Goal: Task Accomplishment & Management: Manage account settings

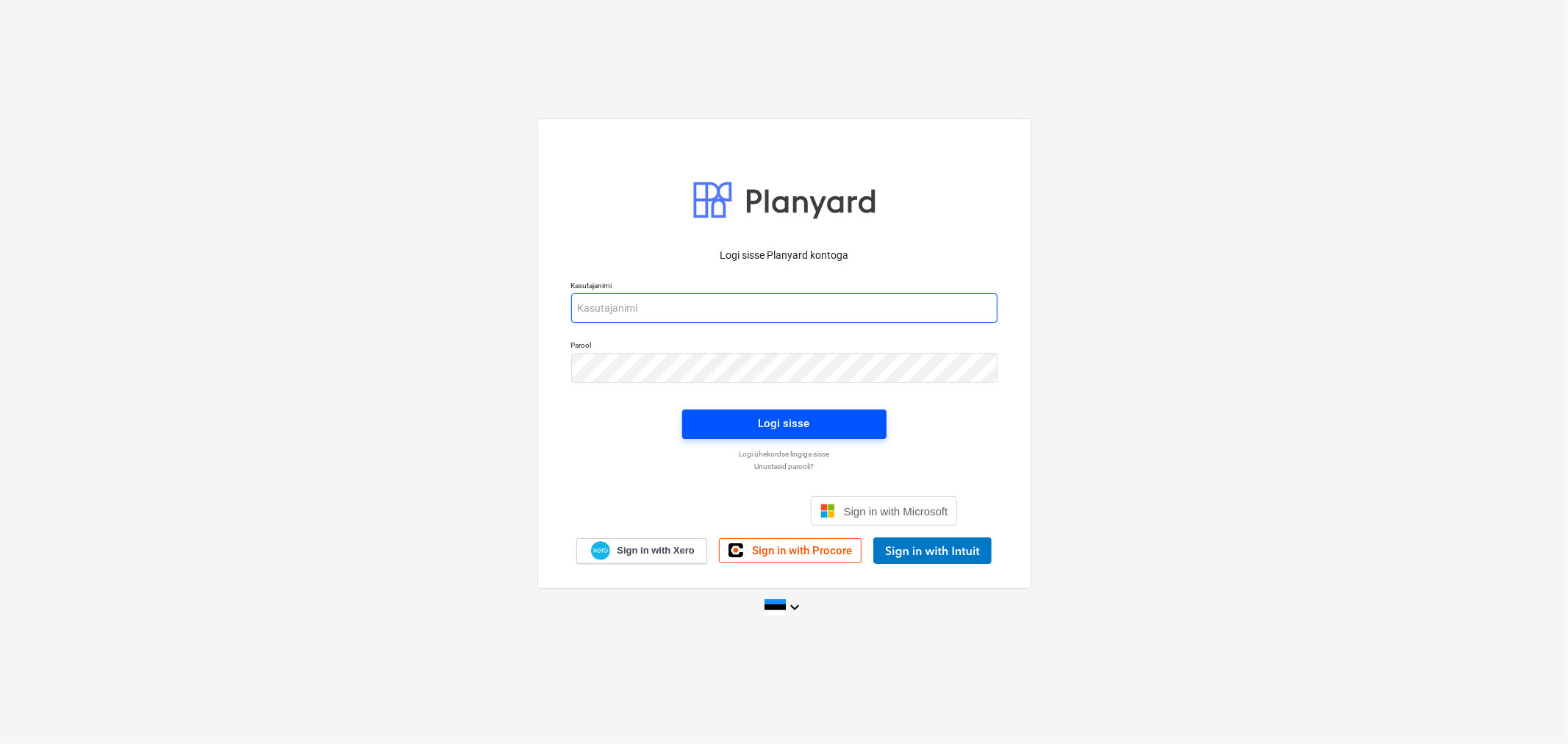
type input "erki@hausers.ee"
click at [719, 420] on span "Logi sisse" at bounding box center [784, 424] width 169 height 19
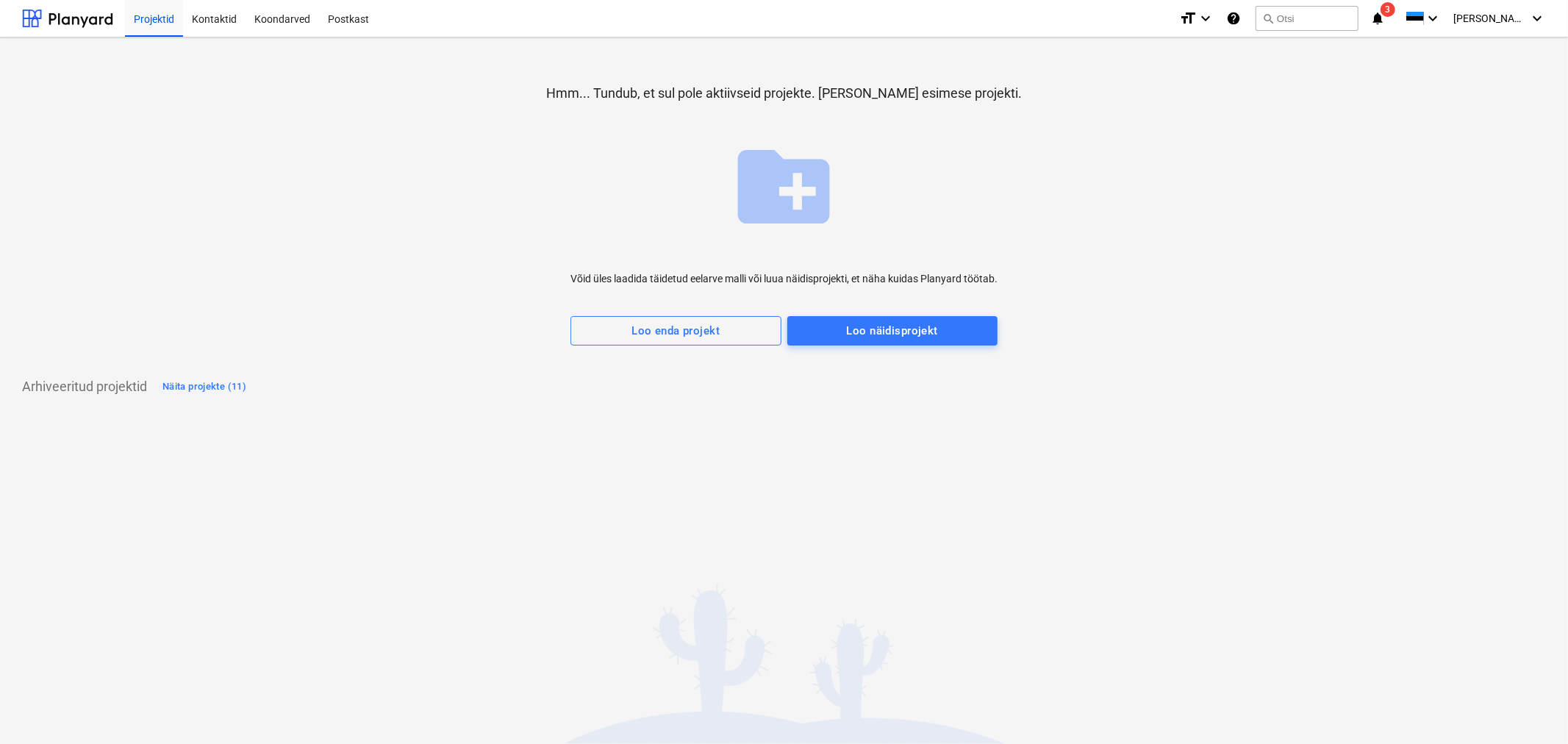
click at [177, 270] on div "Hmm... Tundub, et sul pole aktiivseid projekte. Loome Sinu esimese projekti. cr…" at bounding box center [784, 212] width 1524 height 326
click at [158, 18] on div "Projektid" at bounding box center [154, 18] width 58 height 38
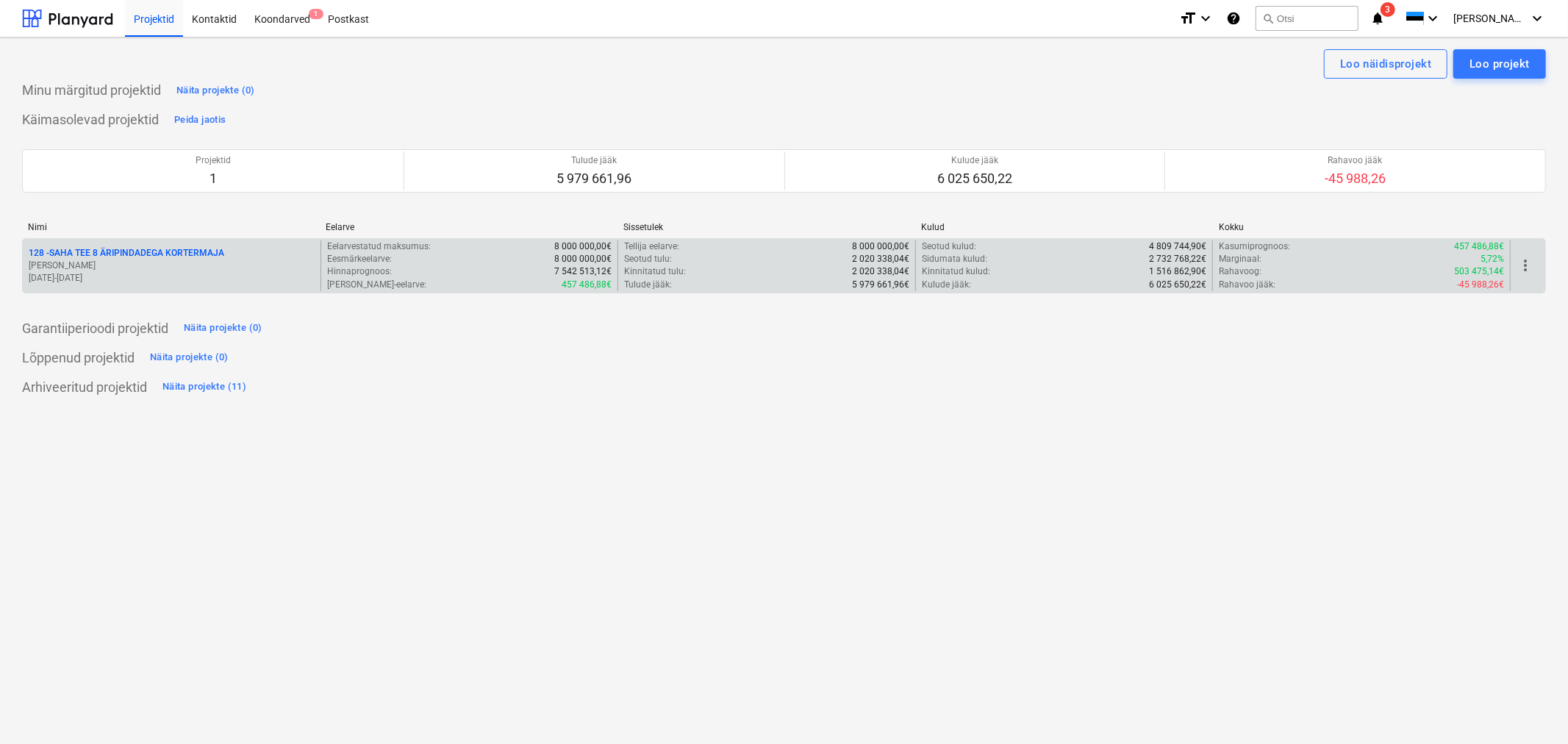
click at [138, 257] on p "128 - SAHA TEE 8 ÄRIPINDADEGA KORTERMAJA" at bounding box center [126, 253] width 195 height 12
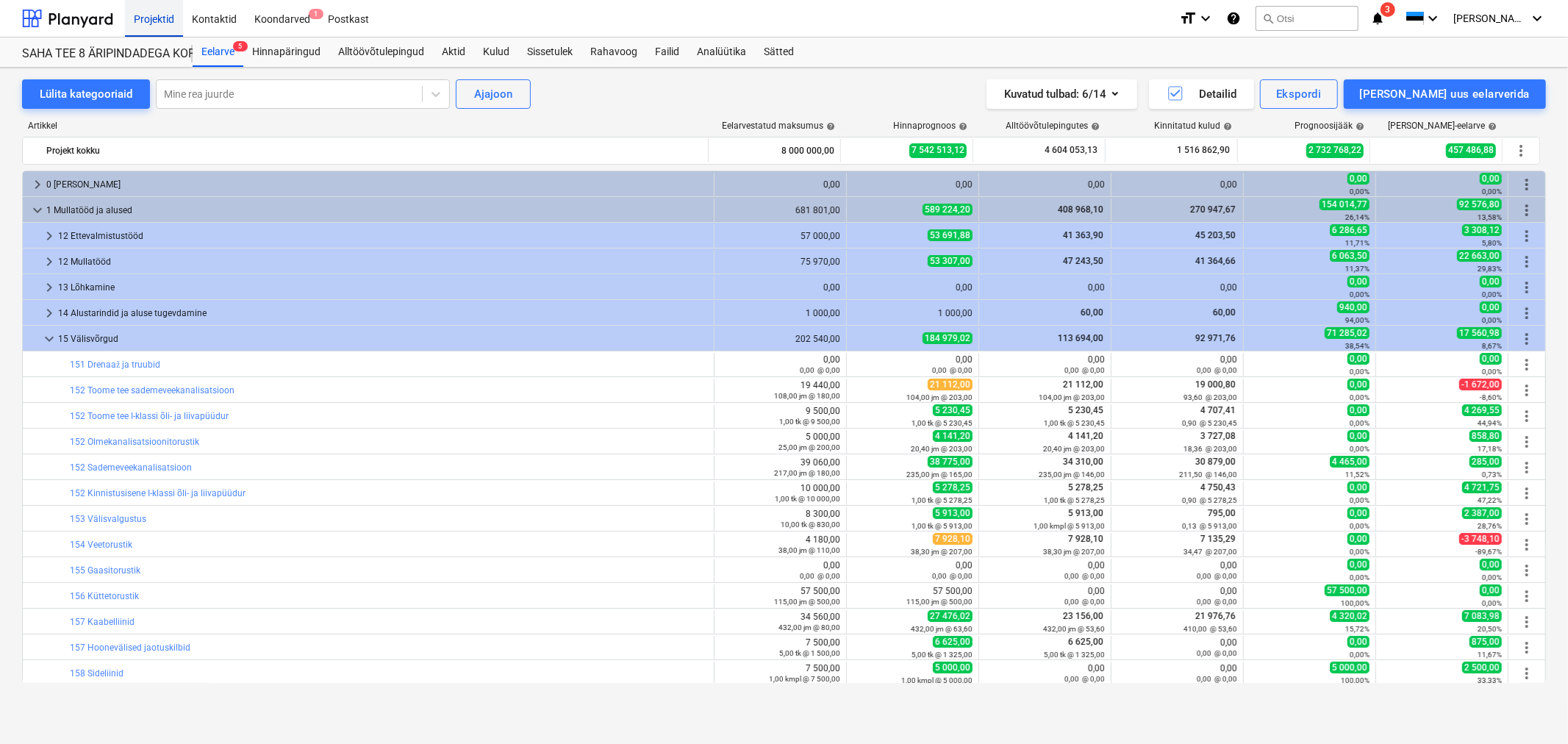
click at [144, 10] on div "Projektid" at bounding box center [154, 18] width 58 height 38
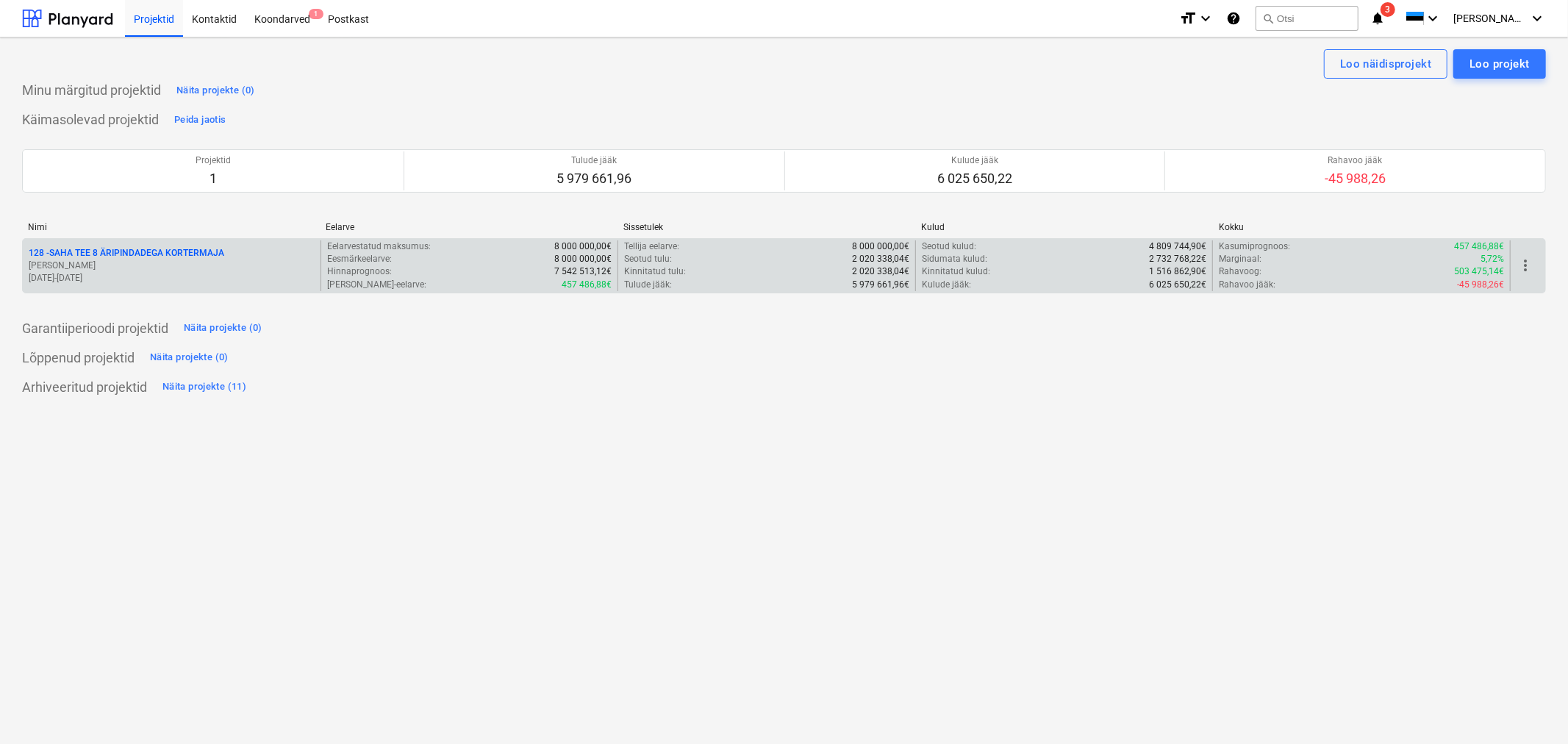
click at [149, 259] on p "128 - SAHA TEE 8 ÄRIPINDADEGA KORTERMAJA" at bounding box center [126, 253] width 195 height 12
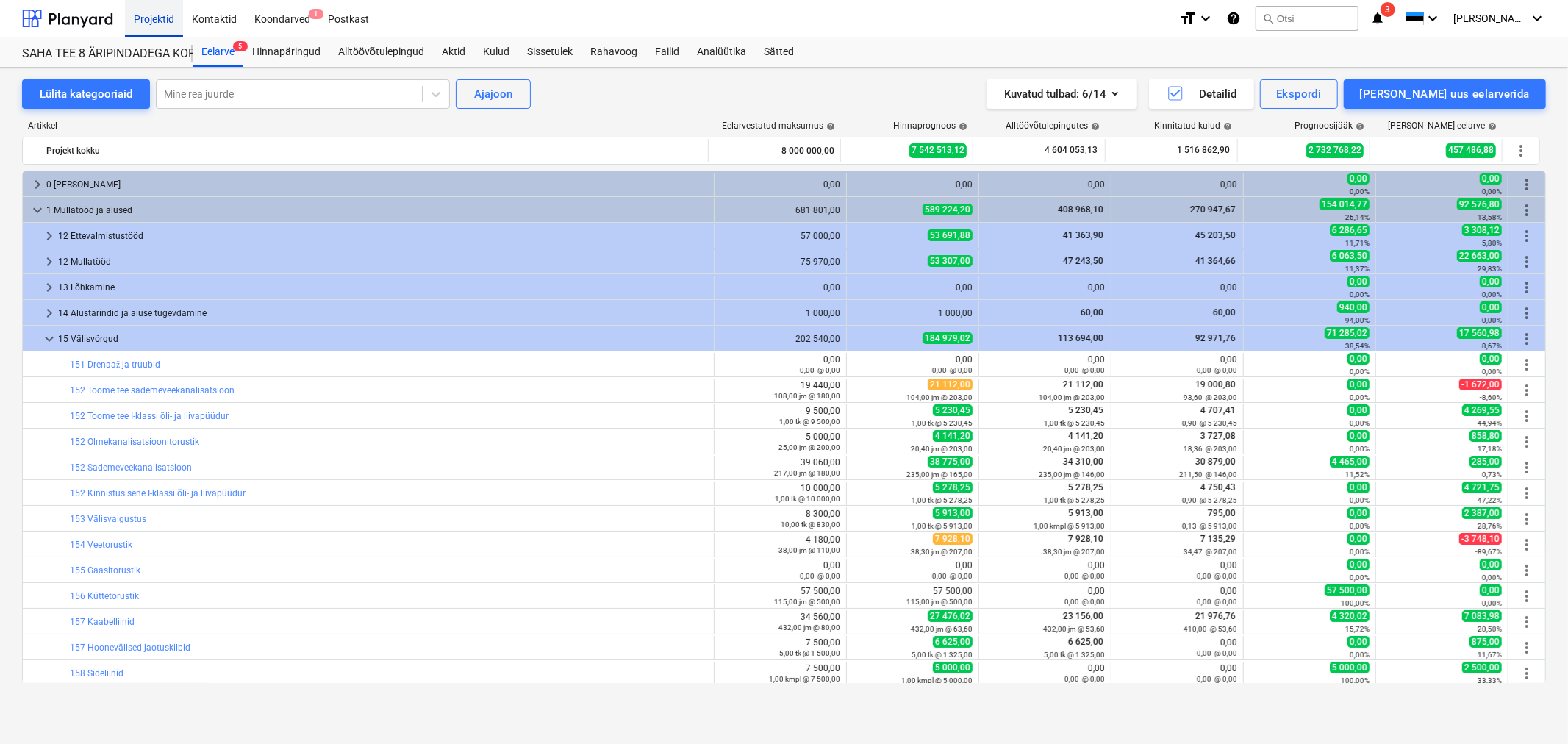
click at [149, 12] on div "Projektid" at bounding box center [154, 18] width 58 height 38
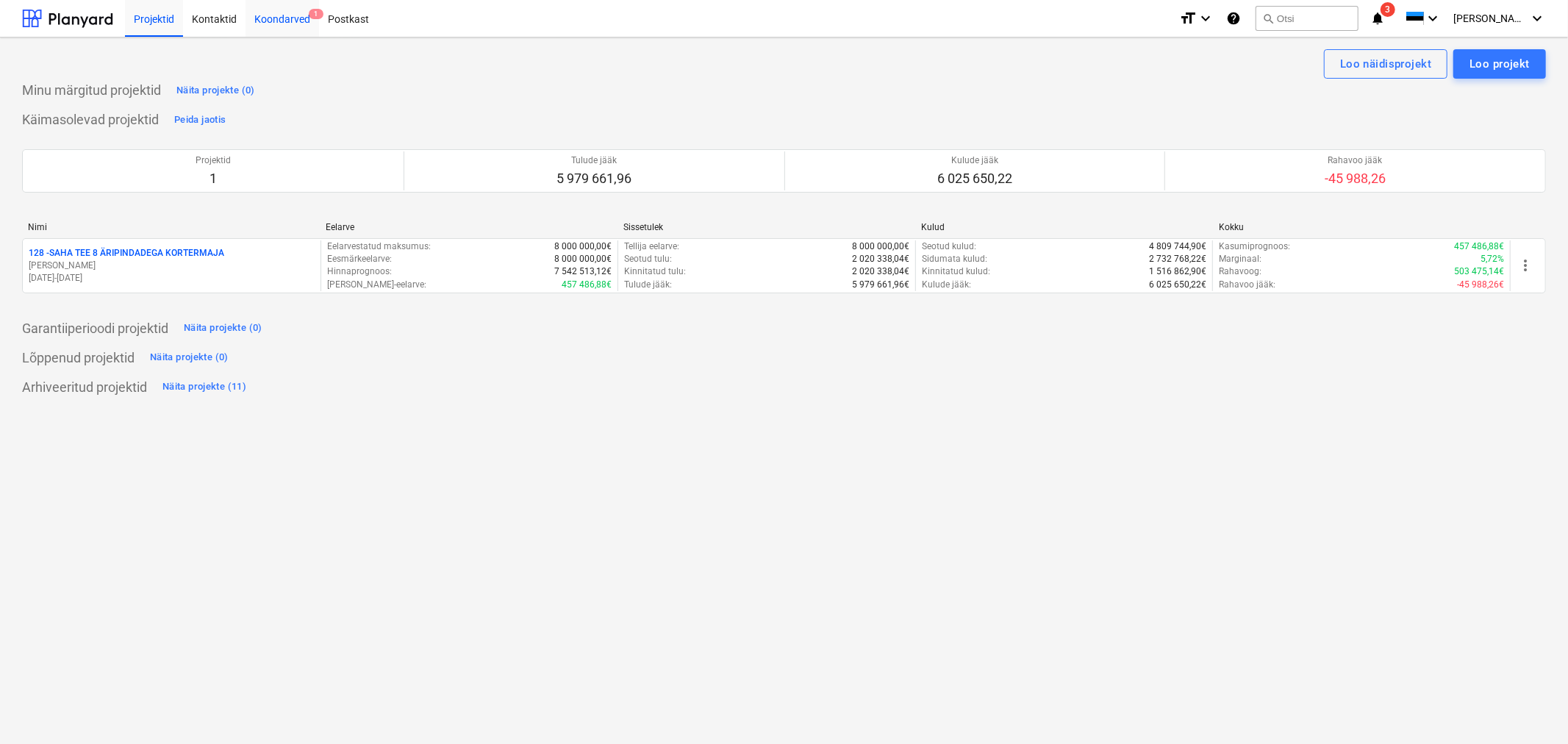
click at [297, 17] on div "Koondarved 1" at bounding box center [283, 18] width 74 height 38
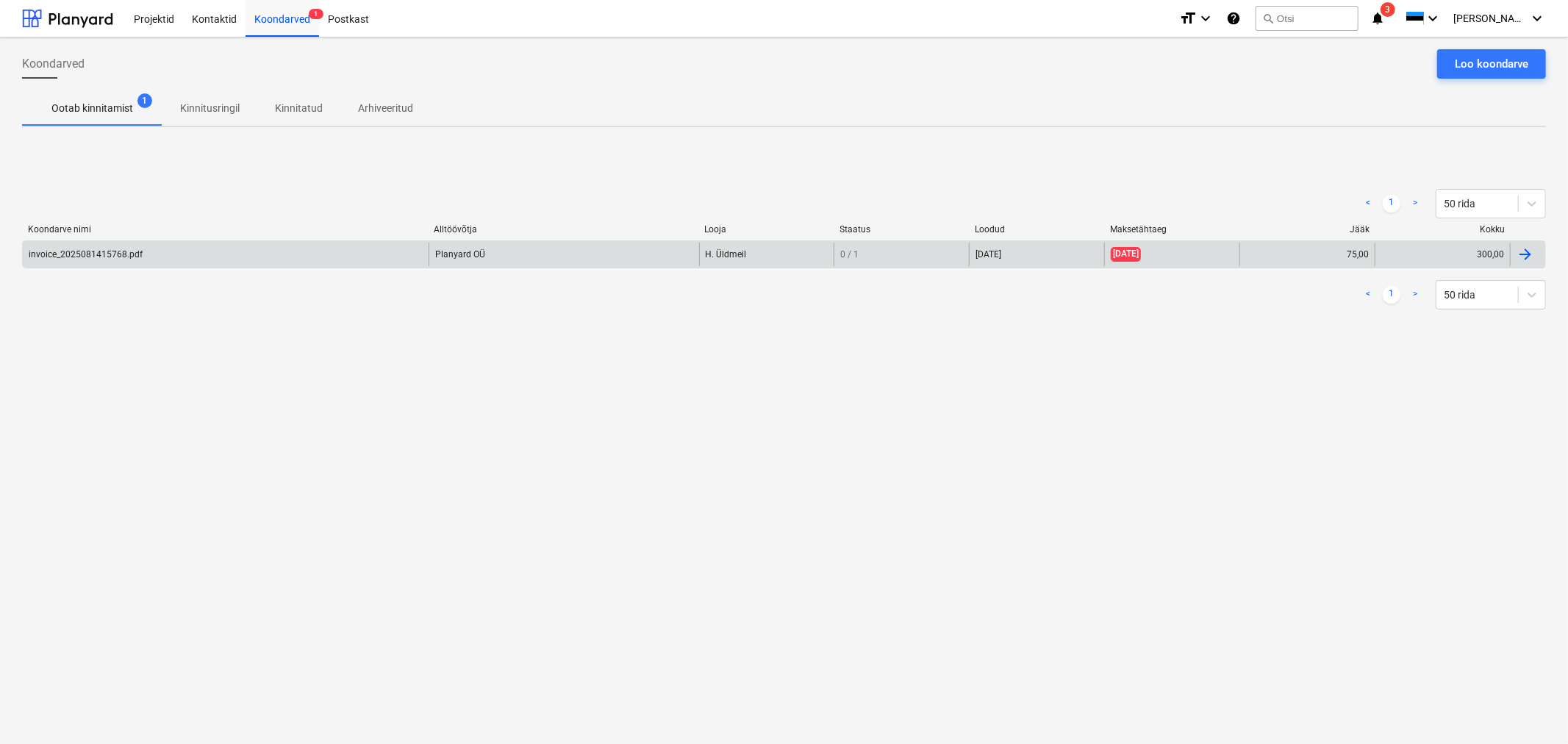
click at [113, 255] on div "invoice_2025081415768.pdf" at bounding box center [86, 255] width 114 height 11
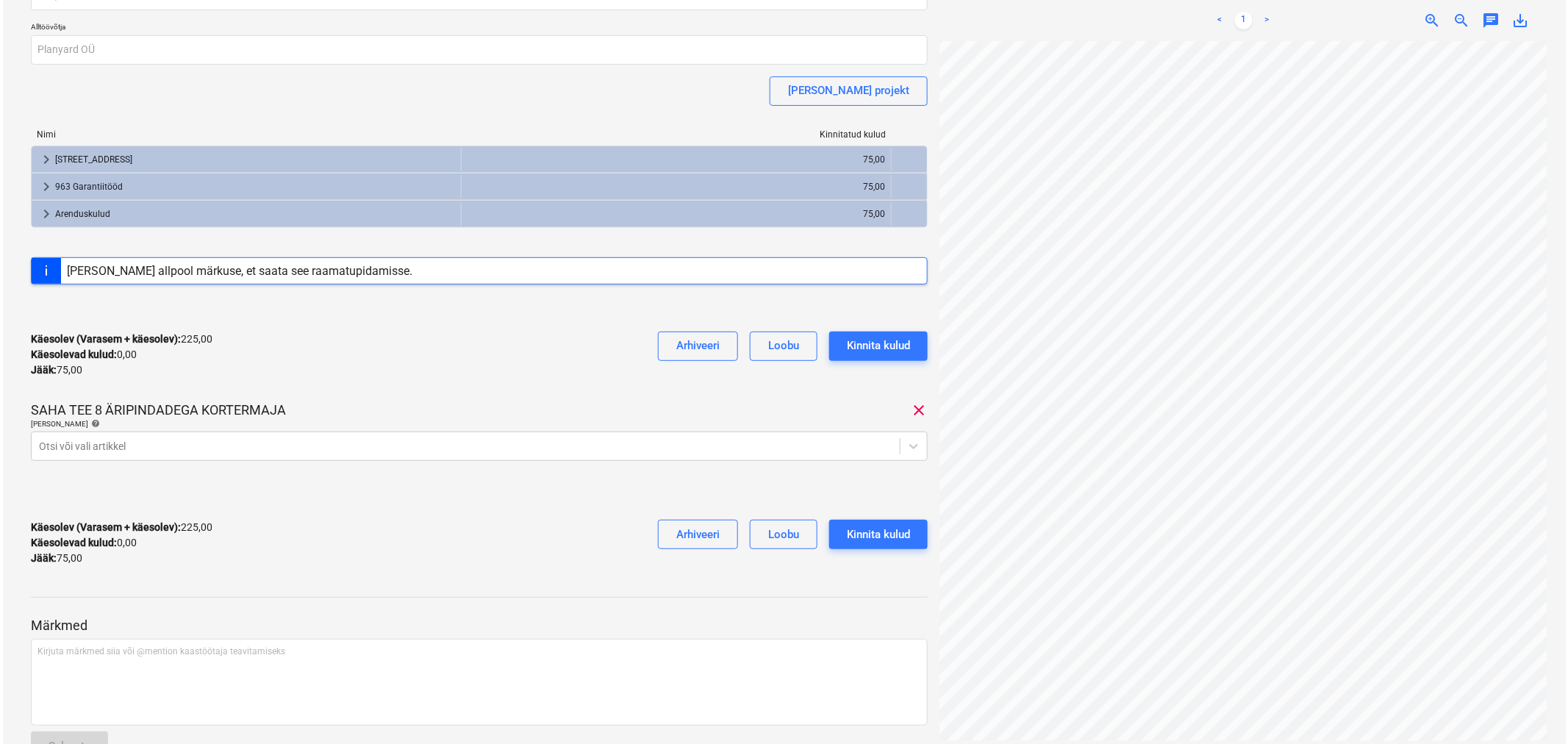
scroll to position [175, 0]
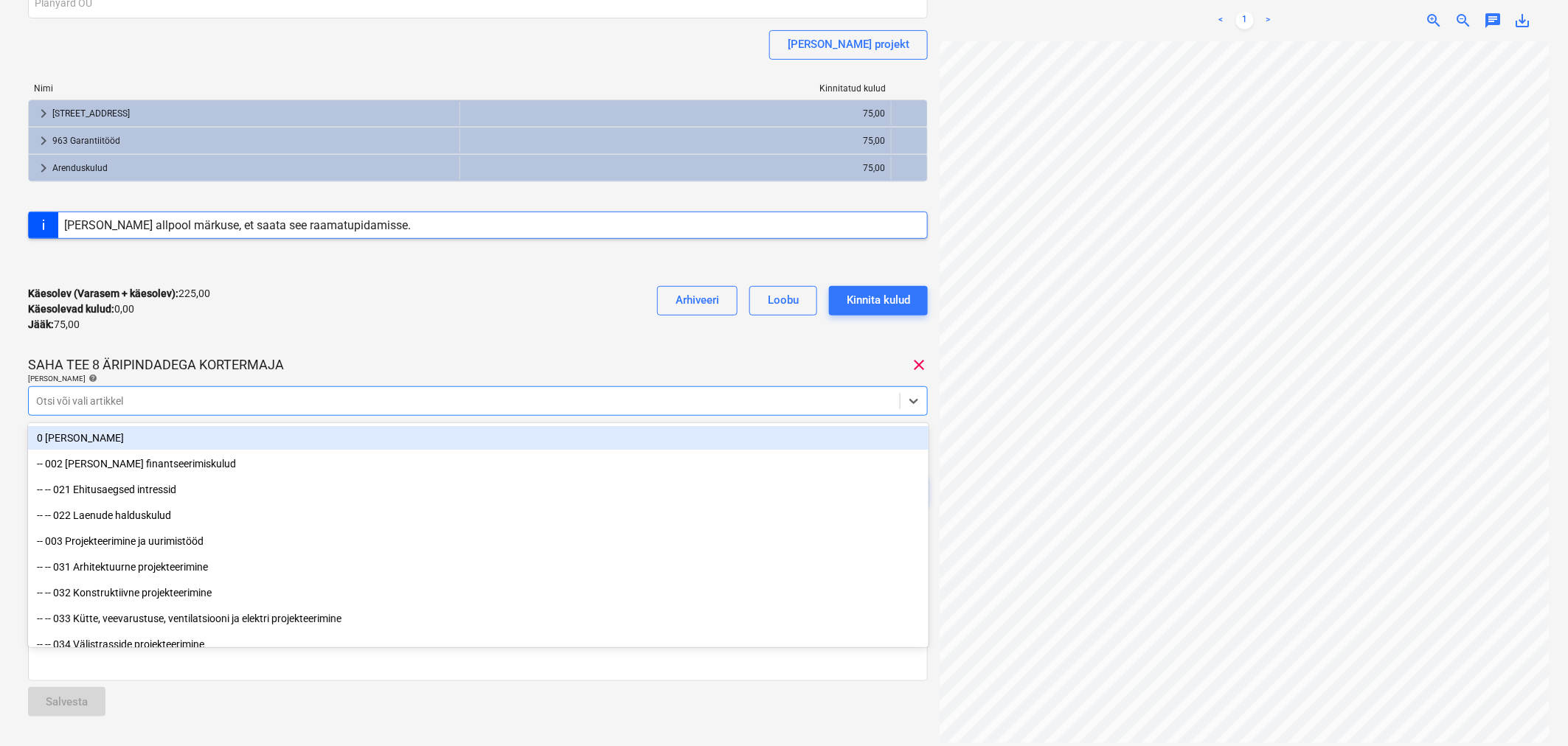
click at [254, 396] on div at bounding box center [464, 400] width 856 height 15
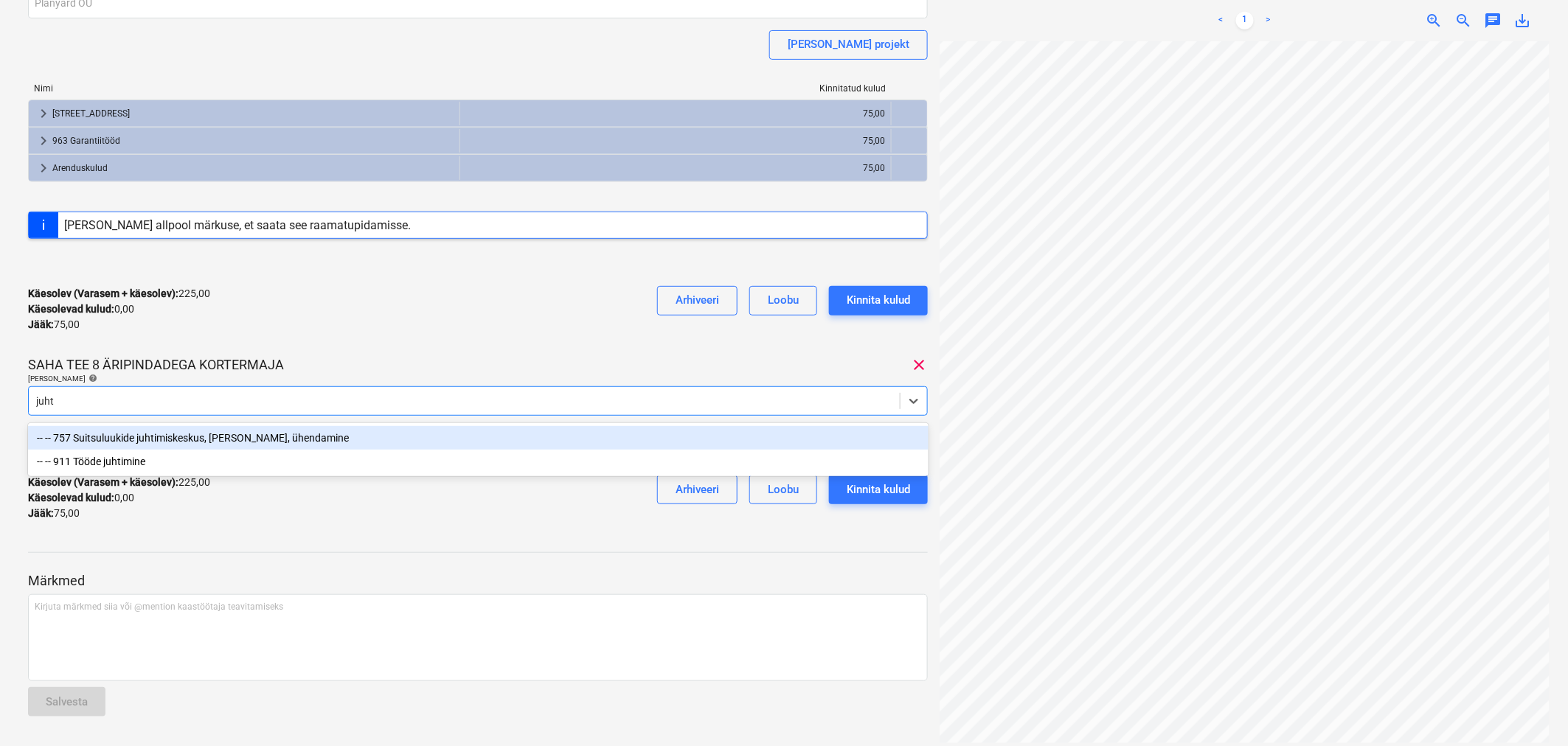
type input "juhti"
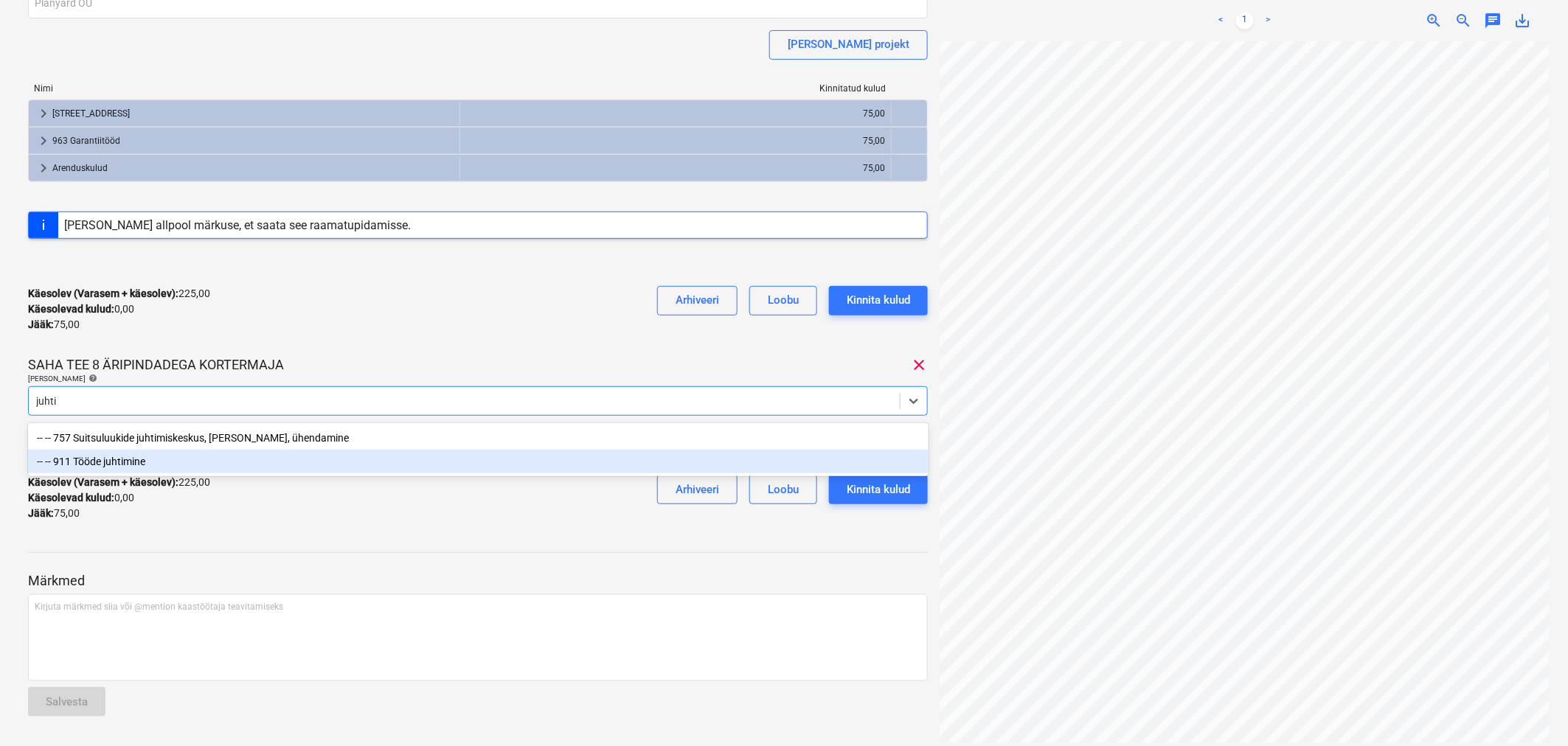
click at [128, 461] on div "-- -- 911 Tööde juhtimine" at bounding box center [478, 461] width 900 height 24
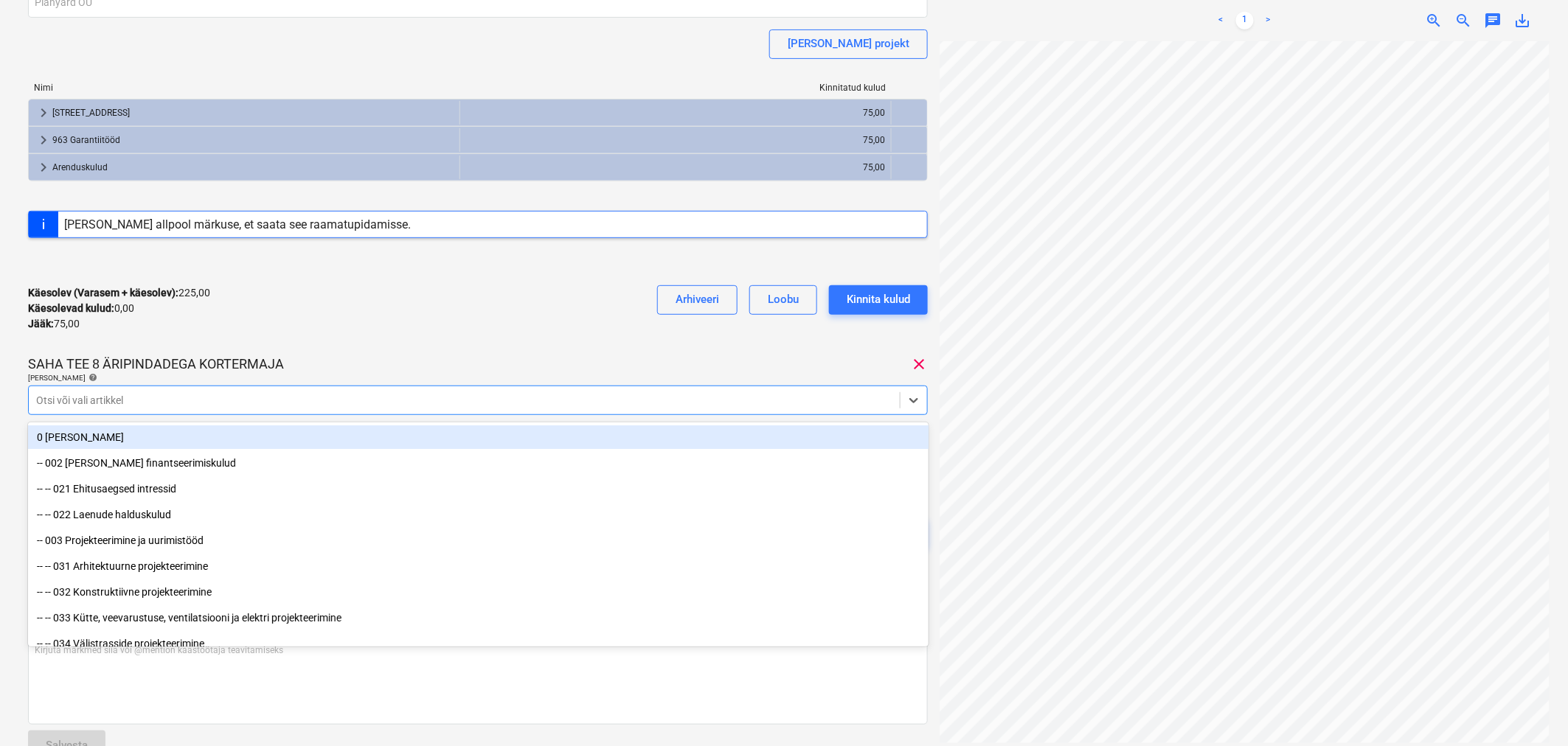
click at [536, 341] on div "Käesolev (Varasem + käesolev) : 225,00 Käesolevad kulud : 0,00 Jääk : 75,00 Arh…" at bounding box center [478, 309] width 900 height 70
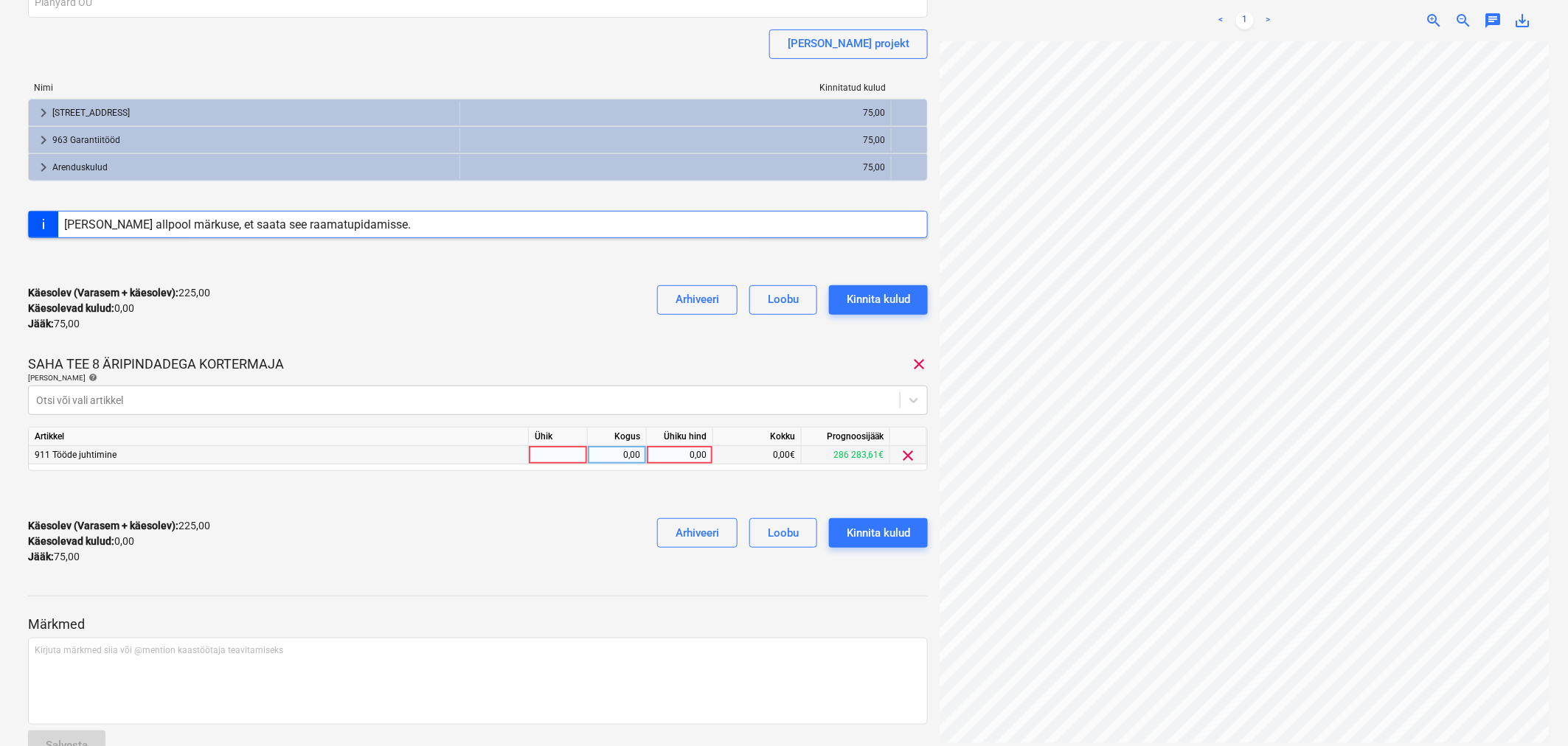
click at [672, 450] on div "0,00" at bounding box center [679, 455] width 54 height 18
type input "75"
click at [882, 299] on div "Kinnita kulud" at bounding box center [878, 299] width 63 height 19
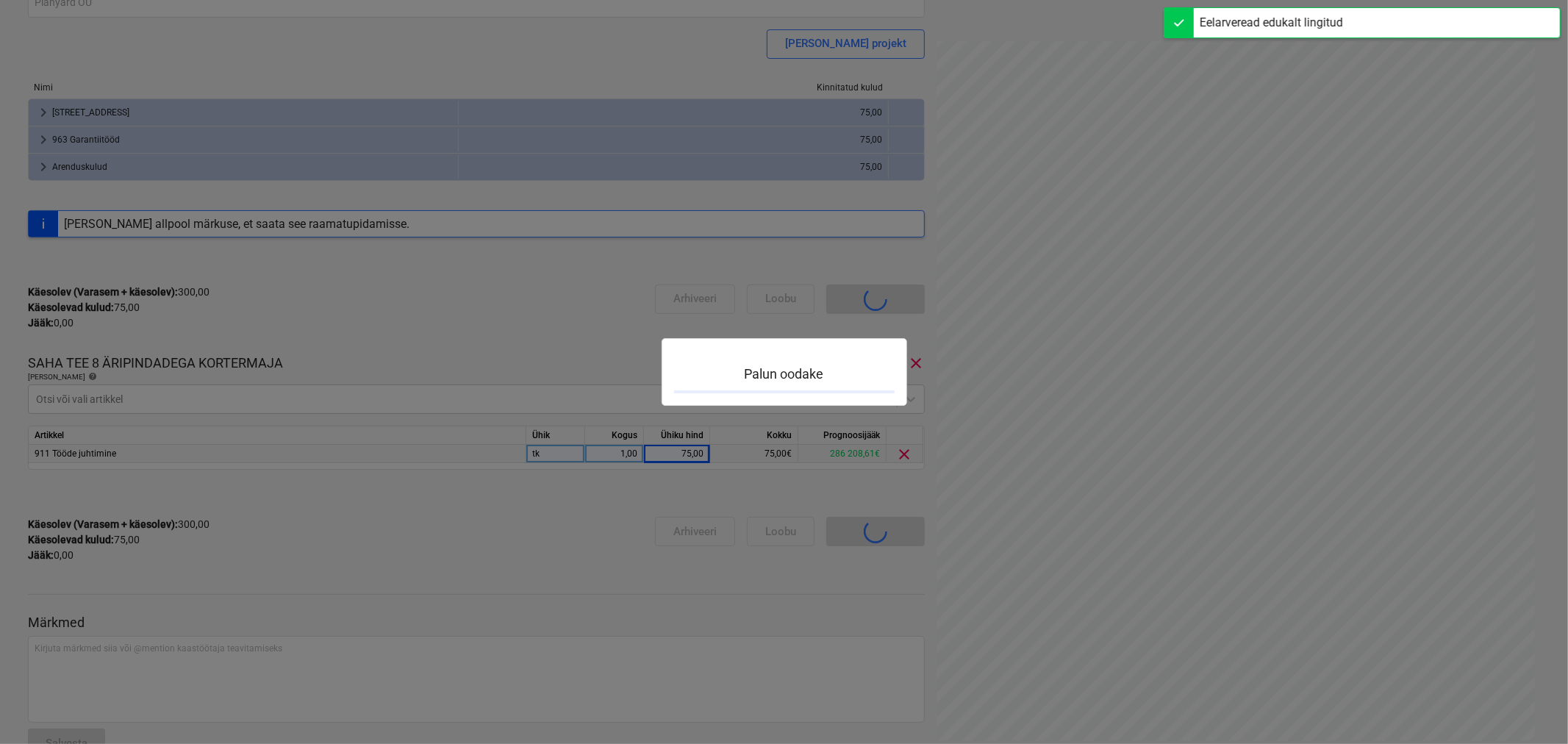
scroll to position [128, 0]
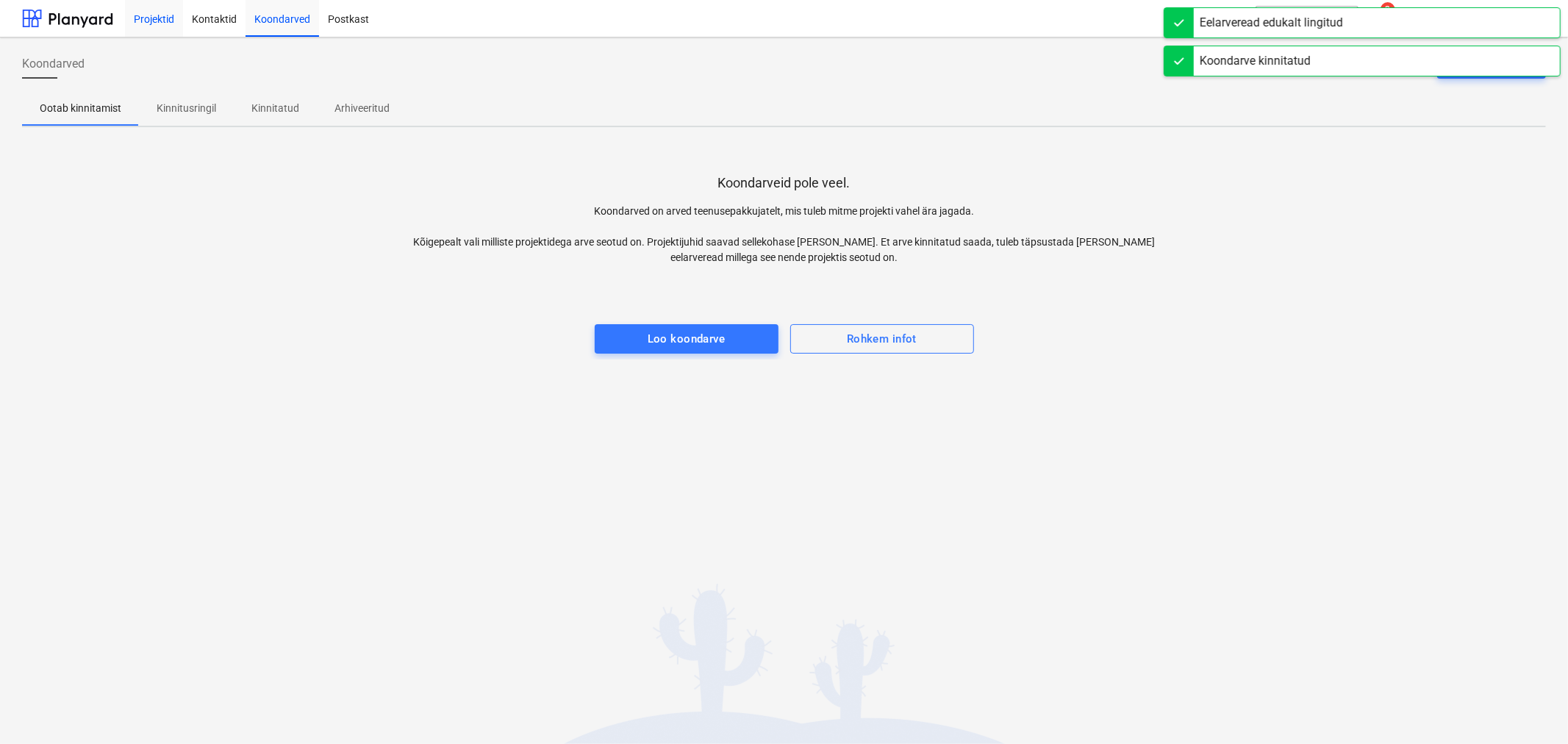
click at [160, 11] on div "Projektid" at bounding box center [154, 18] width 58 height 38
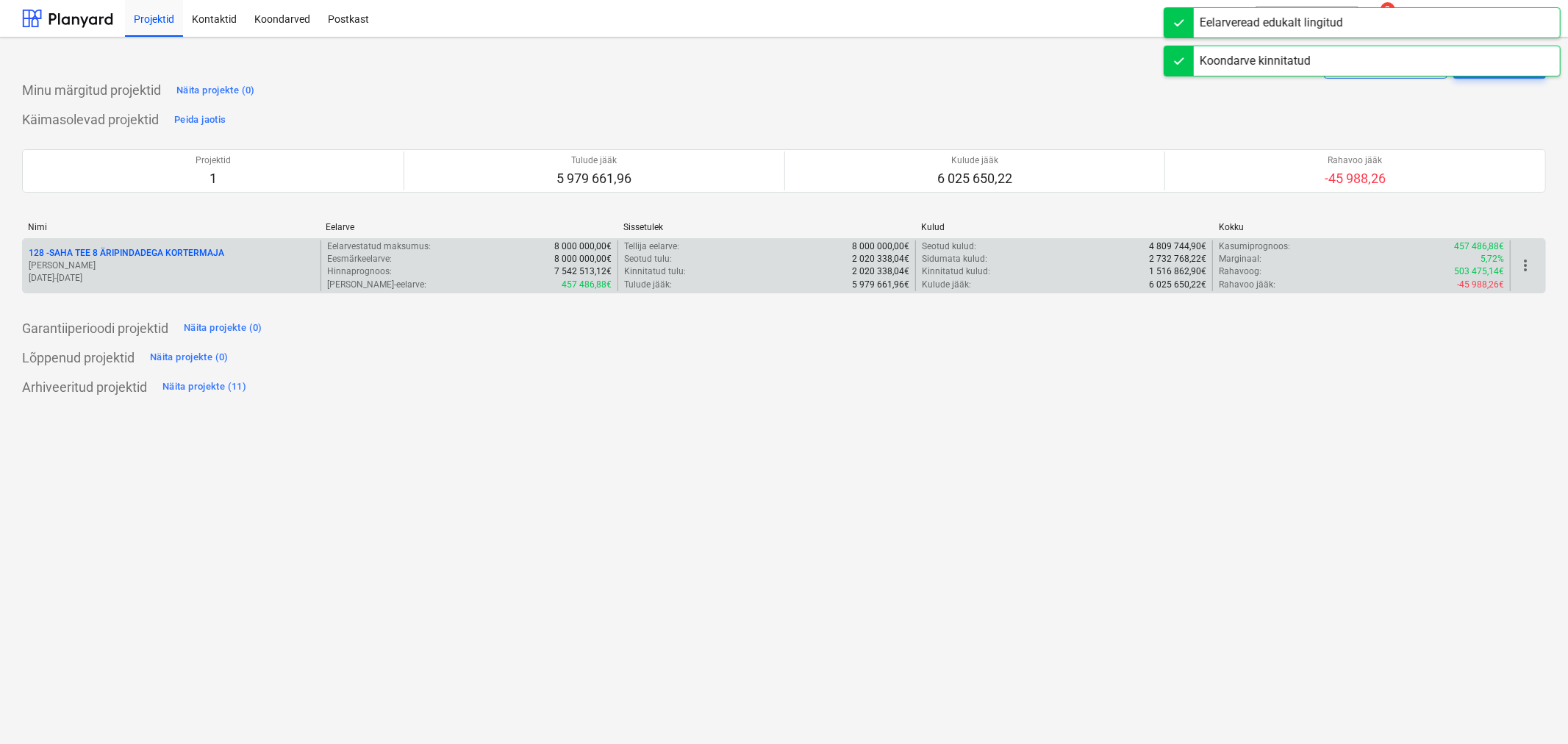
click at [143, 250] on p "128 - SAHA TEE 8 ÄRIPINDADEGA KORTERMAJA" at bounding box center [126, 253] width 195 height 12
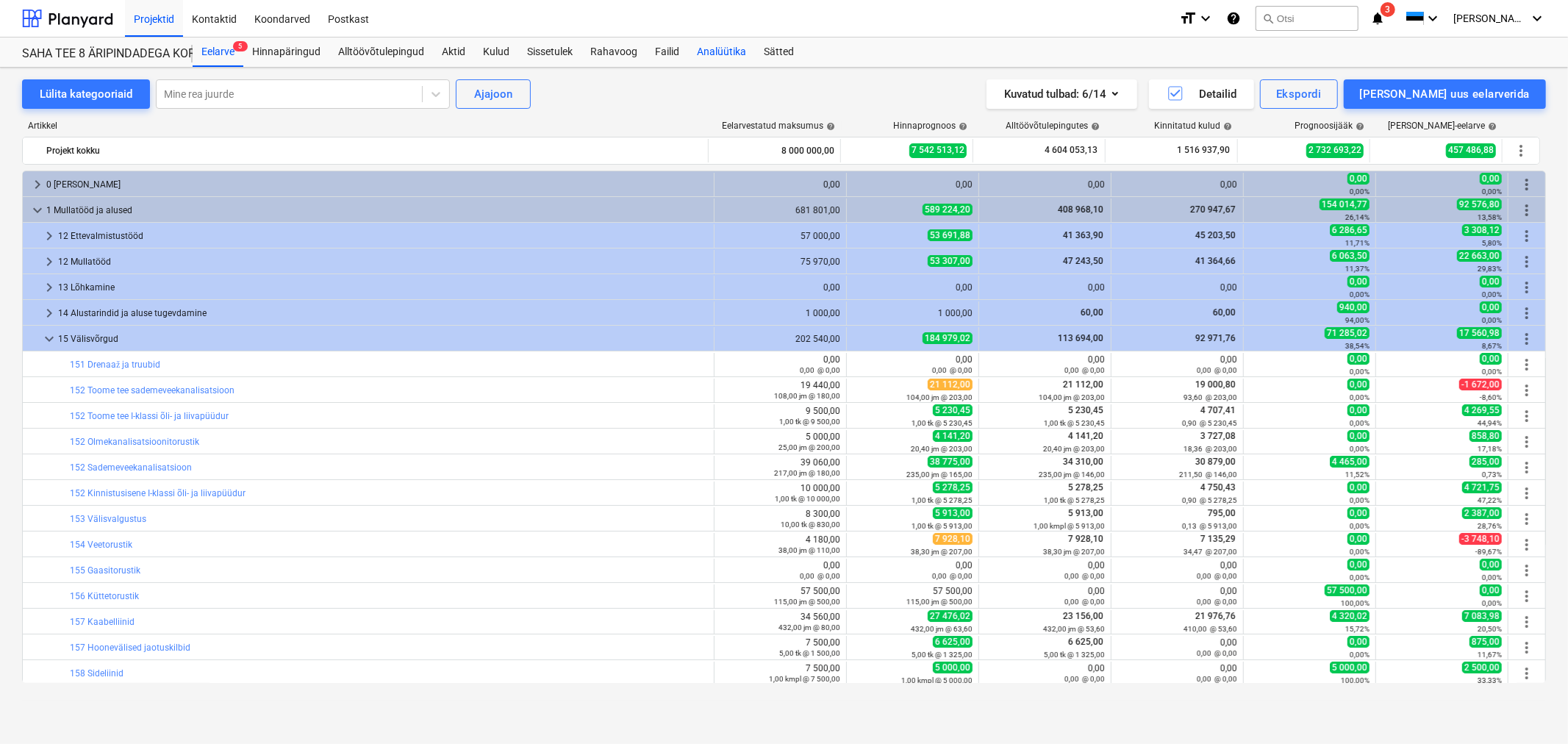
click at [715, 50] on div "Analüütika" at bounding box center [721, 53] width 67 height 30
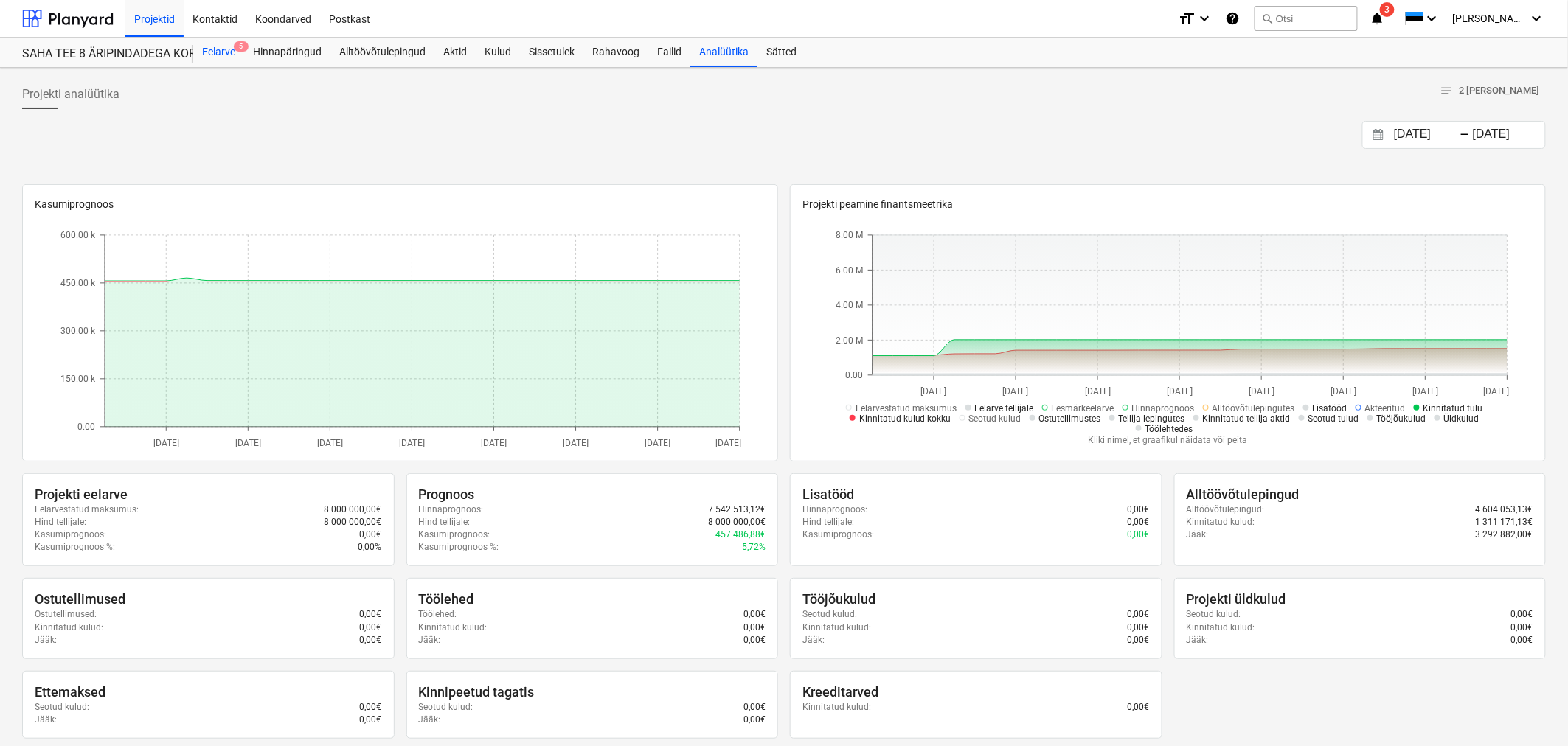
click at [210, 53] on div "Eelarve 5" at bounding box center [219, 53] width 51 height 30
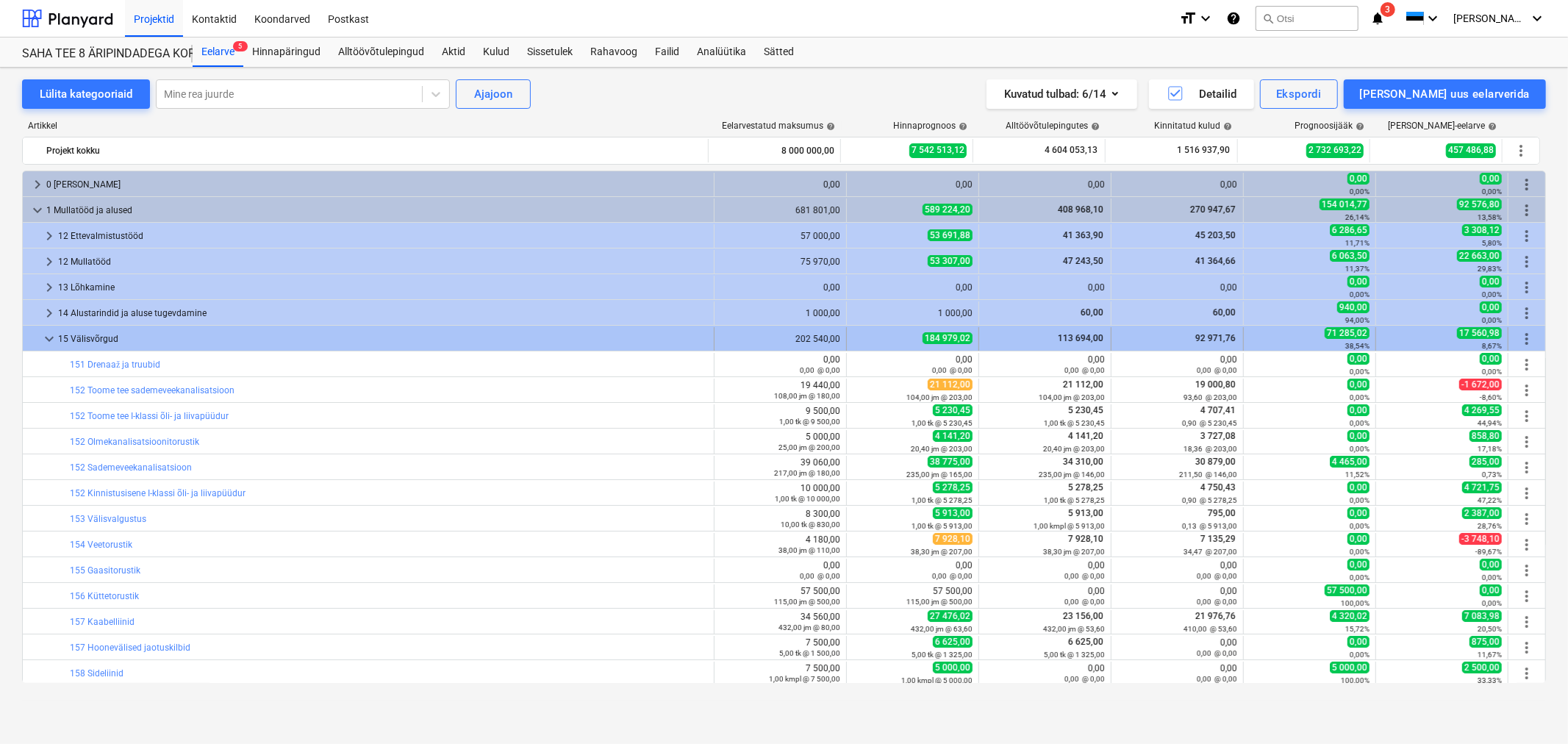
click at [48, 334] on span "keyboard_arrow_down" at bounding box center [49, 339] width 18 height 18
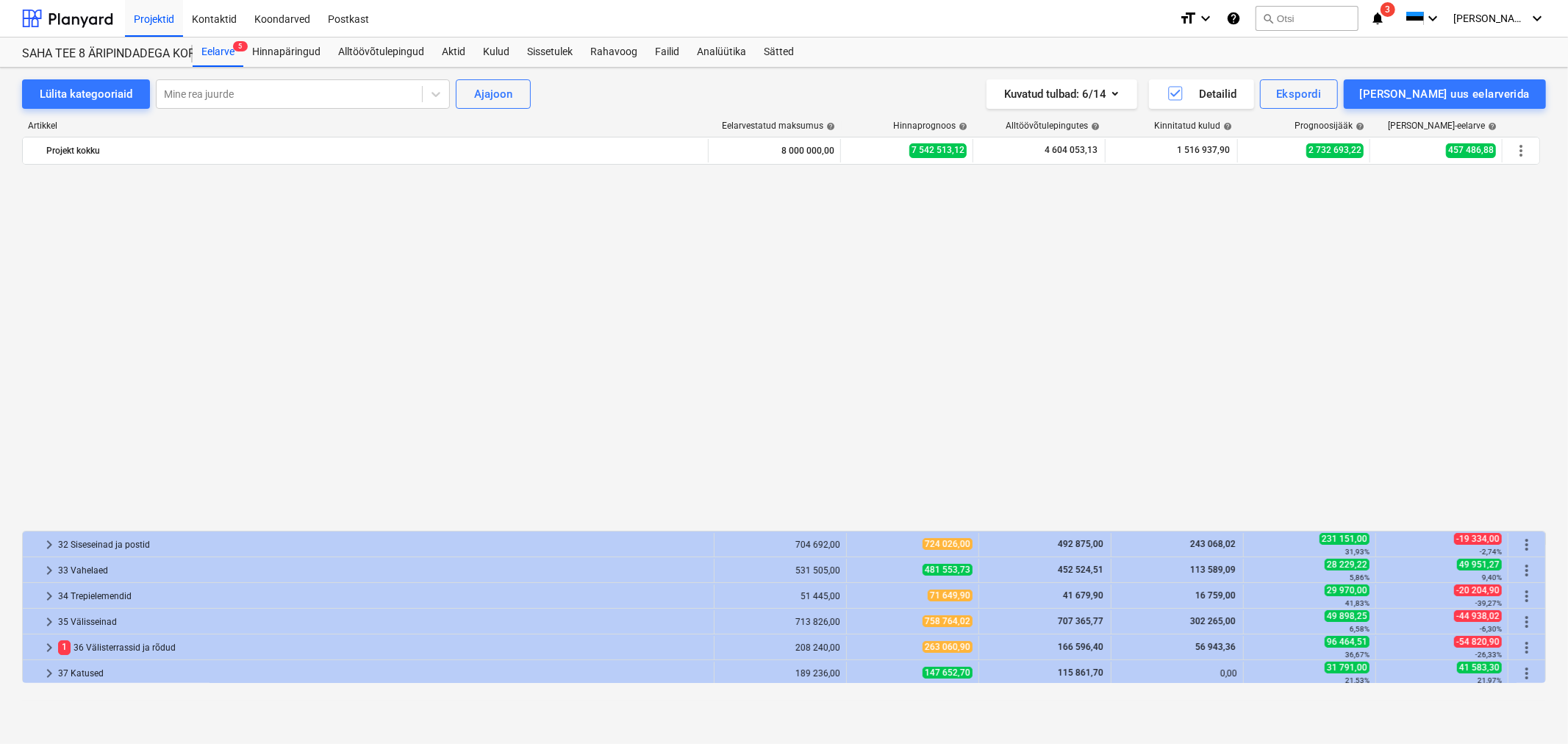
scroll to position [408, 0]
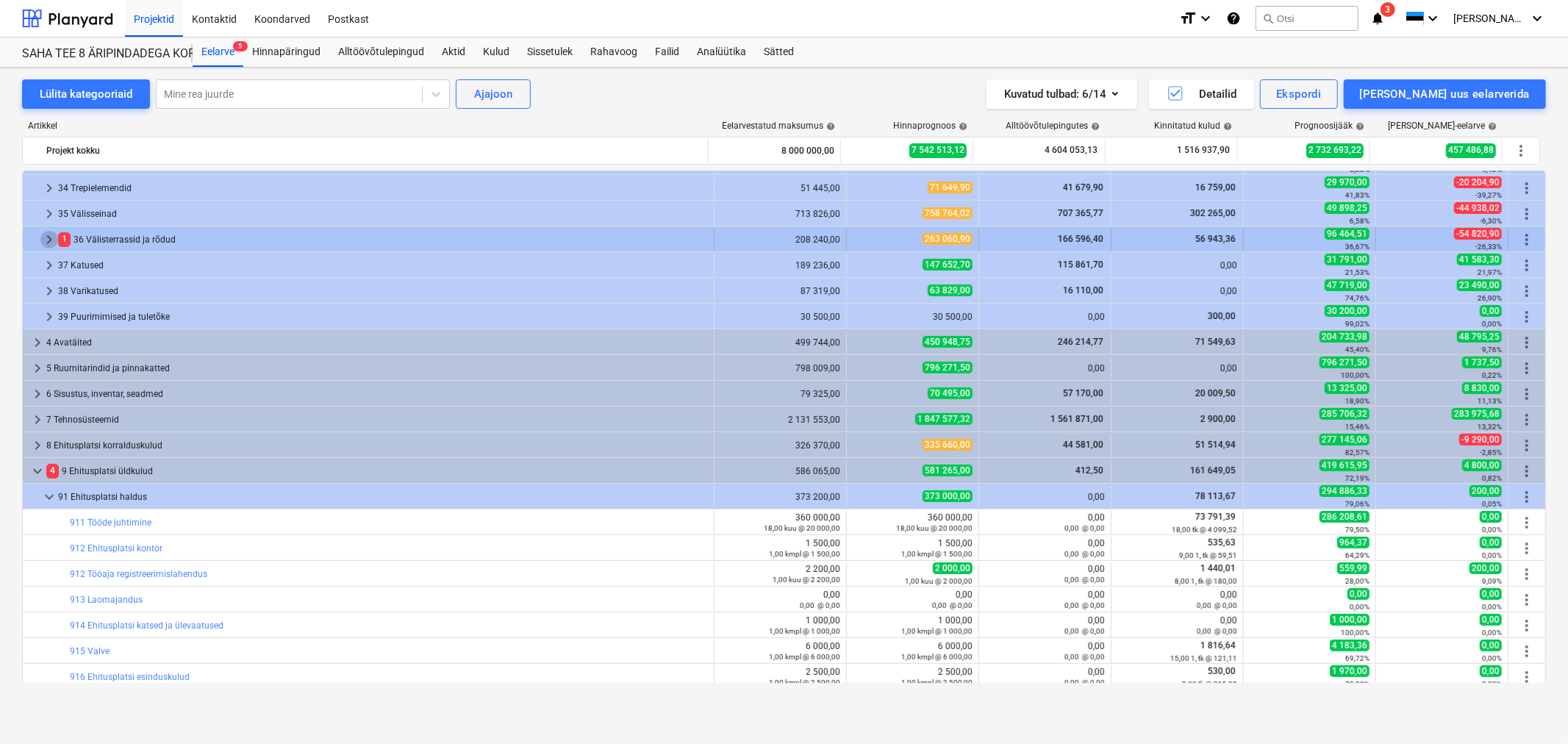
click at [47, 234] on span "keyboard_arrow_right" at bounding box center [49, 240] width 18 height 18
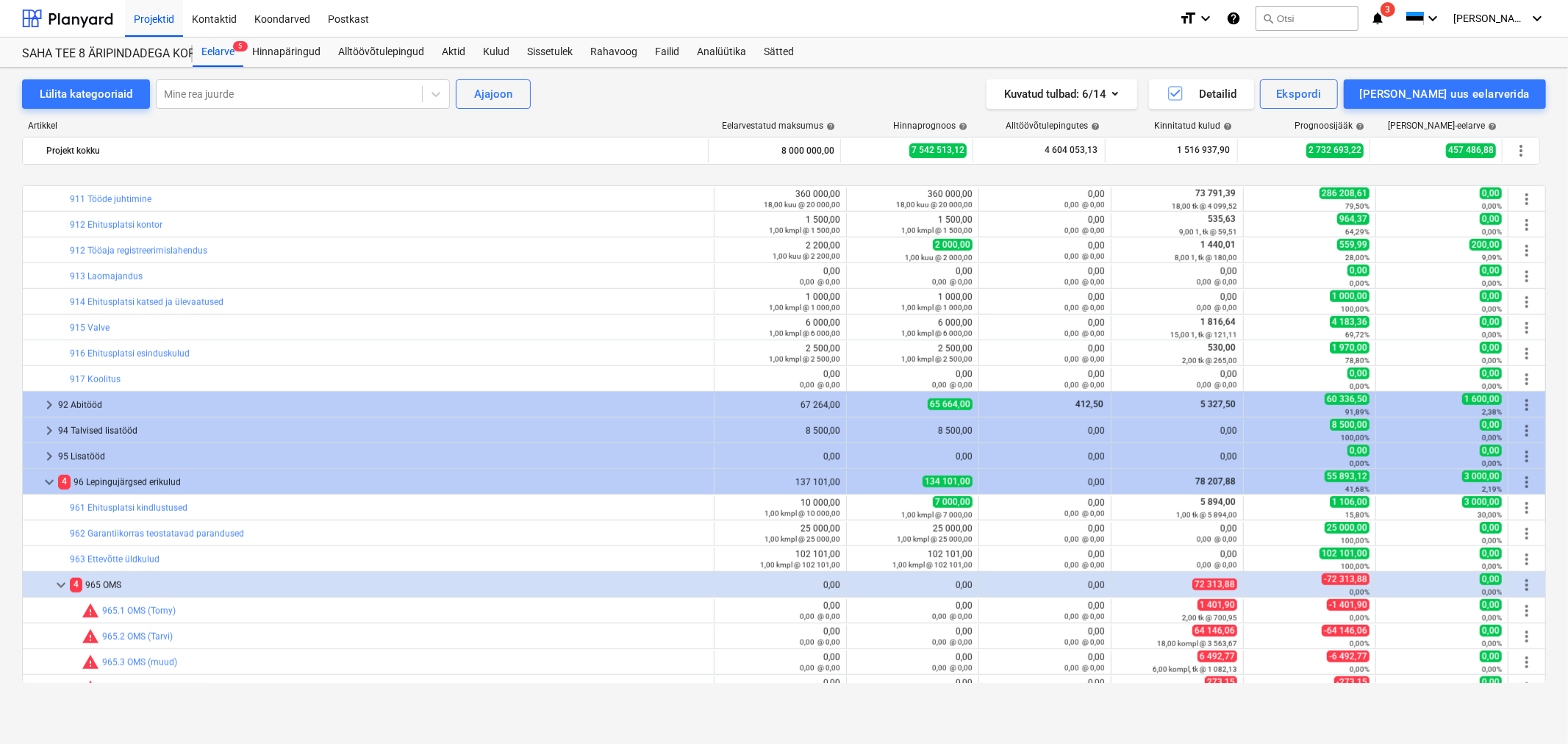
scroll to position [1186, 0]
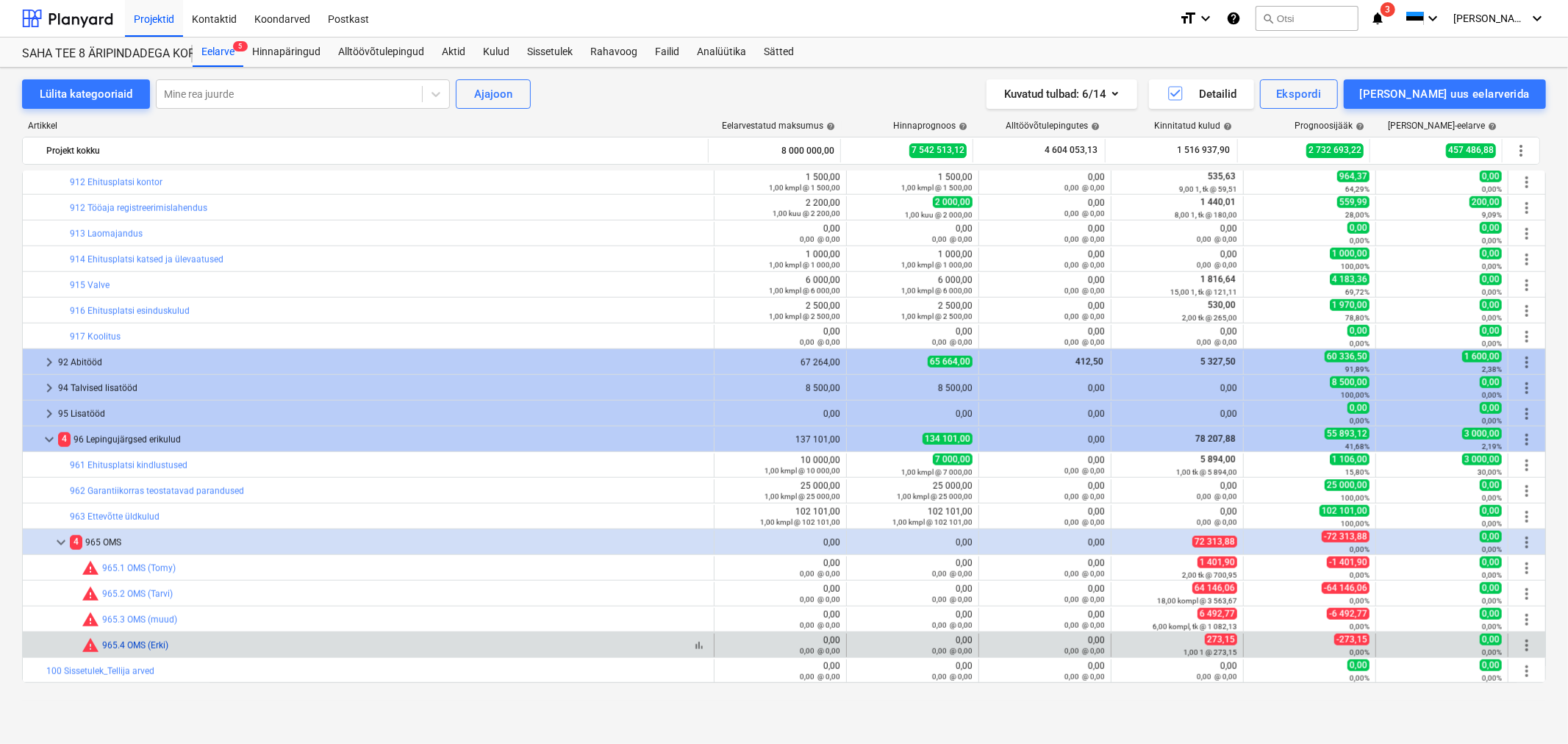
click at [136, 644] on link "965.4 OMS (Erki)" at bounding box center [136, 646] width 67 height 11
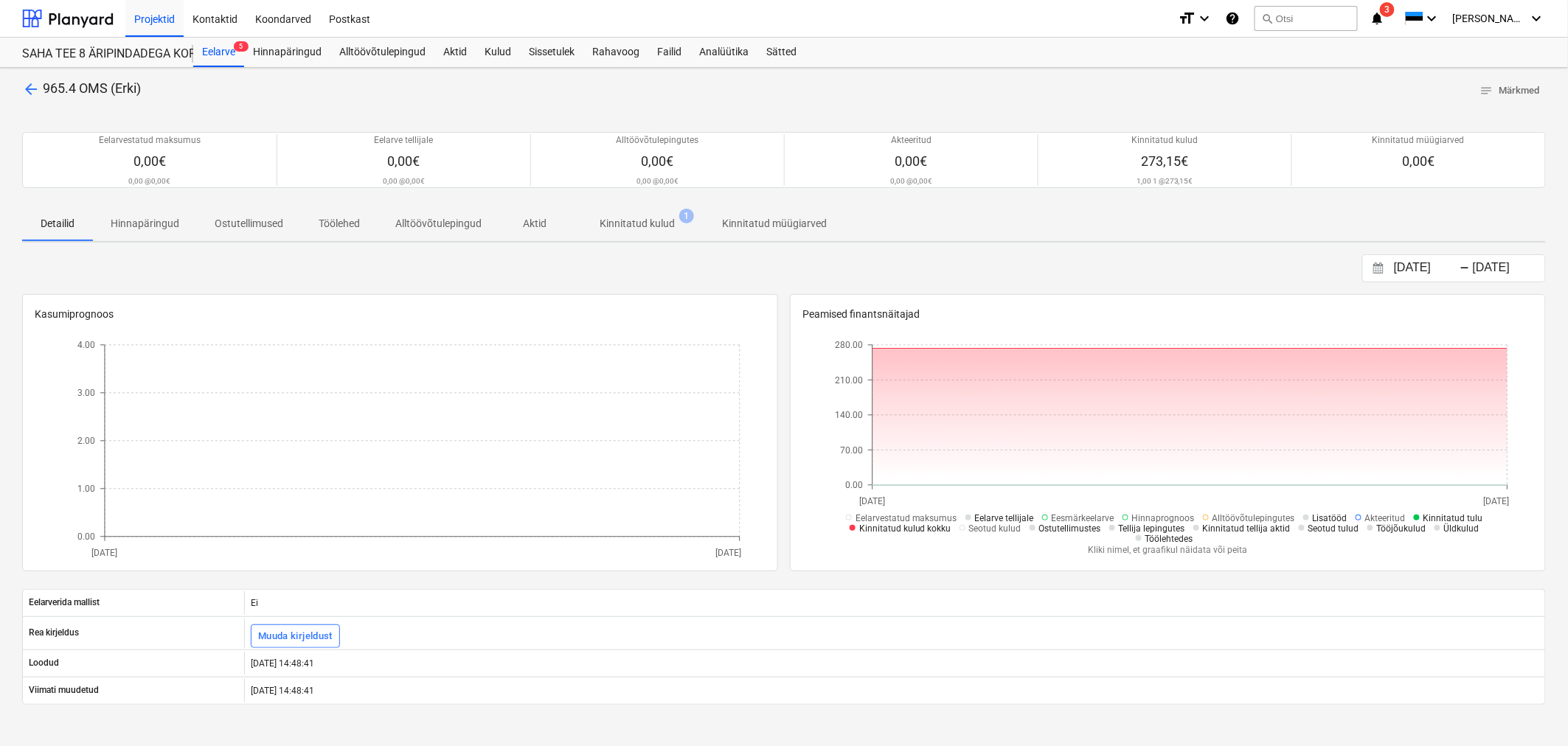
click at [629, 223] on p "Kinnitatud kulud" at bounding box center [637, 224] width 76 height 16
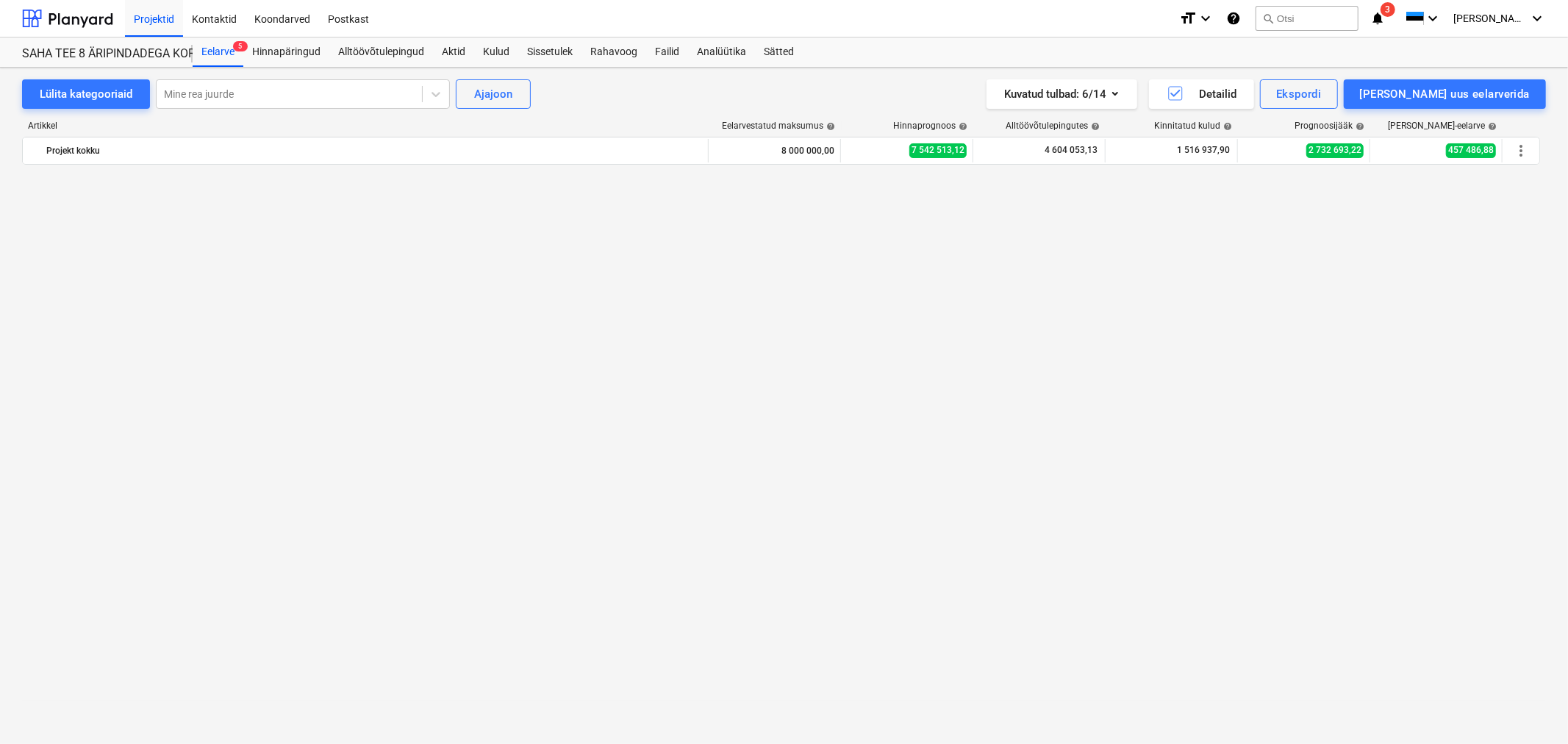
scroll to position [1186, 0]
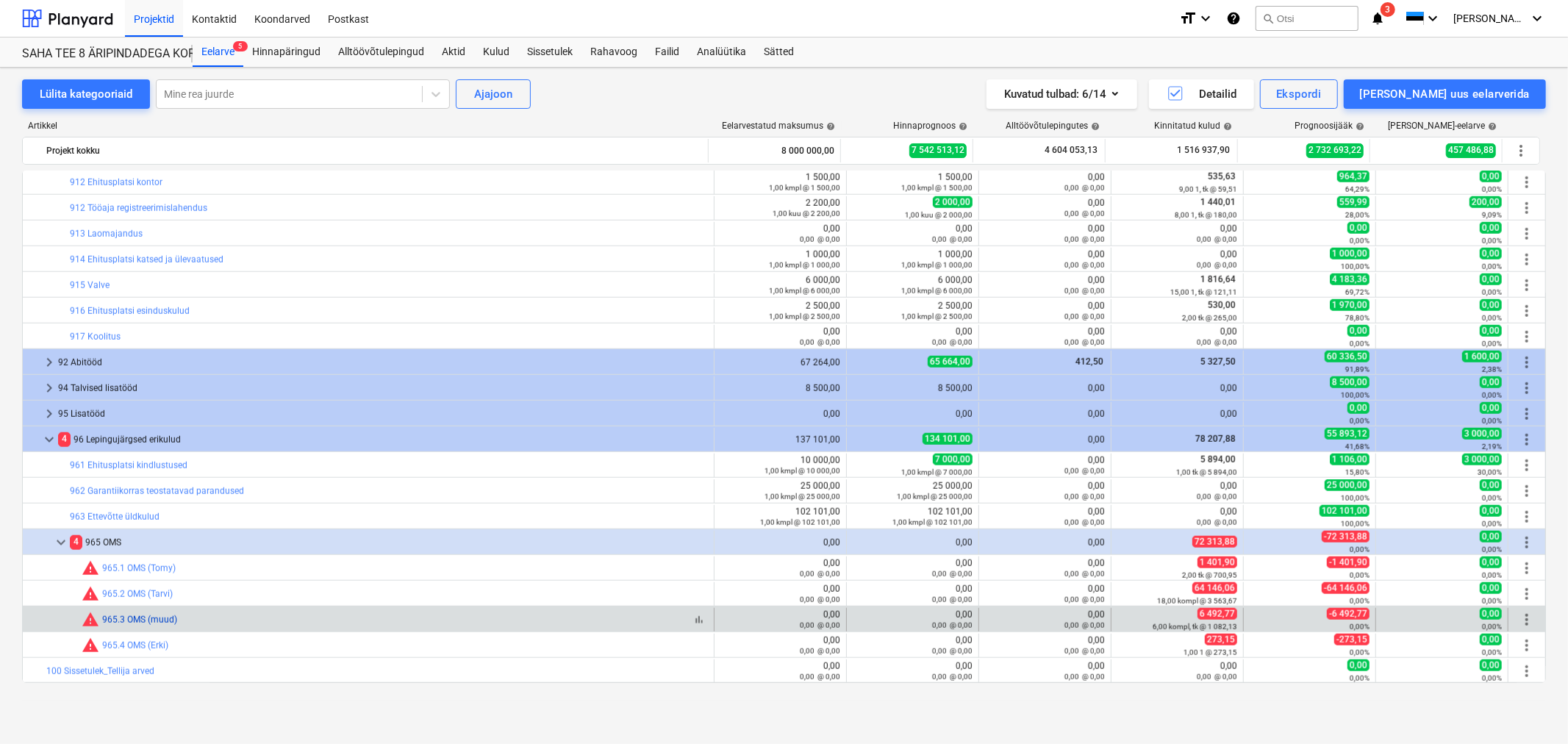
click at [148, 621] on link "965.3 OMS (muud)" at bounding box center [140, 620] width 75 height 11
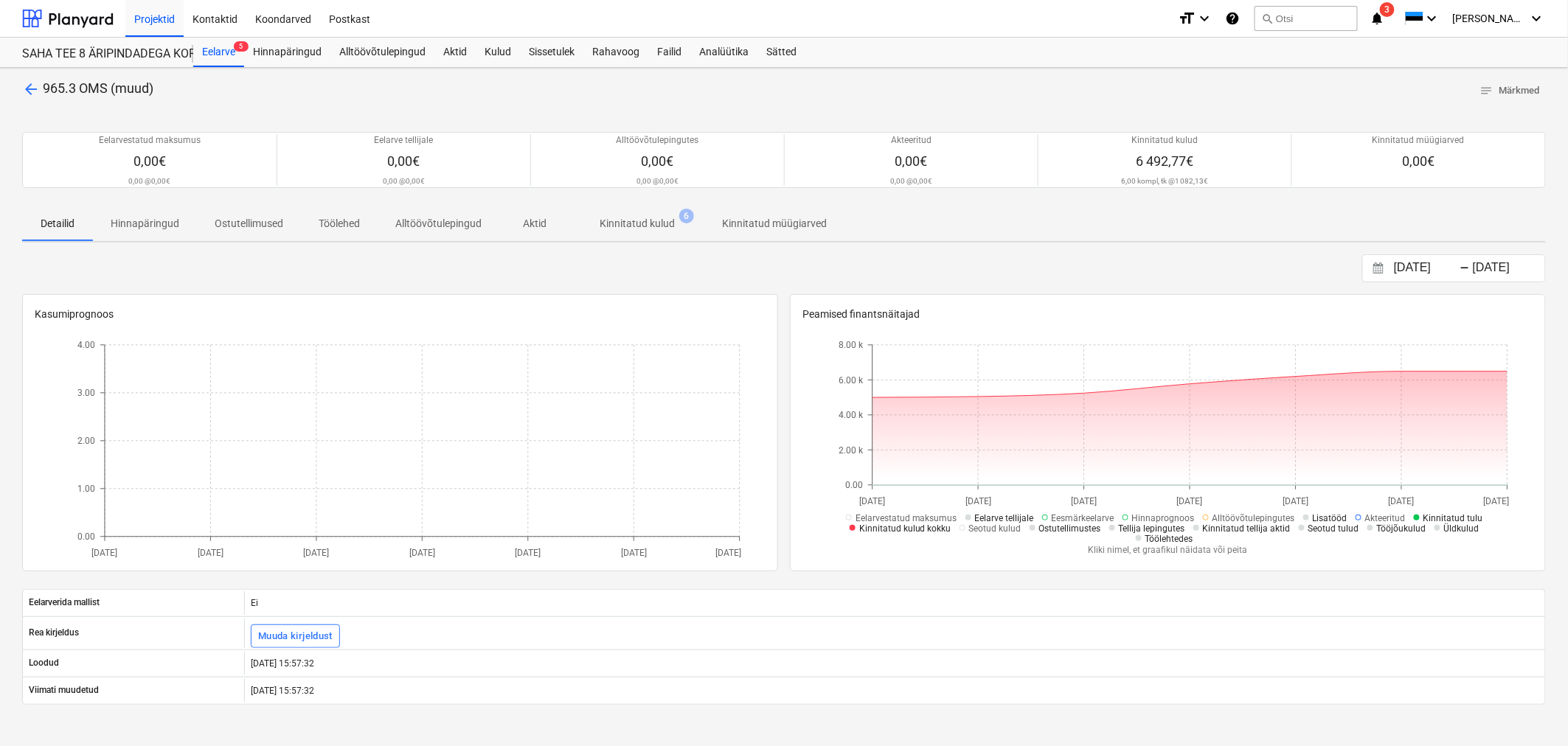
click at [638, 227] on p "Kinnitatud kulud" at bounding box center [637, 224] width 76 height 16
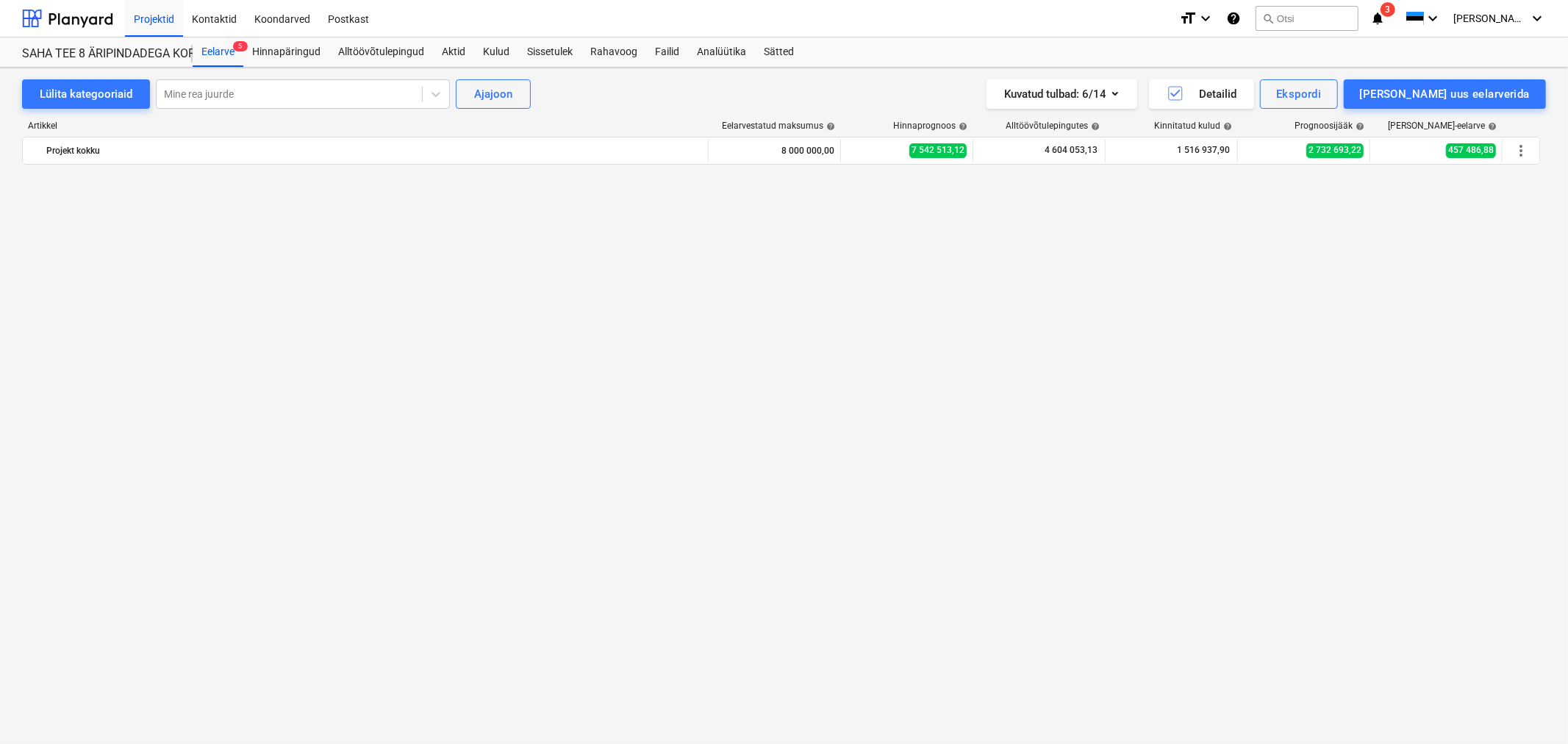
scroll to position [1186, 0]
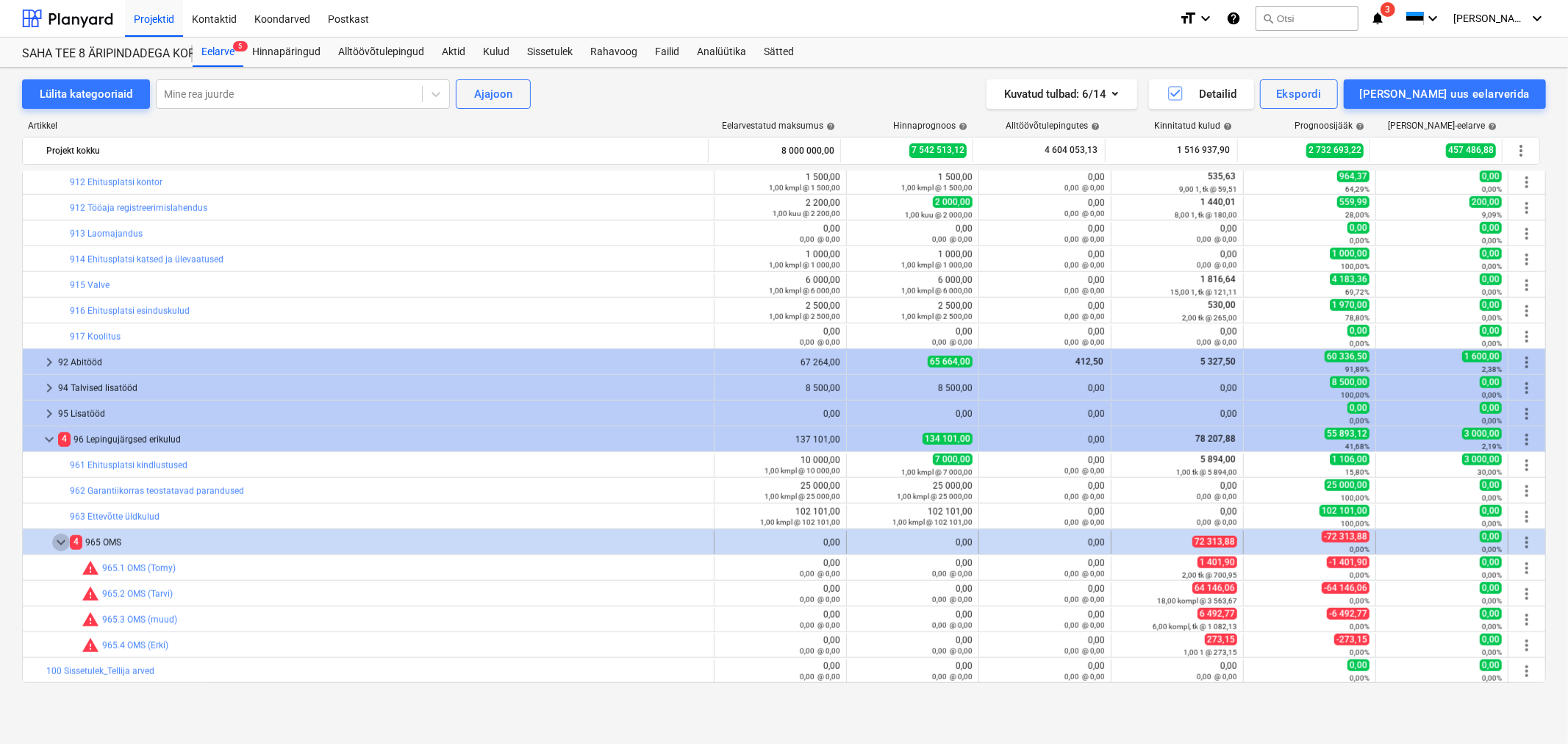
click at [56, 543] on span "keyboard_arrow_down" at bounding box center [61, 543] width 18 height 18
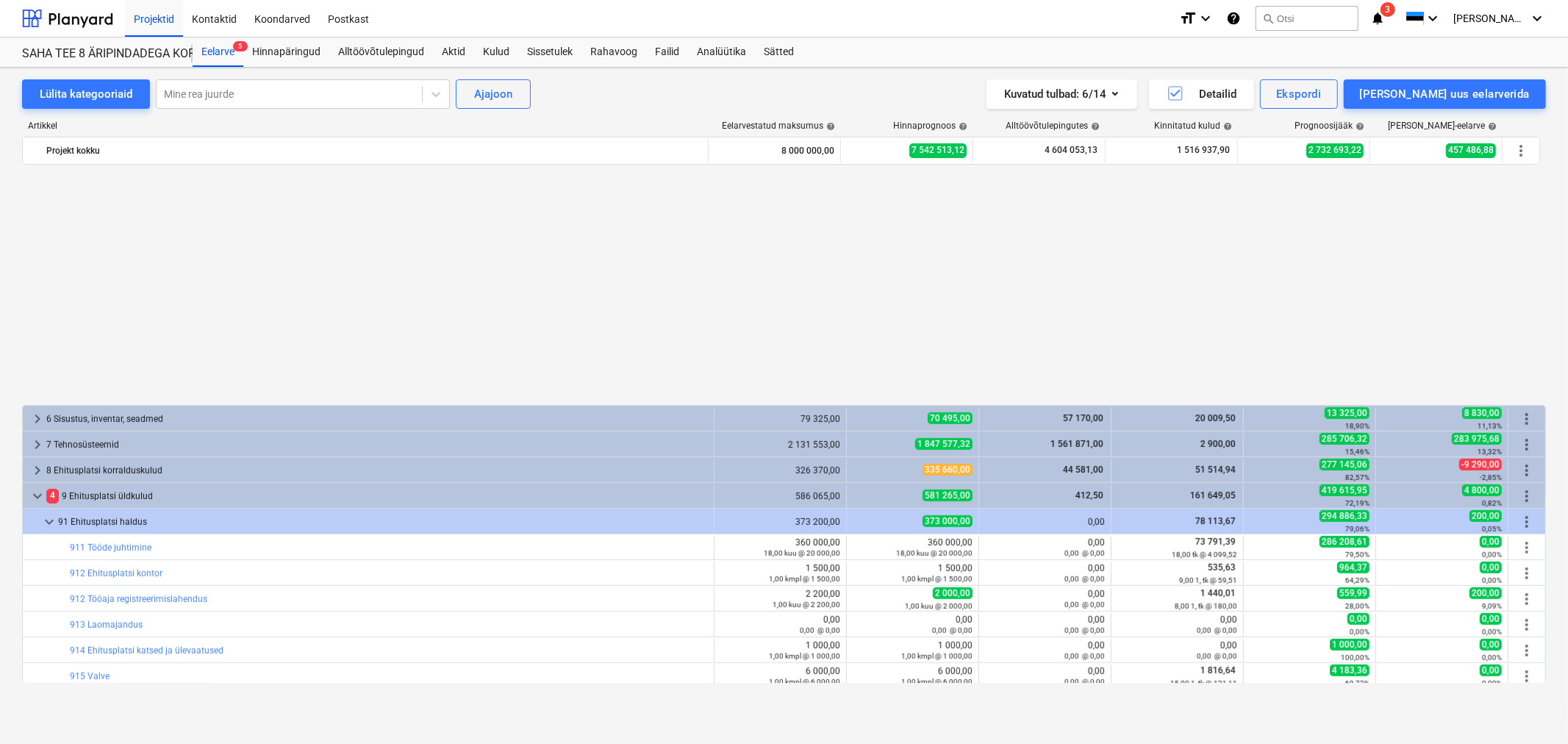
scroll to position [1083, 0]
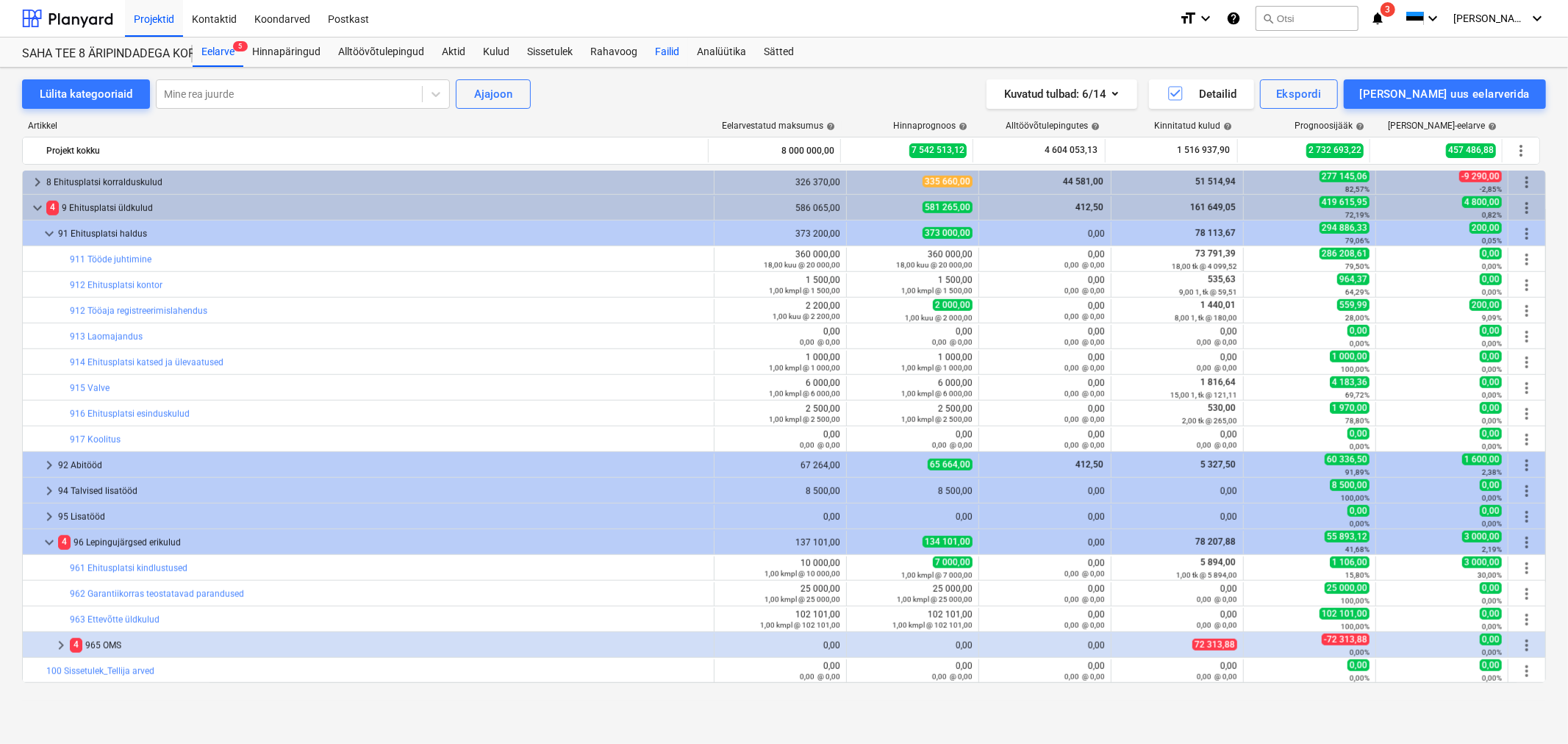
click at [672, 45] on div "Failid" at bounding box center [667, 53] width 42 height 30
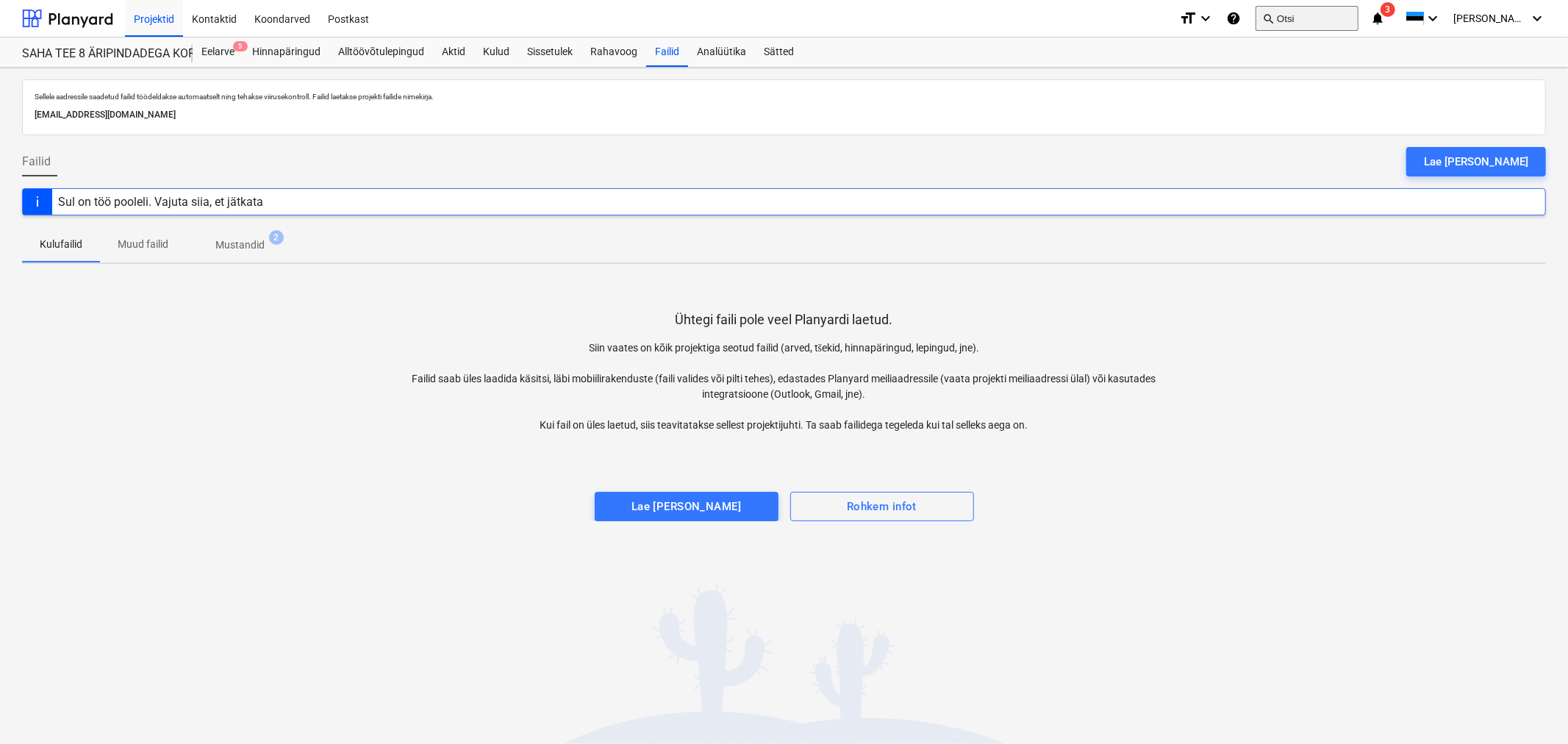
click at [1332, 18] on button "search Otsi" at bounding box center [1307, 18] width 103 height 25
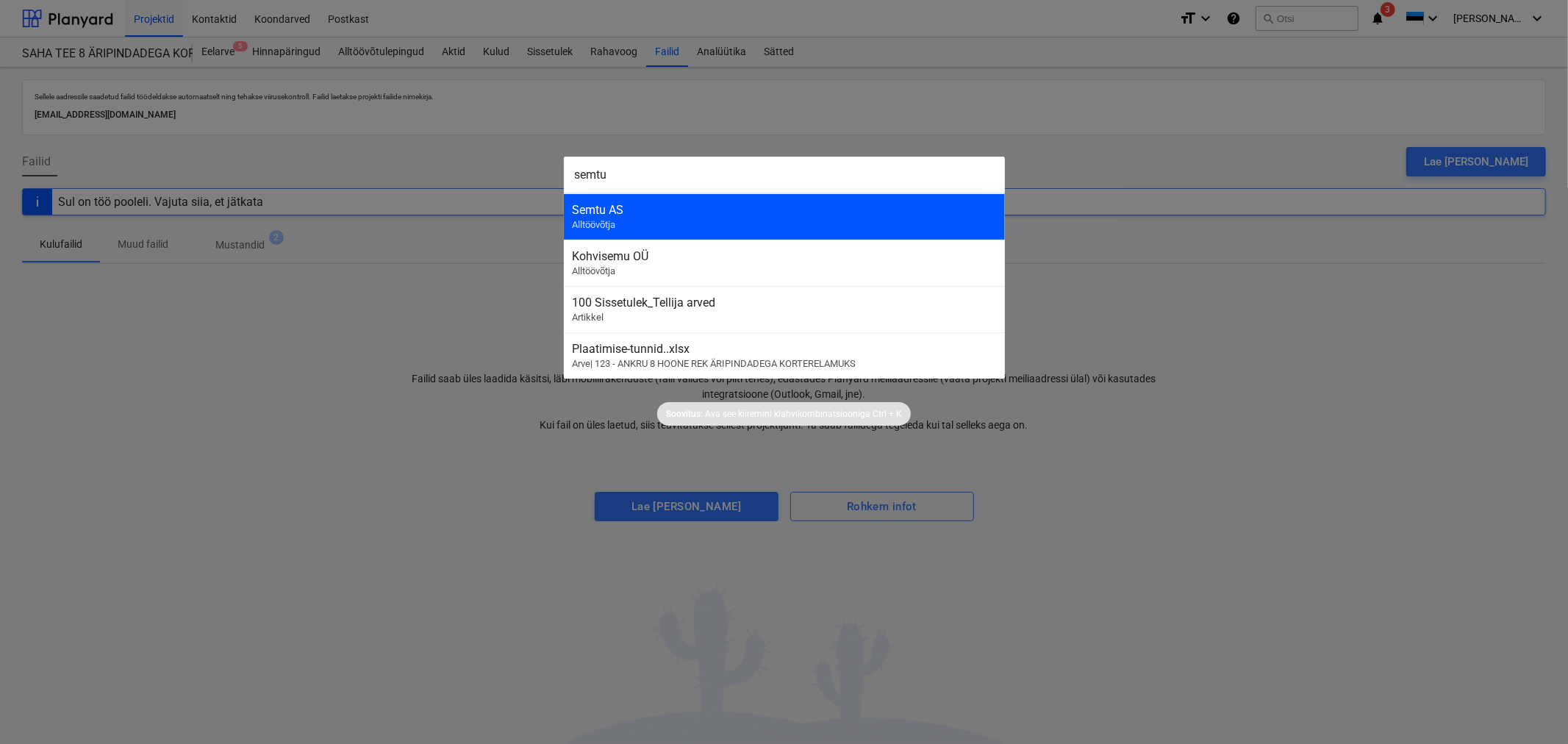
type input "semtu"
click at [657, 201] on div "Semtu AS Alltöövõtja" at bounding box center [784, 216] width 441 height 46
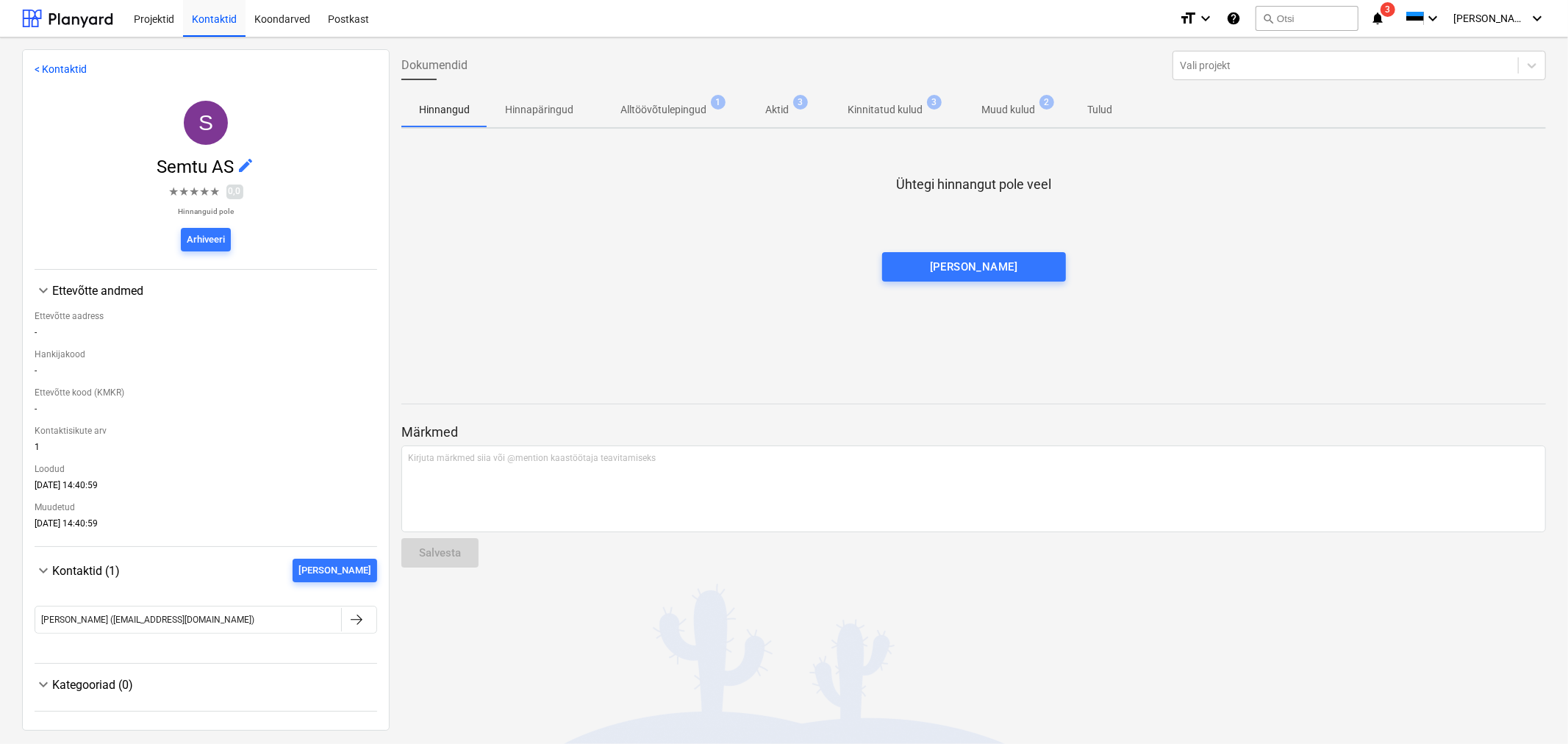
click at [870, 109] on p "Kinnitatud kulud" at bounding box center [885, 110] width 75 height 16
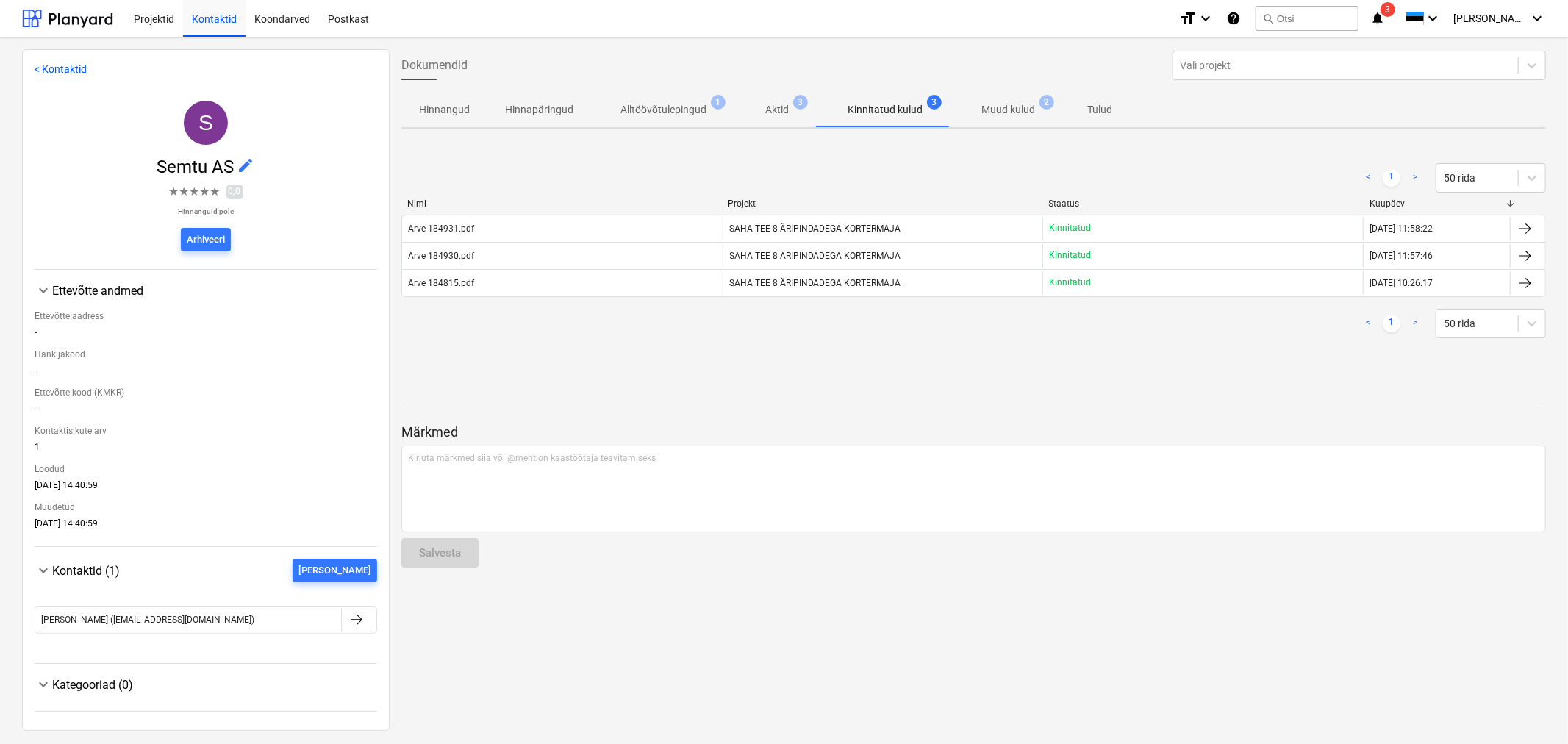
click at [1000, 104] on p "Muud kulud" at bounding box center [1008, 110] width 53 height 16
click at [883, 108] on p "Kinnitatud kulud" at bounding box center [885, 110] width 75 height 16
drag, startPoint x: 883, startPoint y: 109, endPoint x: 857, endPoint y: 107, distance: 26.1
click at [857, 107] on p "Kinnitatud kulud" at bounding box center [885, 110] width 75 height 16
click at [858, 108] on p "Kinnitatud kulud" at bounding box center [885, 110] width 75 height 16
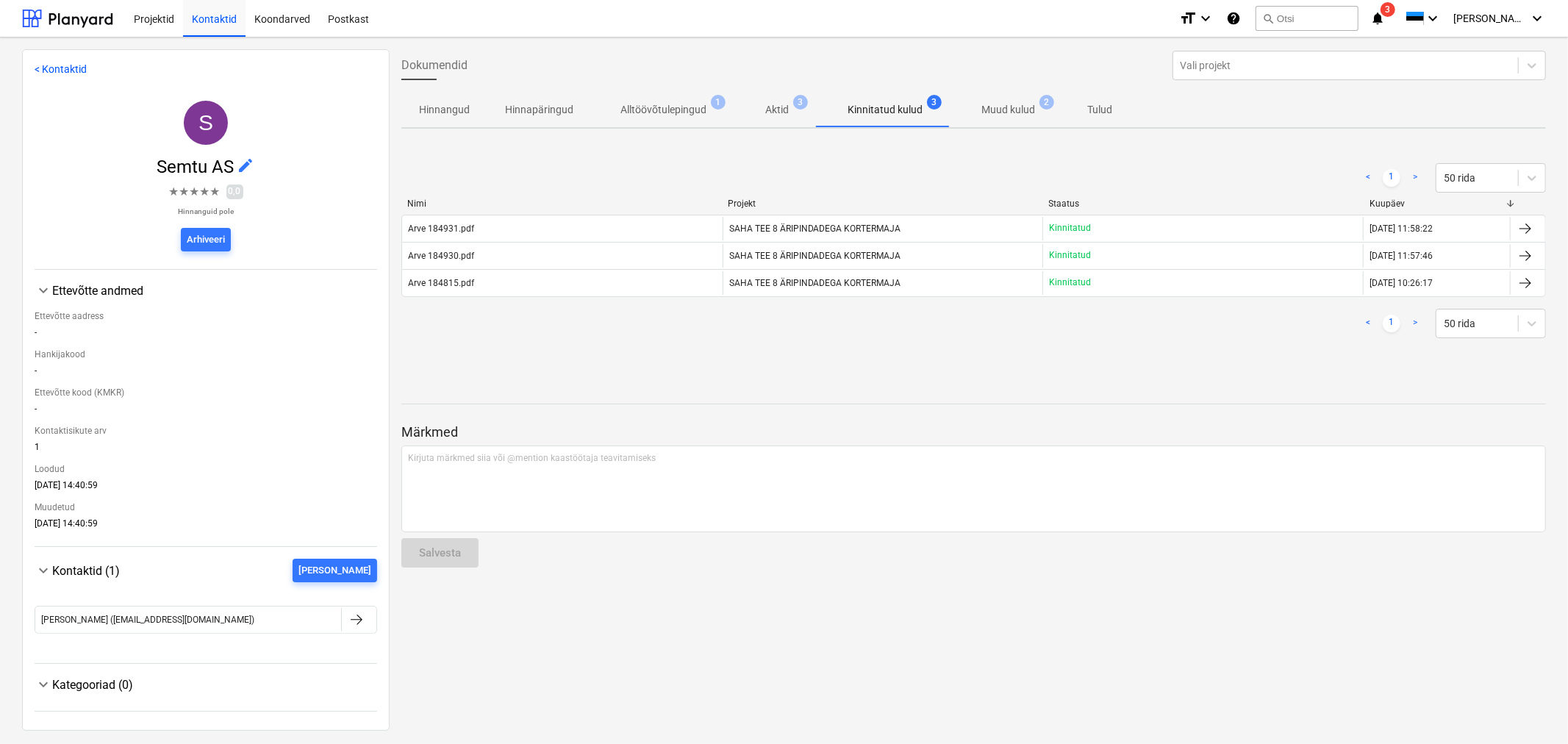
click at [1012, 102] on p "Muud kulud" at bounding box center [1008, 110] width 53 height 16
click at [896, 106] on p "Kinnitatud kulud" at bounding box center [885, 110] width 75 height 16
click at [162, 15] on div "Projektid" at bounding box center [154, 18] width 58 height 38
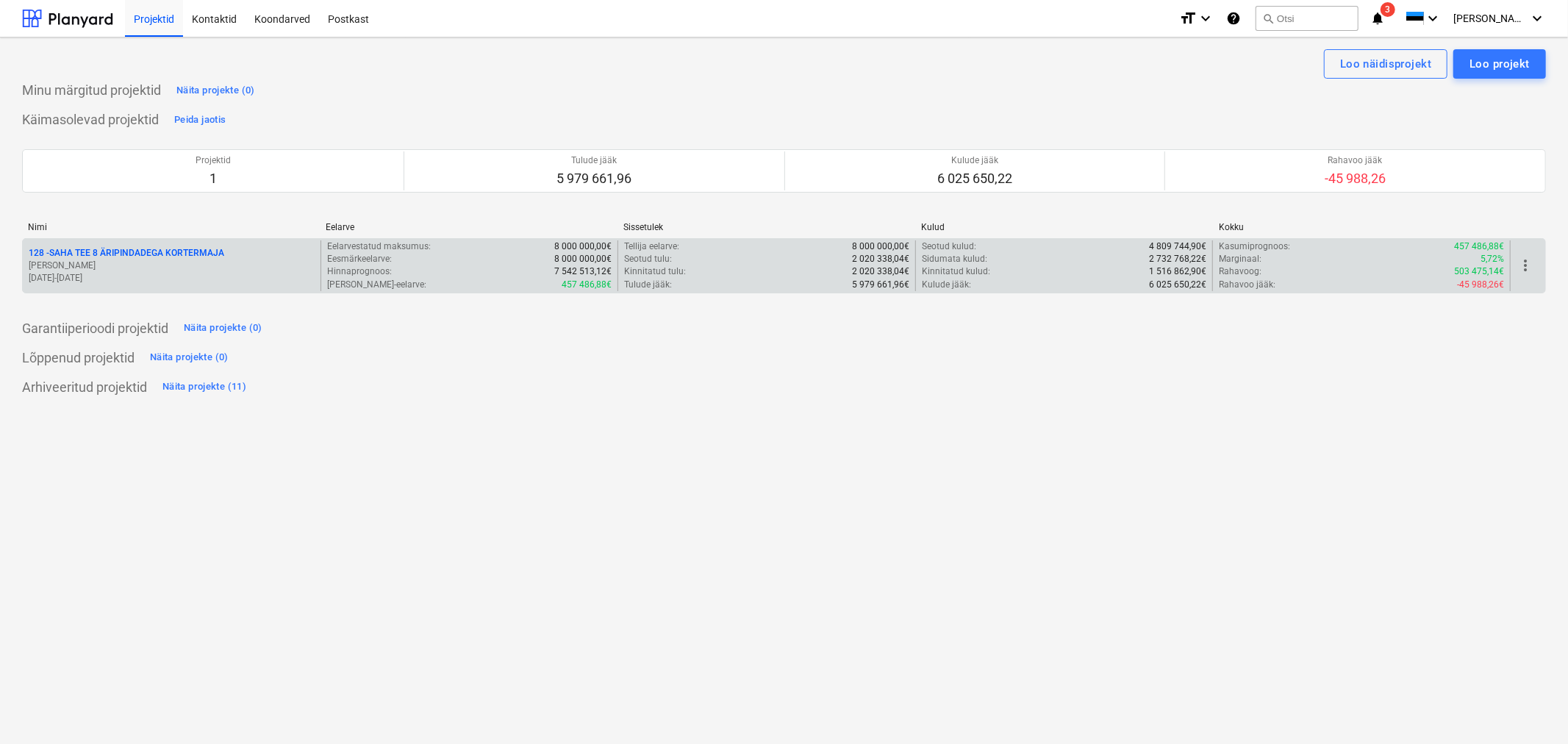
click at [160, 263] on p "[PERSON_NAME]" at bounding box center [172, 265] width 286 height 12
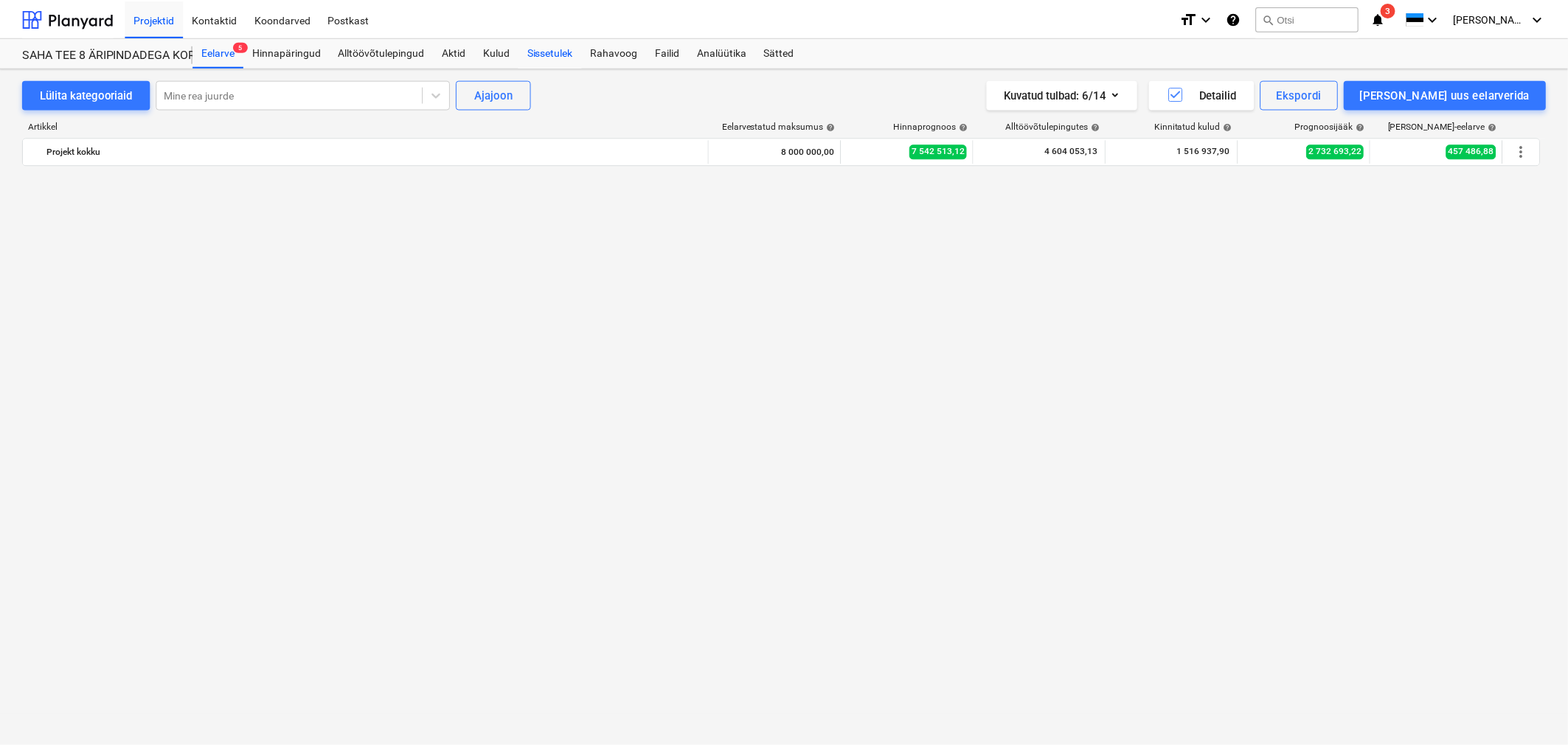
scroll to position [1086, 0]
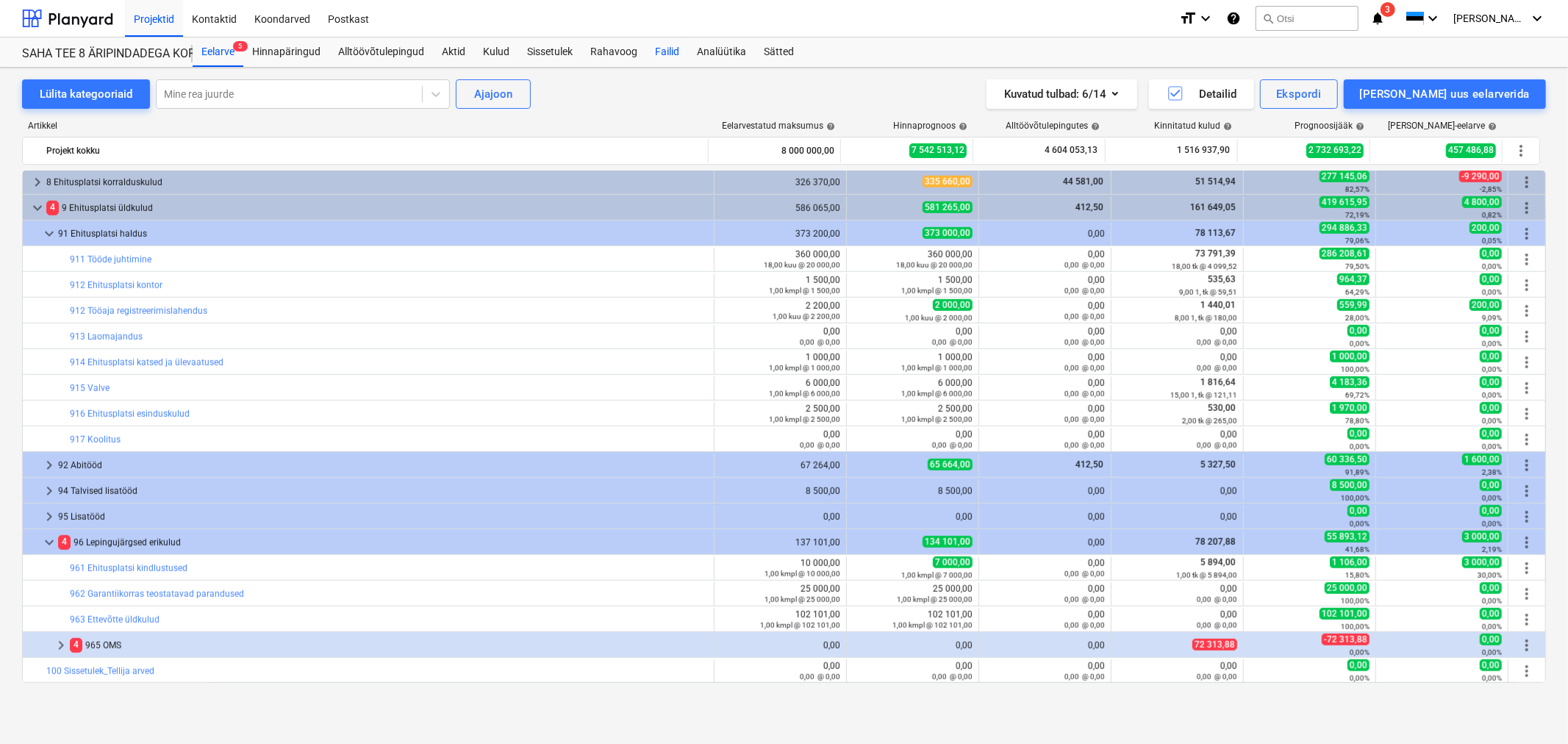
click at [669, 53] on div "Failid" at bounding box center [667, 53] width 42 height 30
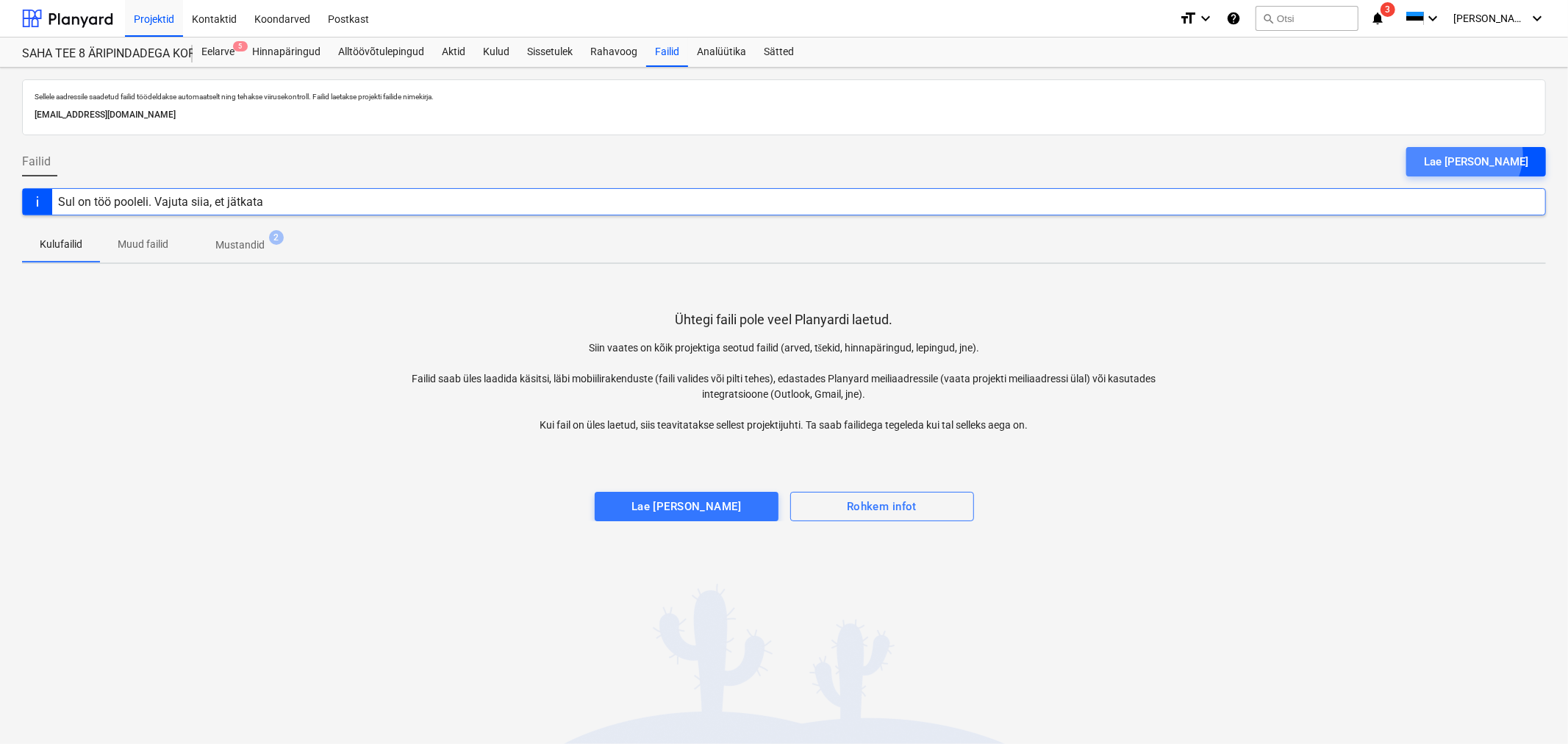
click at [1502, 155] on div "Lae faile üles" at bounding box center [1476, 162] width 104 height 19
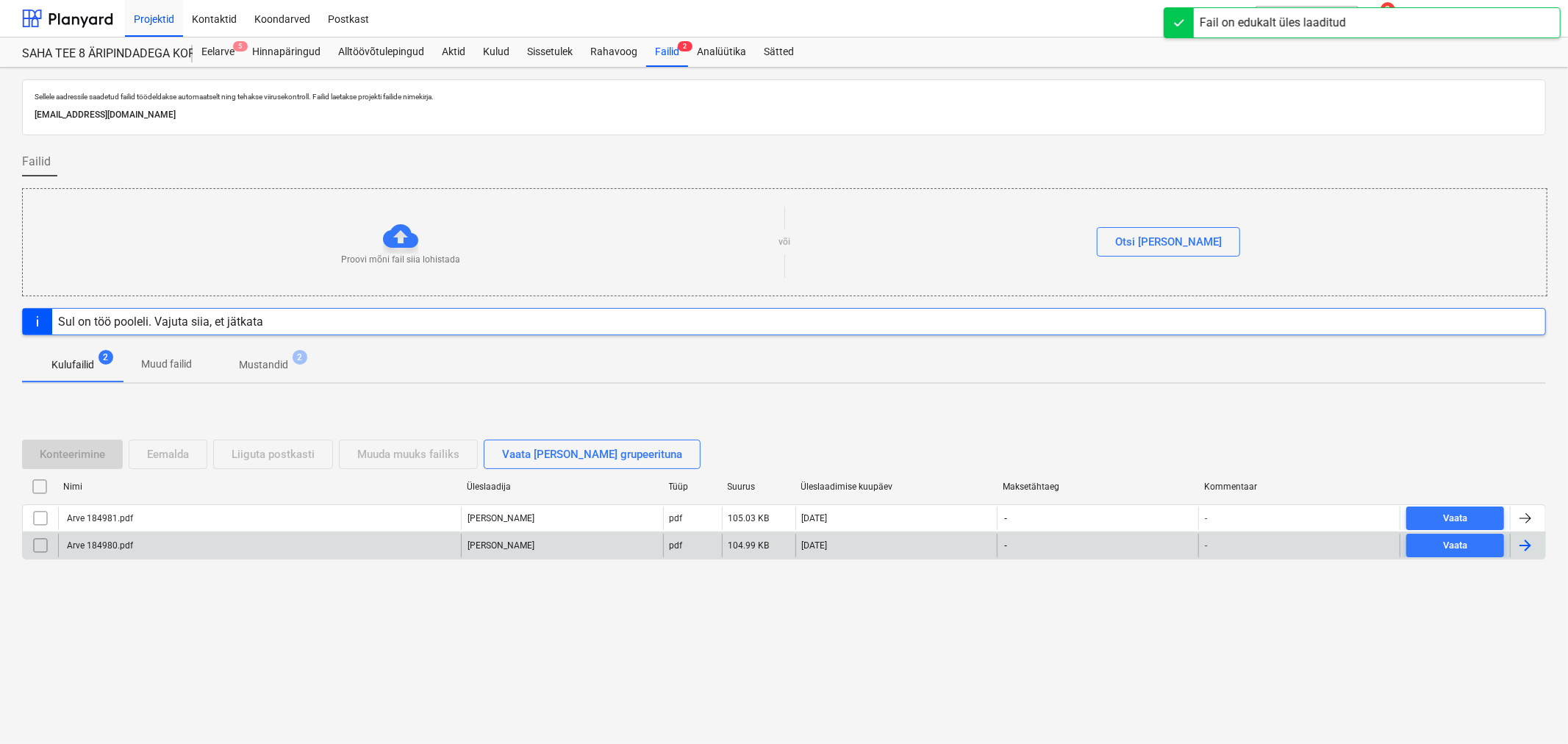
click at [90, 548] on div "Arve 184980.pdf" at bounding box center [99, 545] width 68 height 11
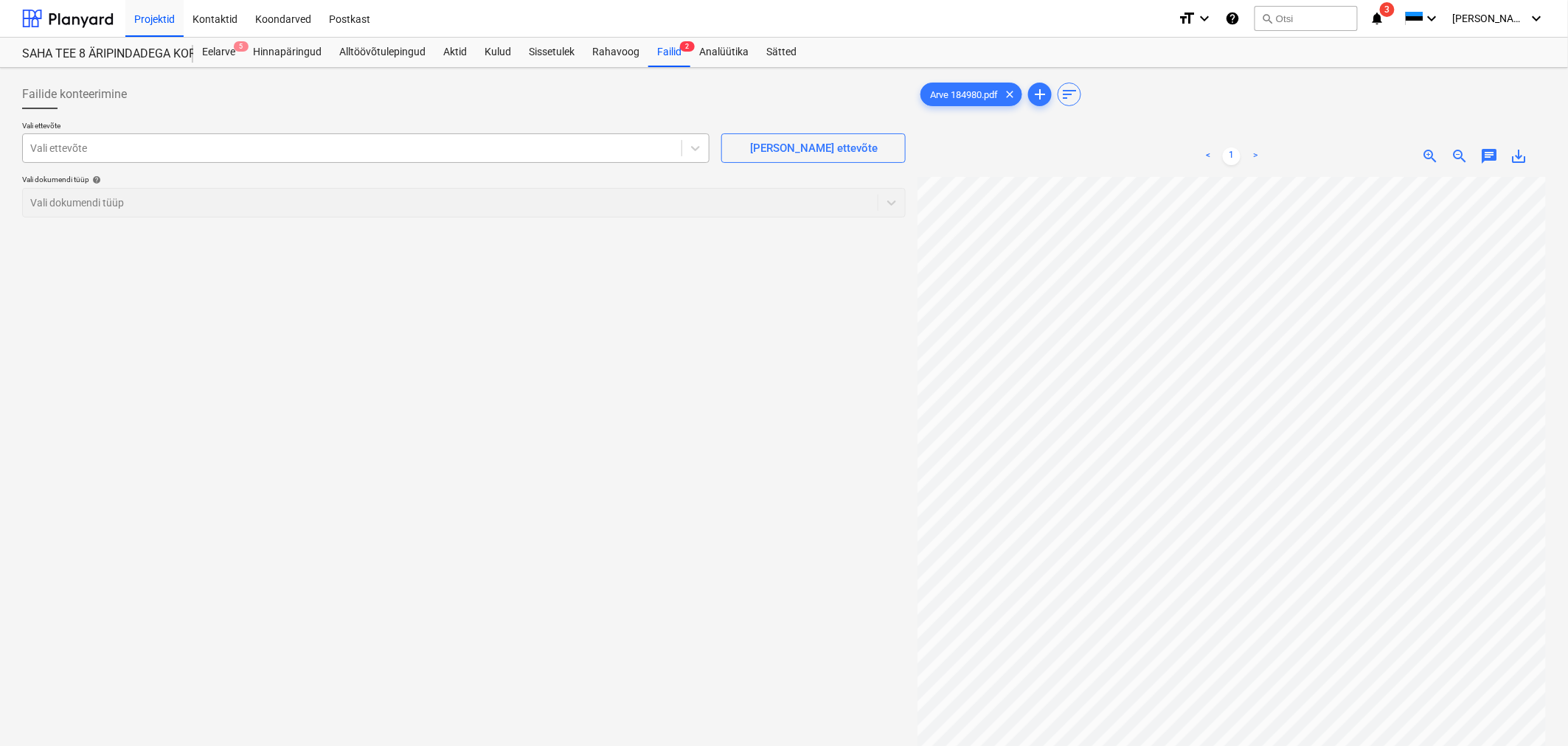
click at [263, 154] on div at bounding box center [351, 147] width 644 height 15
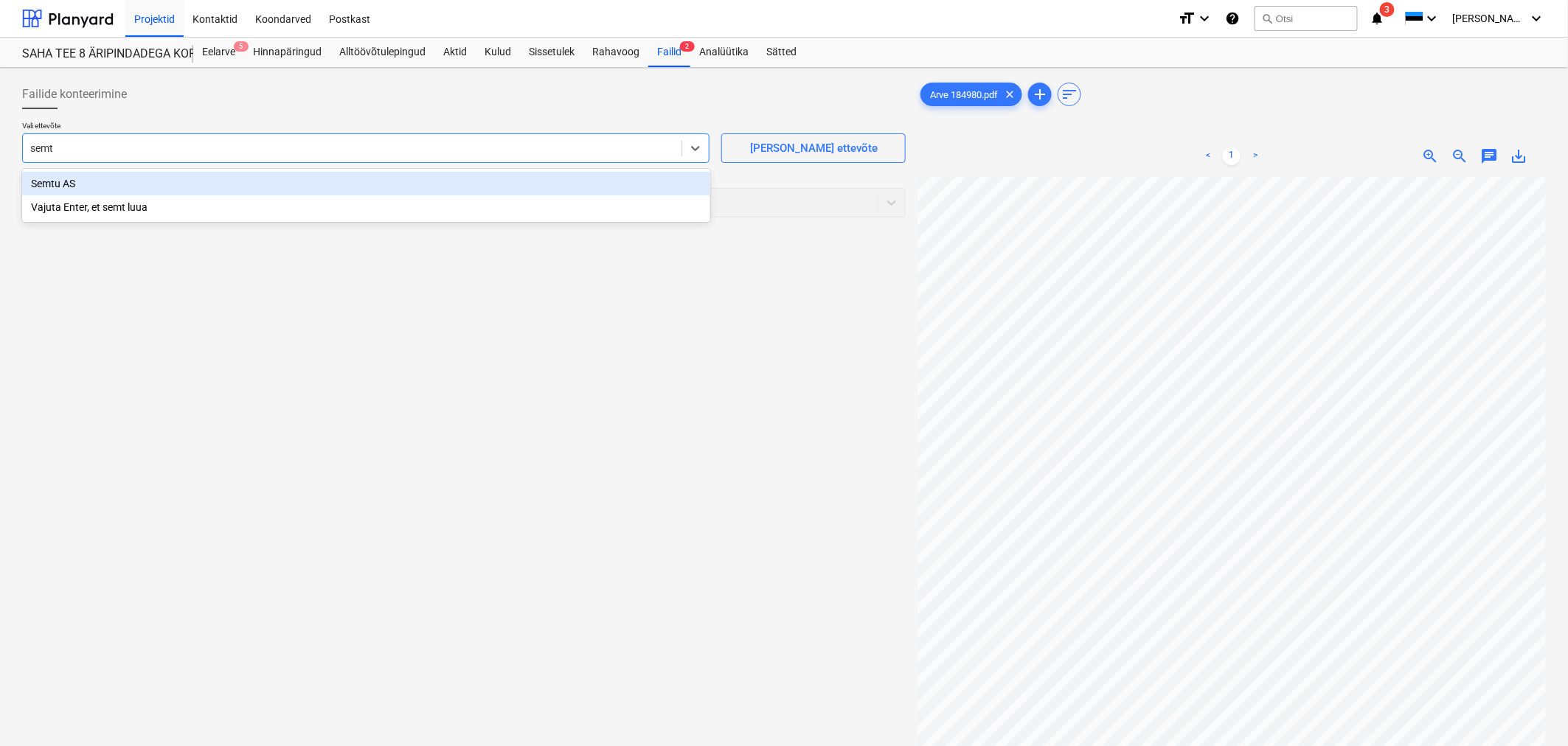
type input "semtu"
click at [135, 188] on div "Semtu AS" at bounding box center [366, 183] width 688 height 24
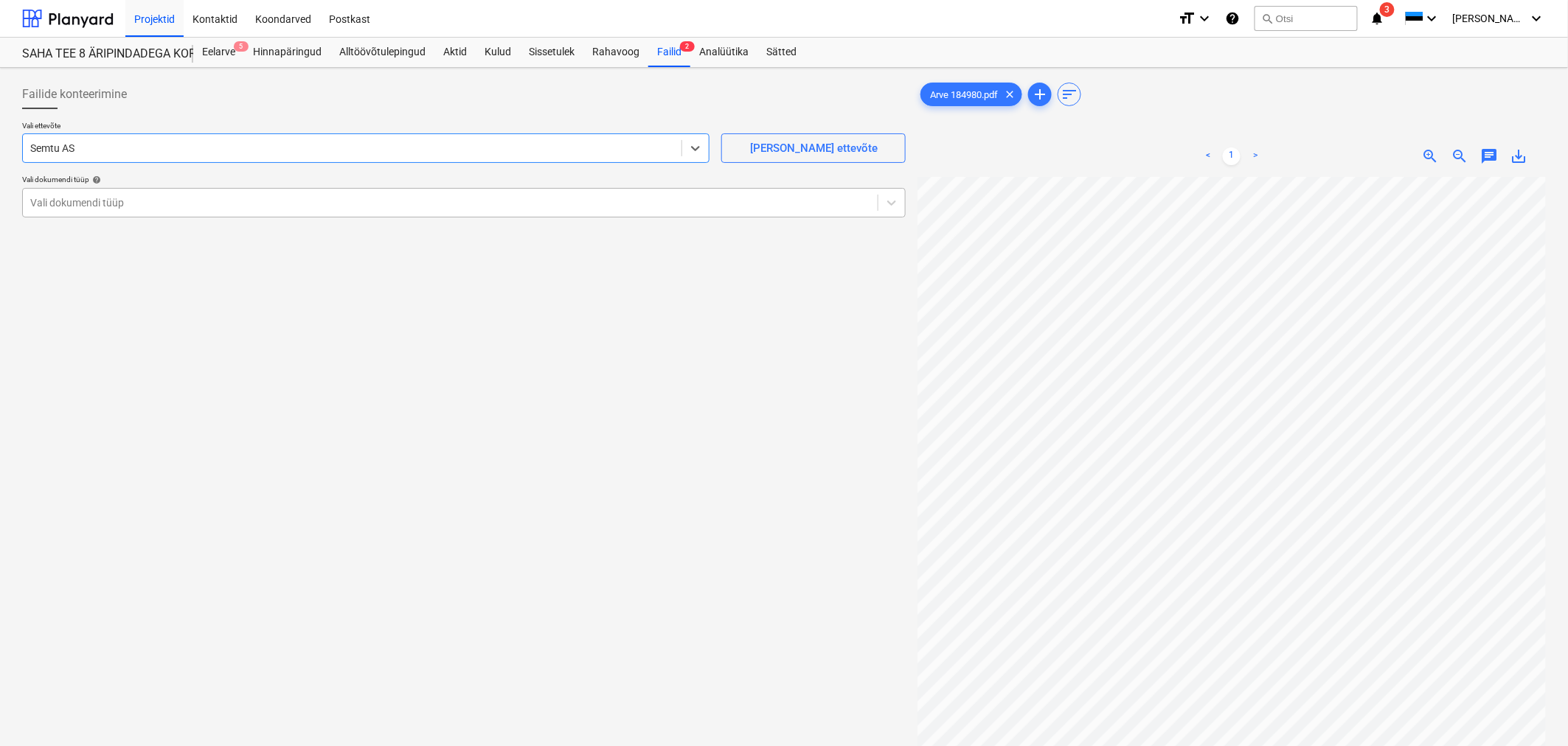
click at [135, 200] on div at bounding box center [450, 203] width 840 height 15
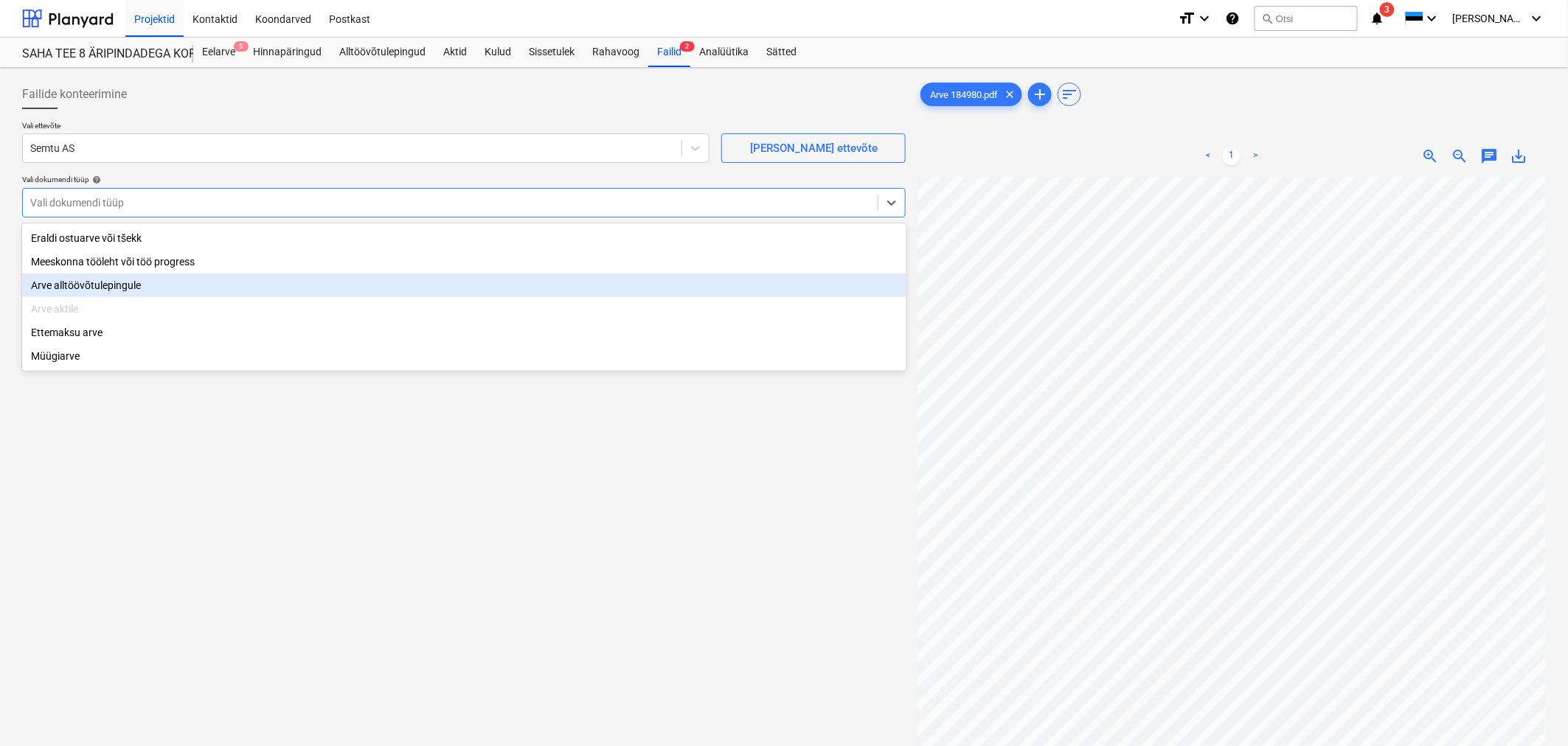
click at [122, 283] on div "Arve alltöövõtulepingule" at bounding box center [464, 285] width 884 height 24
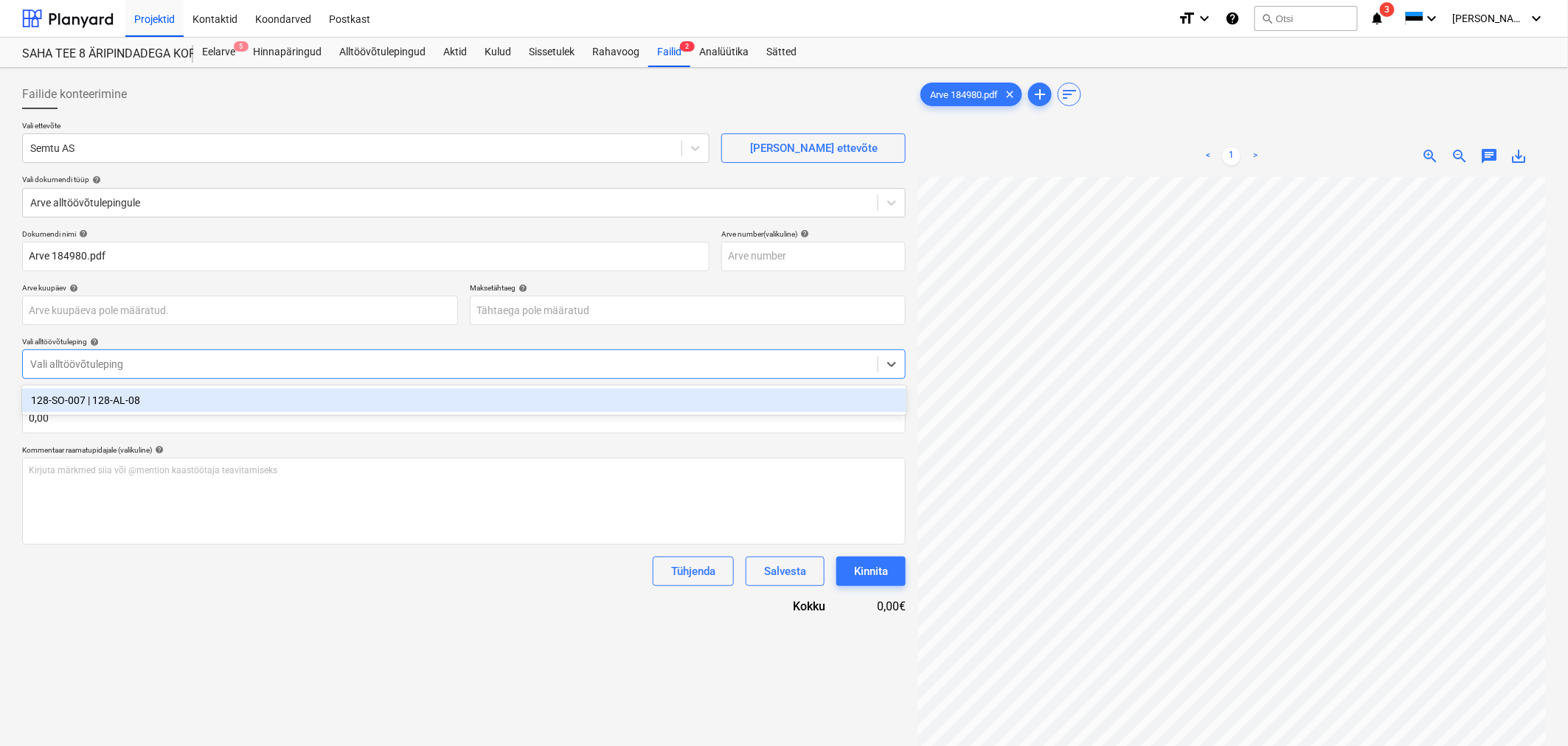
click at [126, 366] on div at bounding box center [450, 363] width 840 height 15
click at [115, 392] on div "128-SO-007 | 128-AL-08" at bounding box center [464, 400] width 884 height 24
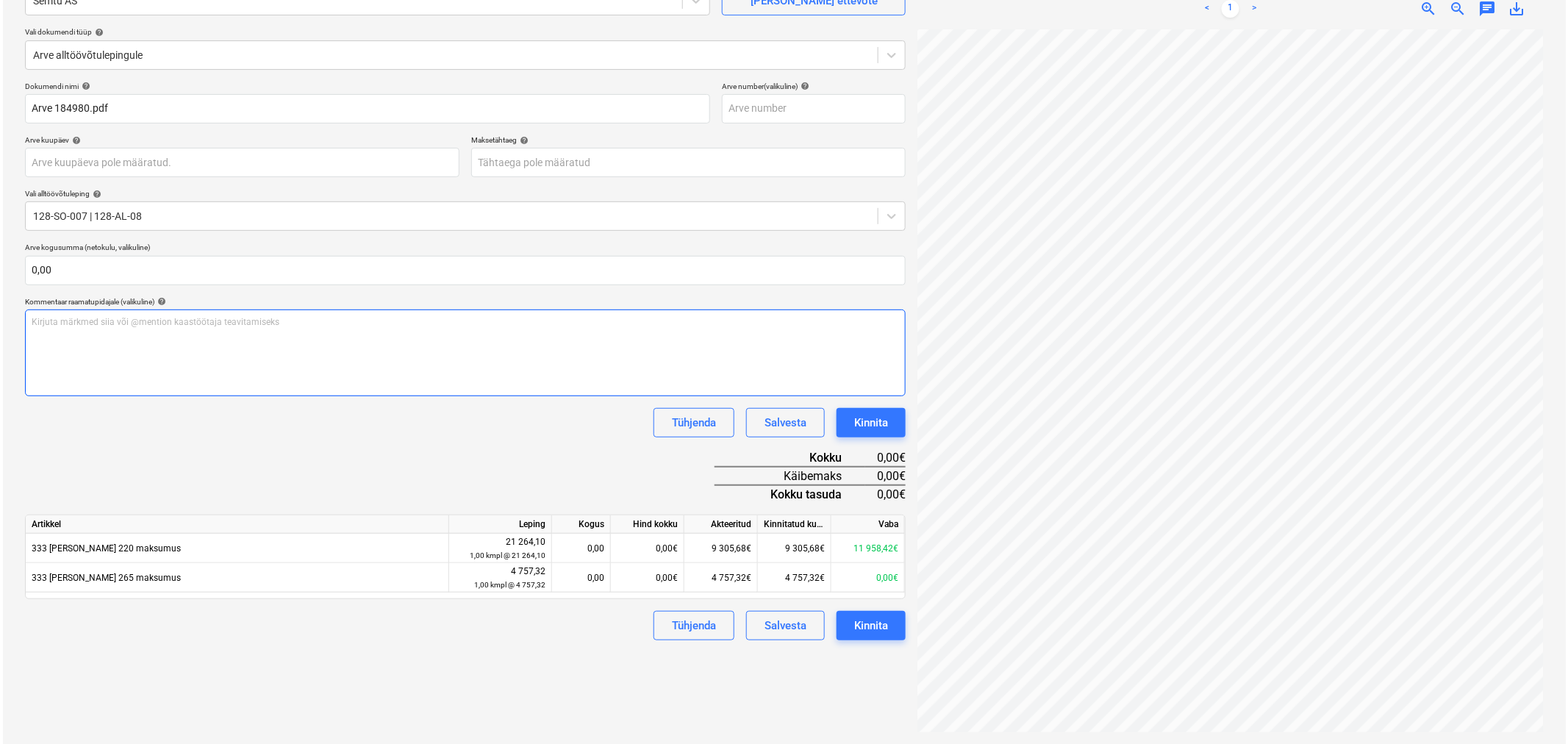
scroll to position [126, 38]
click at [633, 546] on div "0,00€" at bounding box center [645, 549] width 74 height 30
type input "3004,"
click at [567, 453] on div "Dokumendi nimi help Arve 184980.pdf Arve number (valikuline) help Arve kuupäev …" at bounding box center [462, 361] width 881 height 558
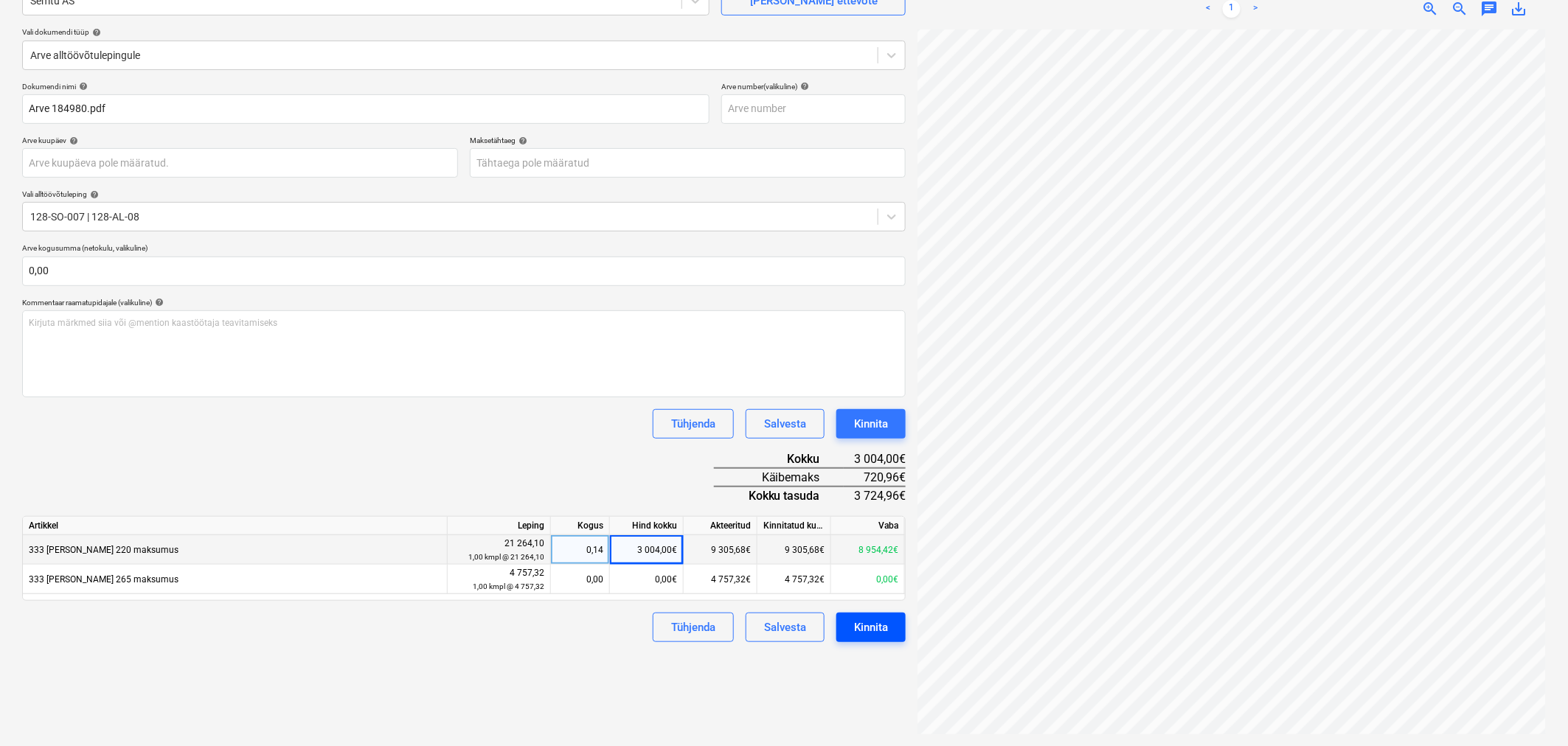
click at [873, 634] on div "Kinnita" at bounding box center [871, 628] width 34 height 19
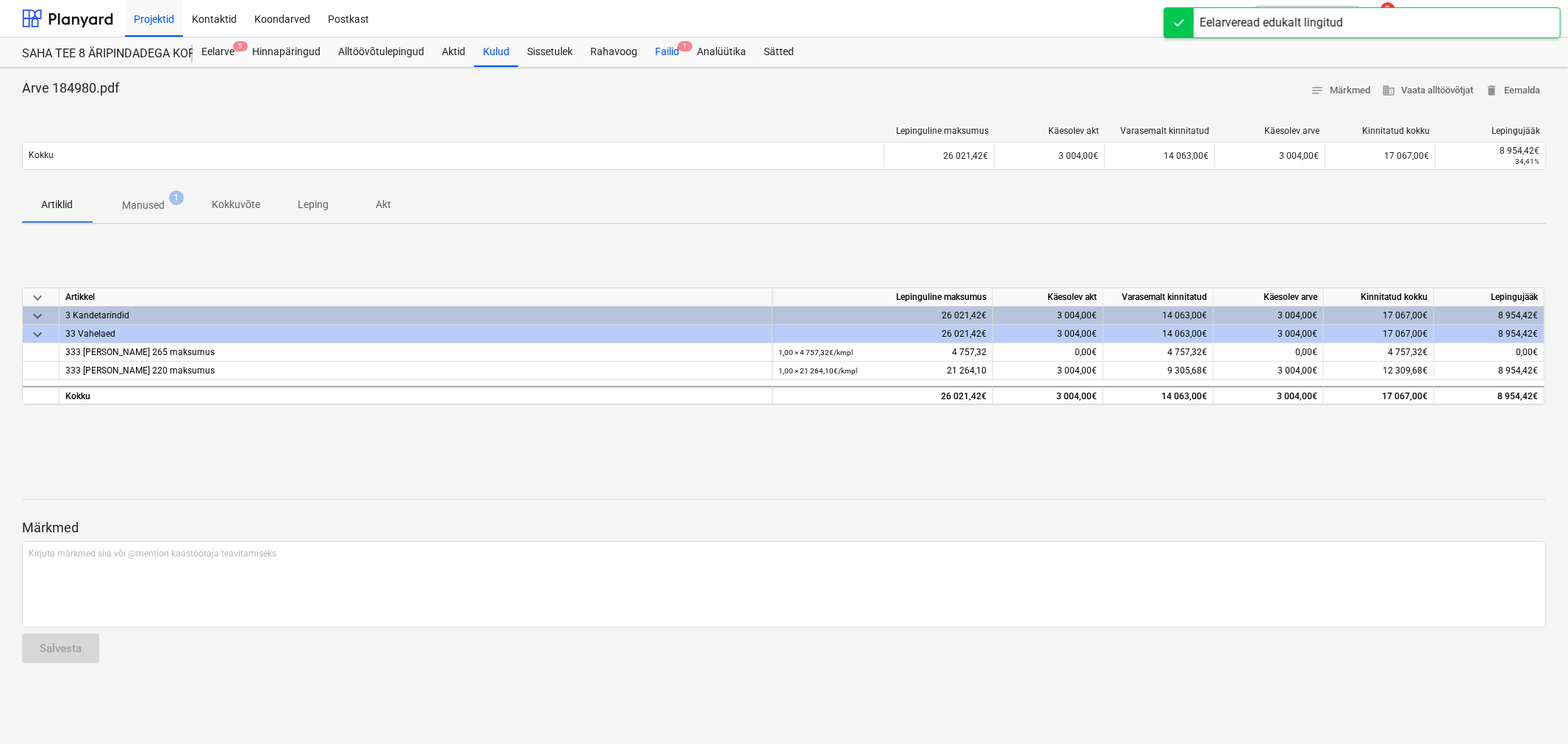
click at [650, 47] on div "Failid 1" at bounding box center [667, 53] width 42 height 30
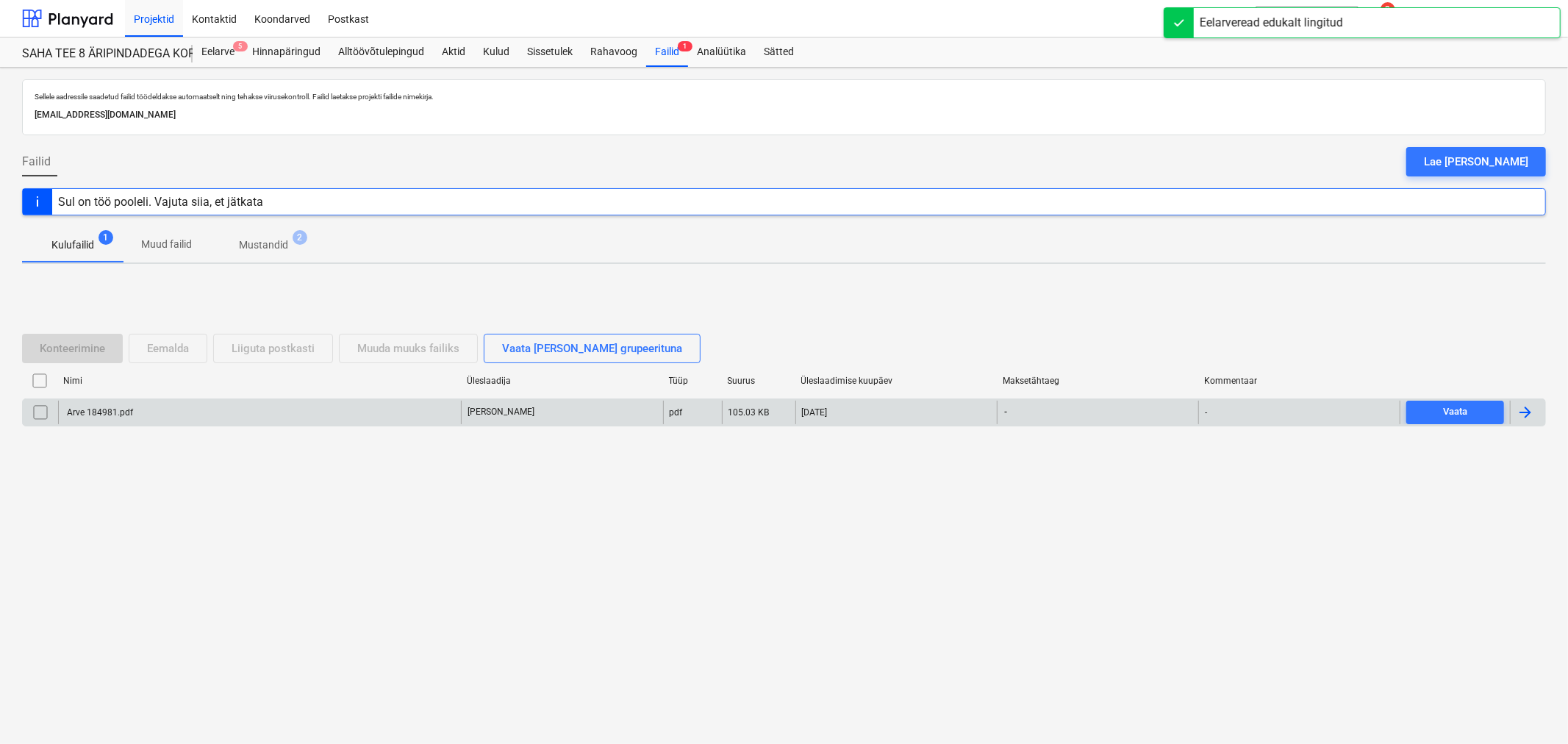
click at [95, 410] on div "Arve 184981.pdf" at bounding box center [99, 412] width 68 height 11
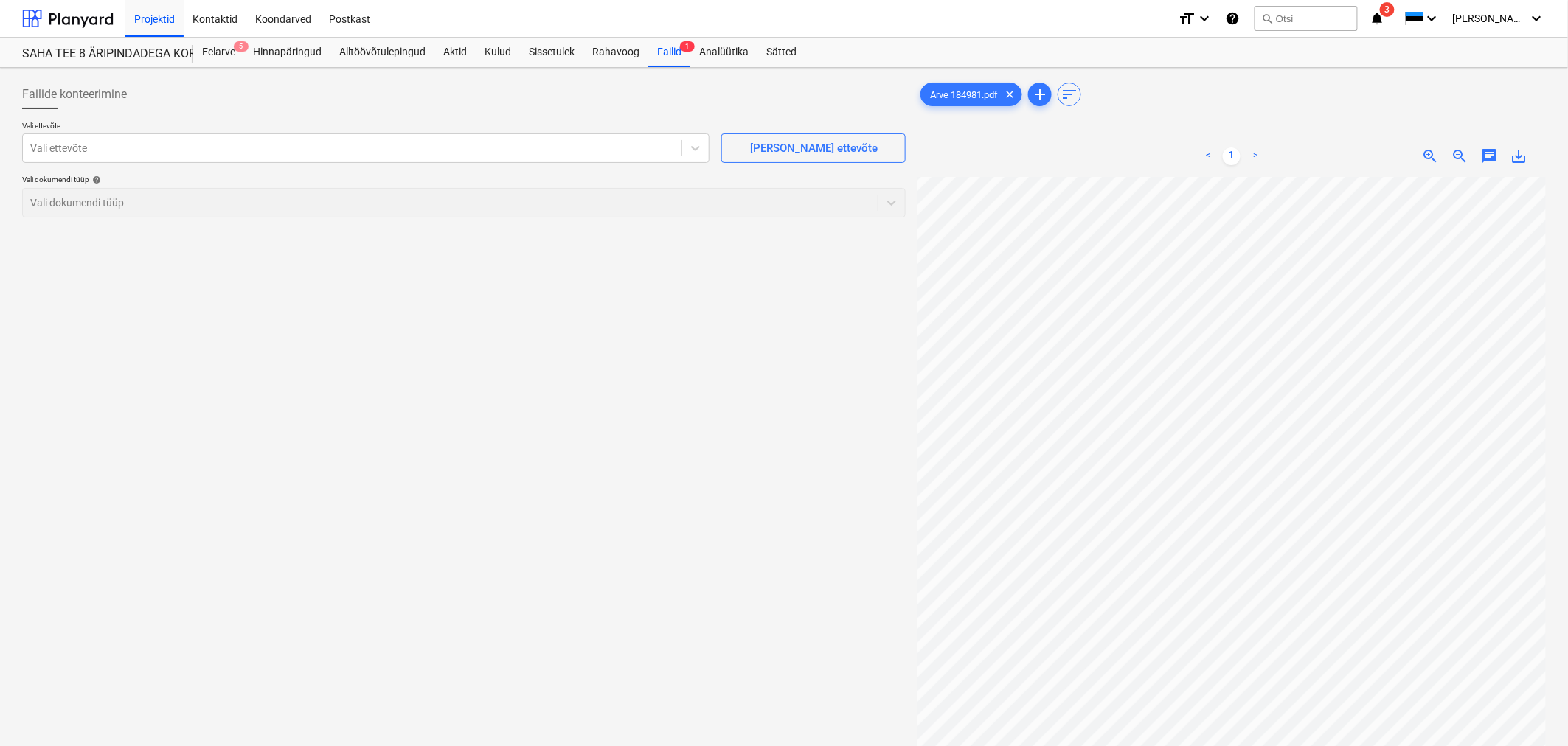
scroll to position [237, 38]
click at [252, 145] on div at bounding box center [351, 147] width 644 height 15
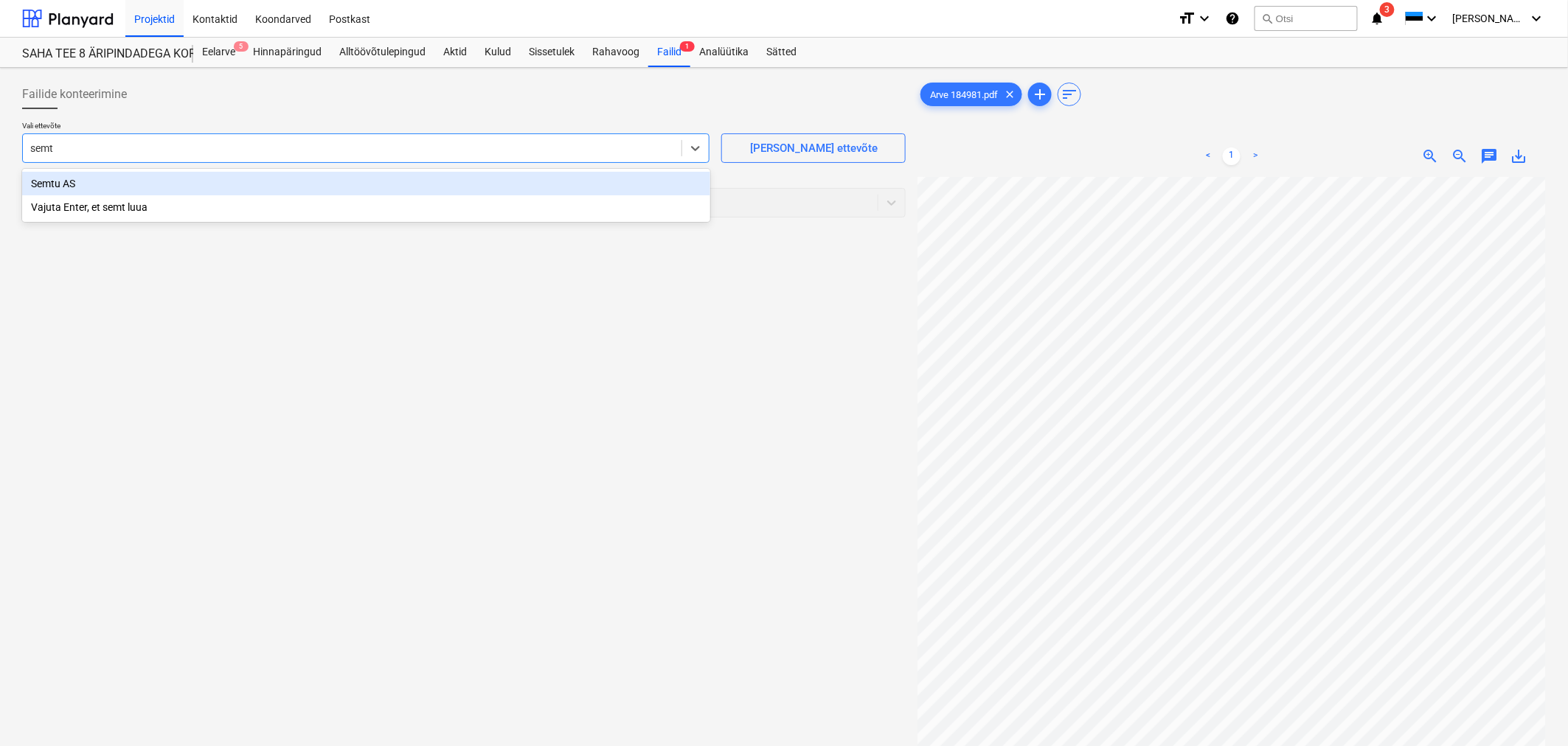
type input "semtu"
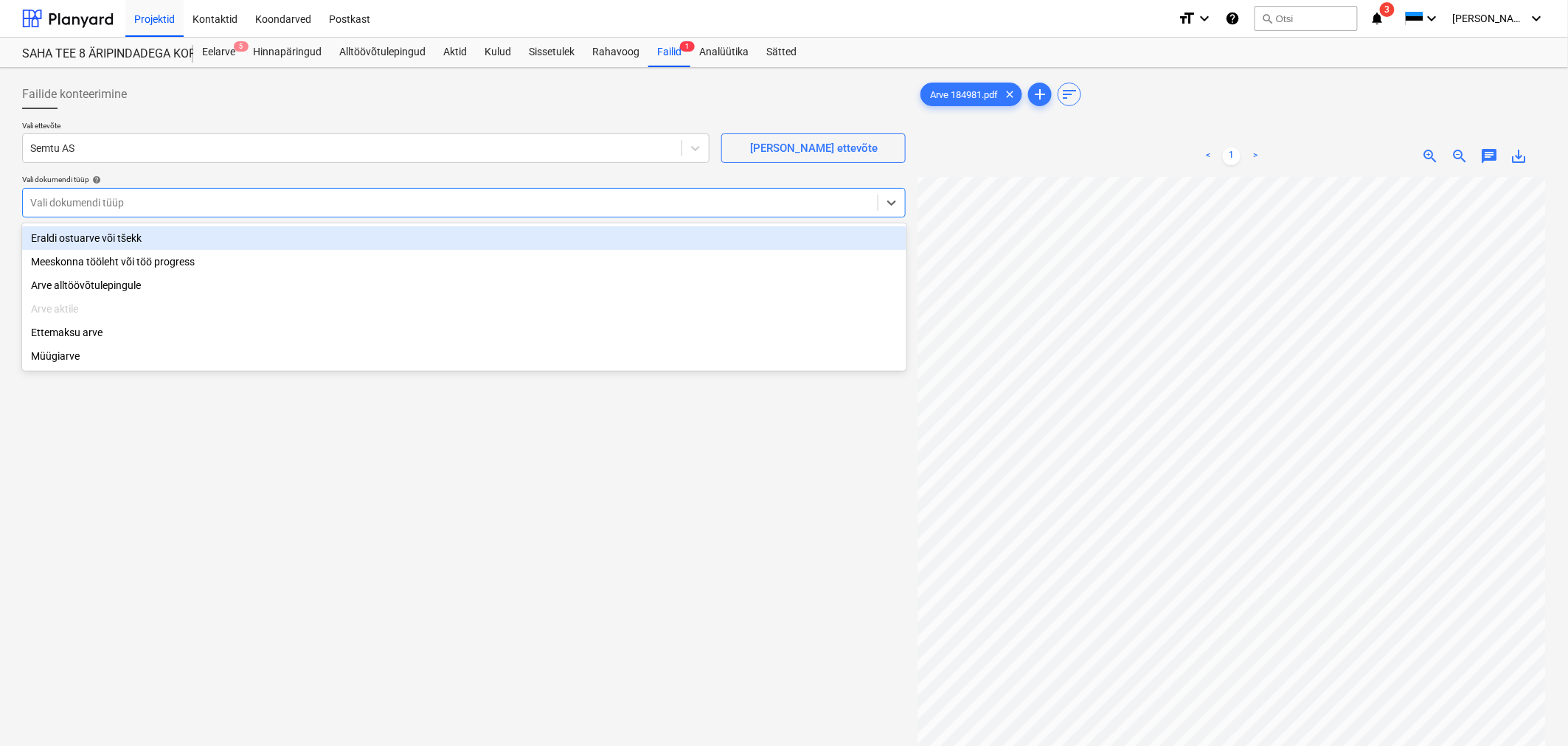
click at [194, 206] on div at bounding box center [450, 203] width 840 height 15
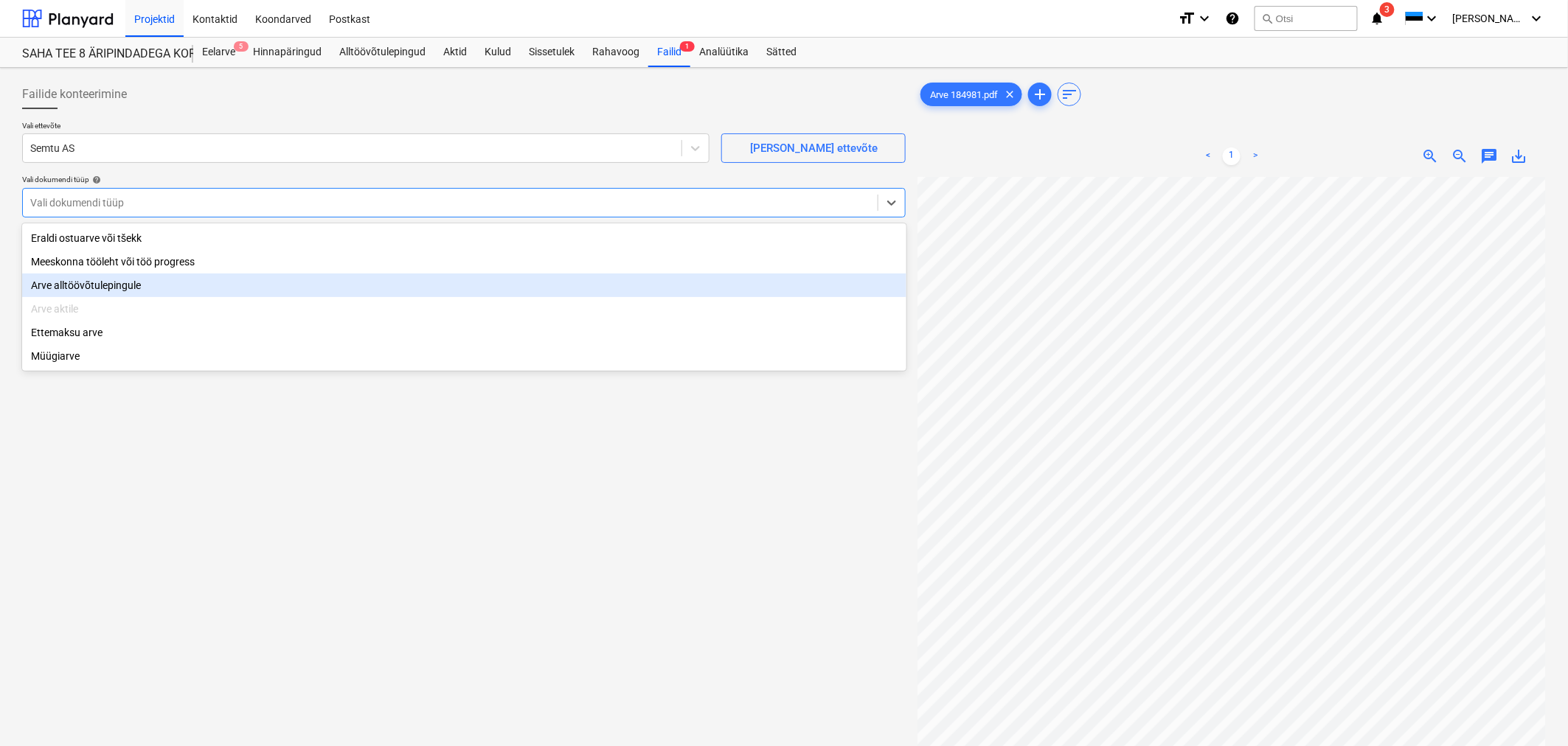
click at [162, 280] on div "Arve alltöövõtulepingule" at bounding box center [464, 285] width 884 height 24
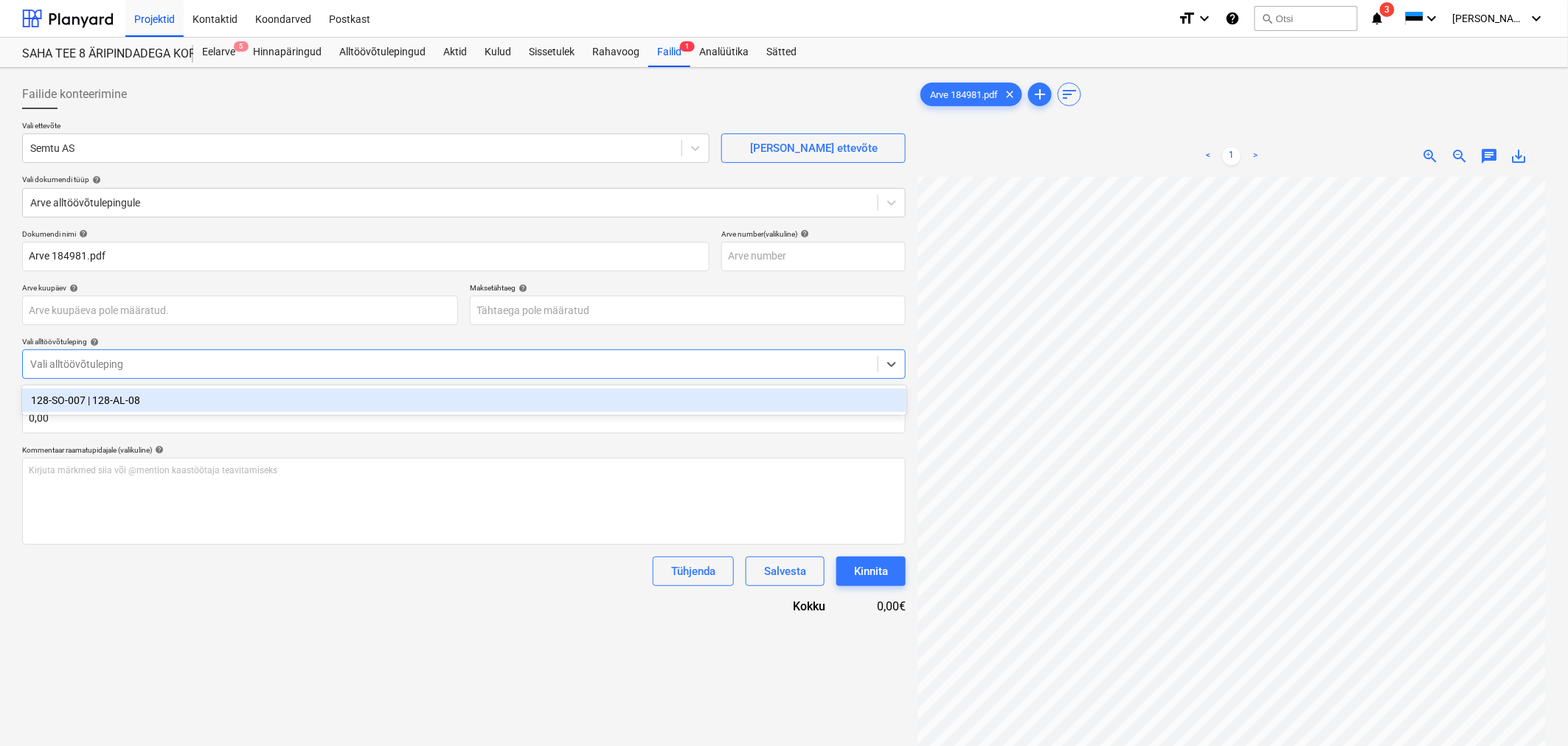
click at [182, 358] on div at bounding box center [450, 363] width 840 height 15
click at [170, 403] on div "128-SO-007 | 128-AL-08" at bounding box center [464, 400] width 884 height 24
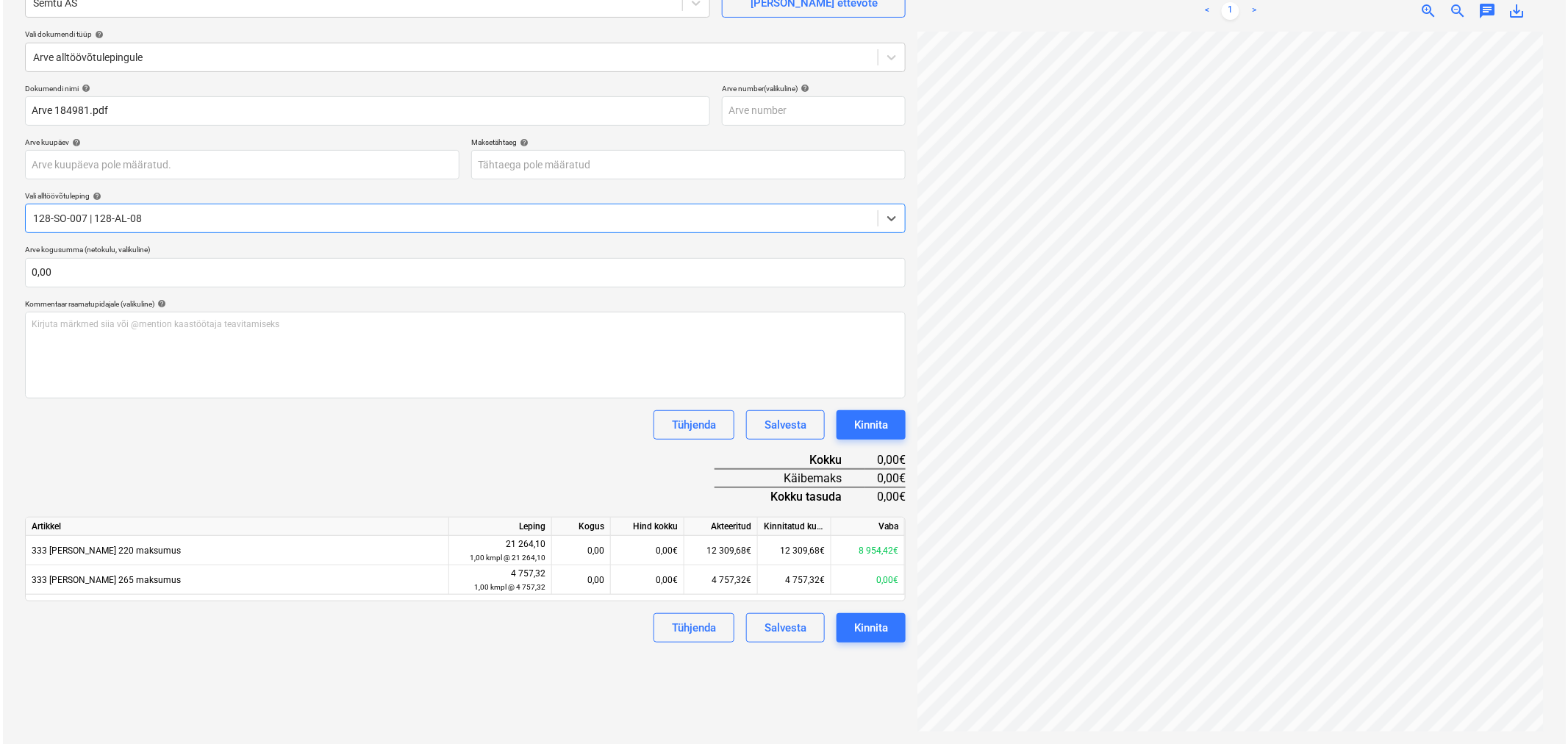
scroll to position [147, 0]
click at [648, 550] on div "0,00€" at bounding box center [645, 549] width 74 height 30
type input "3007"
click at [575, 459] on div "Dokumendi nimi help Arve 184981.pdf Arve number (valikuline) help Arve kuupäev …" at bounding box center [462, 361] width 881 height 558
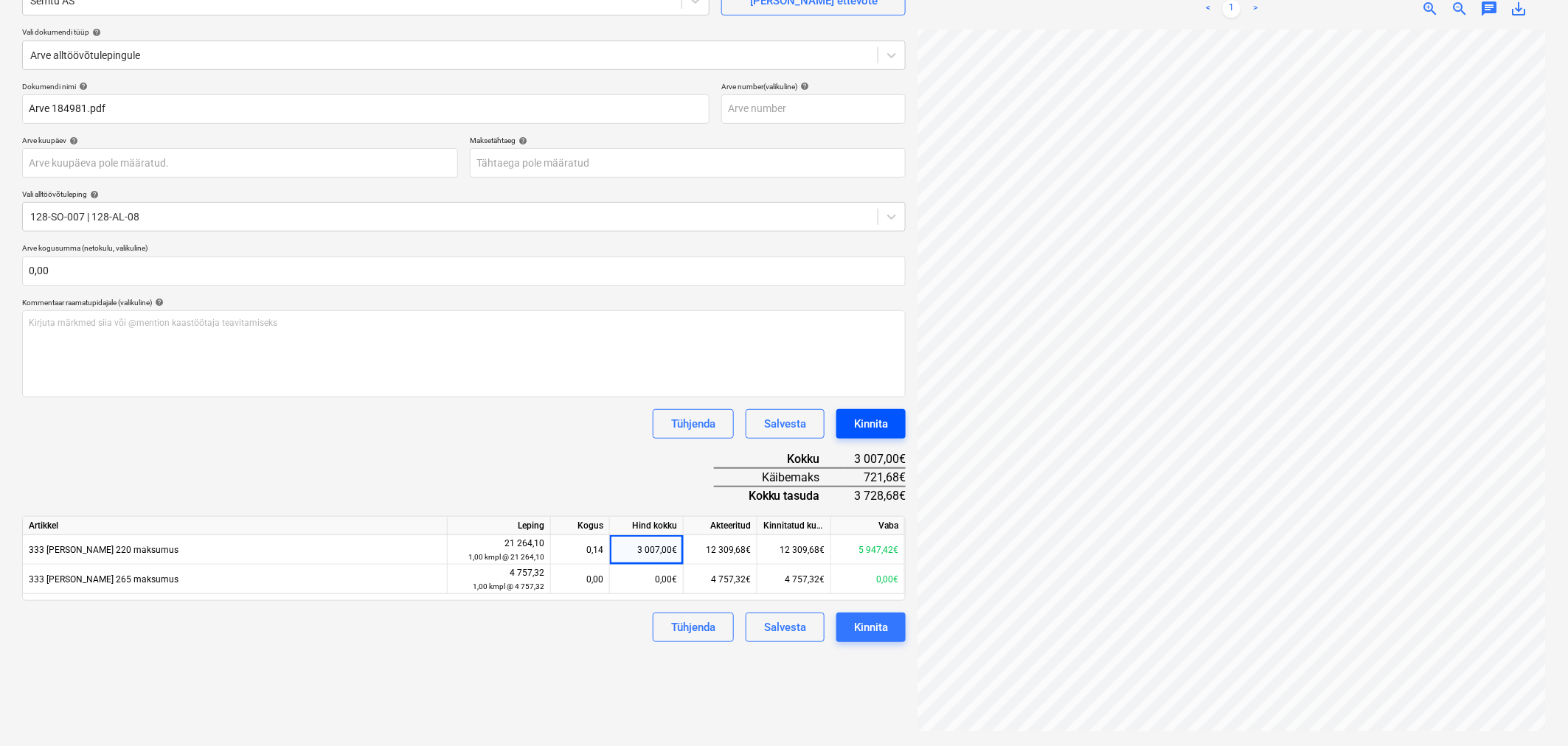
click at [880, 420] on div "Kinnita" at bounding box center [871, 424] width 34 height 19
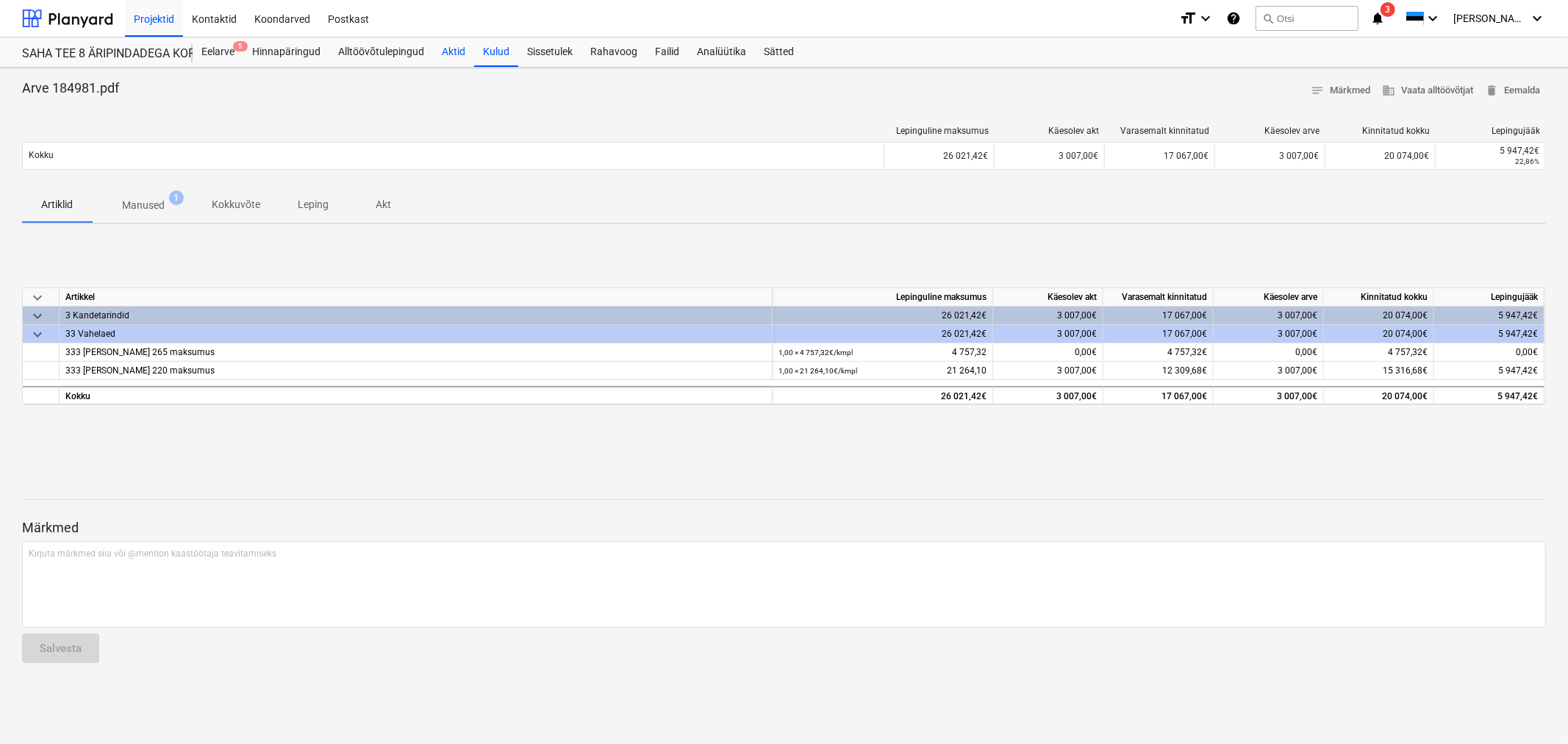
click at [454, 50] on div "Aktid" at bounding box center [454, 53] width 41 height 30
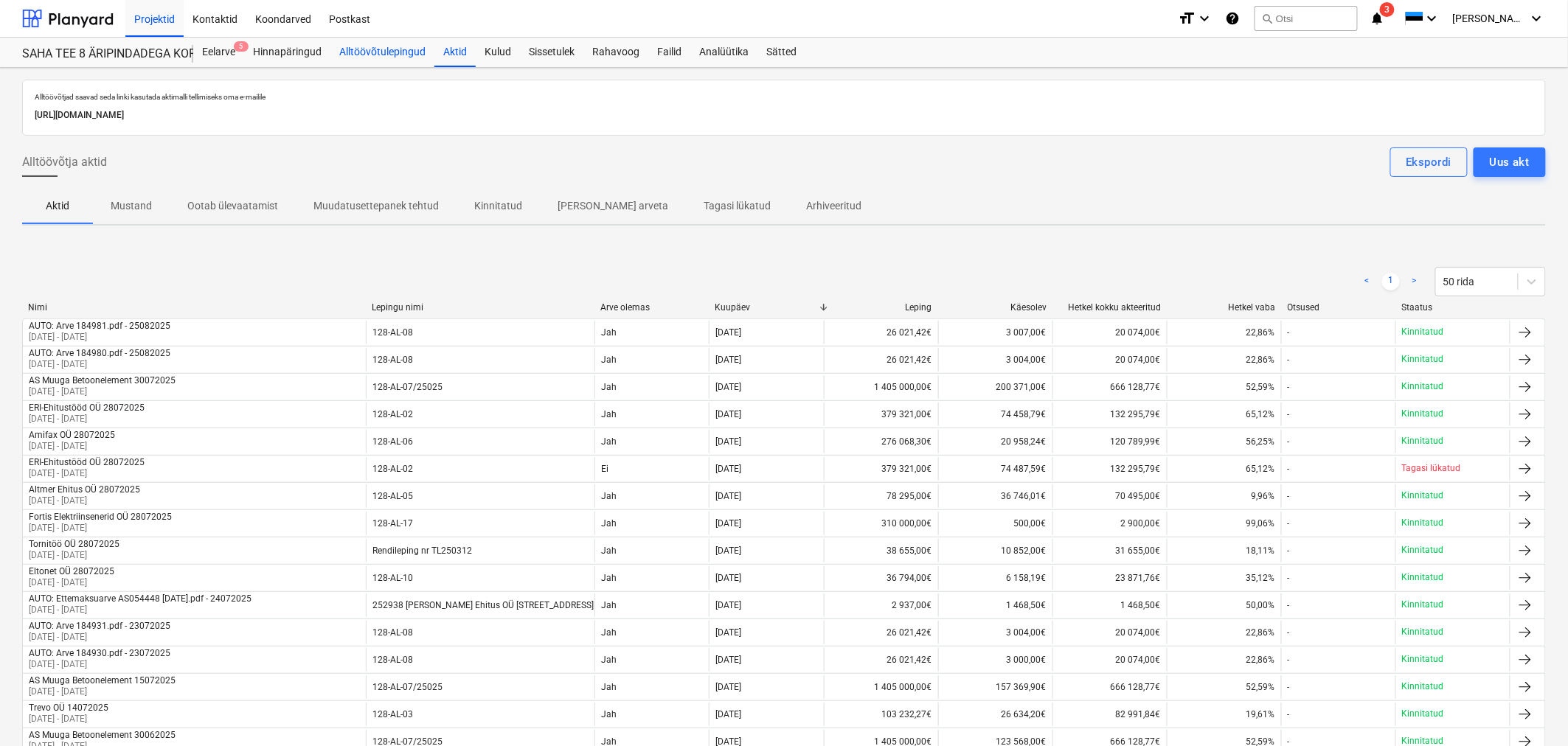
click at [388, 47] on div "Alltöövõtulepingud" at bounding box center [382, 53] width 104 height 30
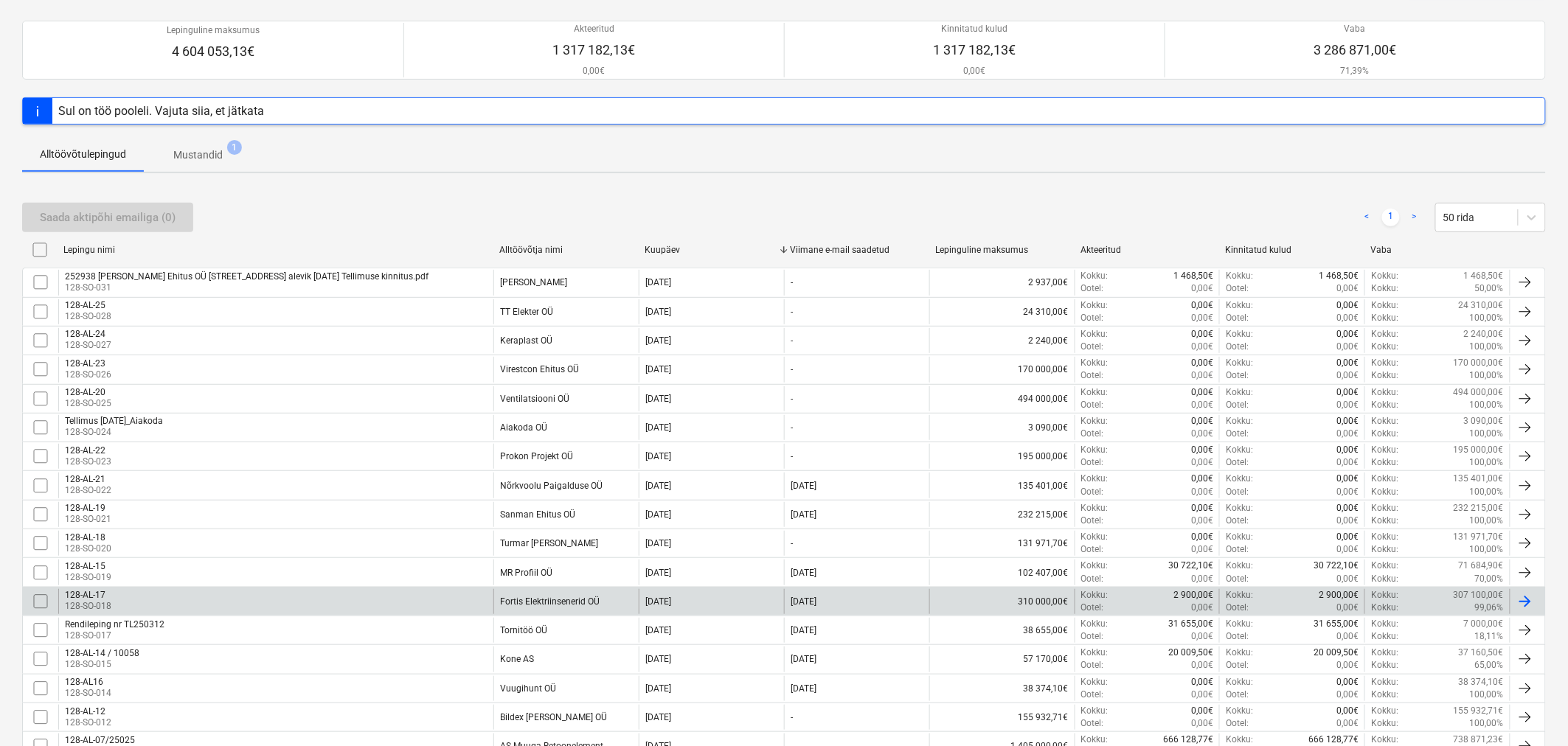
scroll to position [163, 0]
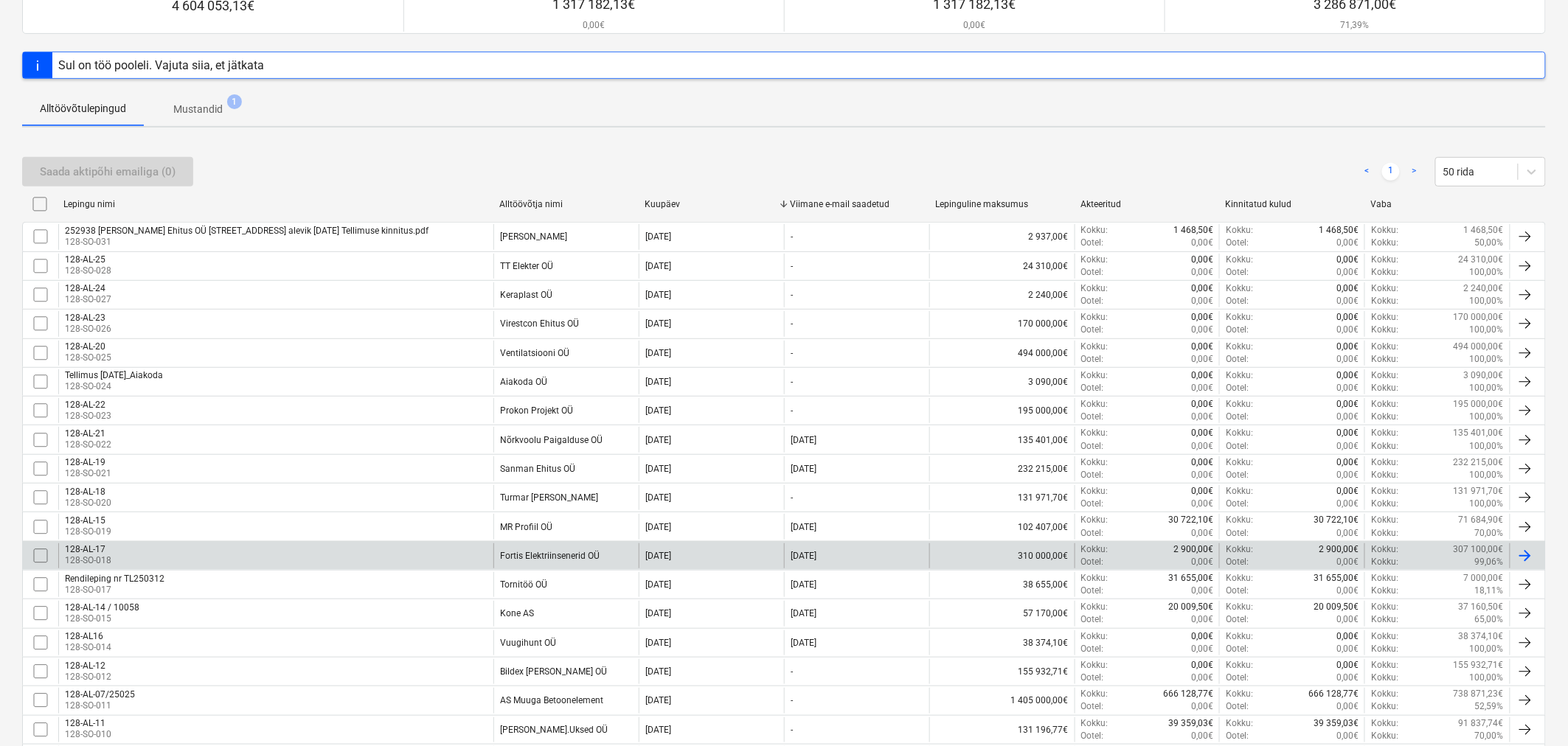
click at [378, 557] on div "128-AL-17 128-SO-018" at bounding box center [276, 556] width 435 height 25
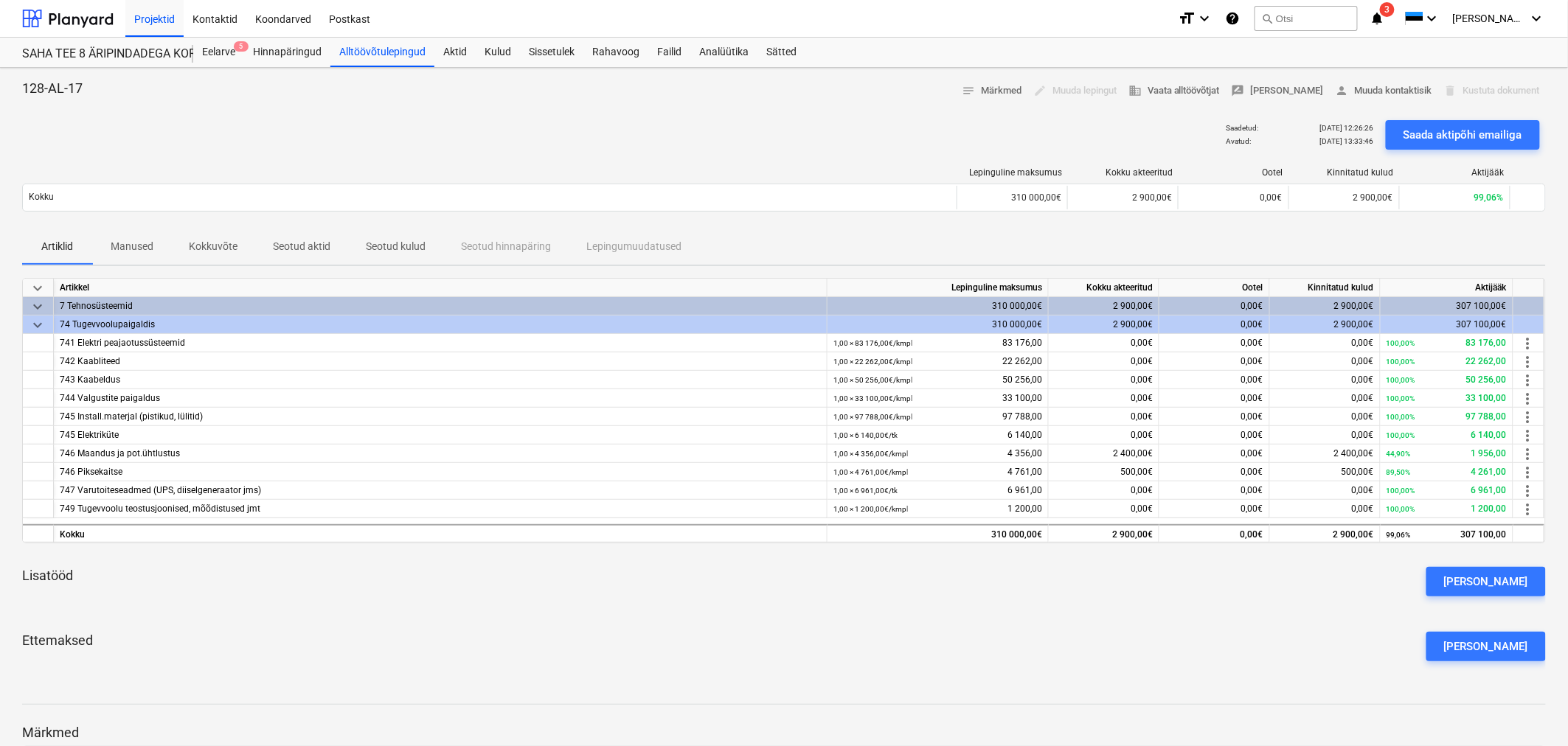
click at [389, 241] on p "Seotud kulud" at bounding box center [396, 247] width 60 height 16
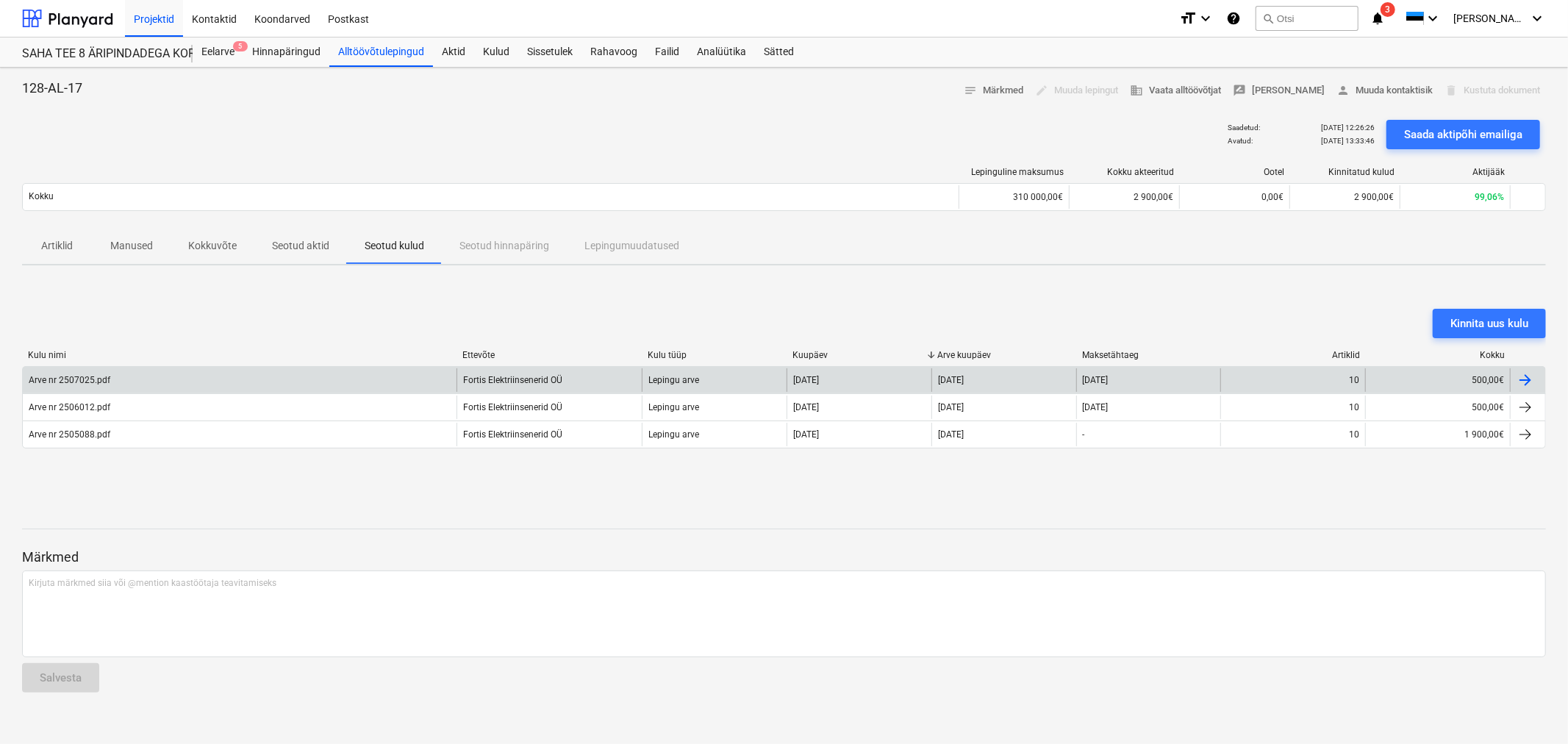
click at [109, 376] on div "Arve nr 2507025.pdf" at bounding box center [71, 380] width 85 height 11
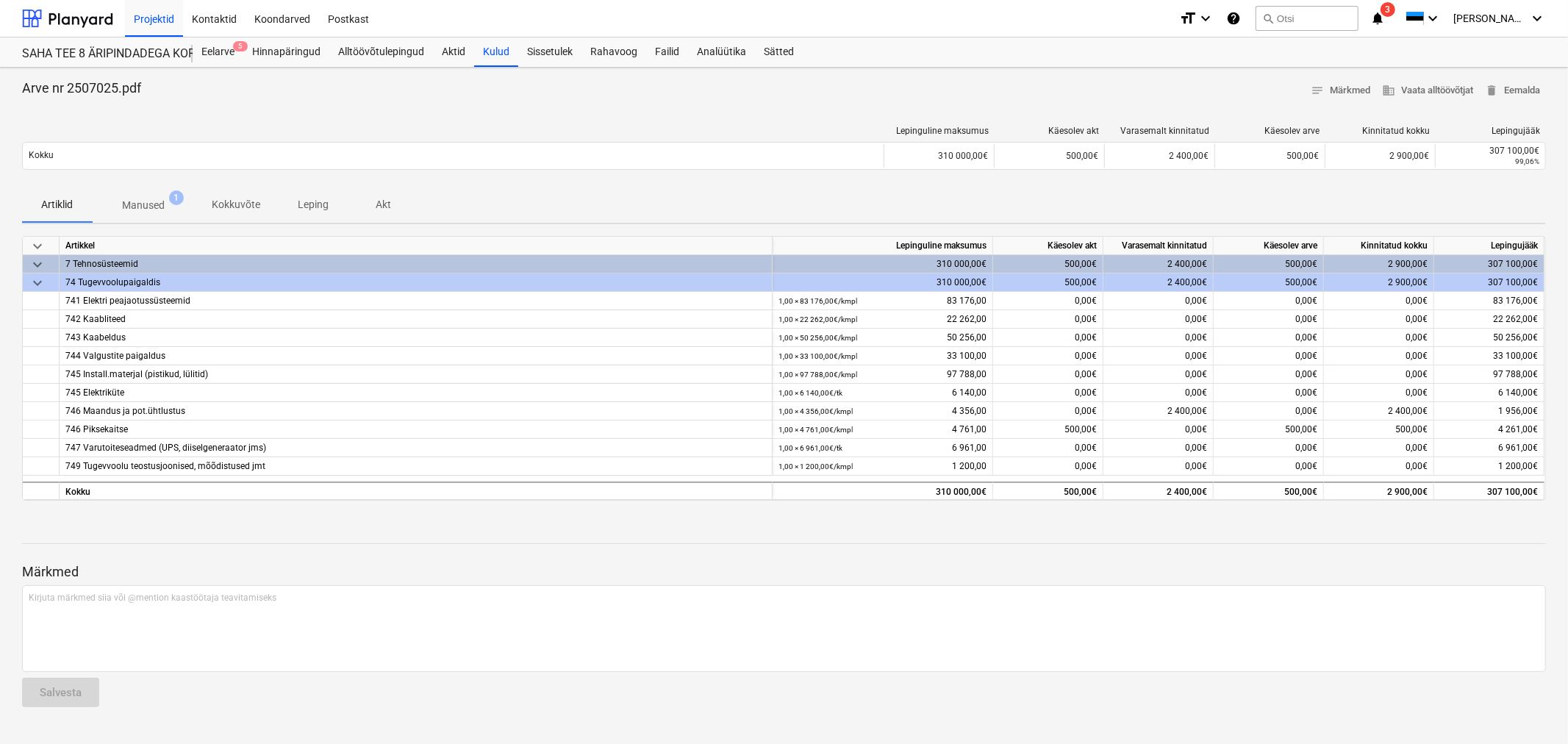
click at [172, 200] on span "1" at bounding box center [176, 198] width 15 height 15
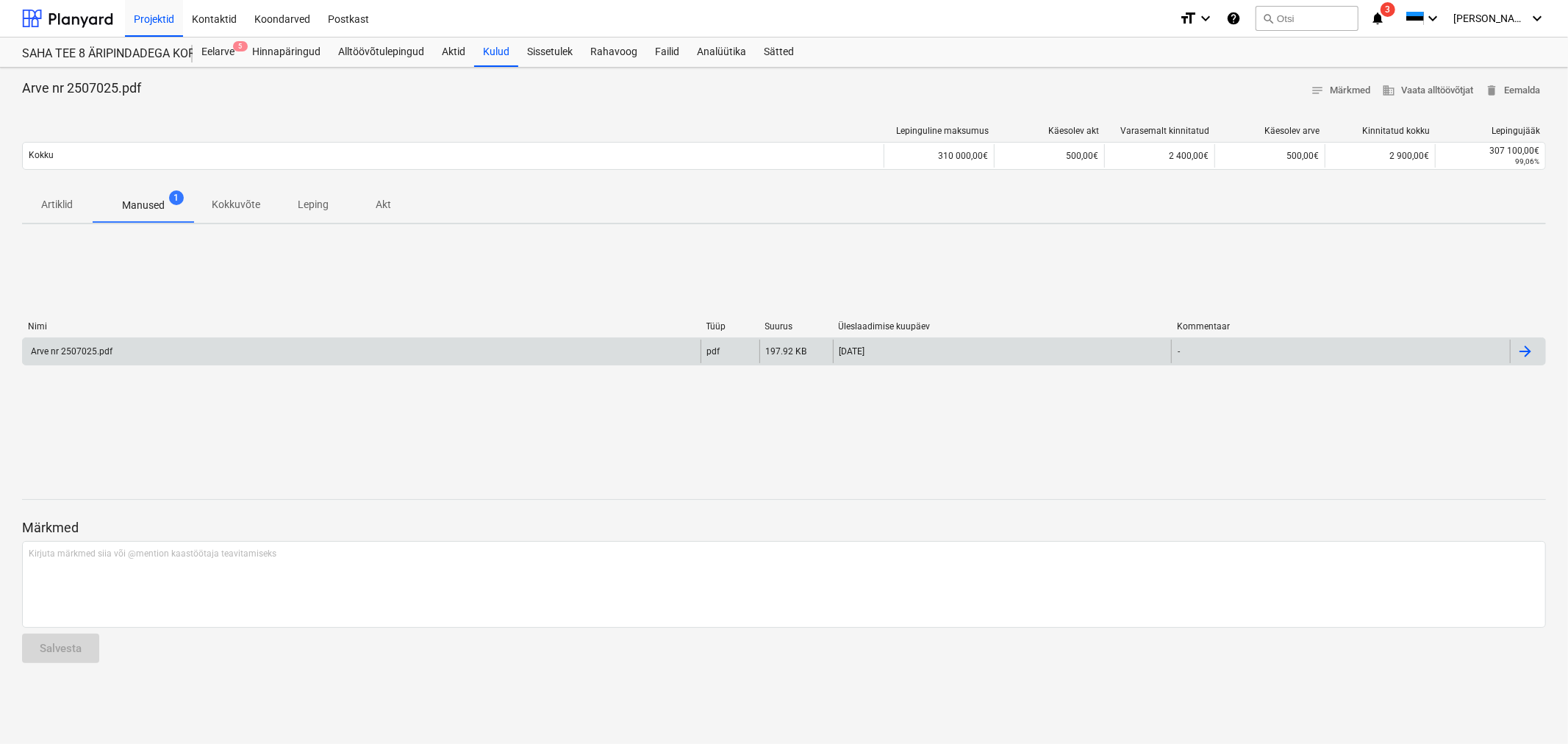
click at [201, 342] on div "Arve nr 2507025.pdf" at bounding box center [362, 351] width 678 height 24
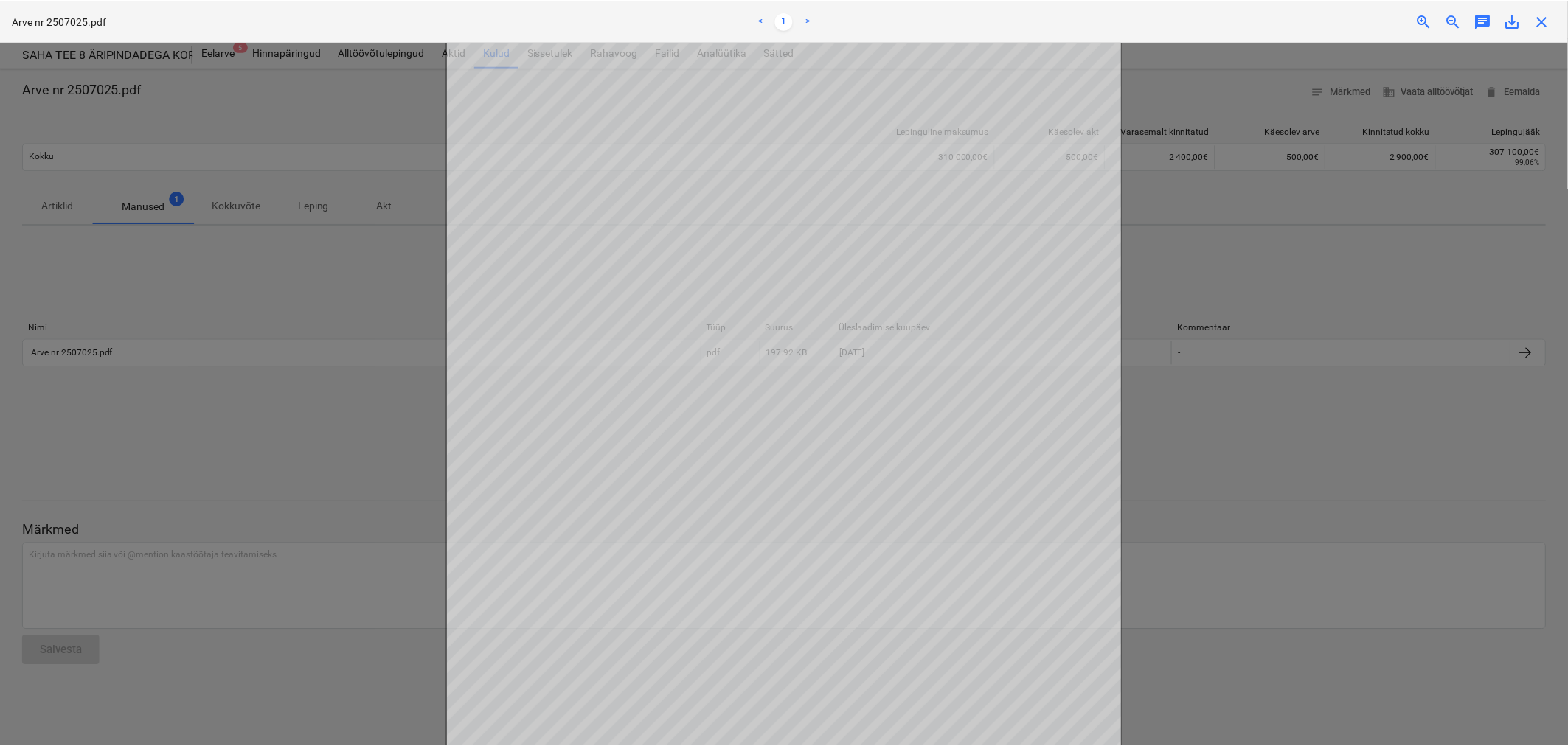
scroll to position [173, 0]
click at [1440, 372] on div at bounding box center [786, 393] width 1572 height 705
click at [1554, 18] on span "close" at bounding box center [1546, 20] width 18 height 18
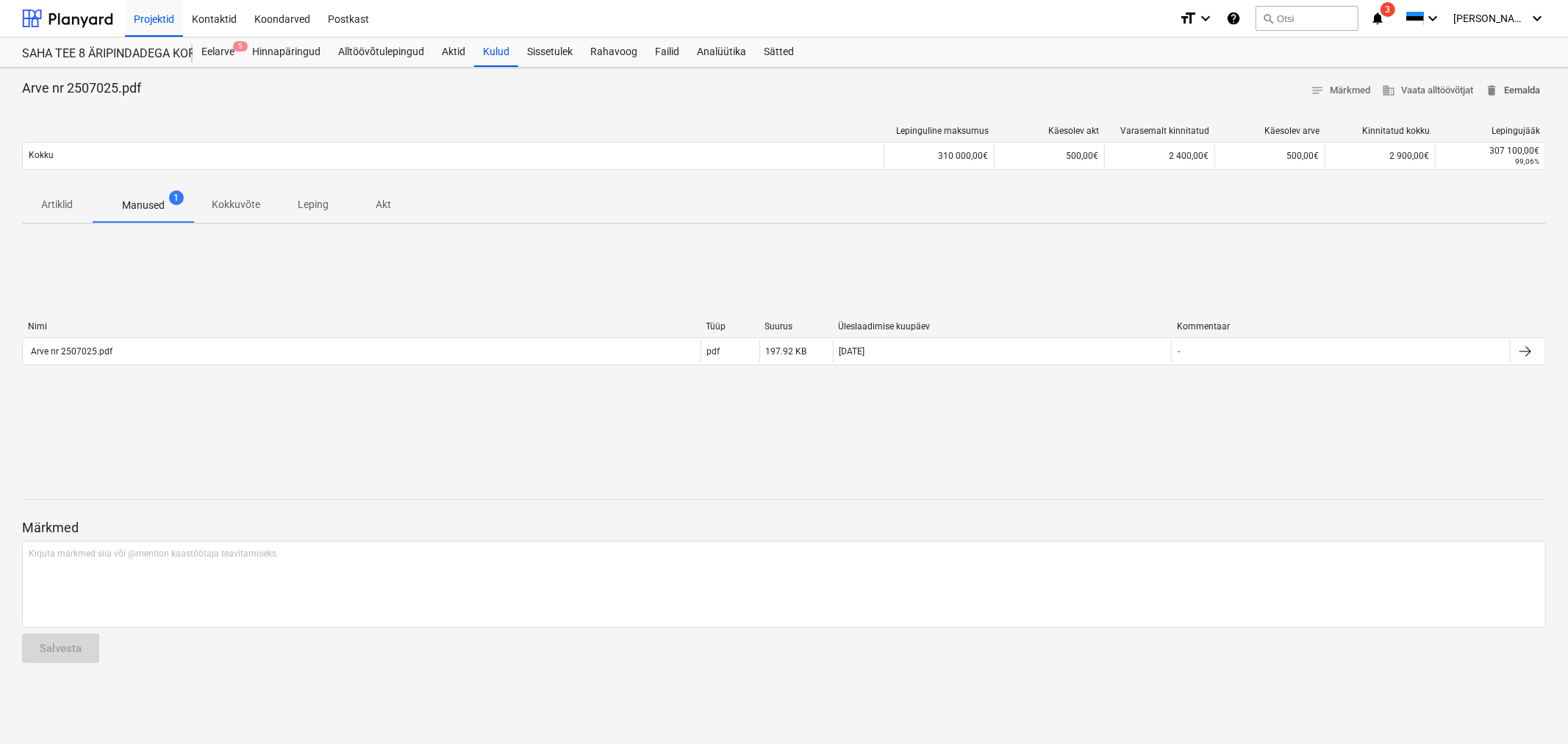
click at [1511, 85] on span "delete Eemalda" at bounding box center [1512, 90] width 55 height 17
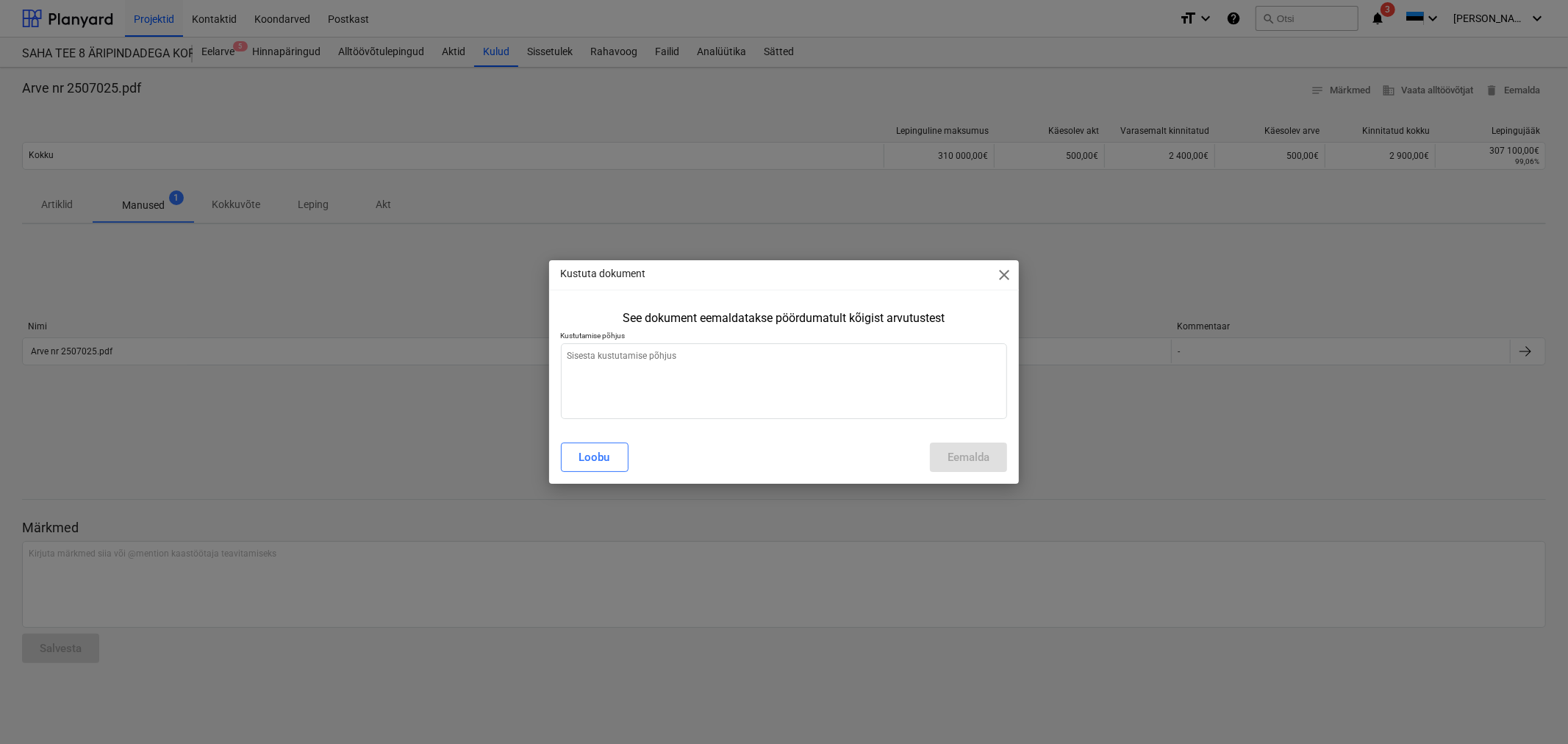
type textarea "x"
click at [613, 370] on textarea at bounding box center [784, 381] width 447 height 76
type textarea "V"
type textarea "x"
type textarea "Va"
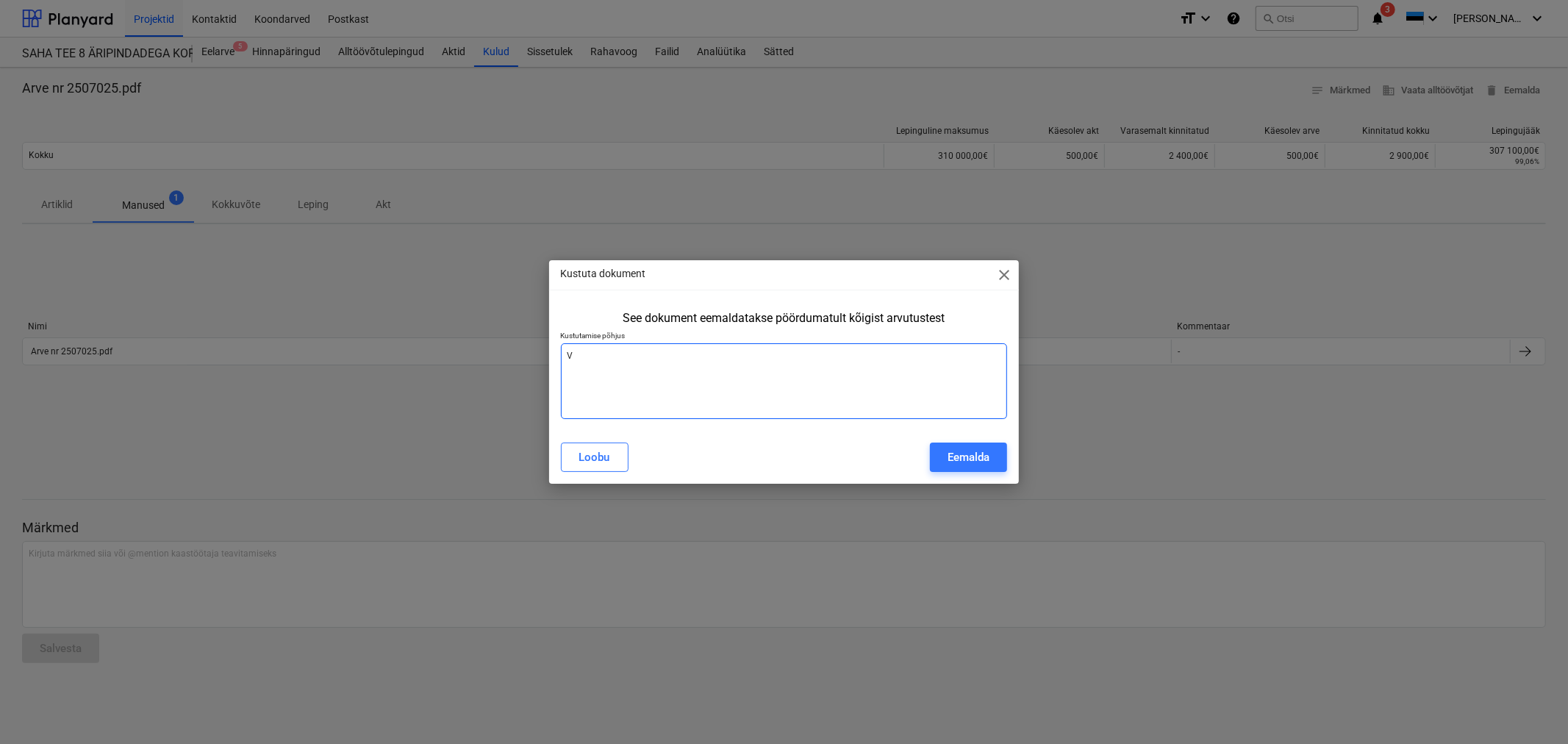
type textarea "x"
type textarea "Val"
type textarea "x"
type textarea "Vale"
type textarea "x"
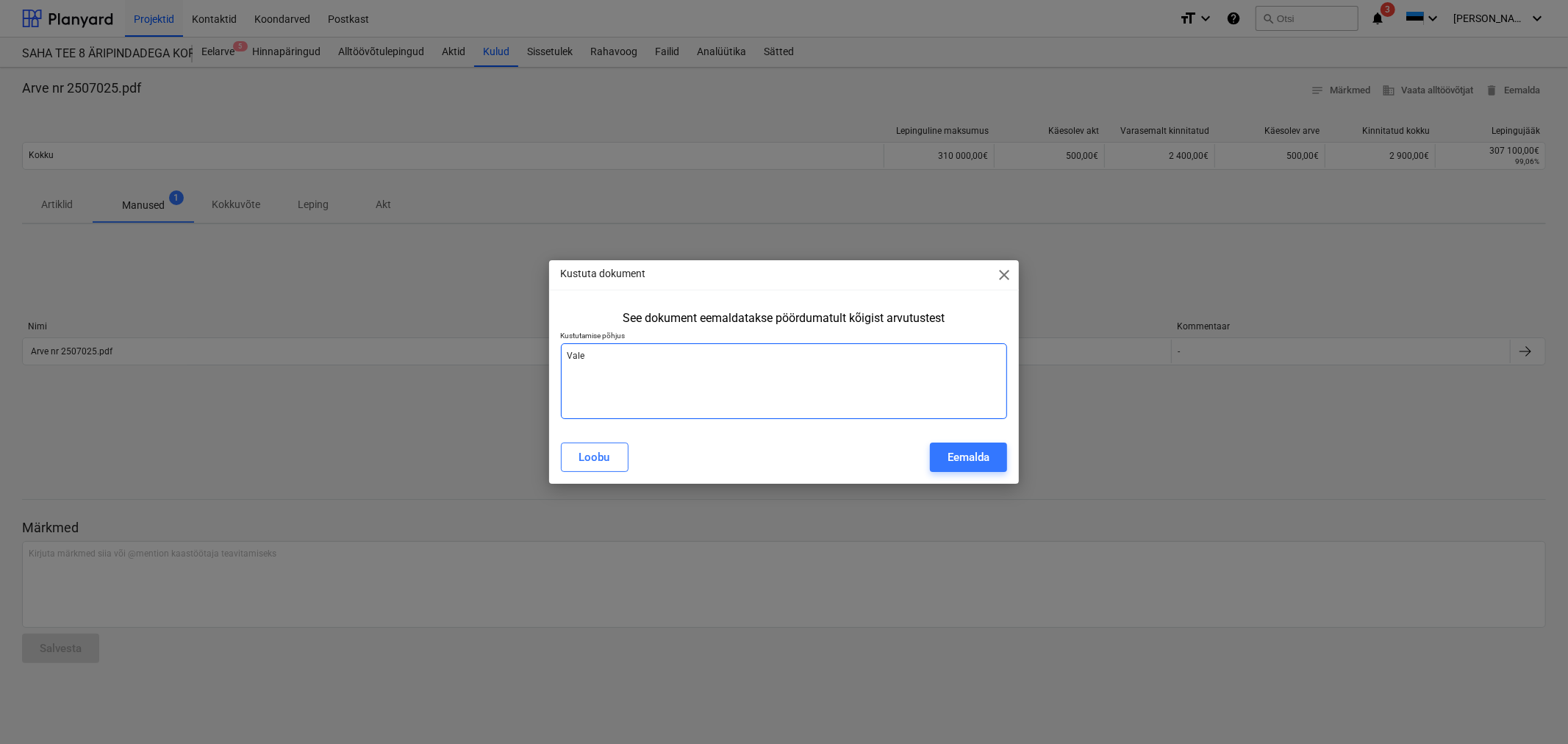
type textarea "Vale"
type textarea "x"
type textarea "Vale k"
type textarea "x"
type textarea "Vale km"
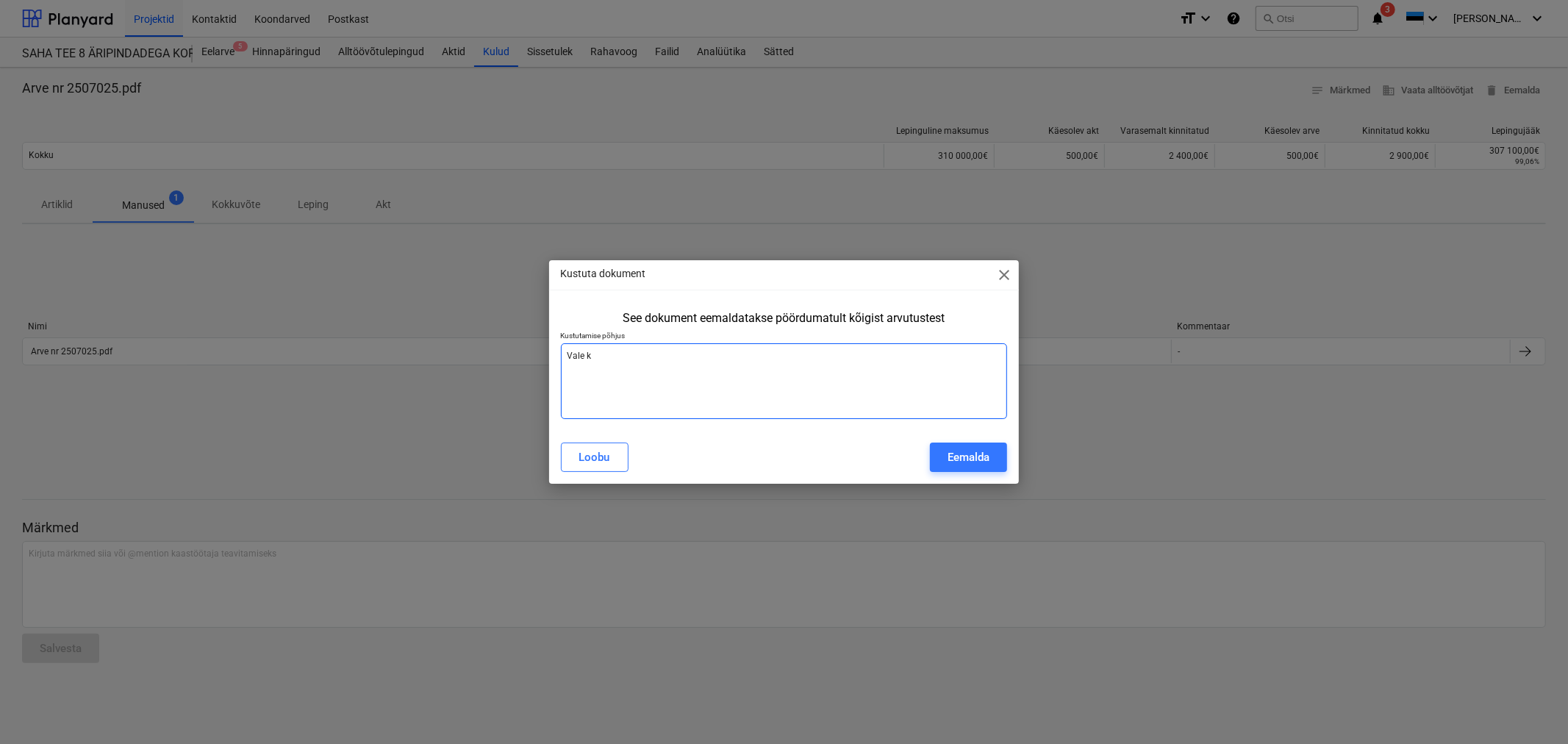
type textarea "x"
type textarea "Vale km"
click at [1001, 457] on button "Eemalda" at bounding box center [968, 458] width 77 height 30
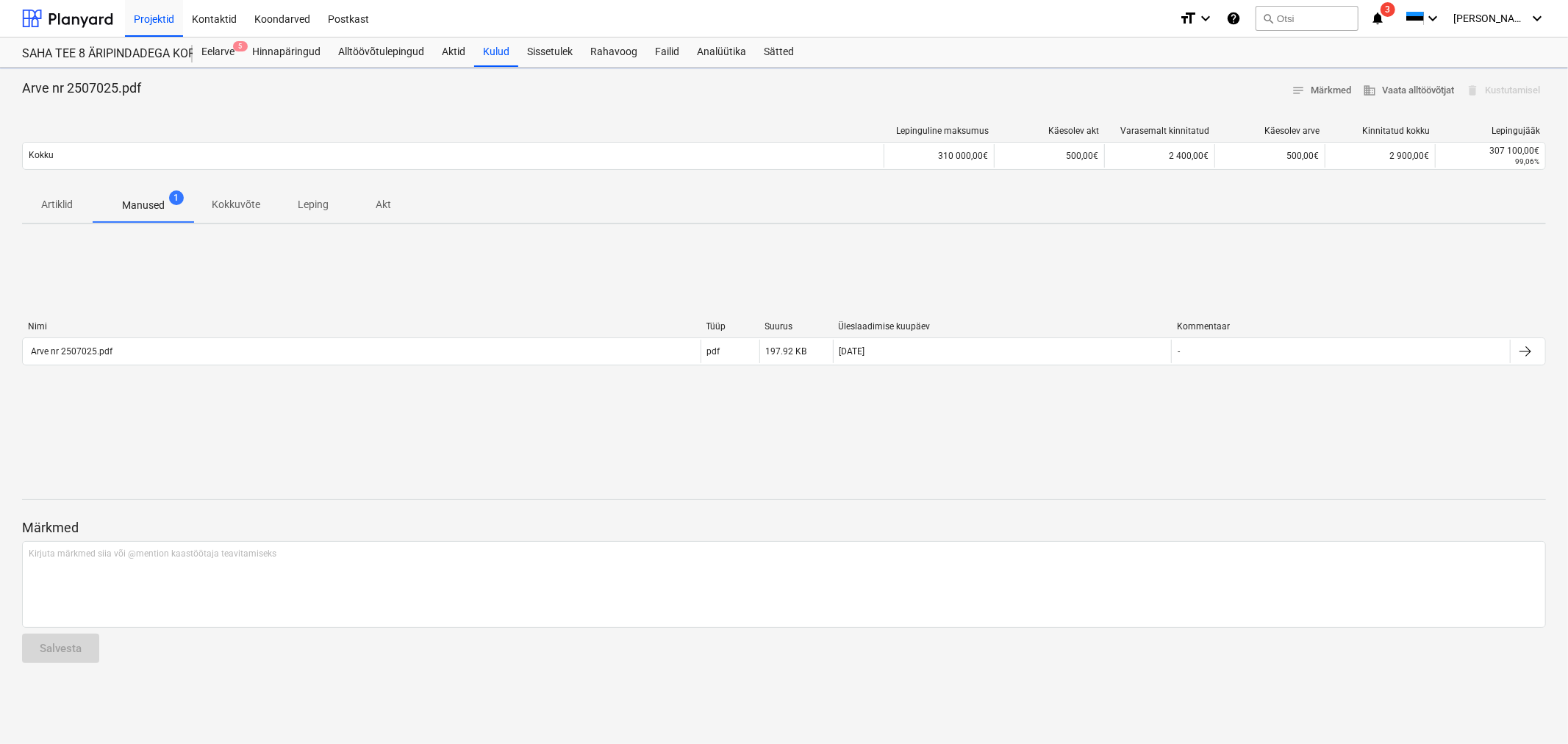
type textarea "x"
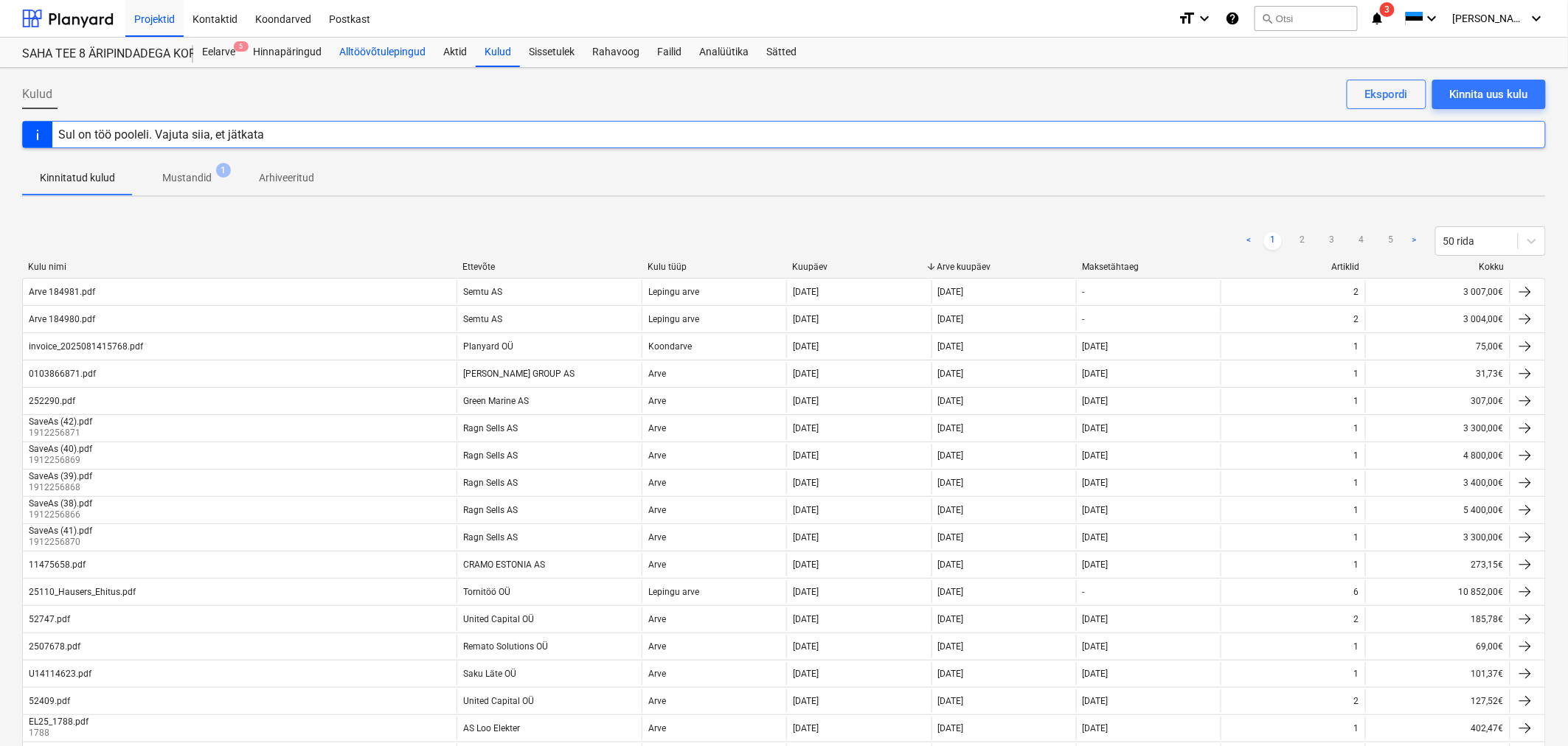
click at [359, 48] on div "Alltöövõtulepingud" at bounding box center [382, 53] width 104 height 30
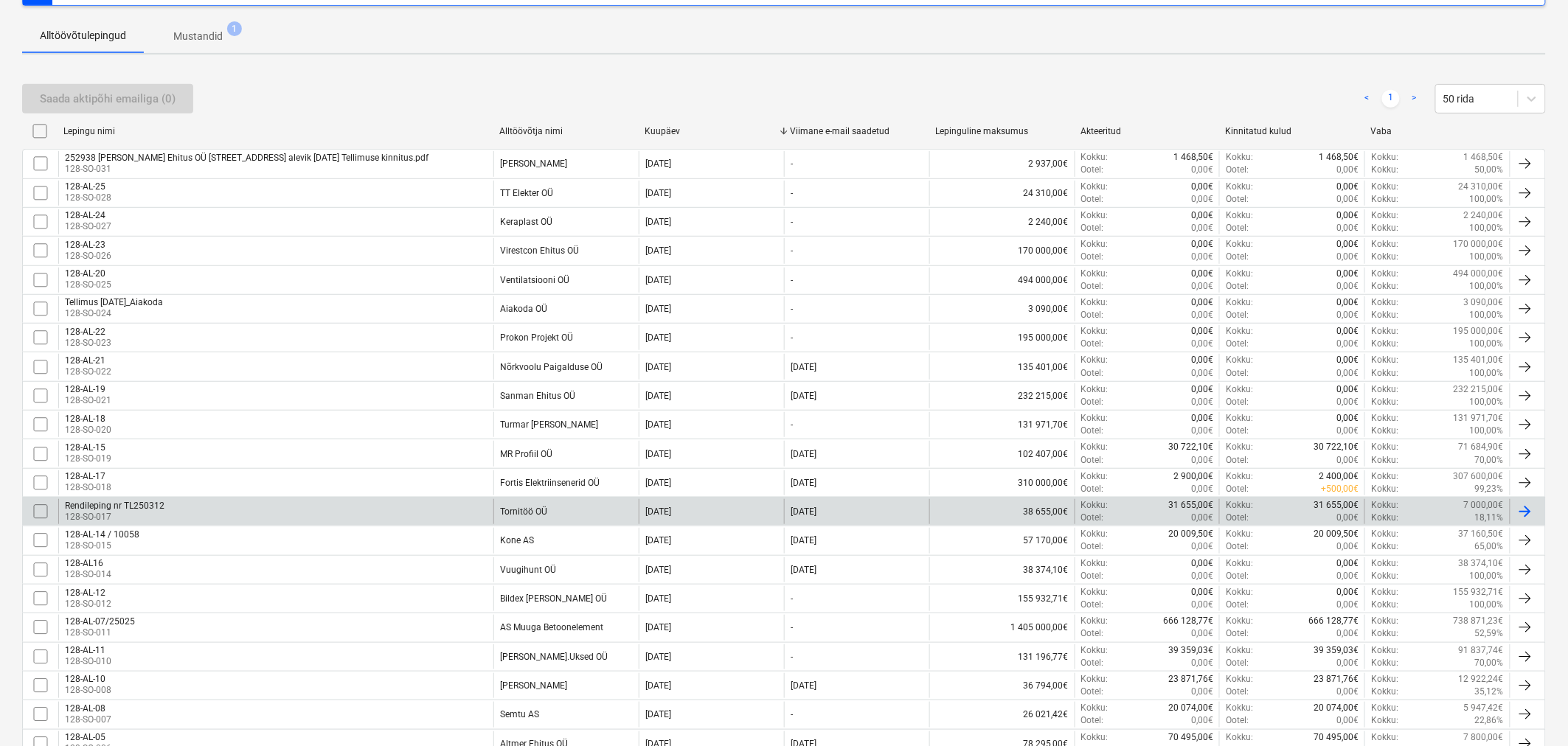
scroll to position [246, 0]
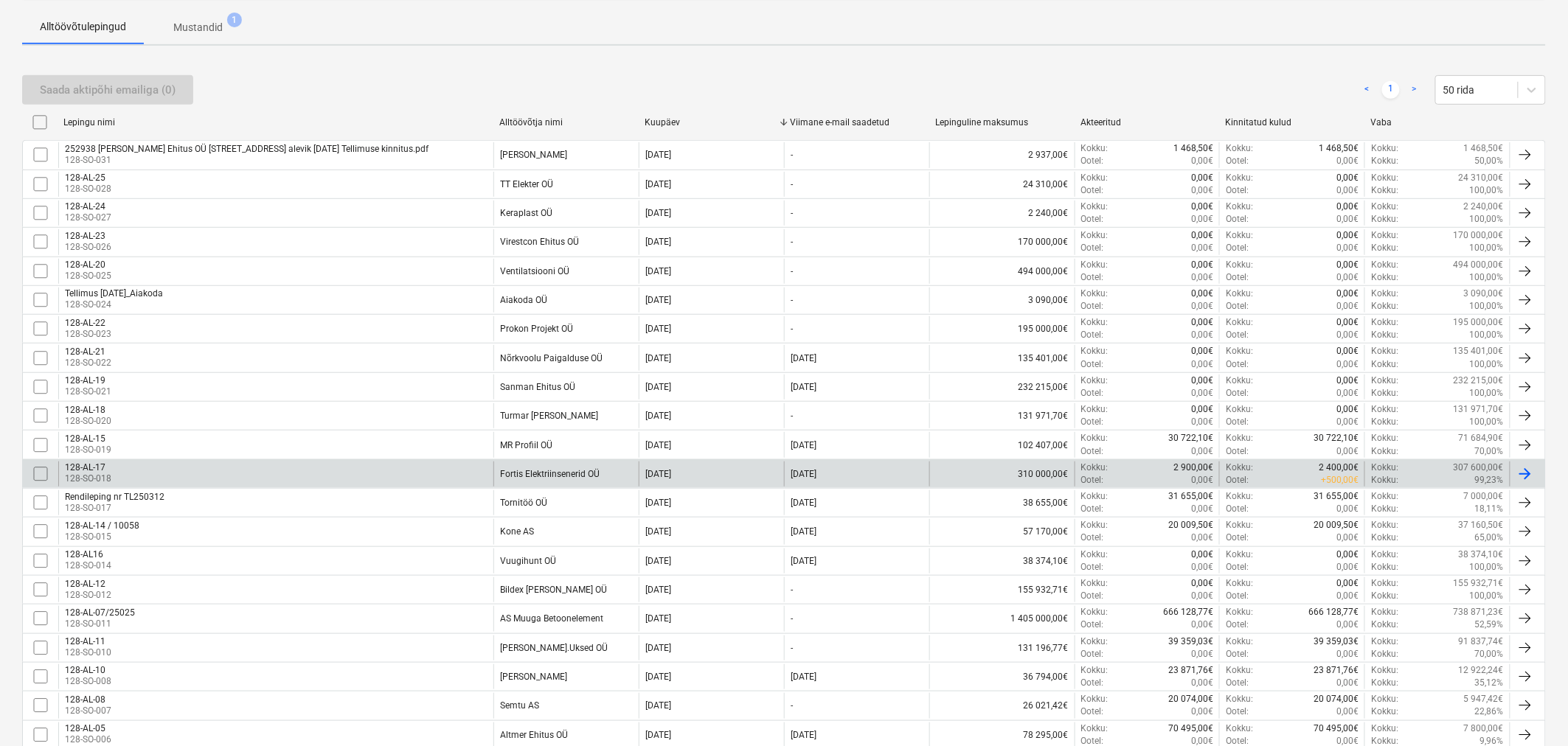
click at [275, 470] on div "128-AL-17 128-SO-018" at bounding box center [276, 474] width 435 height 25
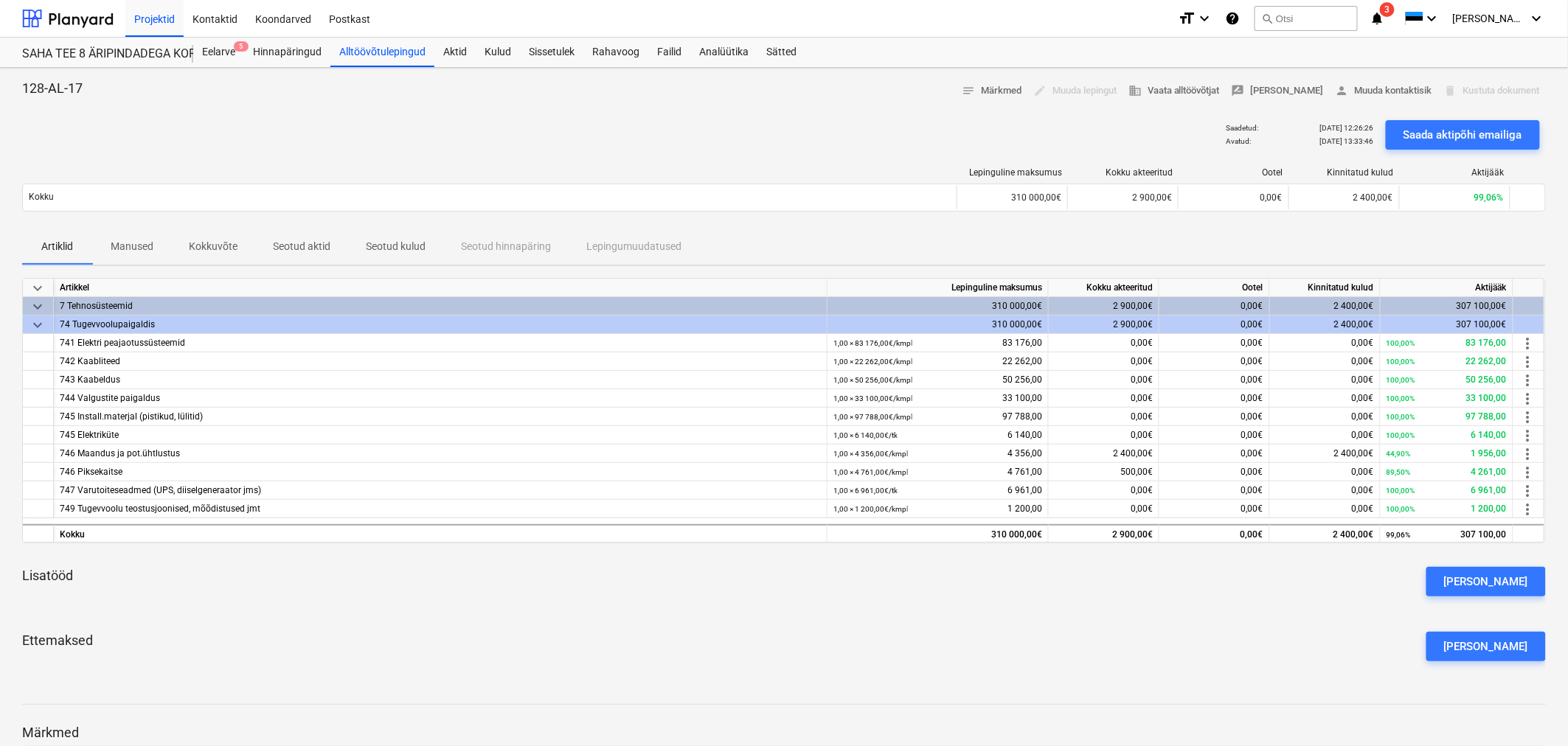
click at [288, 243] on p "Seotud aktid" at bounding box center [302, 247] width 58 height 16
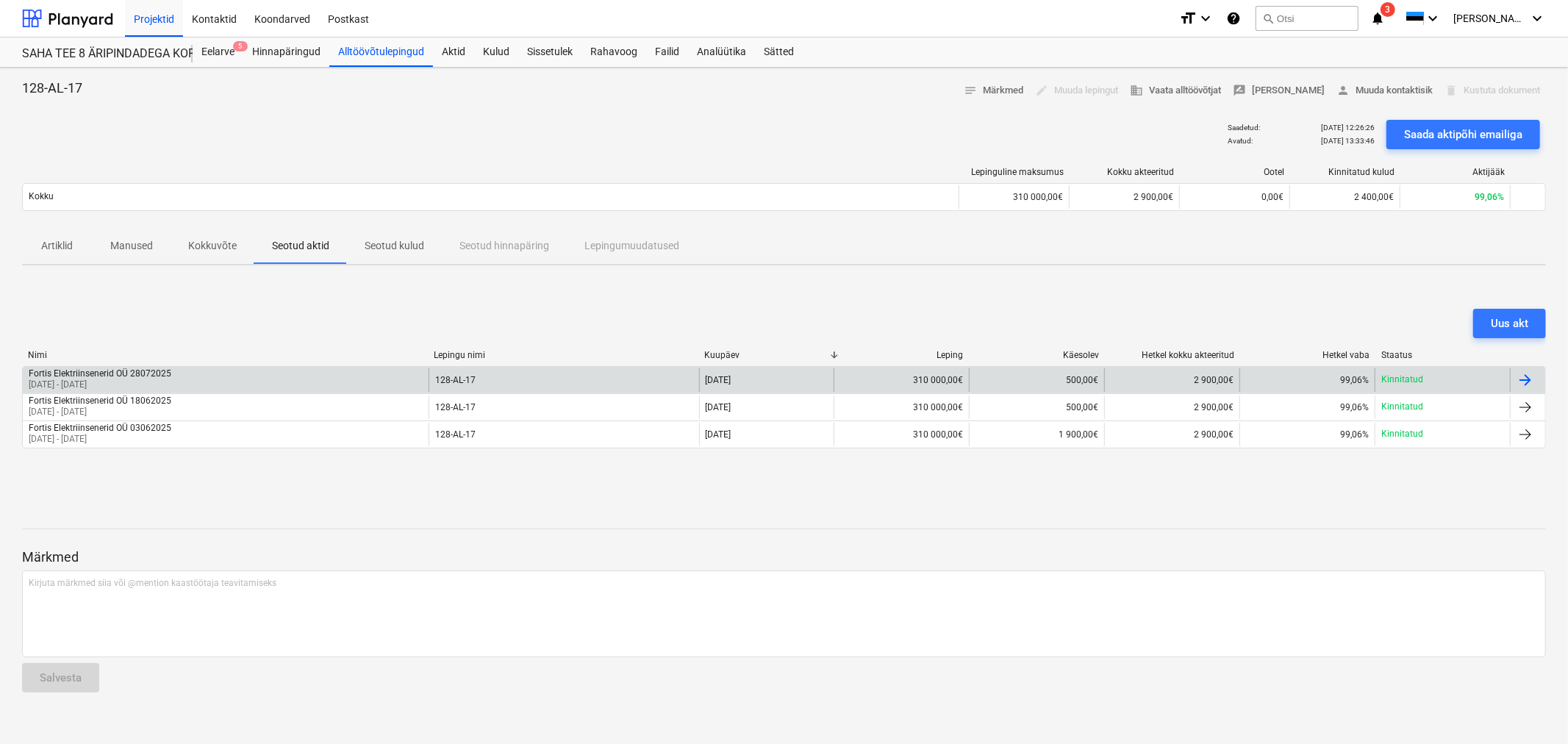
click at [141, 372] on div "Fortis Elektriinsenerid OÜ 28072025" at bounding box center [100, 374] width 143 height 11
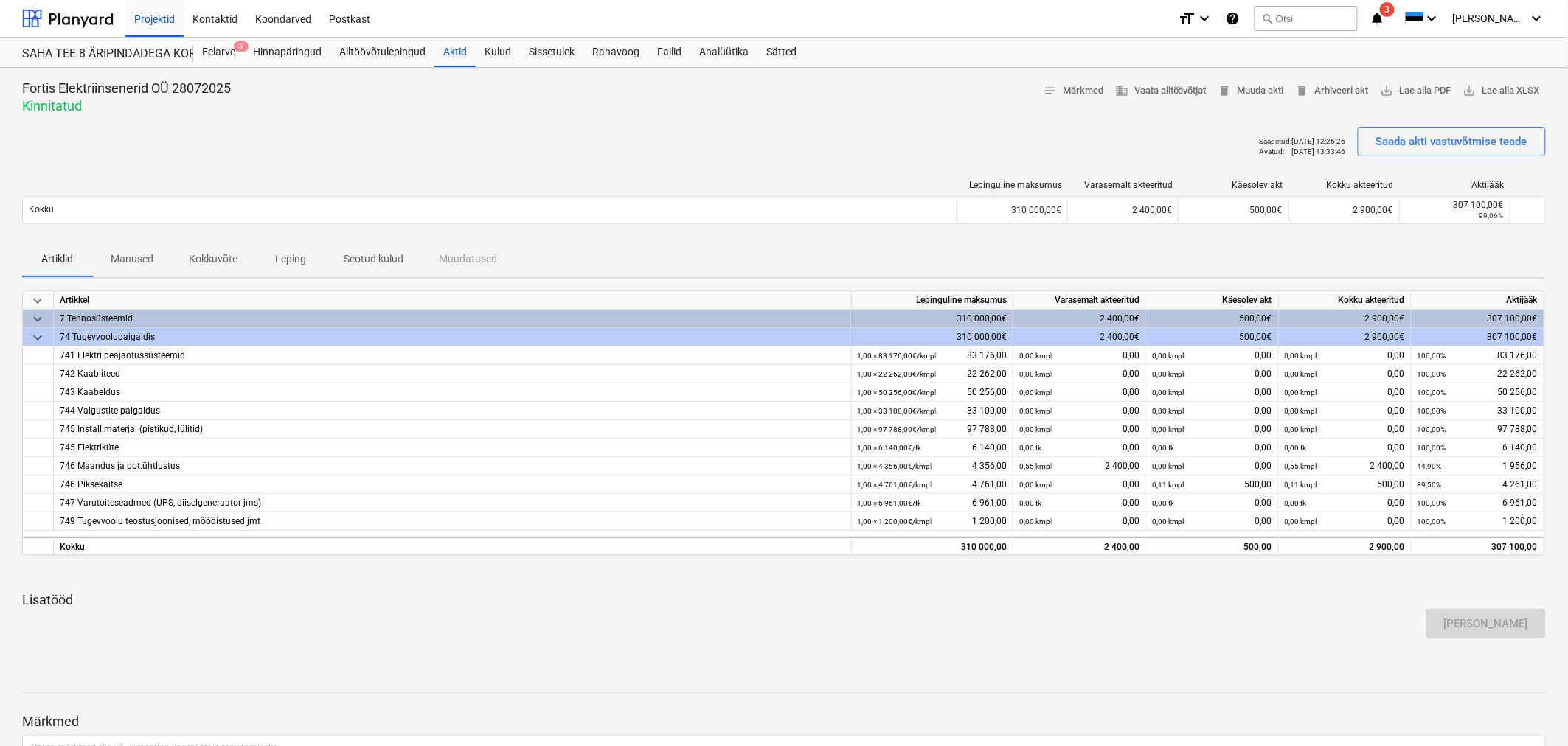
click at [371, 255] on p "Seotud kulud" at bounding box center [373, 259] width 60 height 16
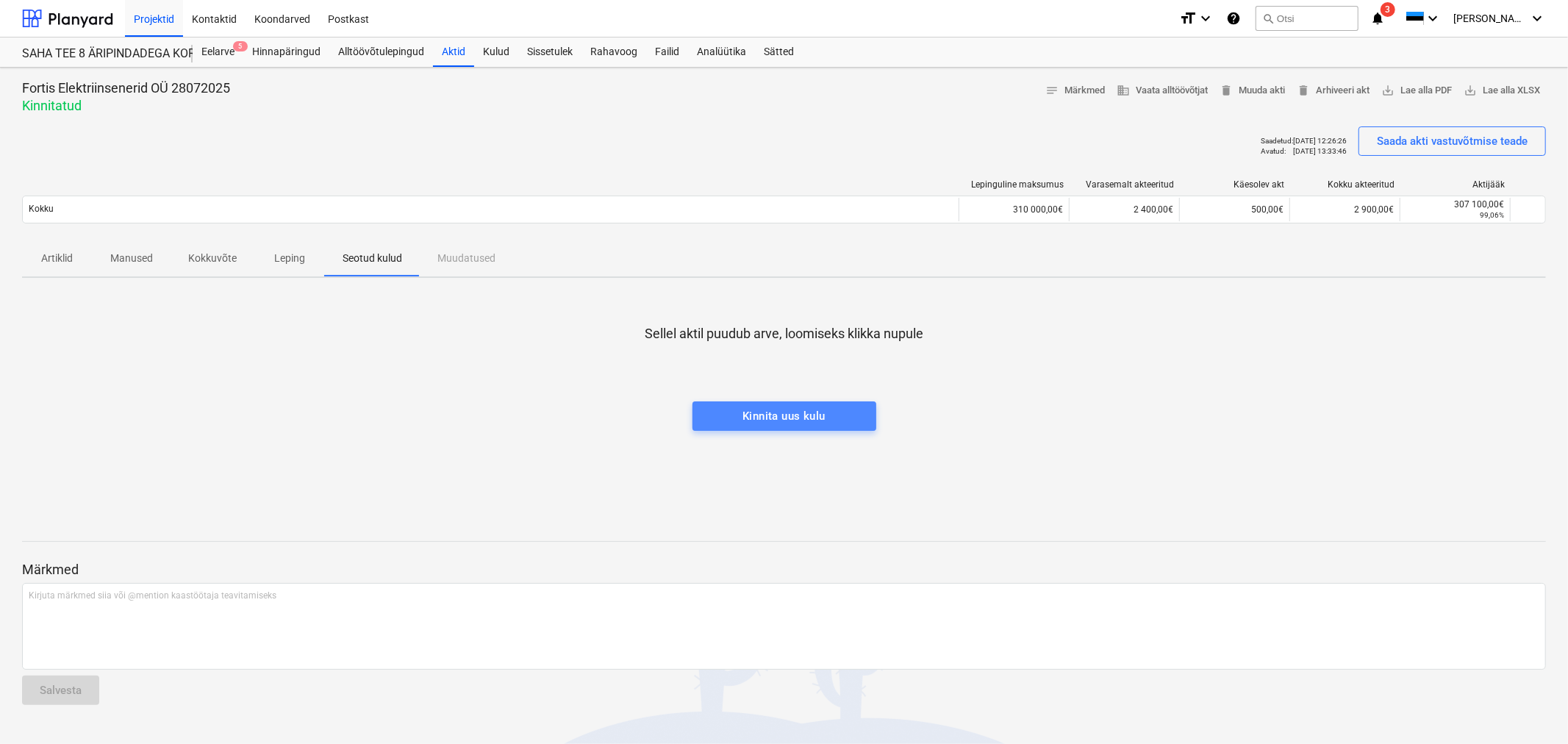
click at [827, 416] on span "Kinnita uus kulu" at bounding box center [784, 416] width 151 height 19
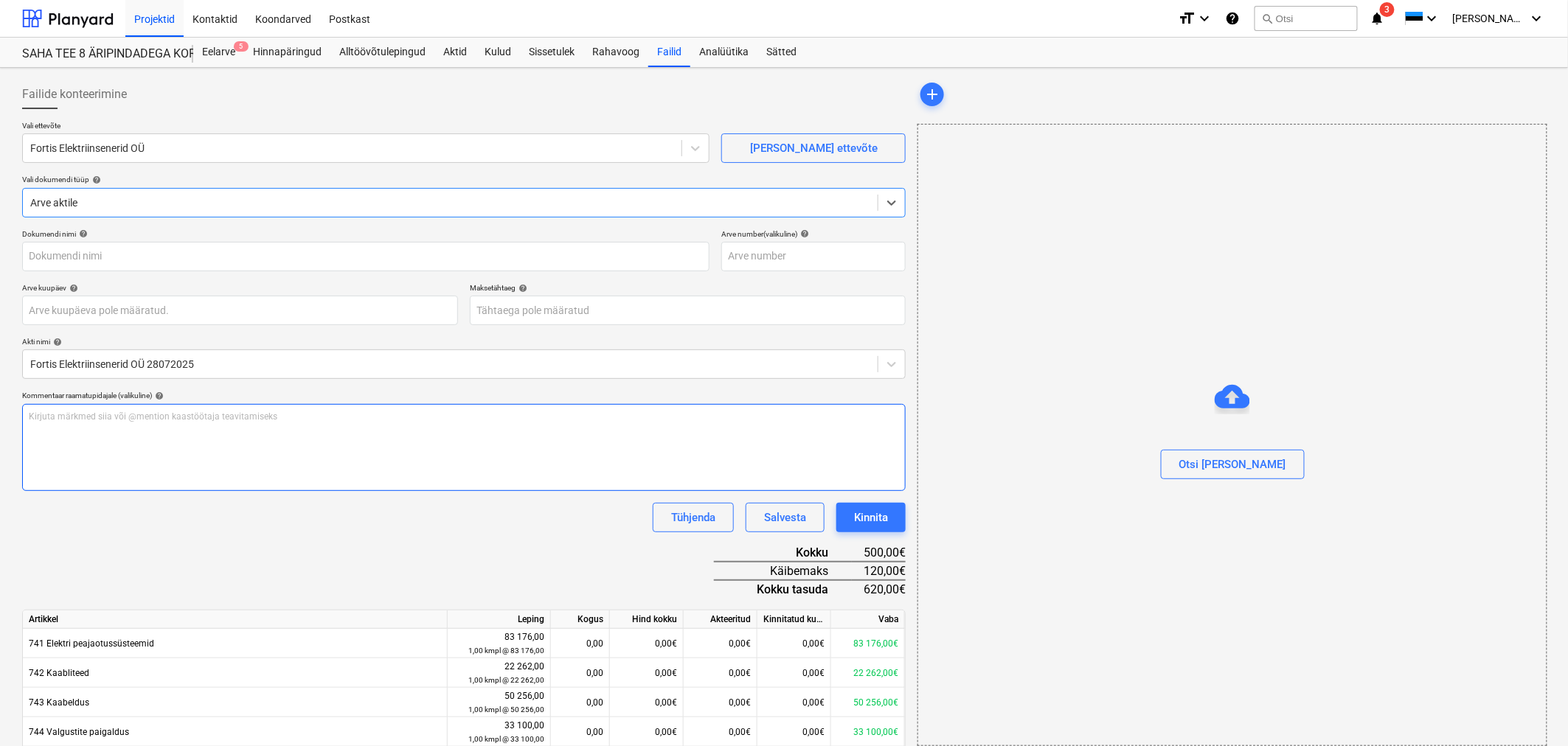
type input "Arve nr 2507025.pdf"
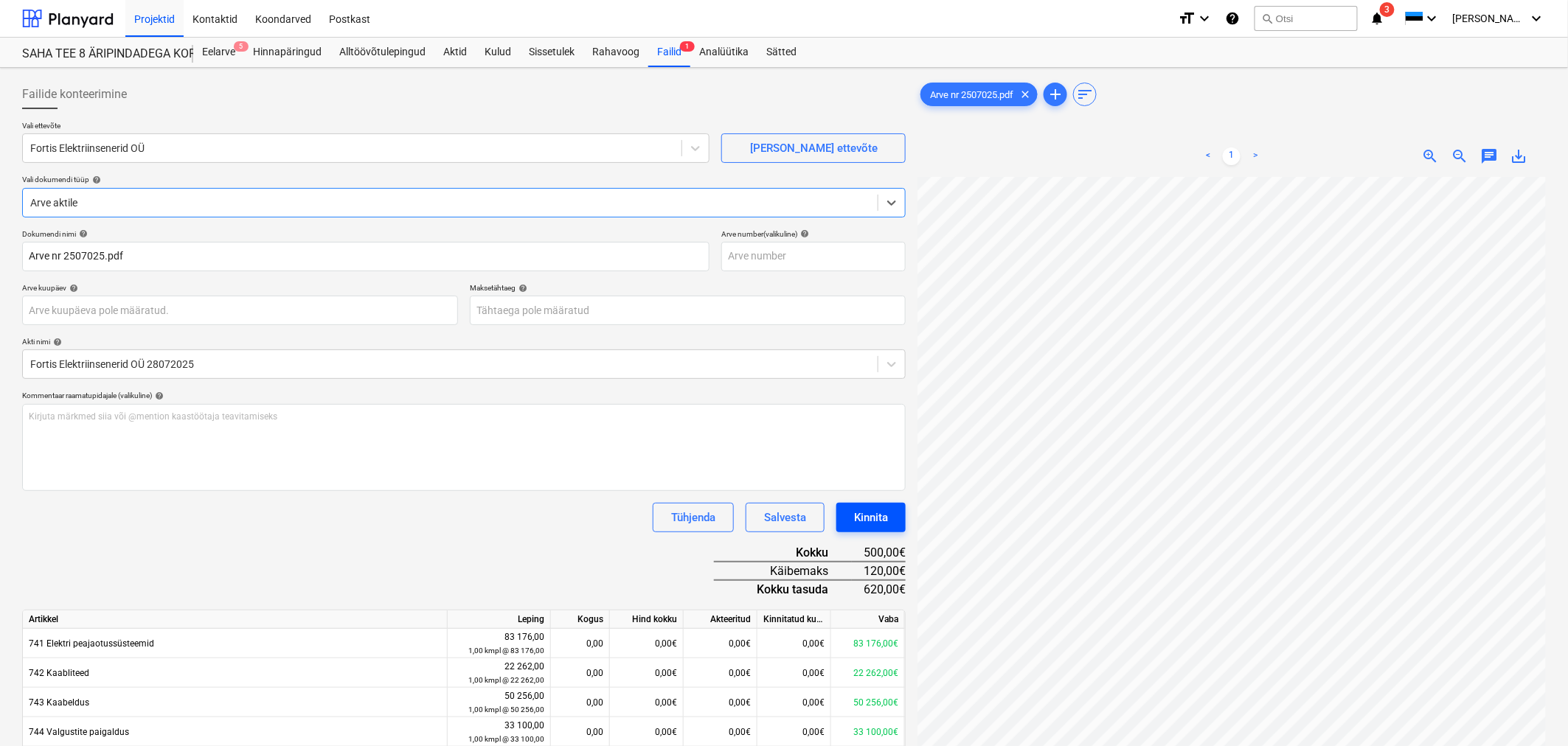
scroll to position [237, 0]
click at [858, 512] on div "Kinnita" at bounding box center [871, 518] width 34 height 19
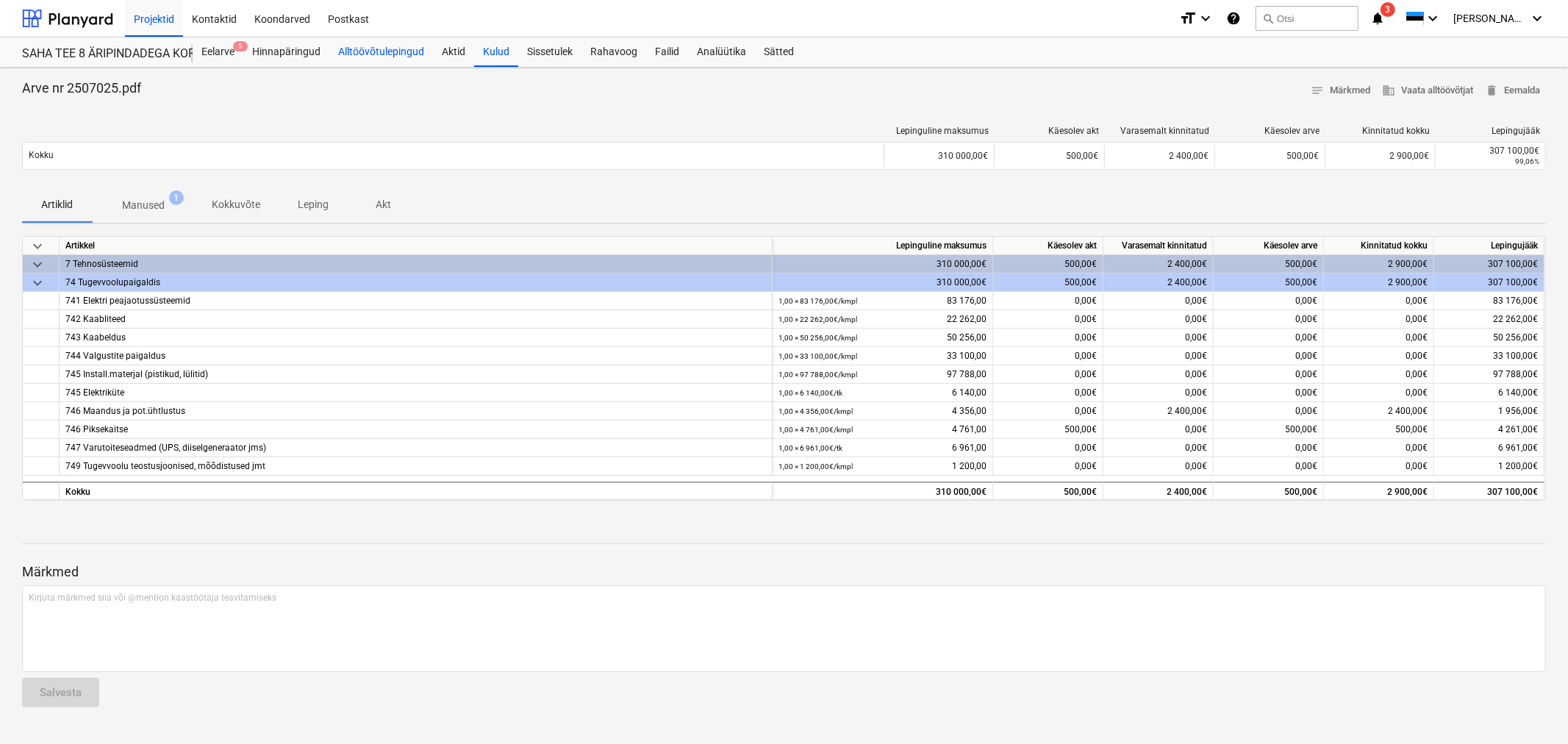
click at [366, 53] on div "Alltöövõtulepingud" at bounding box center [381, 53] width 103 height 30
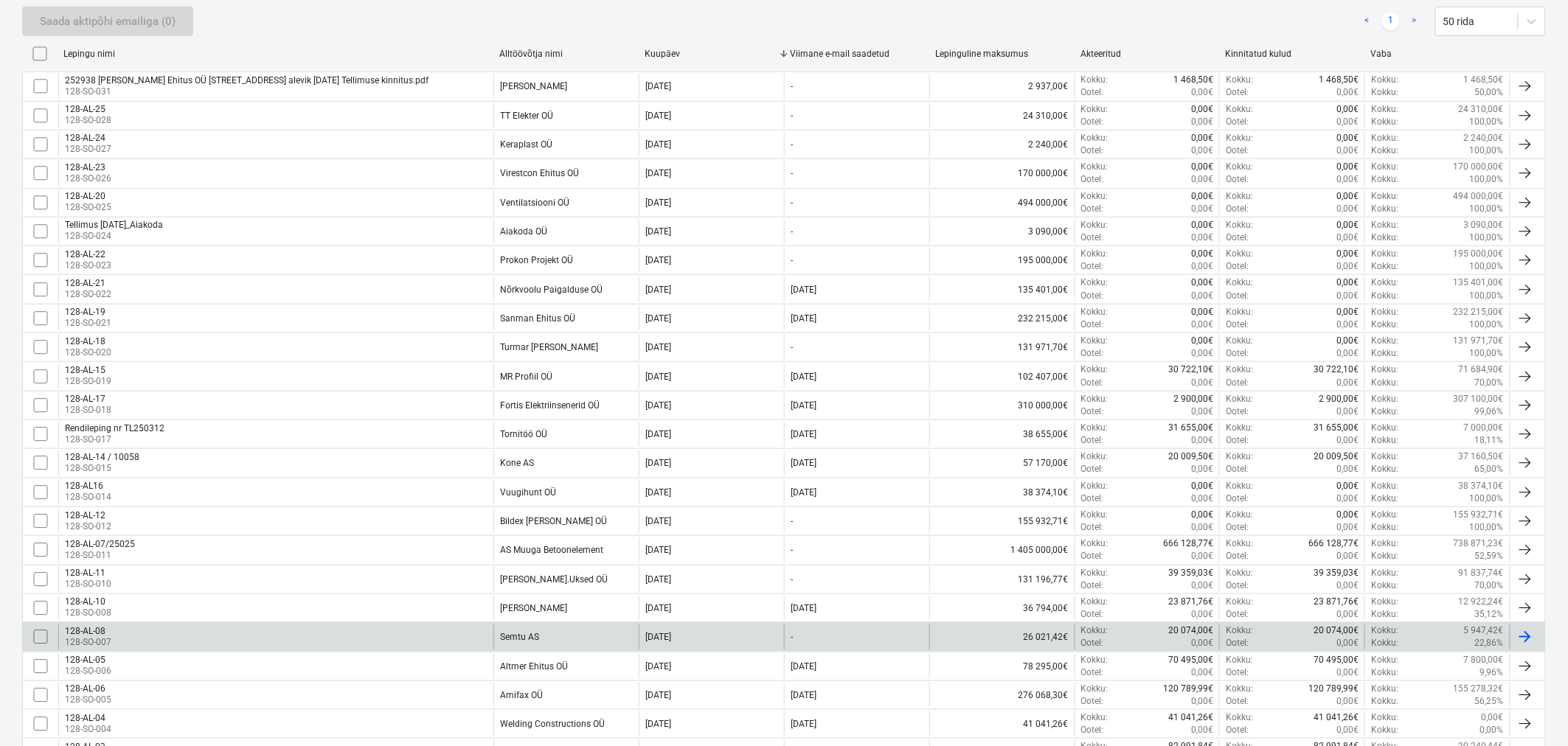
scroll to position [477, 0]
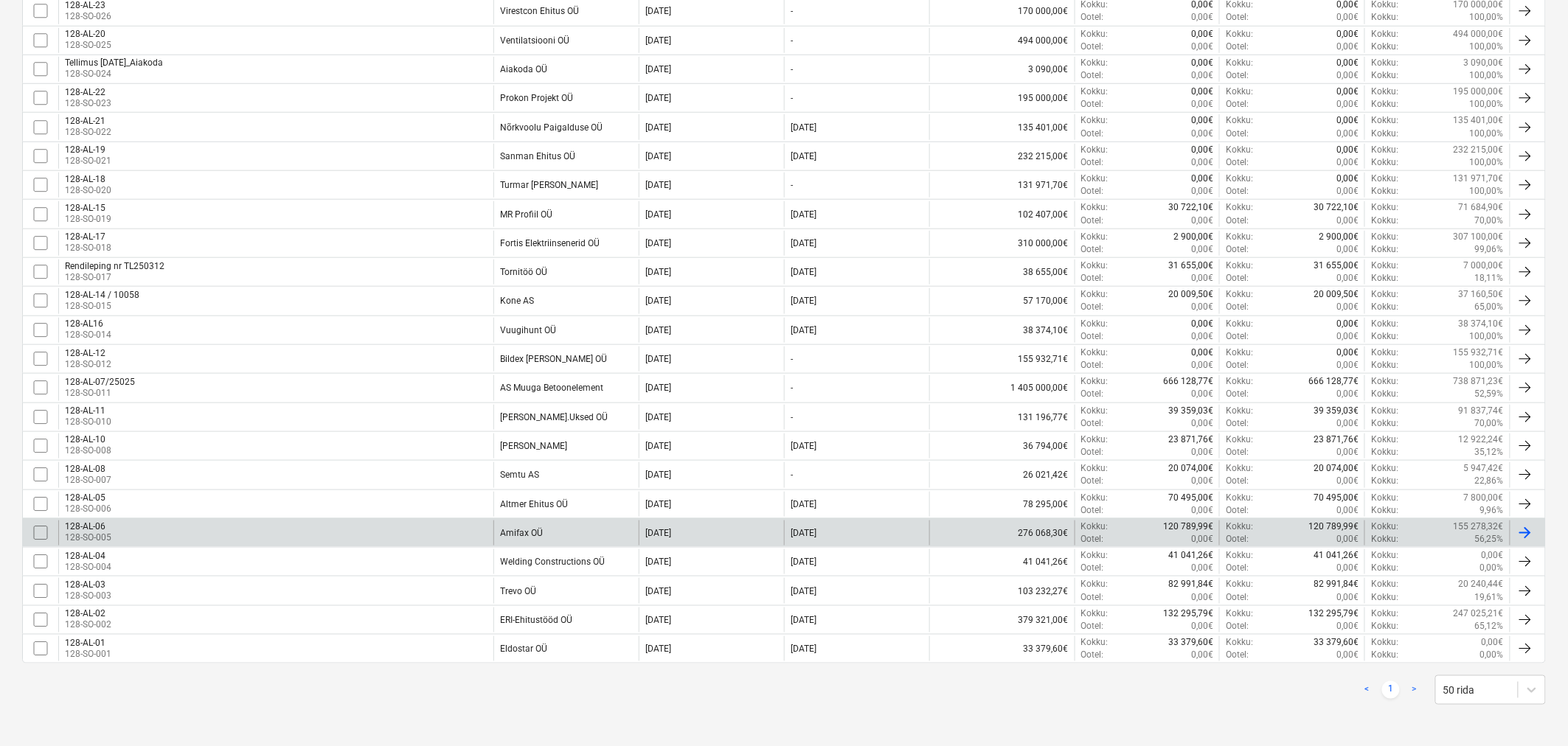
click at [422, 532] on div "128-AL-06 128-SO-005" at bounding box center [276, 533] width 435 height 25
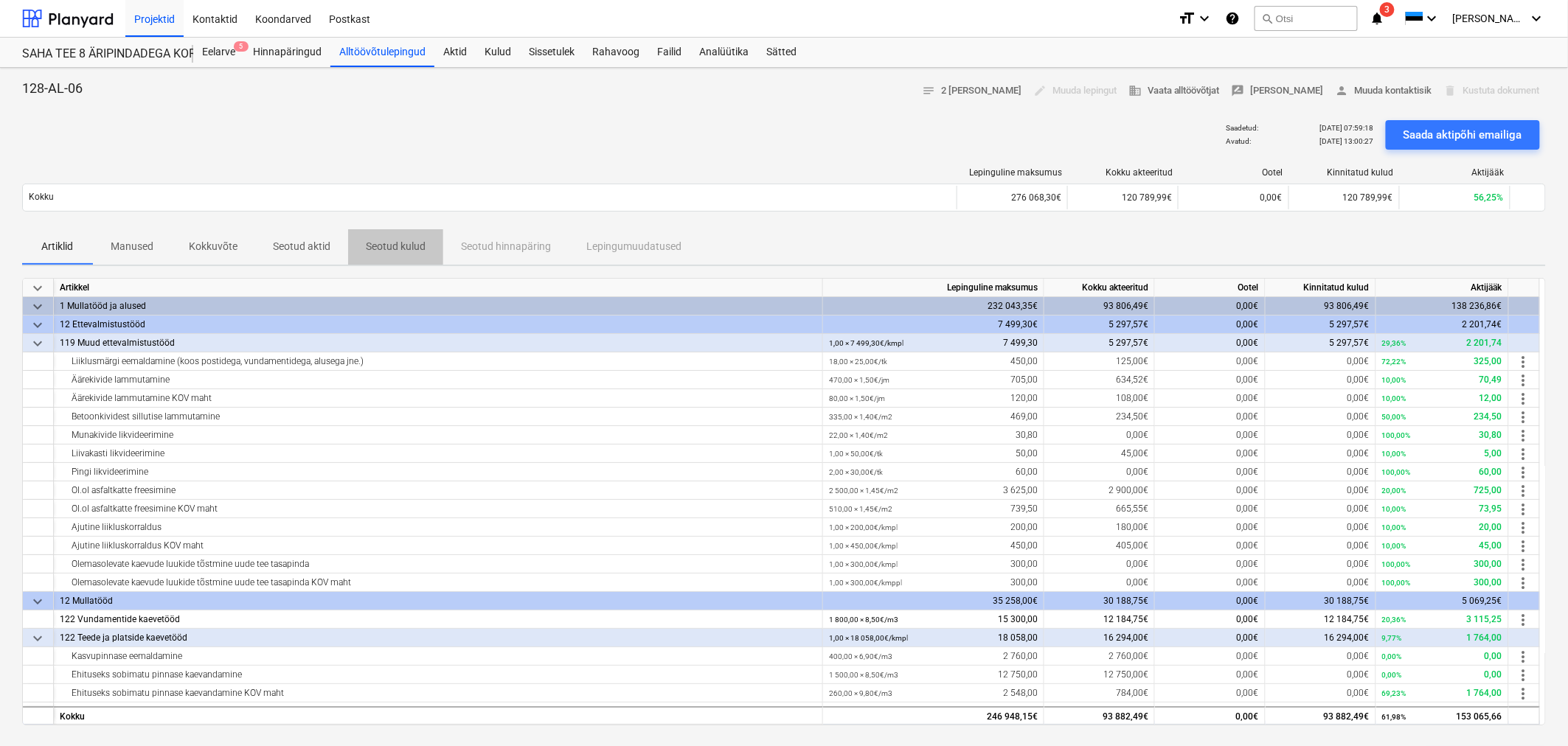
click at [393, 245] on p "Seotud kulud" at bounding box center [396, 247] width 60 height 16
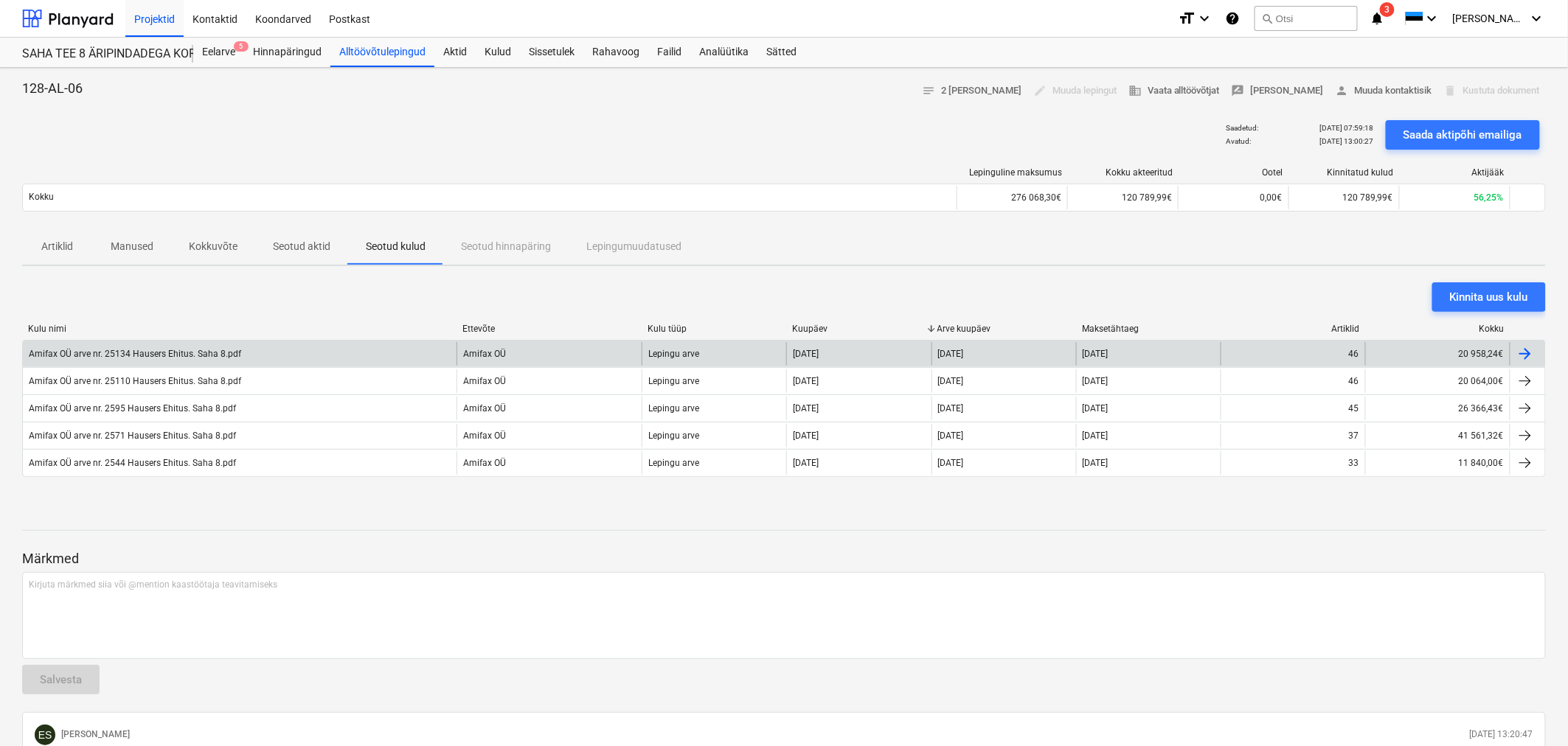
click at [199, 350] on div "Amifax OÜ arve nr. 25134 Hausers Ehitus. Saha 8.pdf" at bounding box center [135, 354] width 212 height 11
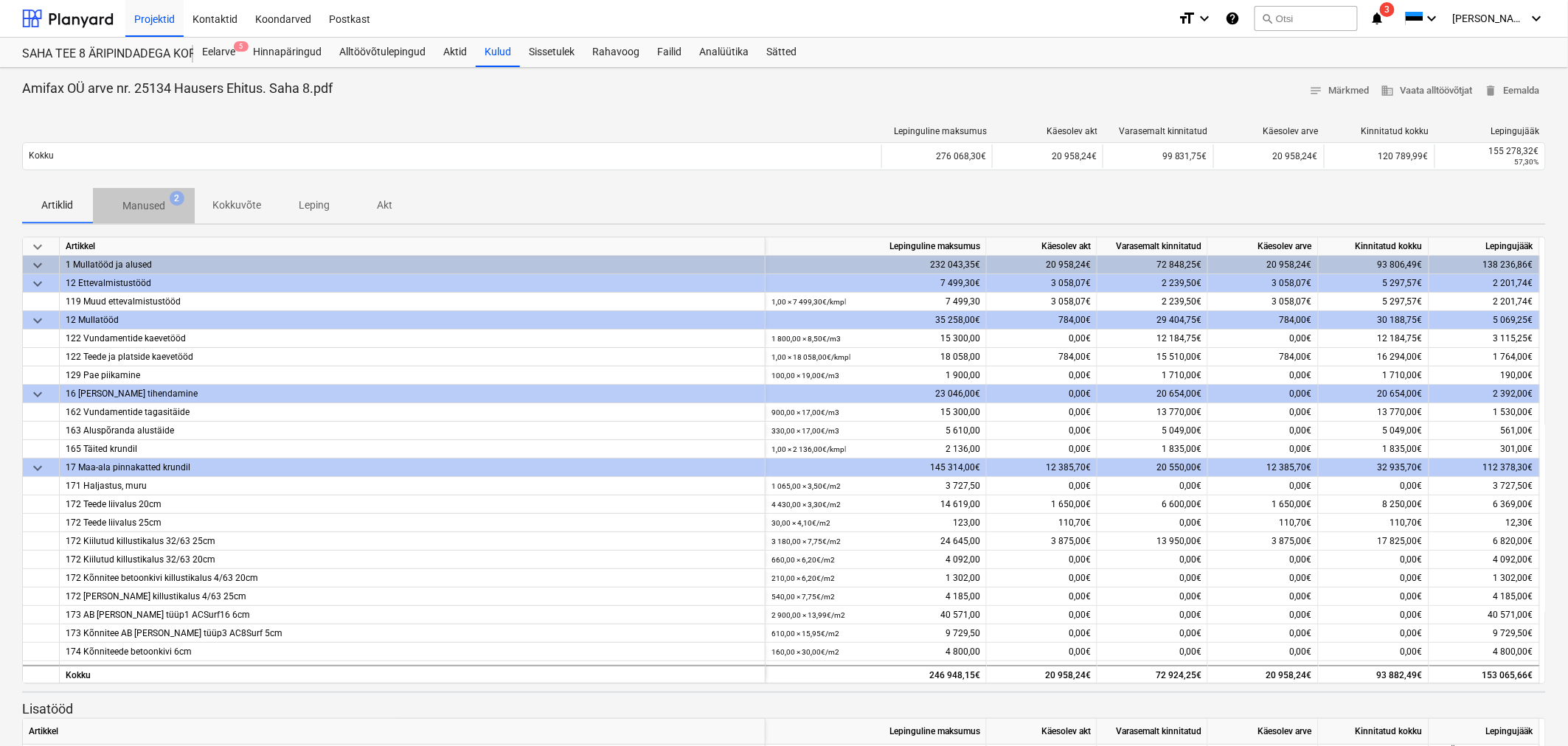
click at [163, 196] on span "Manused 2" at bounding box center [144, 205] width 102 height 26
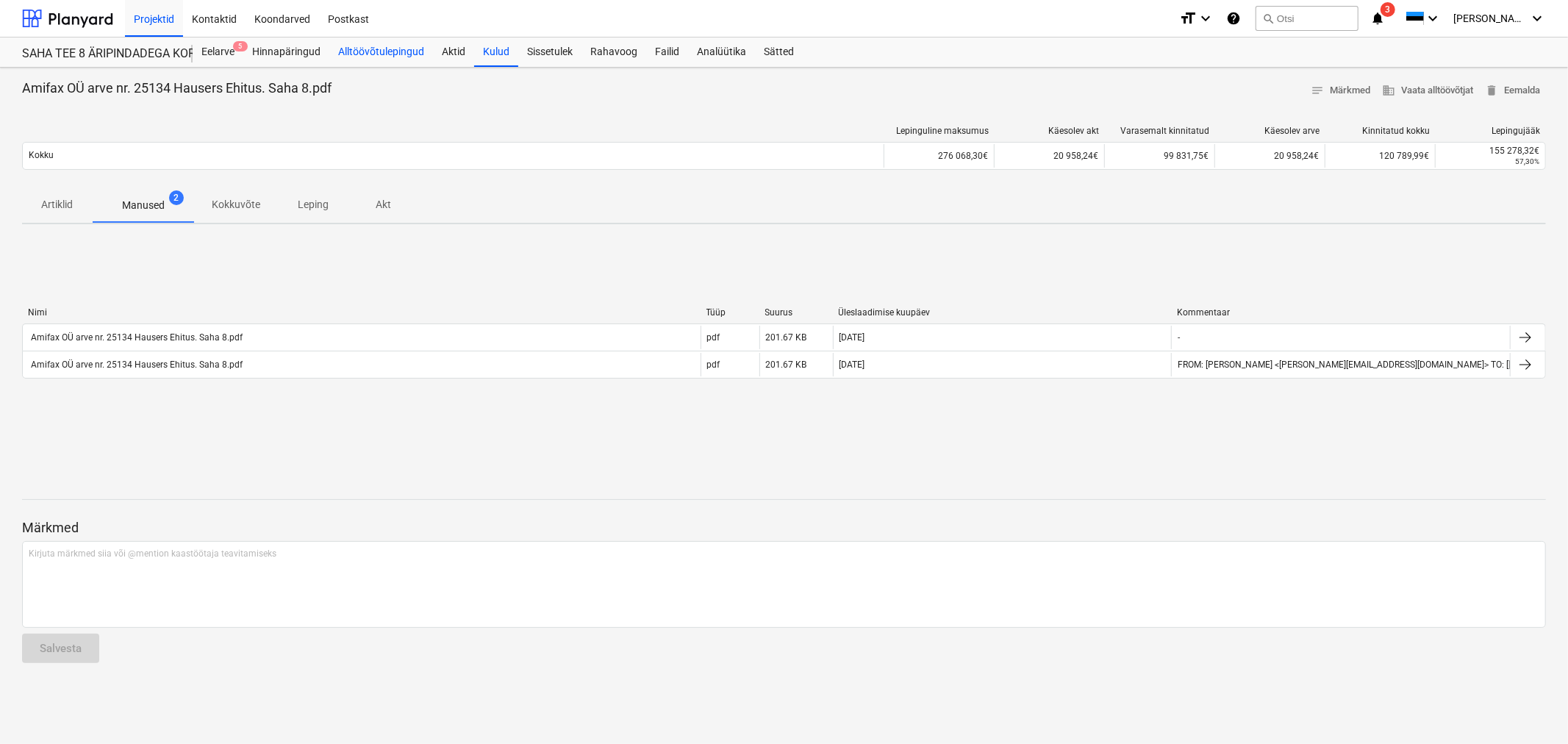
click at [383, 49] on div "Alltöövõtulepingud" at bounding box center [381, 53] width 103 height 30
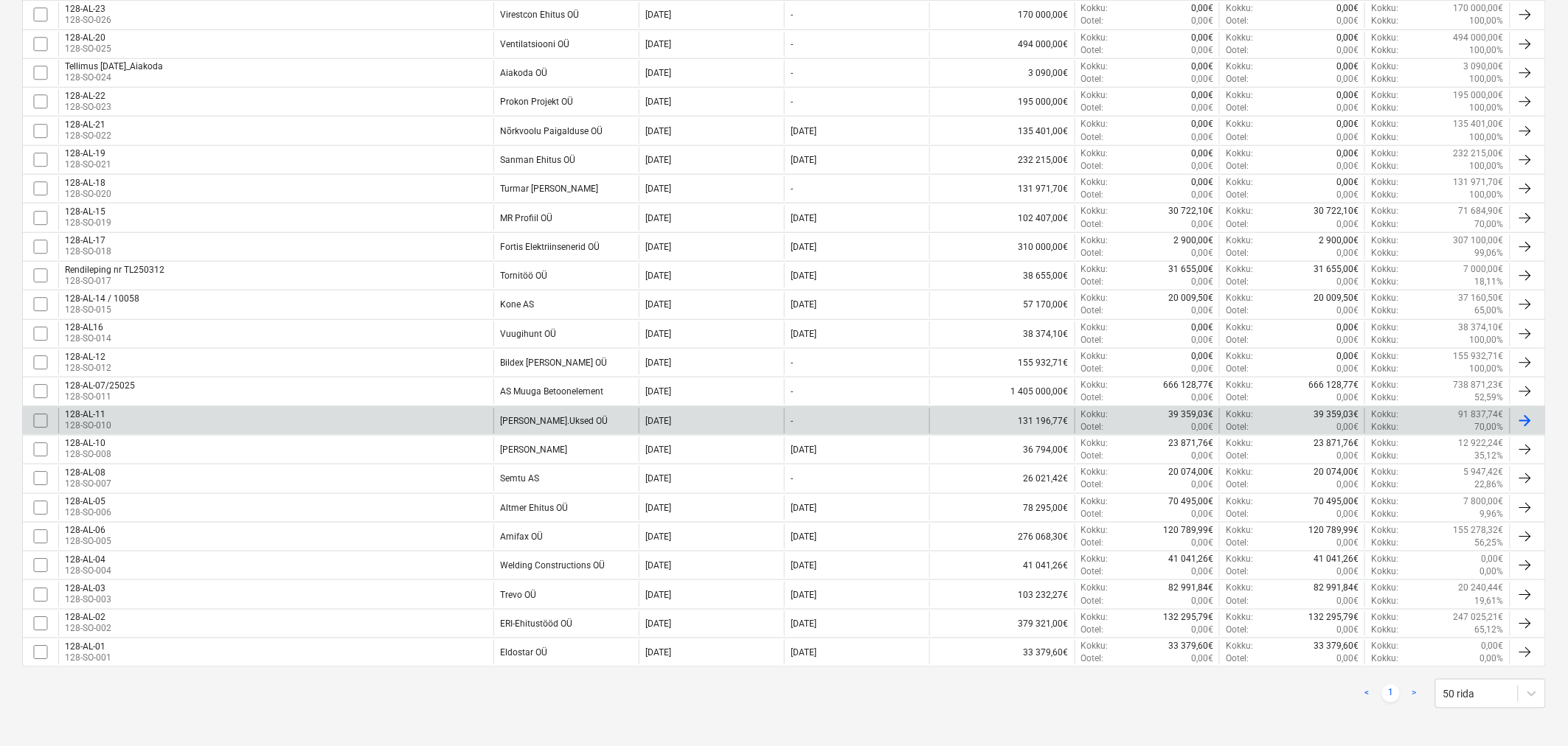
scroll to position [477, 0]
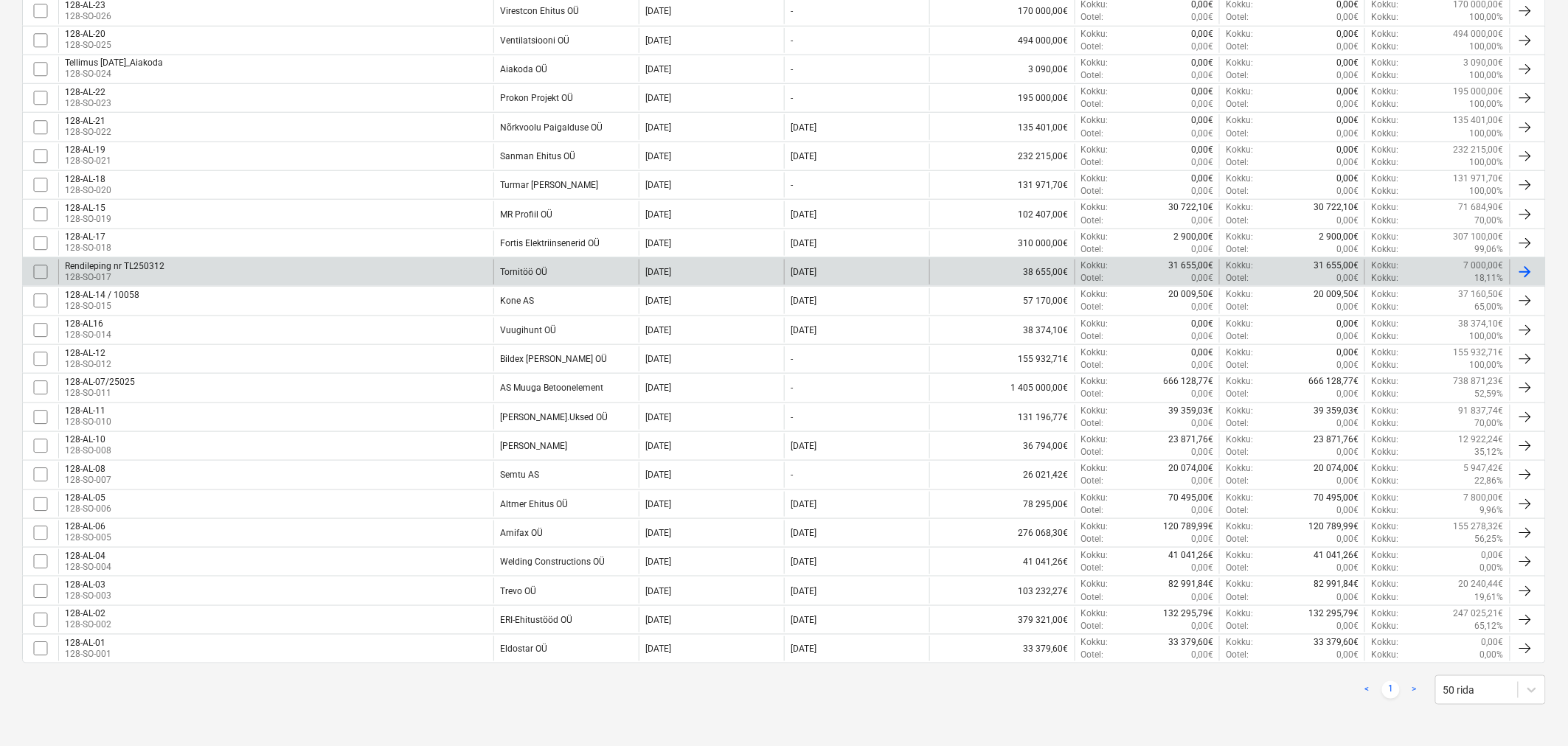
click at [227, 274] on div "Rendileping nr TL250312 128-SO-017" at bounding box center [276, 272] width 435 height 25
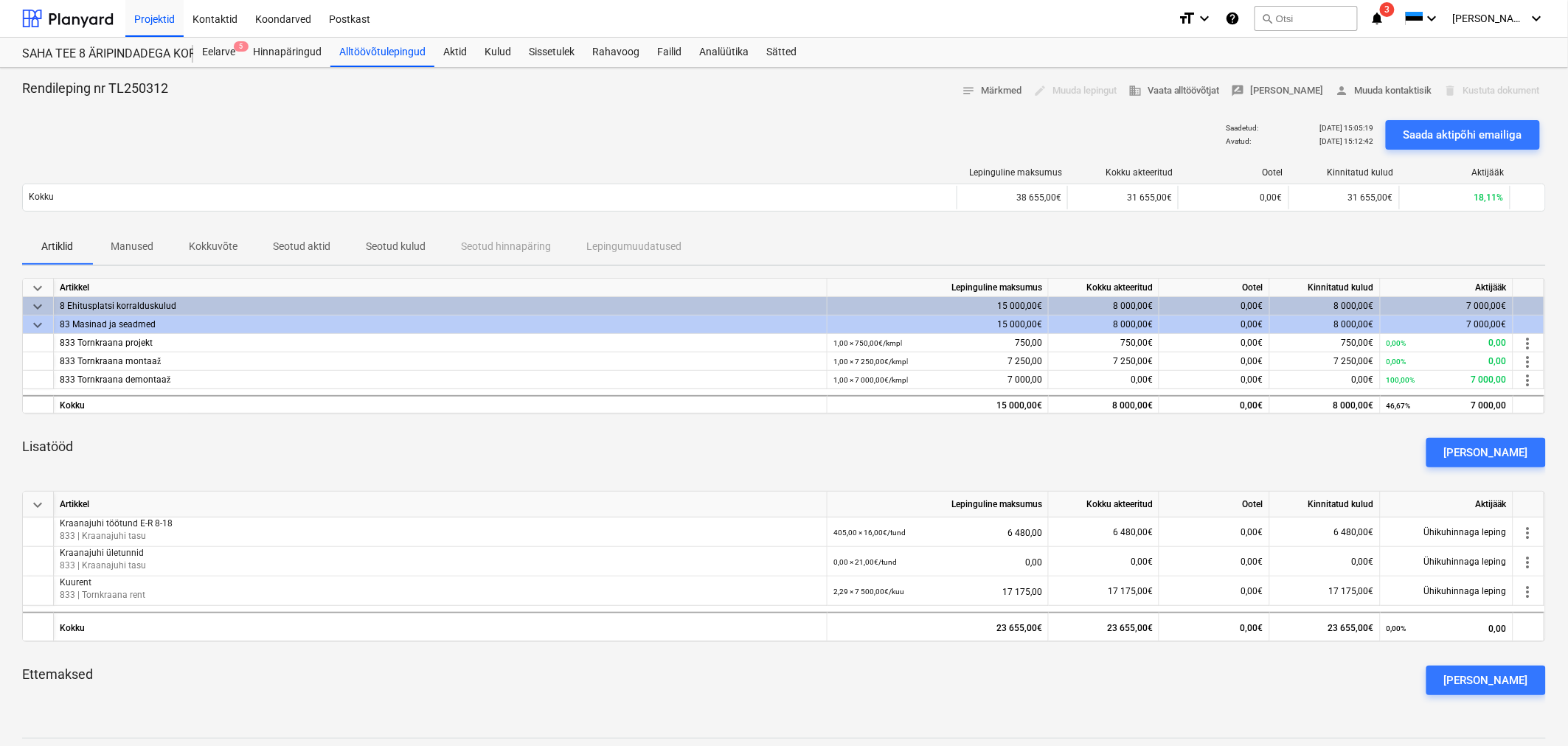
click at [292, 237] on span "Seotud aktid" at bounding box center [302, 247] width 93 height 25
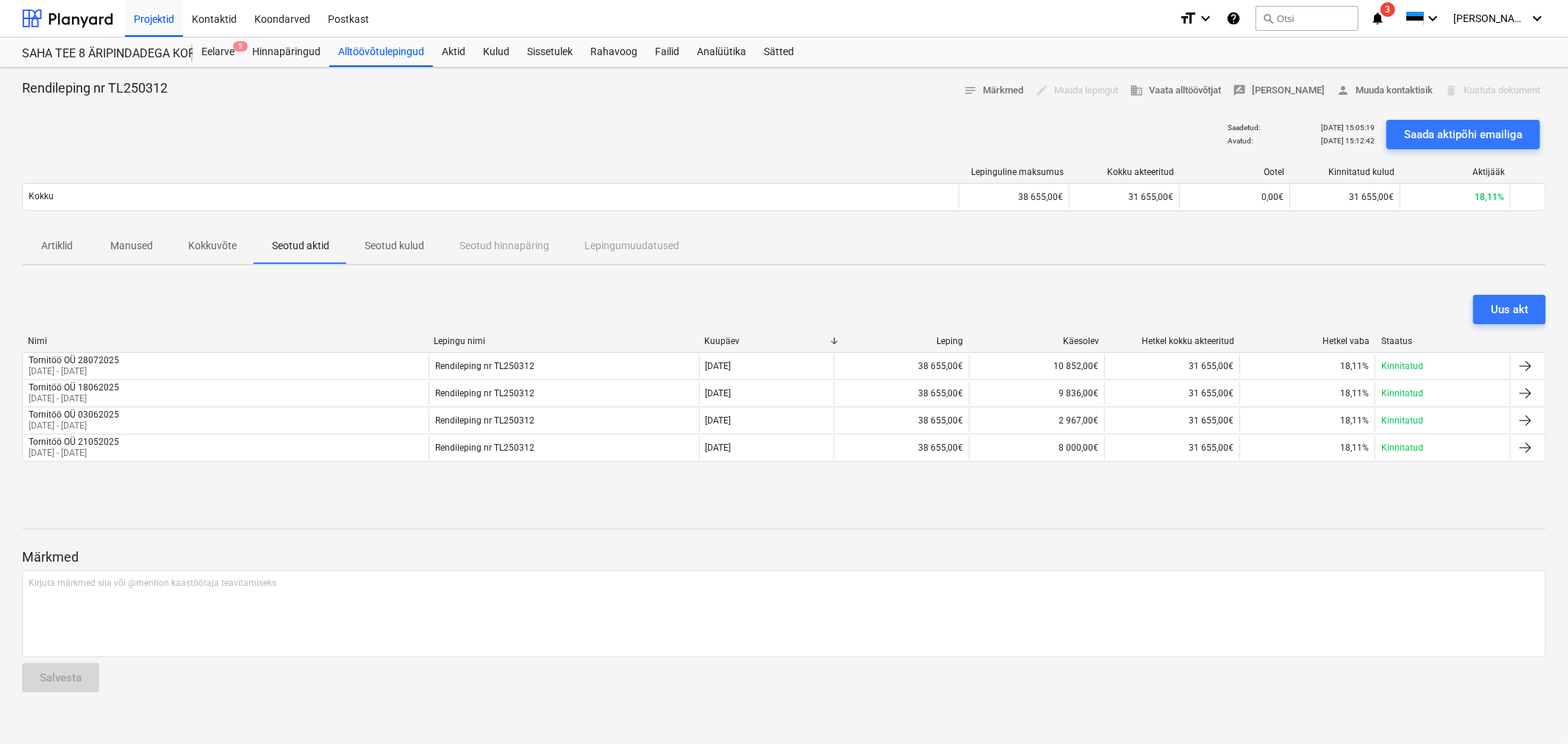
click at [384, 236] on span "Seotud kulud" at bounding box center [394, 246] width 95 height 25
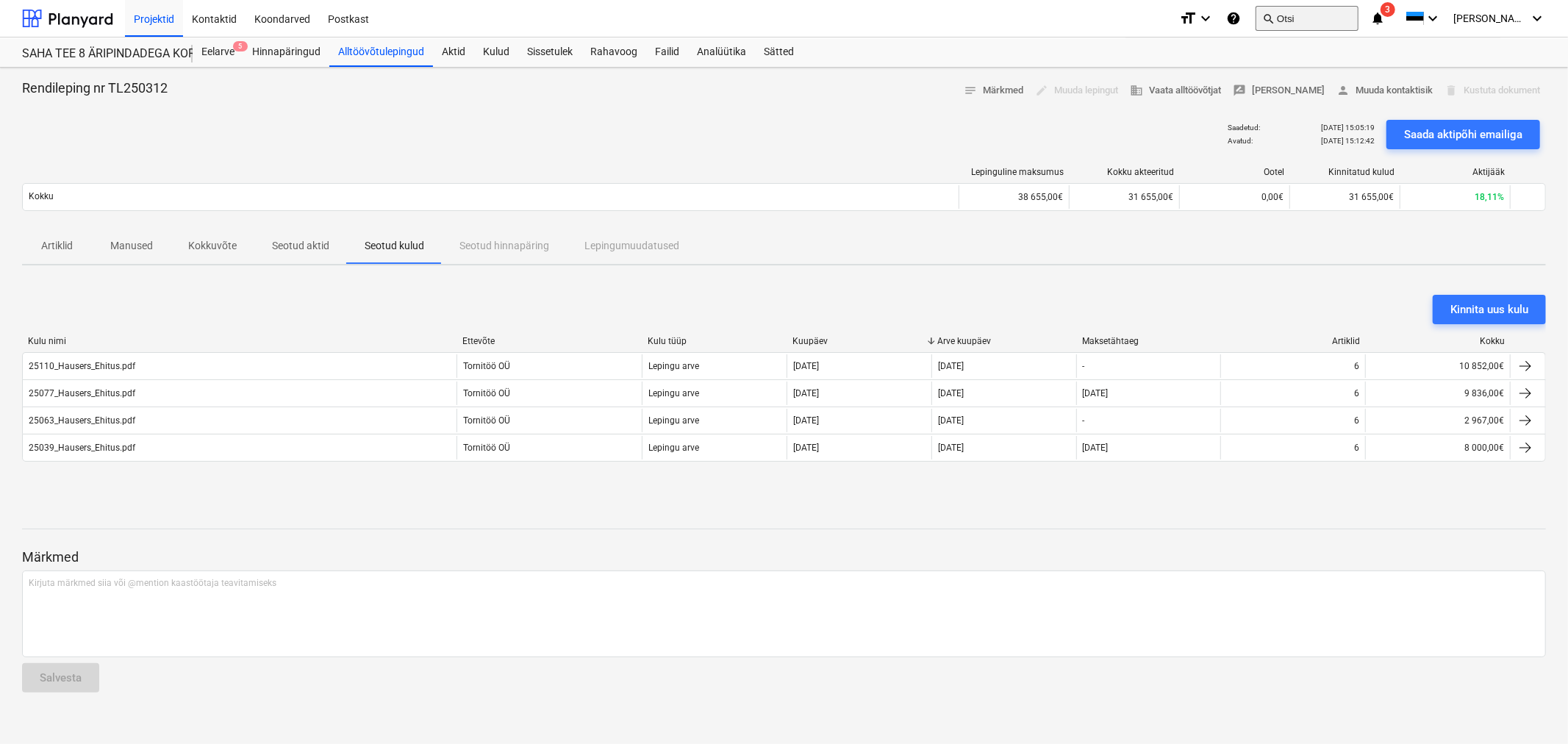
click at [1350, 15] on button "search Otsi" at bounding box center [1307, 18] width 103 height 25
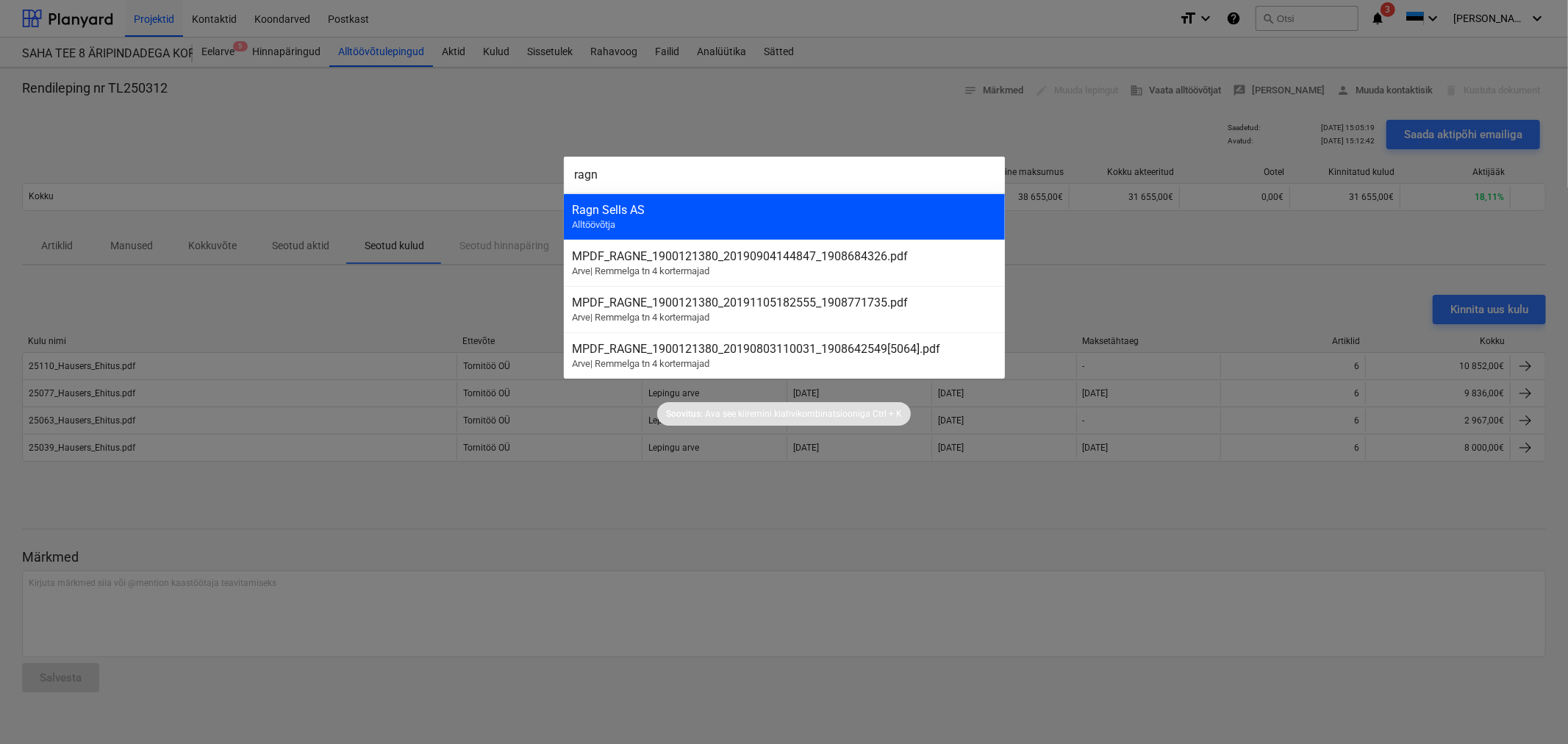
type input "ragn"
click at [692, 223] on div "Ragn Sells AS Alltöövõtja" at bounding box center [784, 216] width 441 height 46
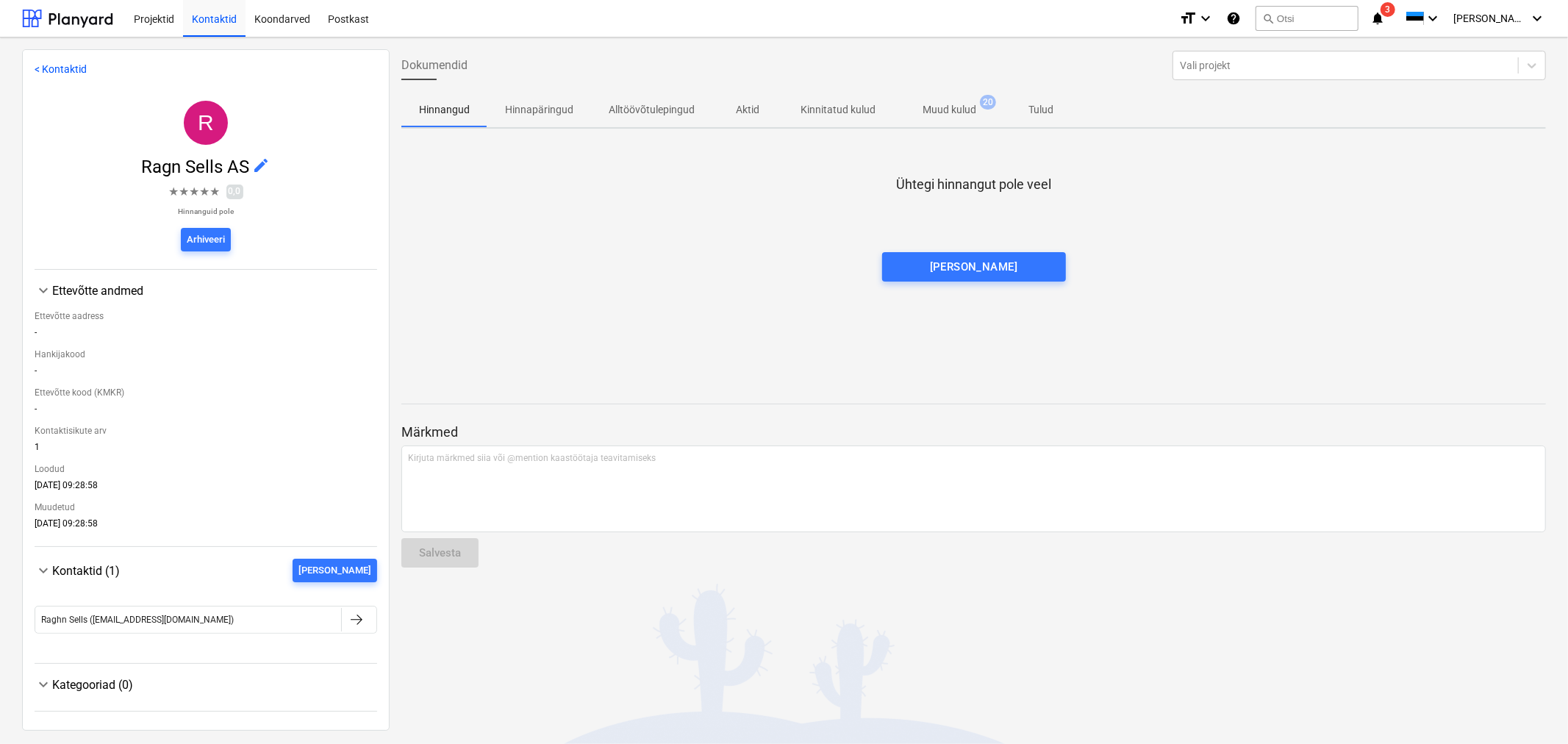
click at [957, 97] on span "Muud kulud 20" at bounding box center [949, 109] width 112 height 26
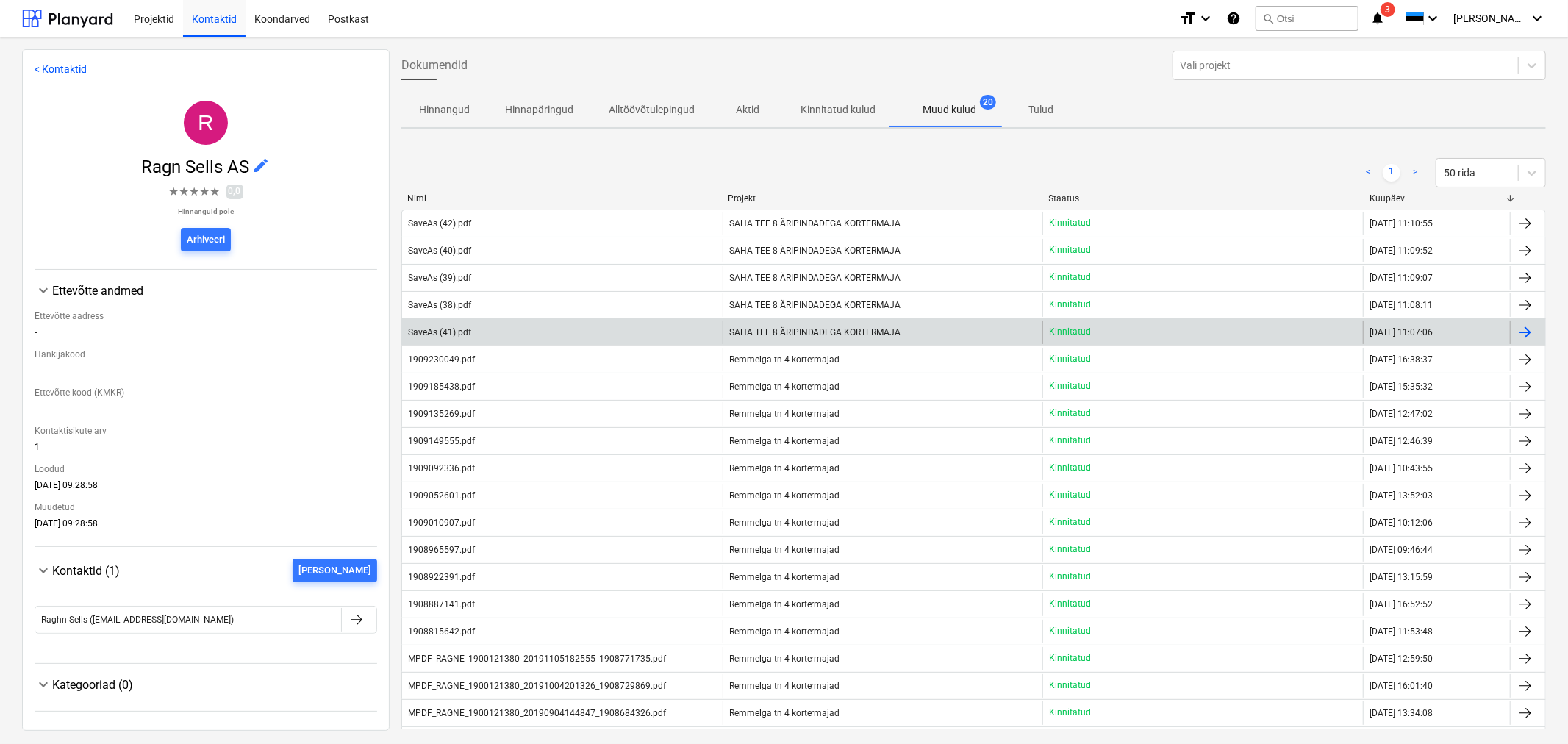
click at [496, 324] on div "SaveAs (41).pdf" at bounding box center [562, 332] width 320 height 24
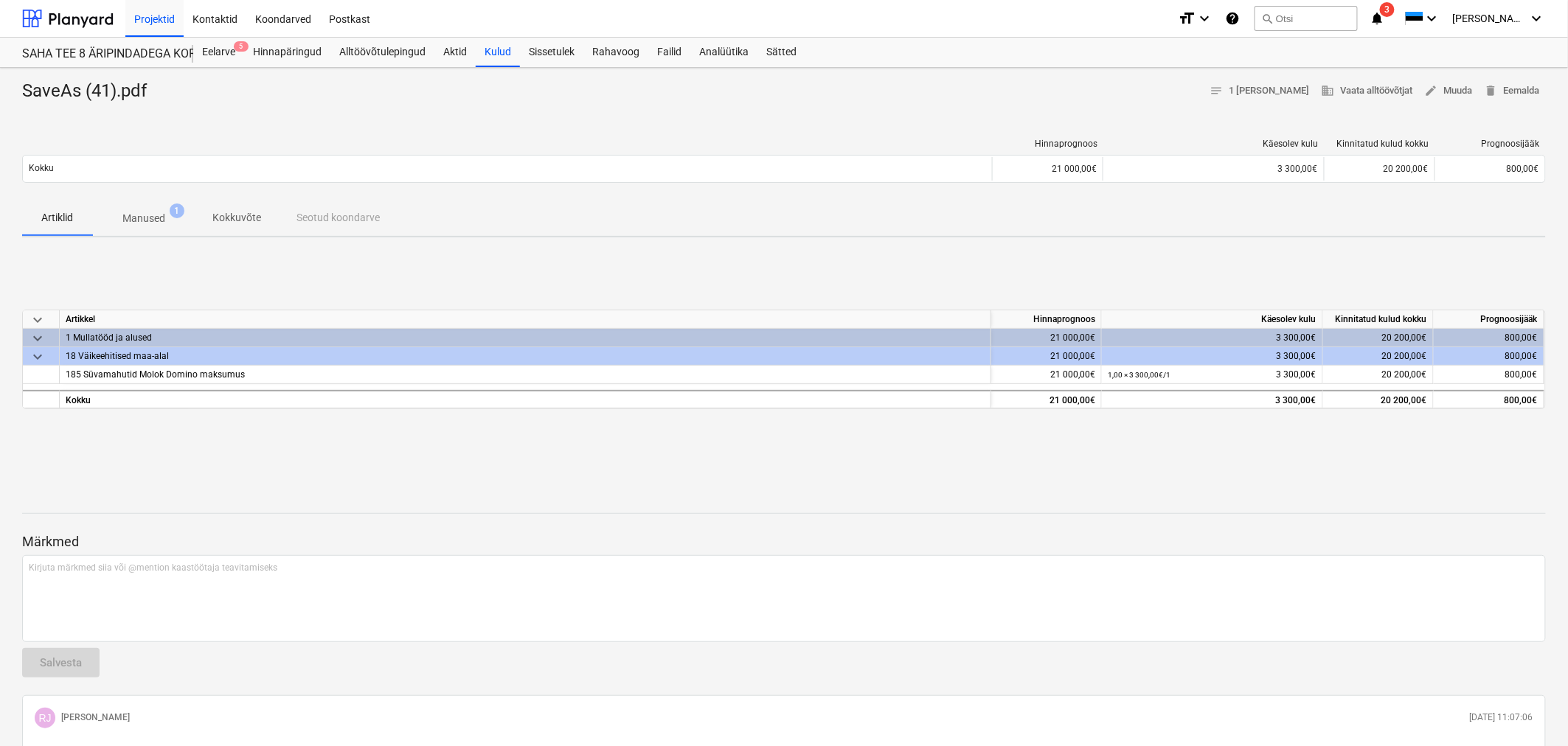
click at [139, 222] on p "Manused" at bounding box center [143, 219] width 43 height 16
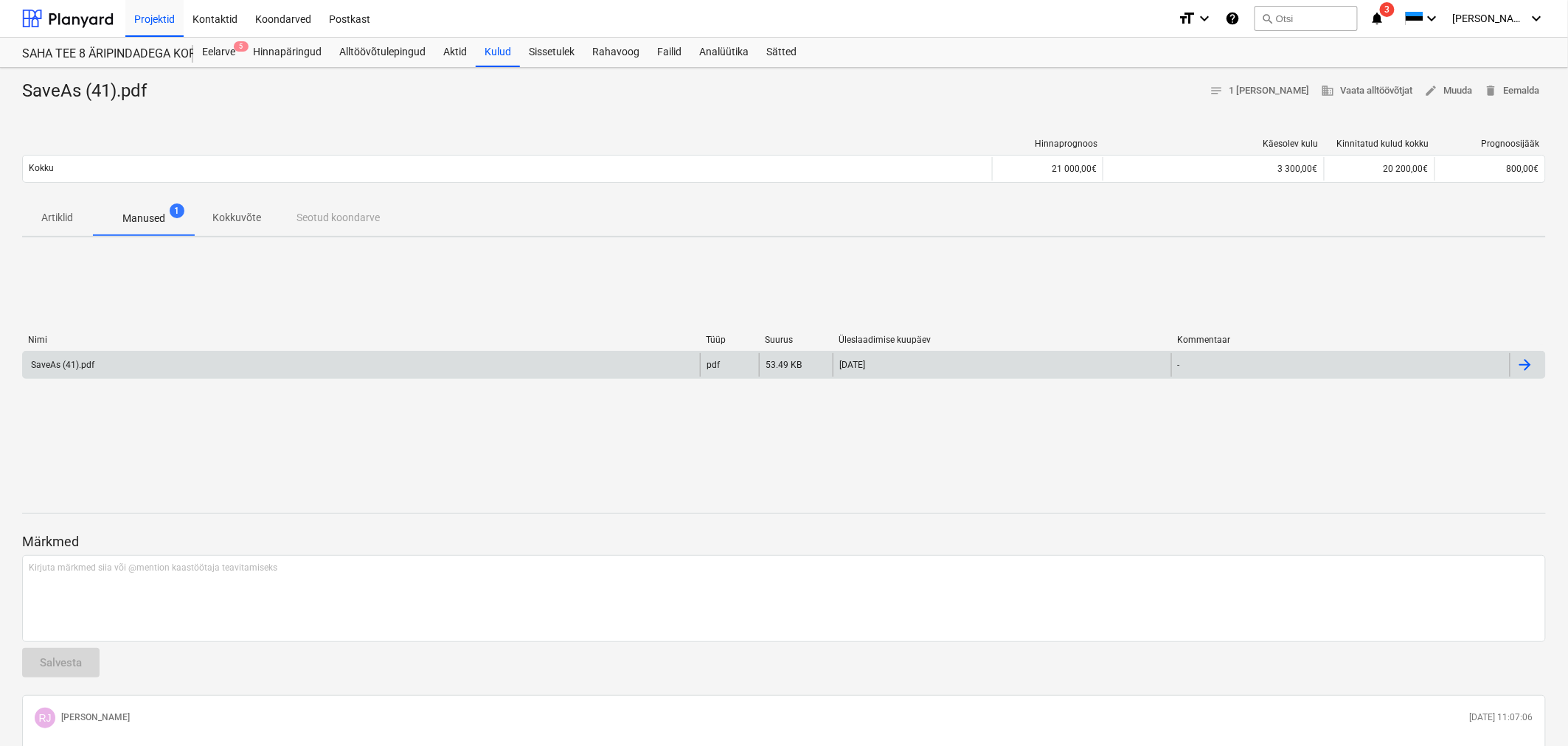
click at [128, 369] on div "SaveAs (41).pdf" at bounding box center [361, 364] width 677 height 24
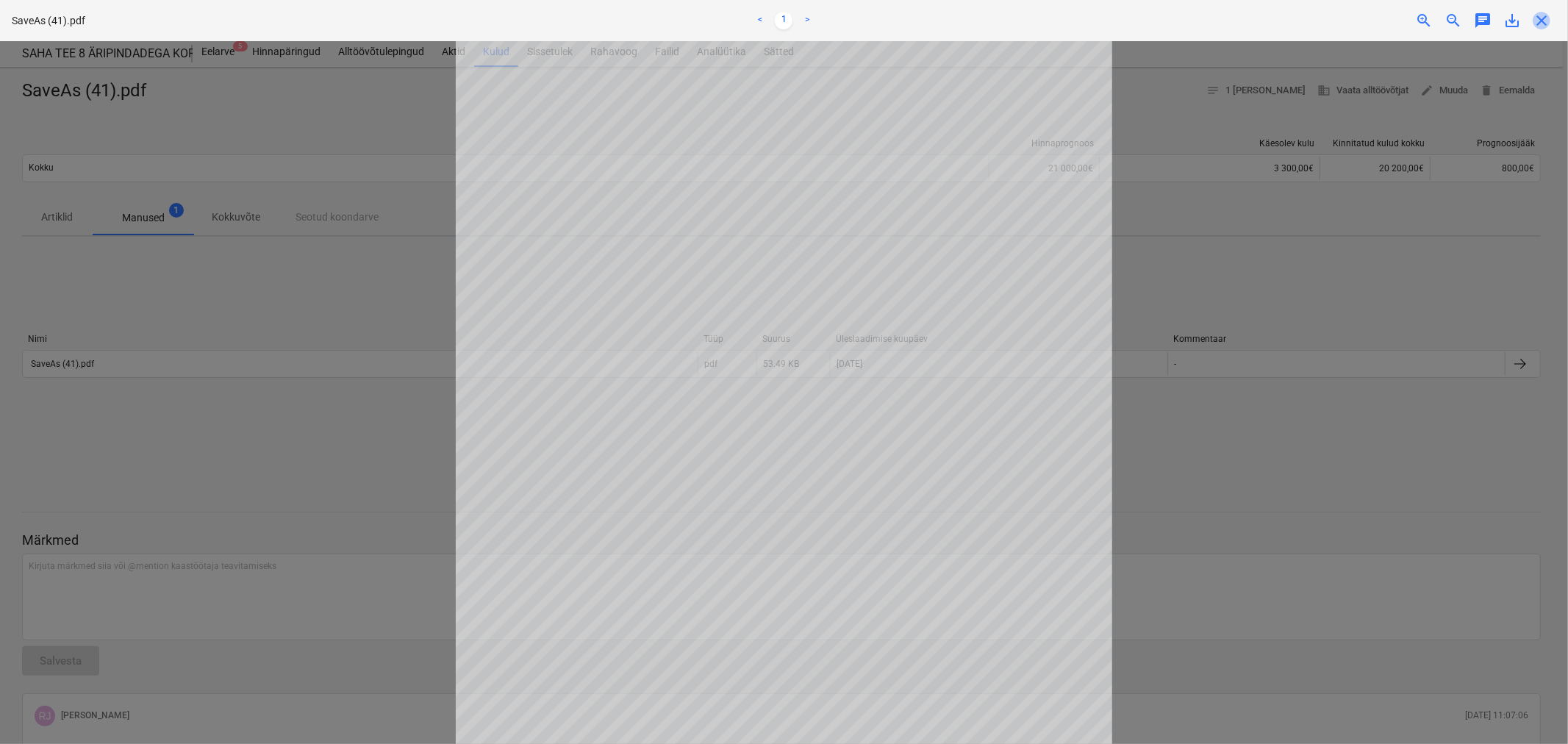
click at [1543, 20] on span "close" at bounding box center [1542, 20] width 18 height 18
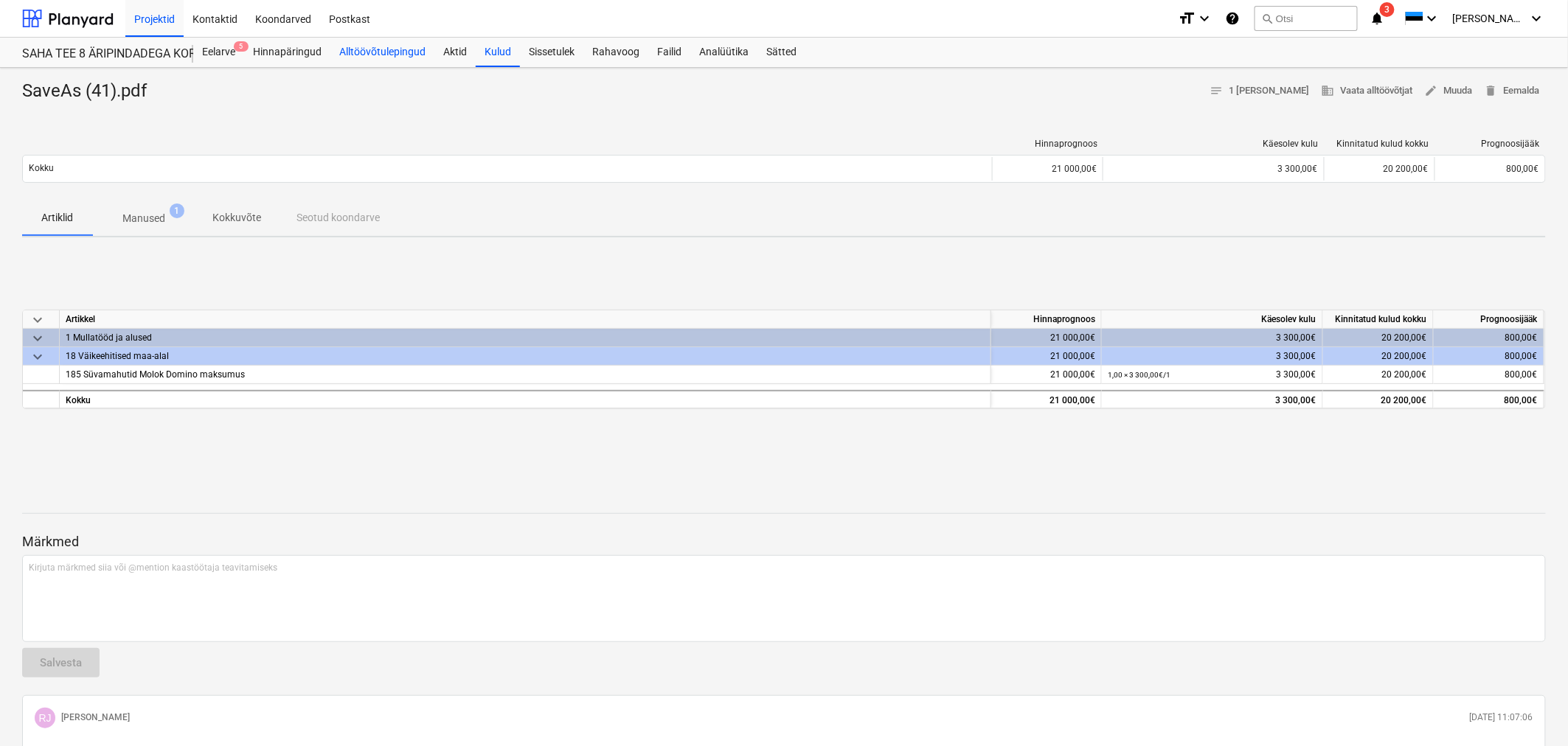
click at [385, 50] on div "Alltöövõtulepingud" at bounding box center [382, 53] width 104 height 30
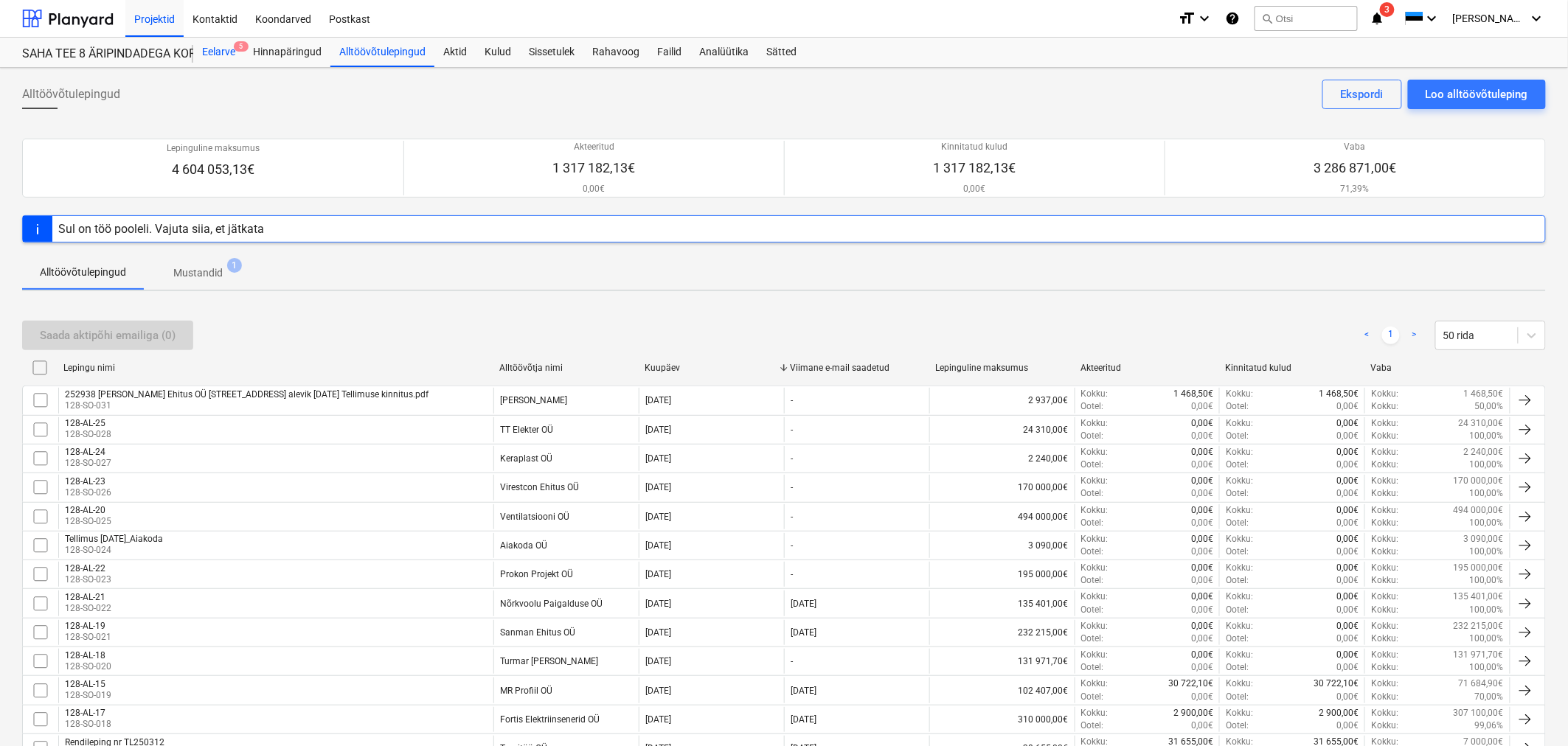
click at [218, 54] on div "Eelarve 5" at bounding box center [219, 53] width 51 height 30
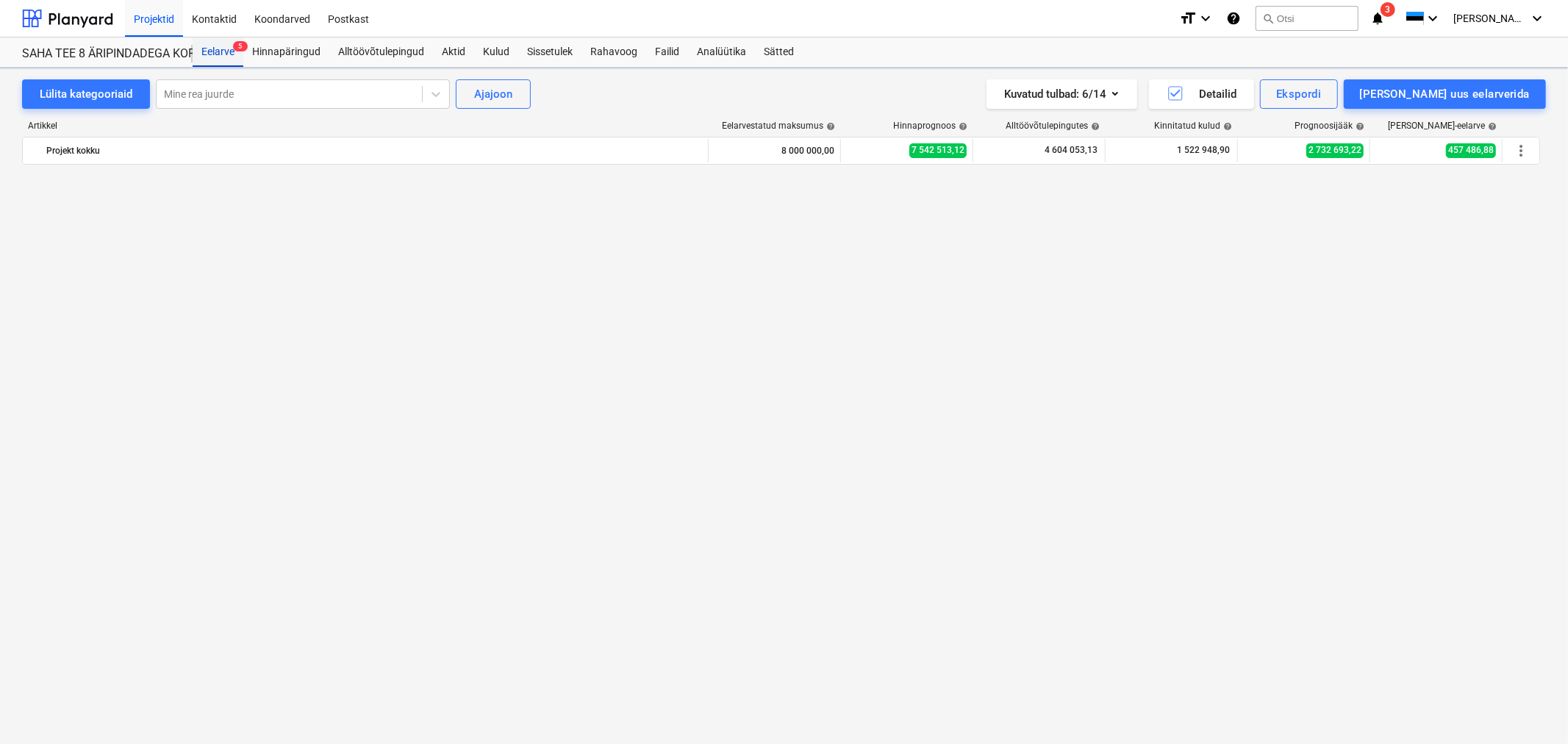
scroll to position [1083, 0]
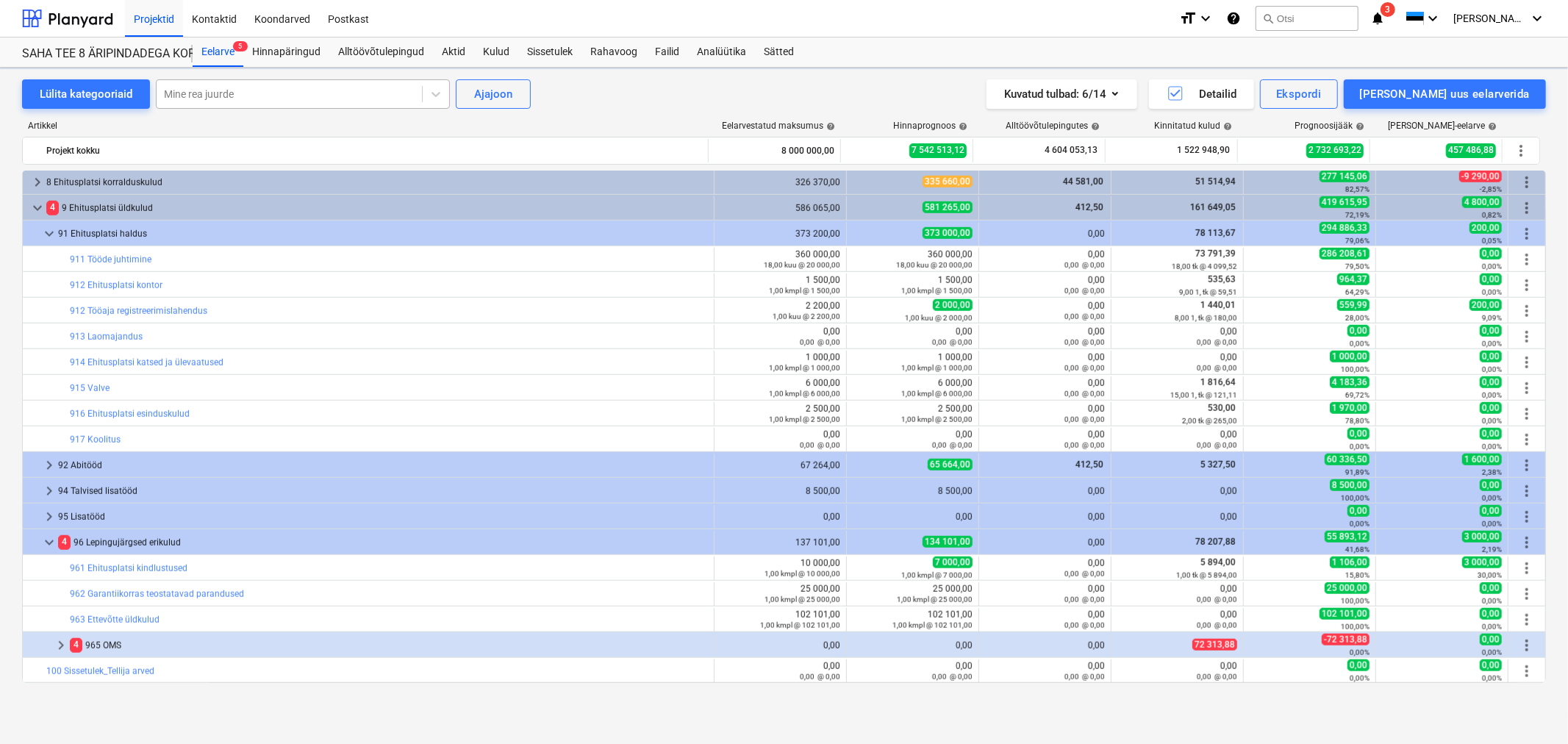
click at [298, 95] on div at bounding box center [289, 94] width 250 height 15
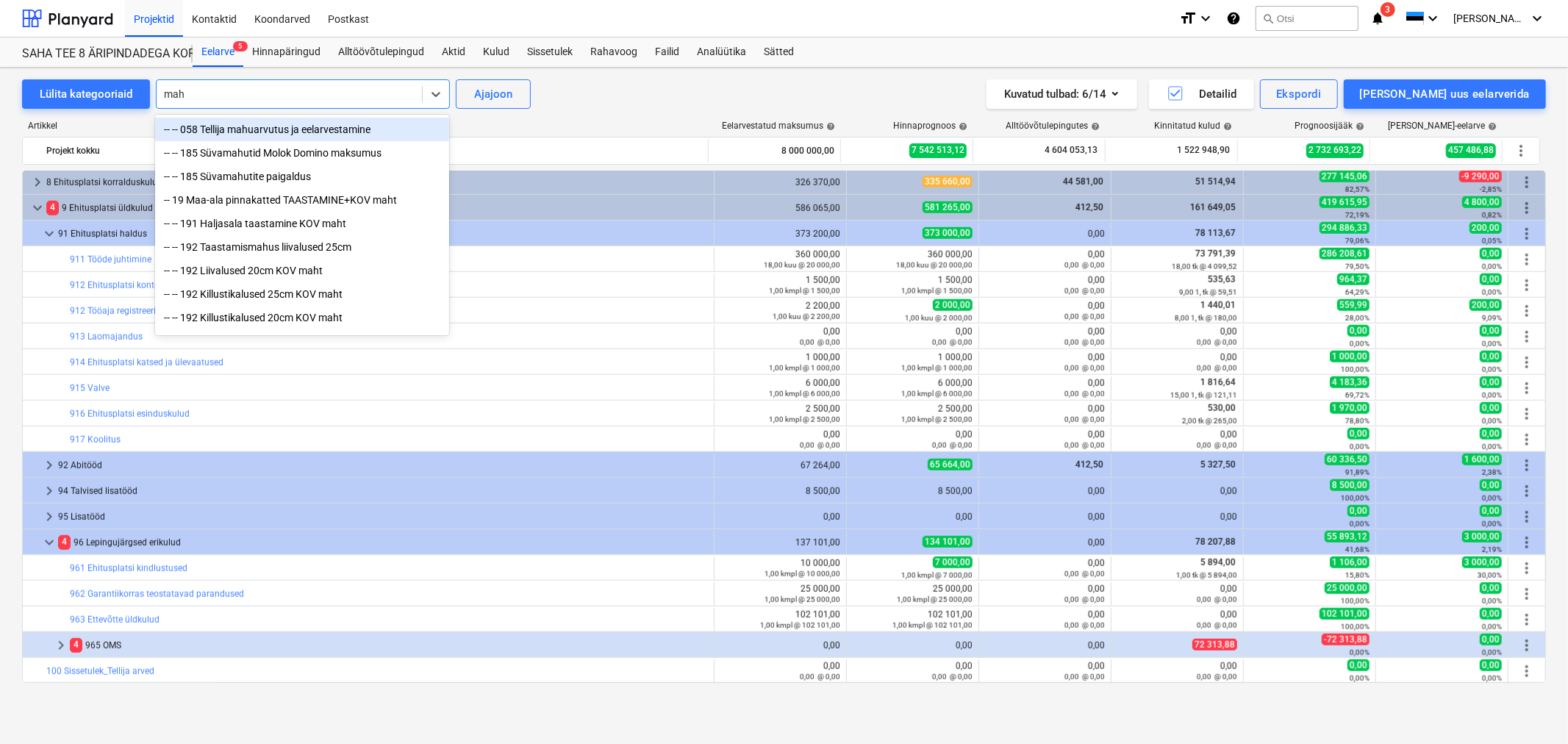
type input "mahu"
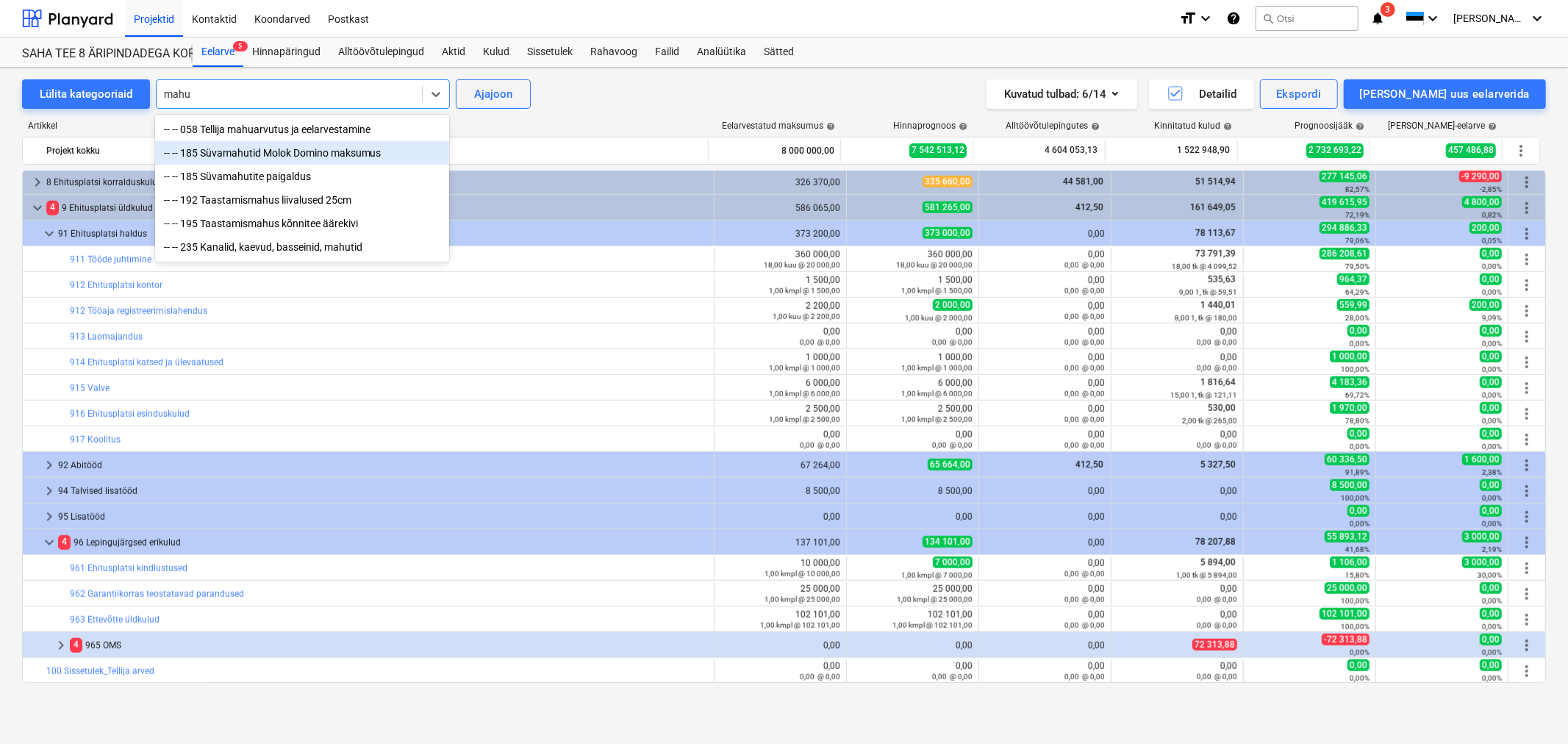
click at [288, 151] on div "-- -- 185 Süvamahutid Molok Domino maksumus" at bounding box center [302, 152] width 294 height 24
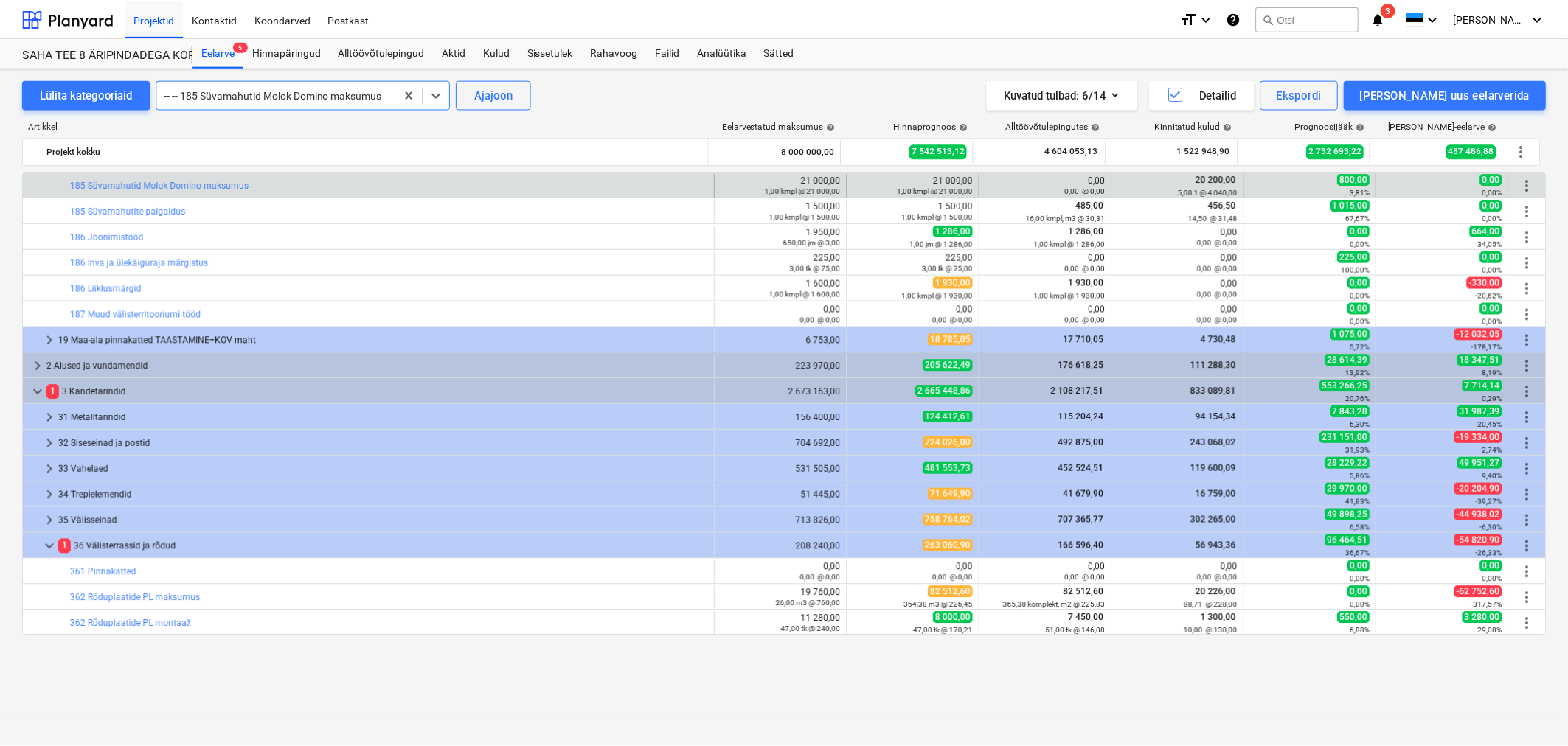
scroll to position [330, 0]
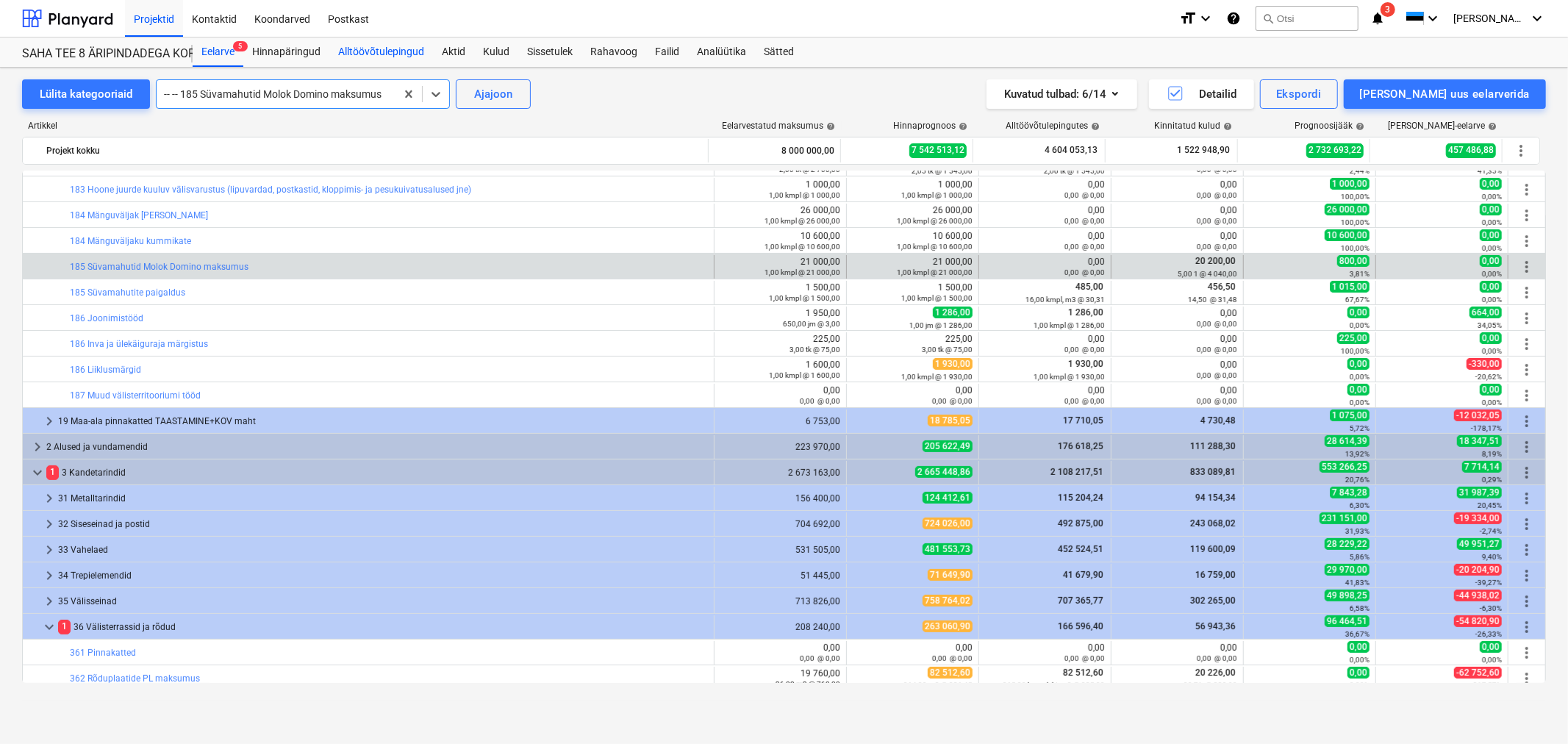
click at [400, 56] on div "Alltöövõtulepingud" at bounding box center [381, 53] width 103 height 30
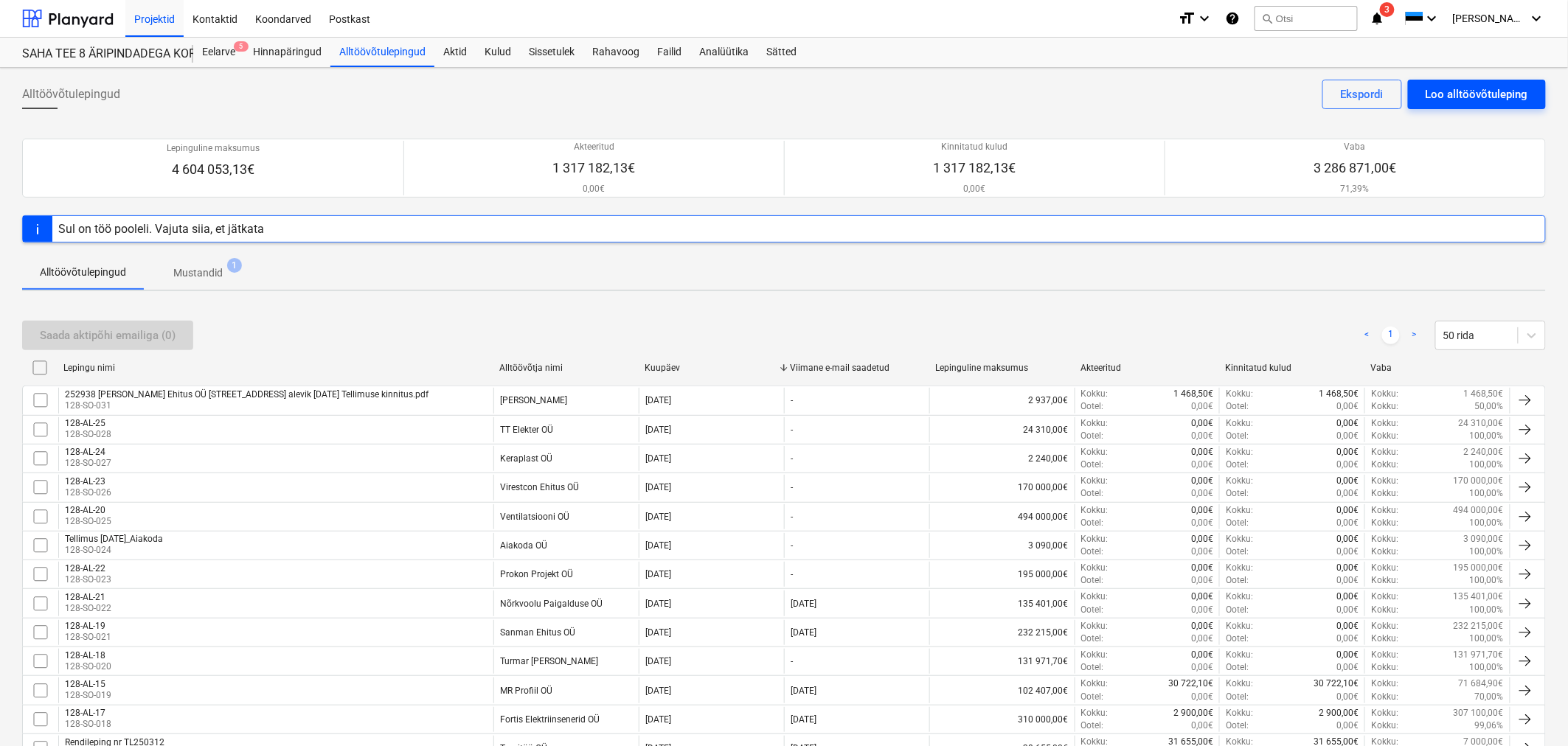
click at [1513, 92] on div "Loo alltöövõtuleping" at bounding box center [1476, 95] width 103 height 19
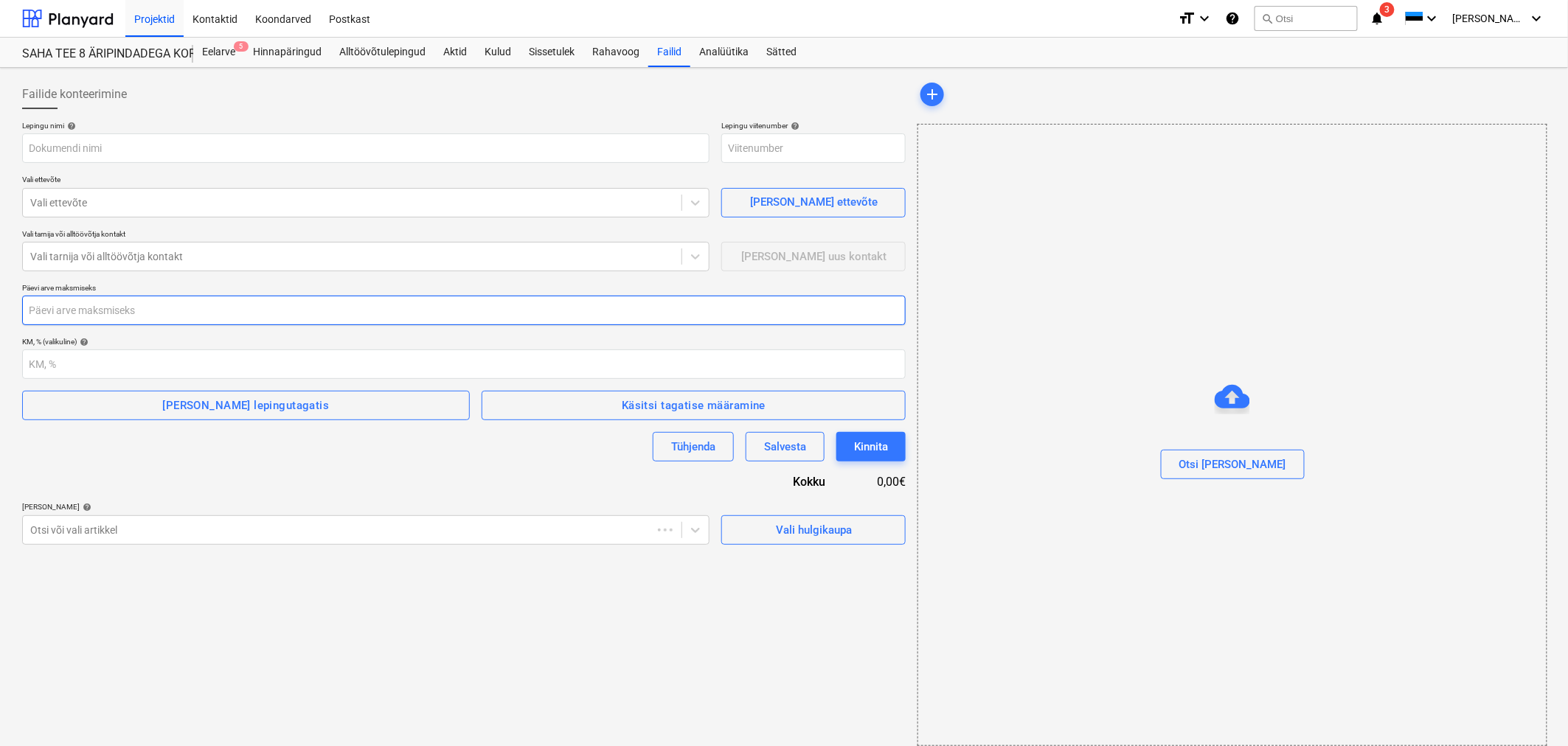
type input "128-SO-032"
click at [122, 145] on input "text" at bounding box center [365, 148] width 687 height 30
click at [307, 139] on input "text" at bounding box center [365, 148] width 687 height 30
paste input "1 Lepingu nr 1900324856"
click at [35, 145] on input "1 Lepingu nr 1900324856" at bounding box center [365, 148] width 687 height 30
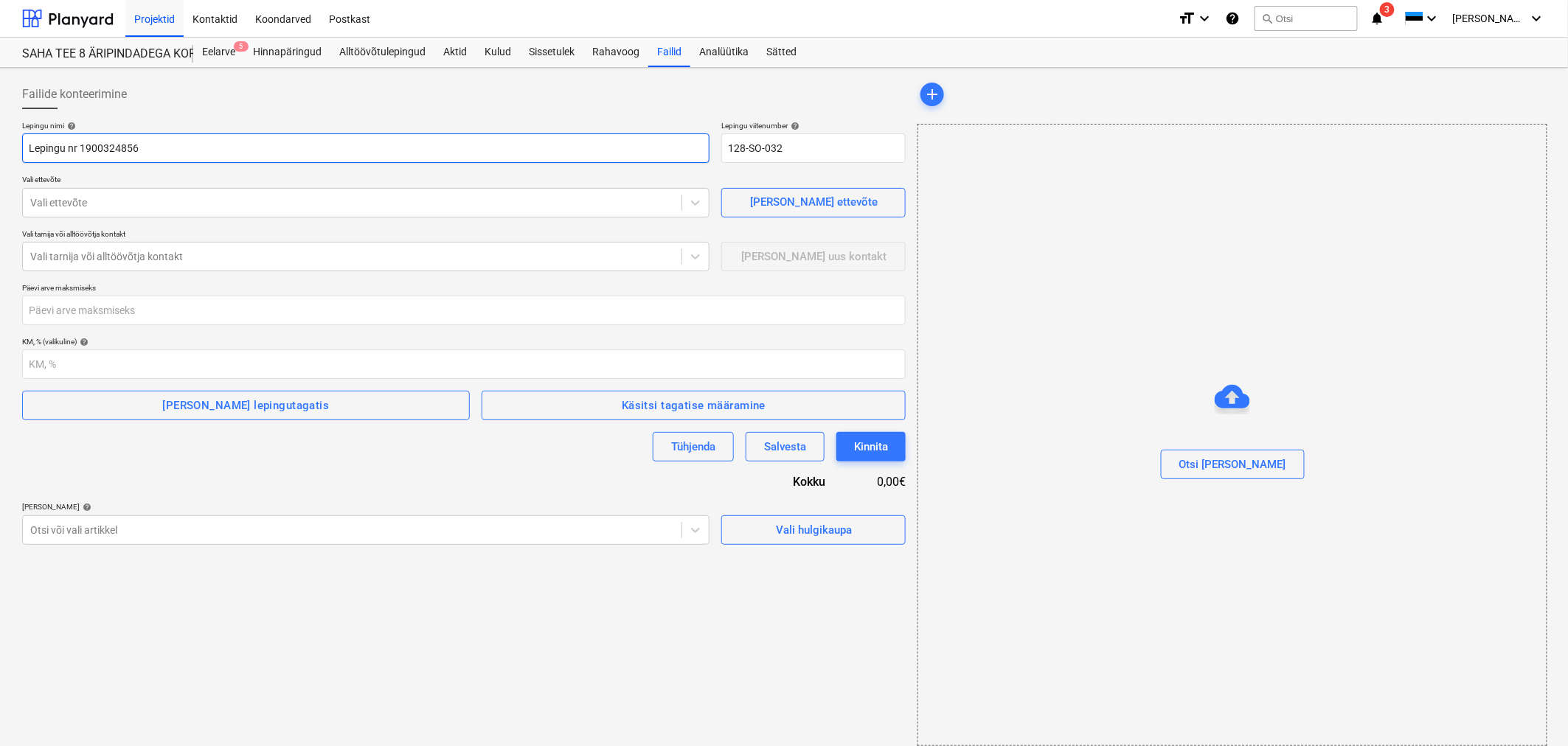
click at [77, 144] on input "Lepingu nr 1900324856" at bounding box center [365, 148] width 687 height 30
click at [62, 146] on input "Lepingu nr 1900324856" at bounding box center [365, 148] width 687 height 30
type input "Leping nr 1900324856"
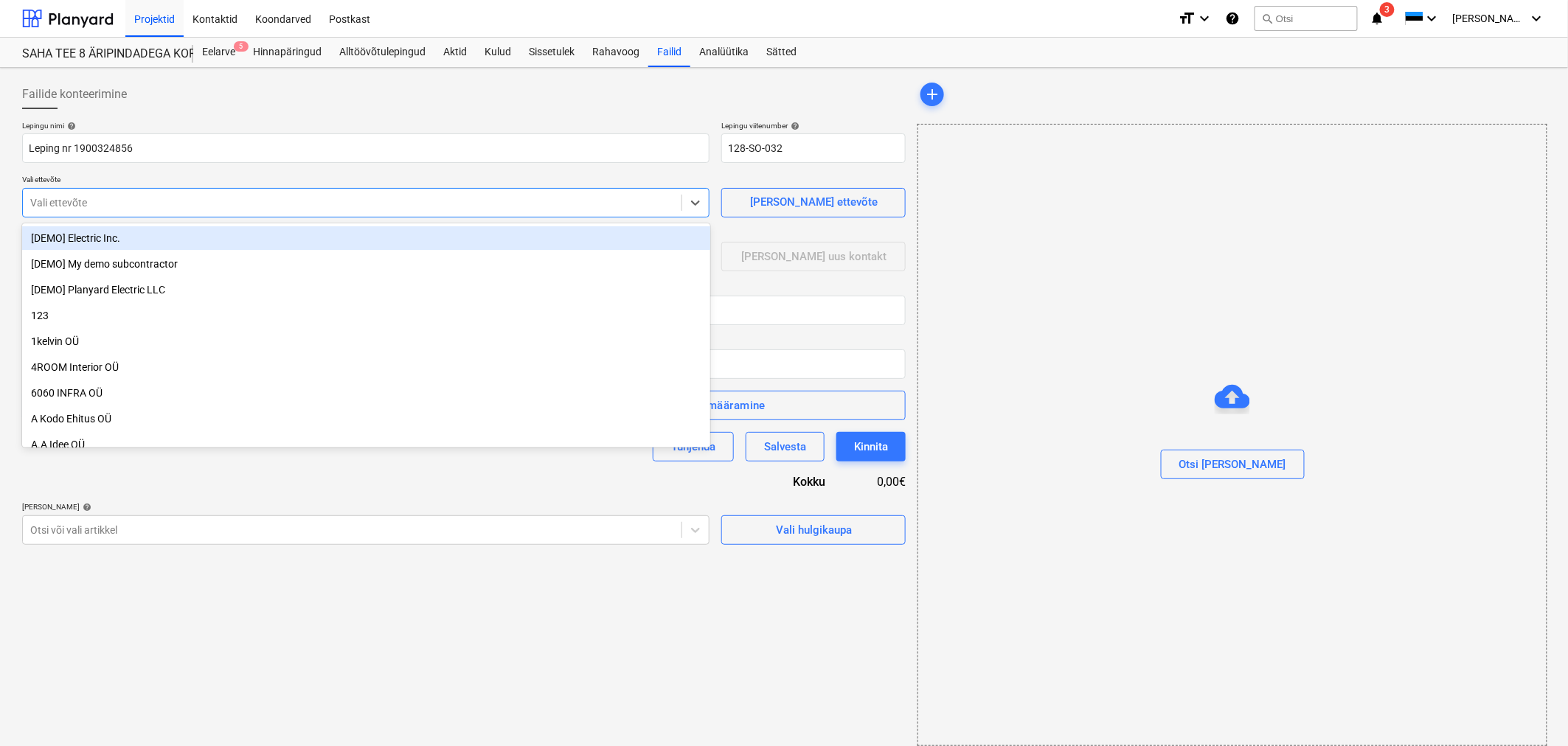
click at [138, 196] on div at bounding box center [351, 203] width 644 height 15
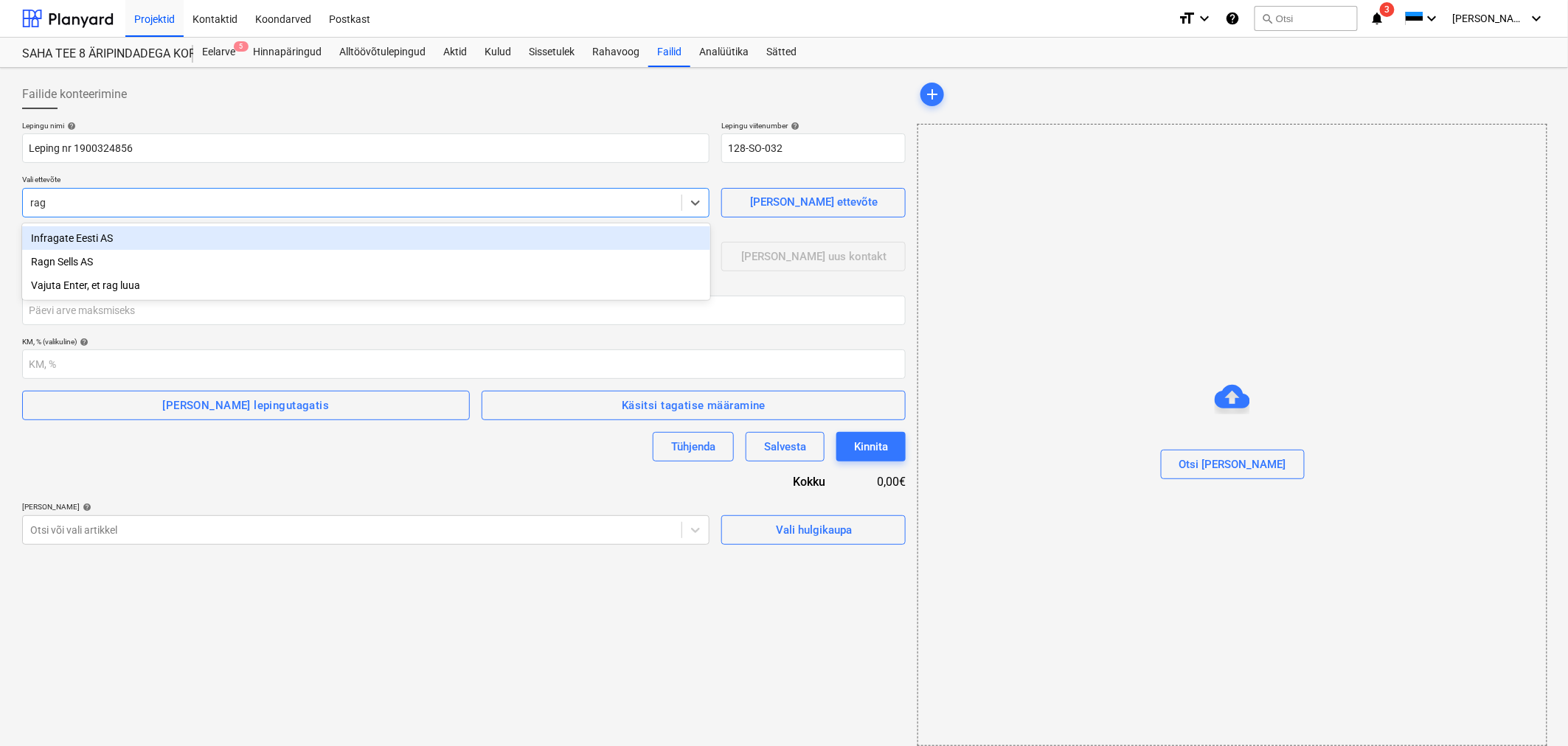
type input "ragn"
click at [118, 232] on div "Ragn Sells AS" at bounding box center [366, 238] width 688 height 24
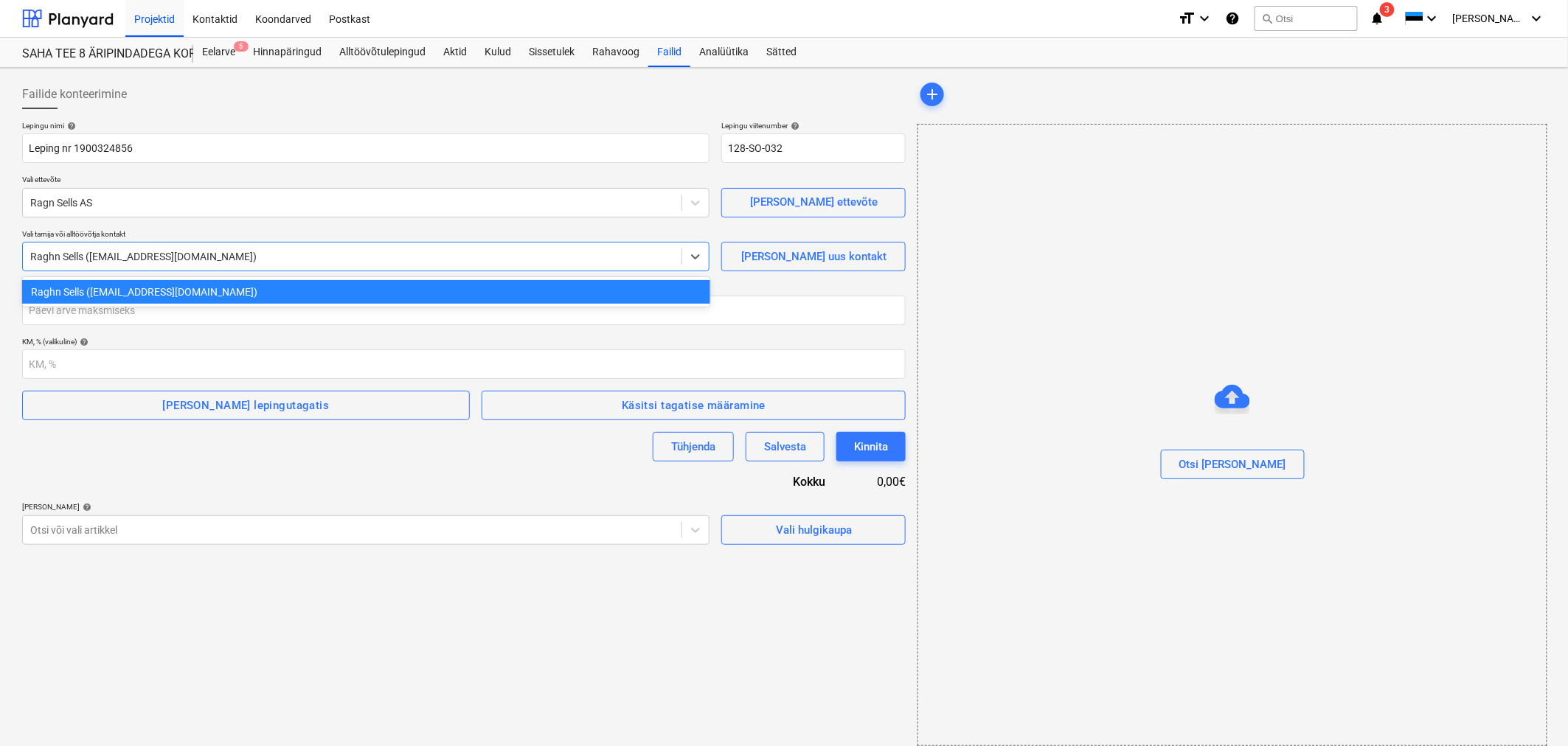
click at [115, 249] on div at bounding box center [351, 256] width 644 height 15
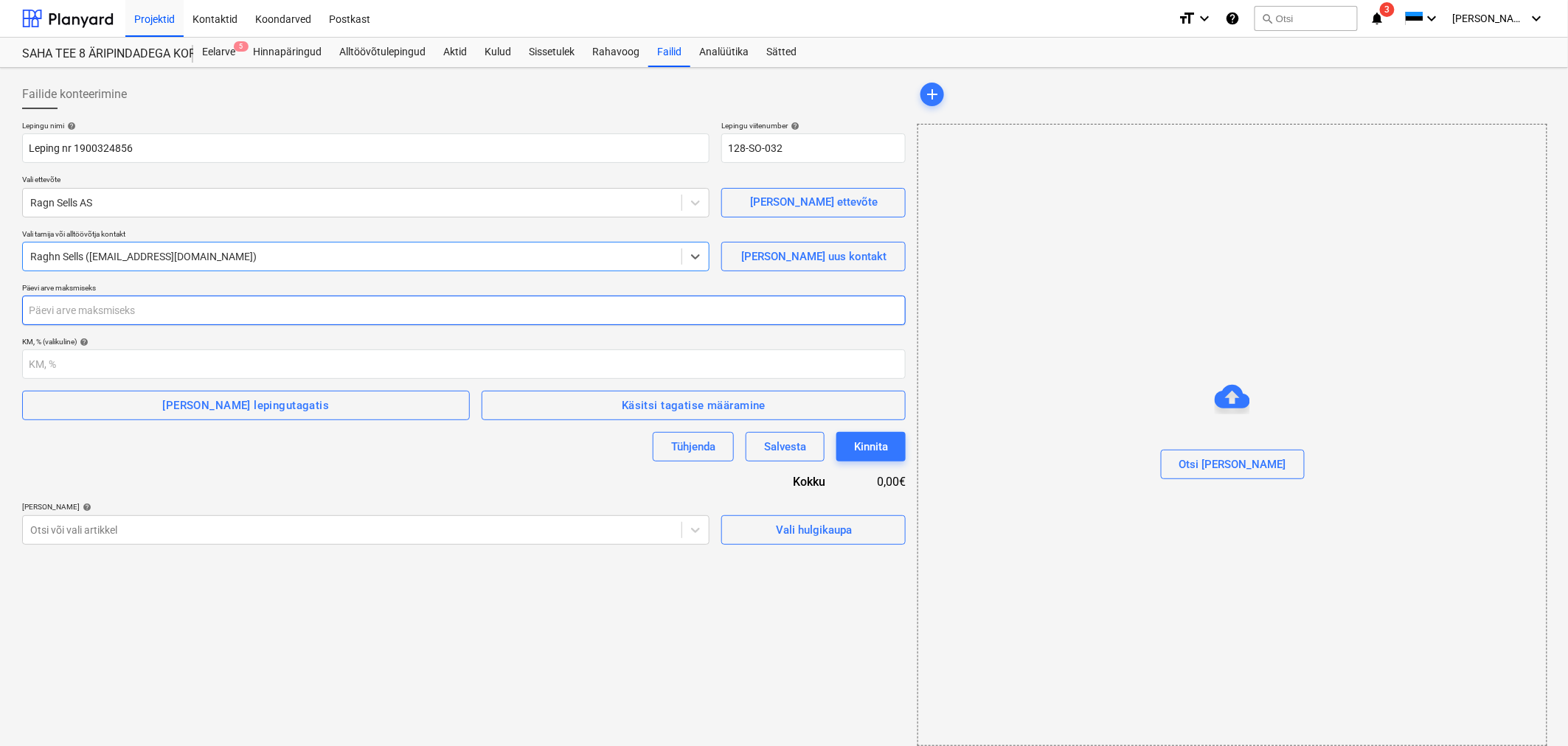
click at [97, 312] on input "number" at bounding box center [464, 311] width 883 height 30
click at [203, 311] on input "number" at bounding box center [464, 311] width 883 height 30
type input "14"
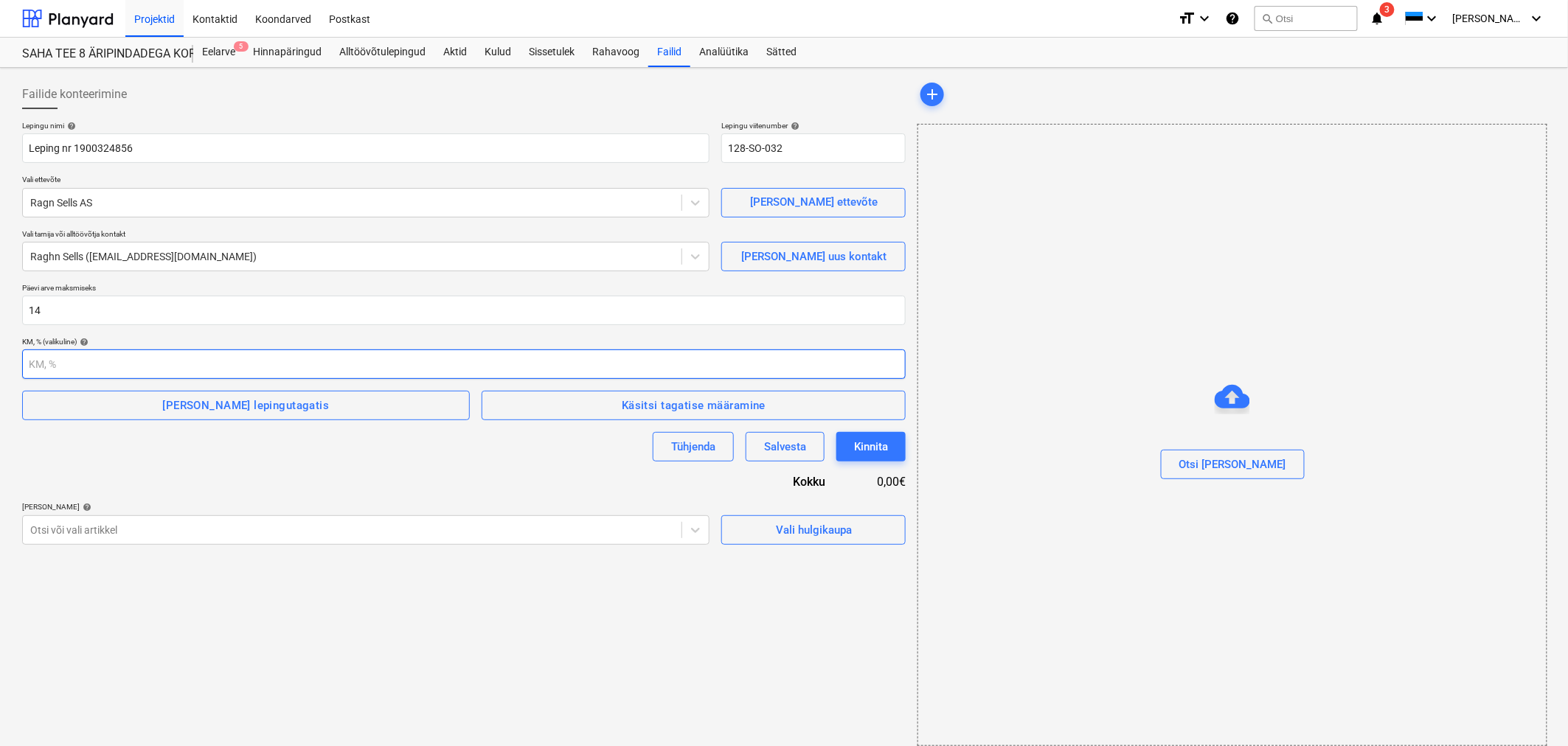
click at [177, 371] on input "number" at bounding box center [464, 364] width 883 height 30
type input "24"
click at [233, 529] on div "Otsi või vali artikkel" at bounding box center [365, 530] width 687 height 30
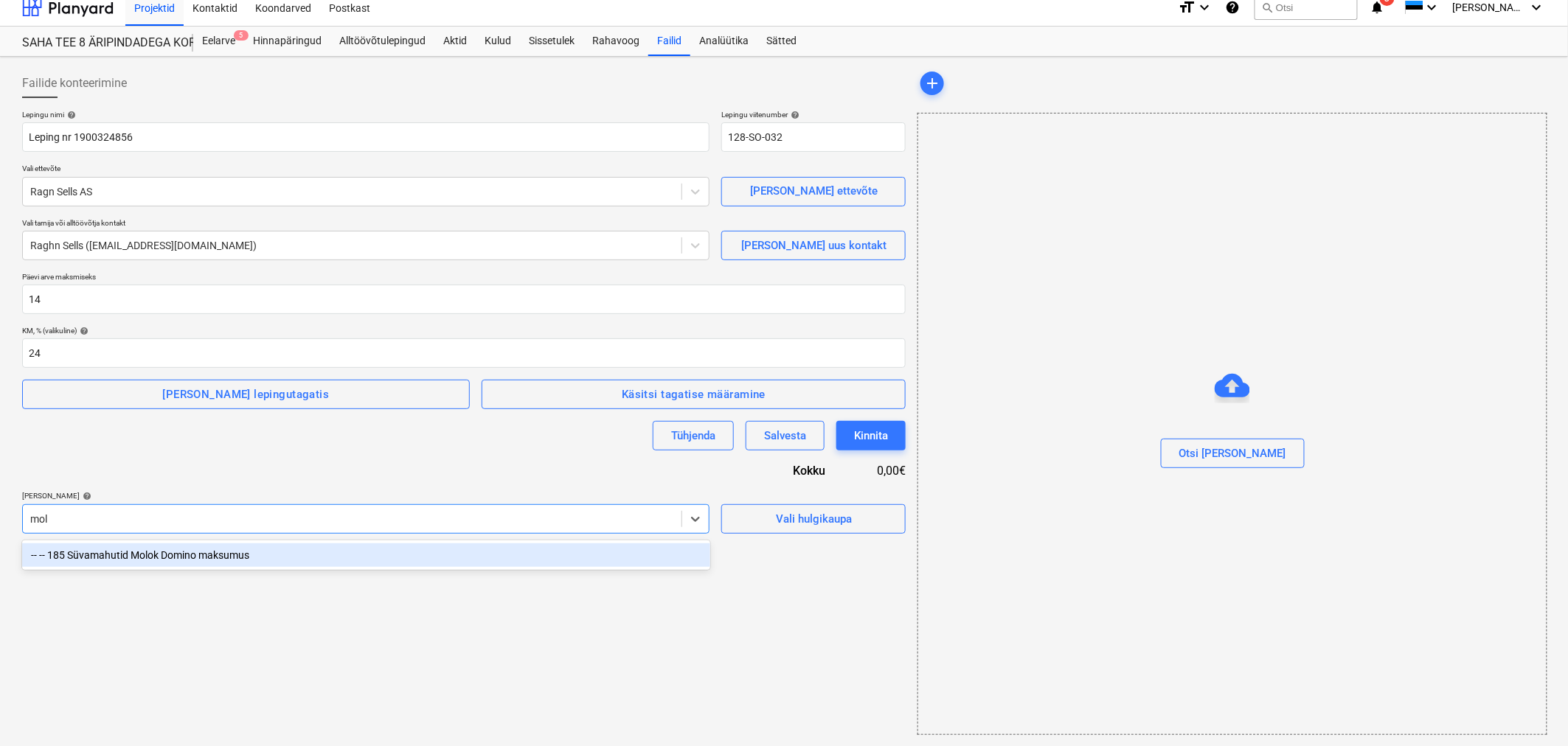
type input "molo"
click at [217, 556] on div "-- -- 185 Süvamahutid Molok Domino maksumus" at bounding box center [366, 555] width 688 height 24
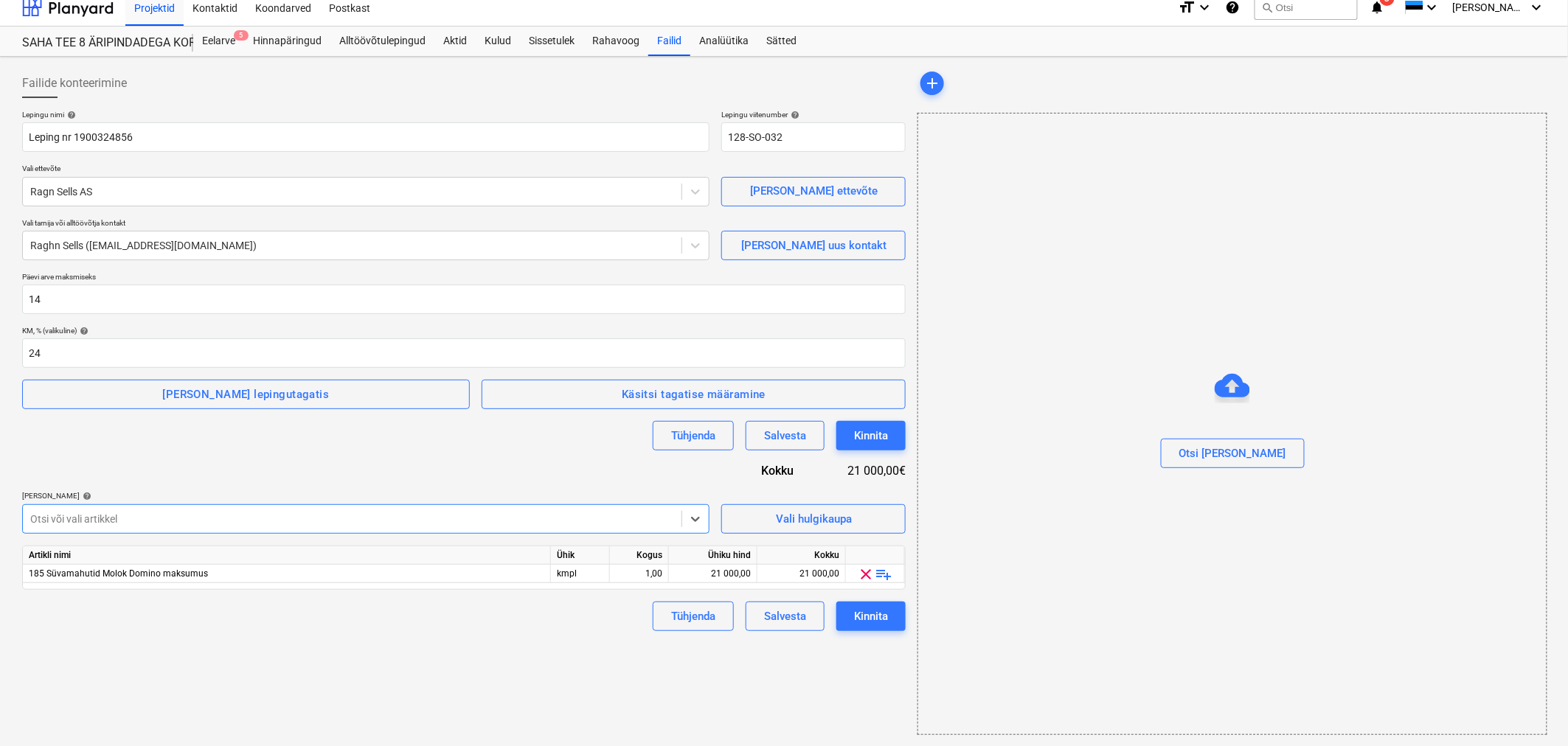
click at [249, 448] on div "Tühjenda Salvesta Kinnita" at bounding box center [464, 436] width 883 height 30
click at [705, 577] on div "21 000,00" at bounding box center [712, 573] width 76 height 18
type input "20200"
click at [577, 668] on div "Failide konteerimine Lepingu nimi help Leping nr 1900324856 Lepingu viitenumber…" at bounding box center [464, 401] width 895 height 678
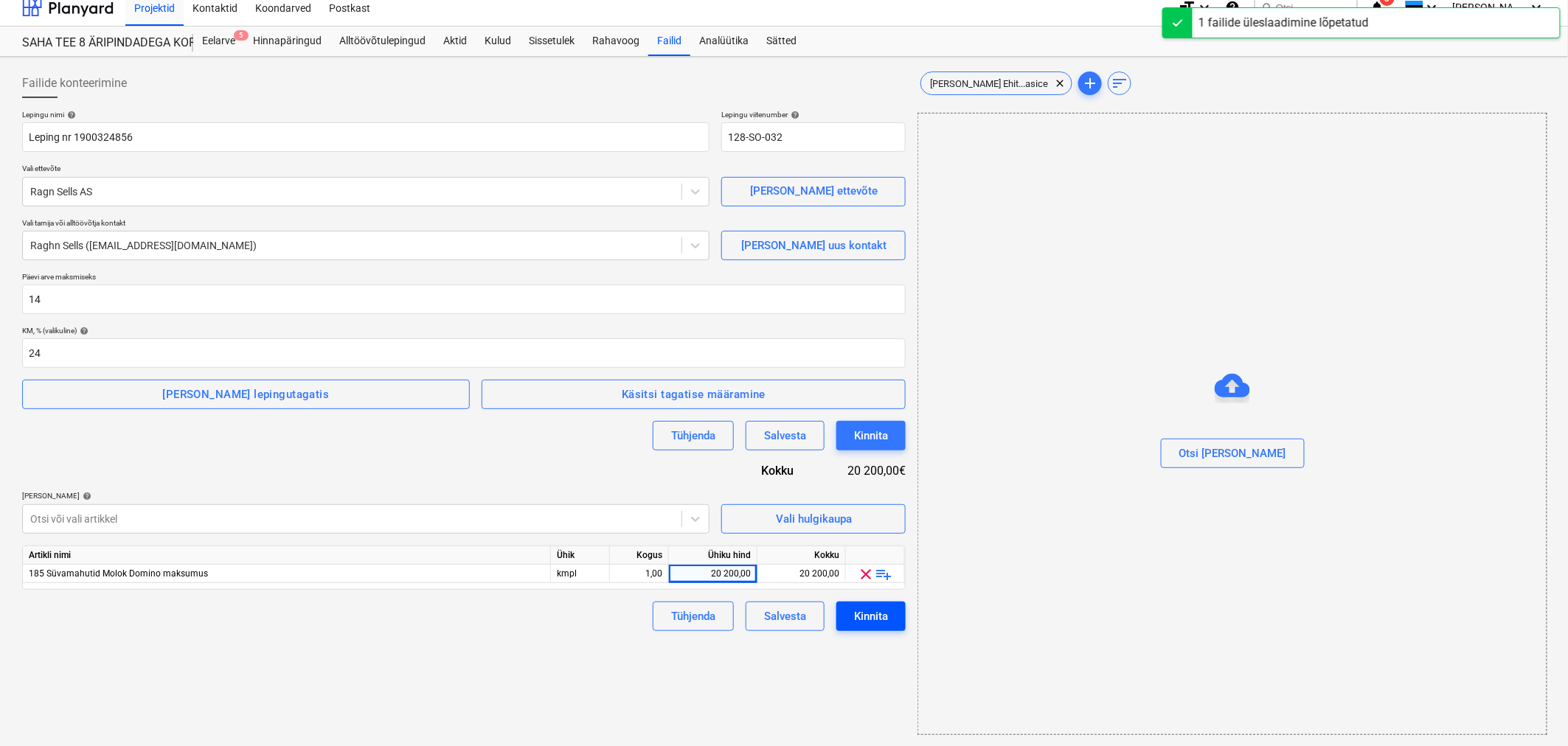
click at [858, 616] on div "Kinnita" at bounding box center [871, 616] width 34 height 19
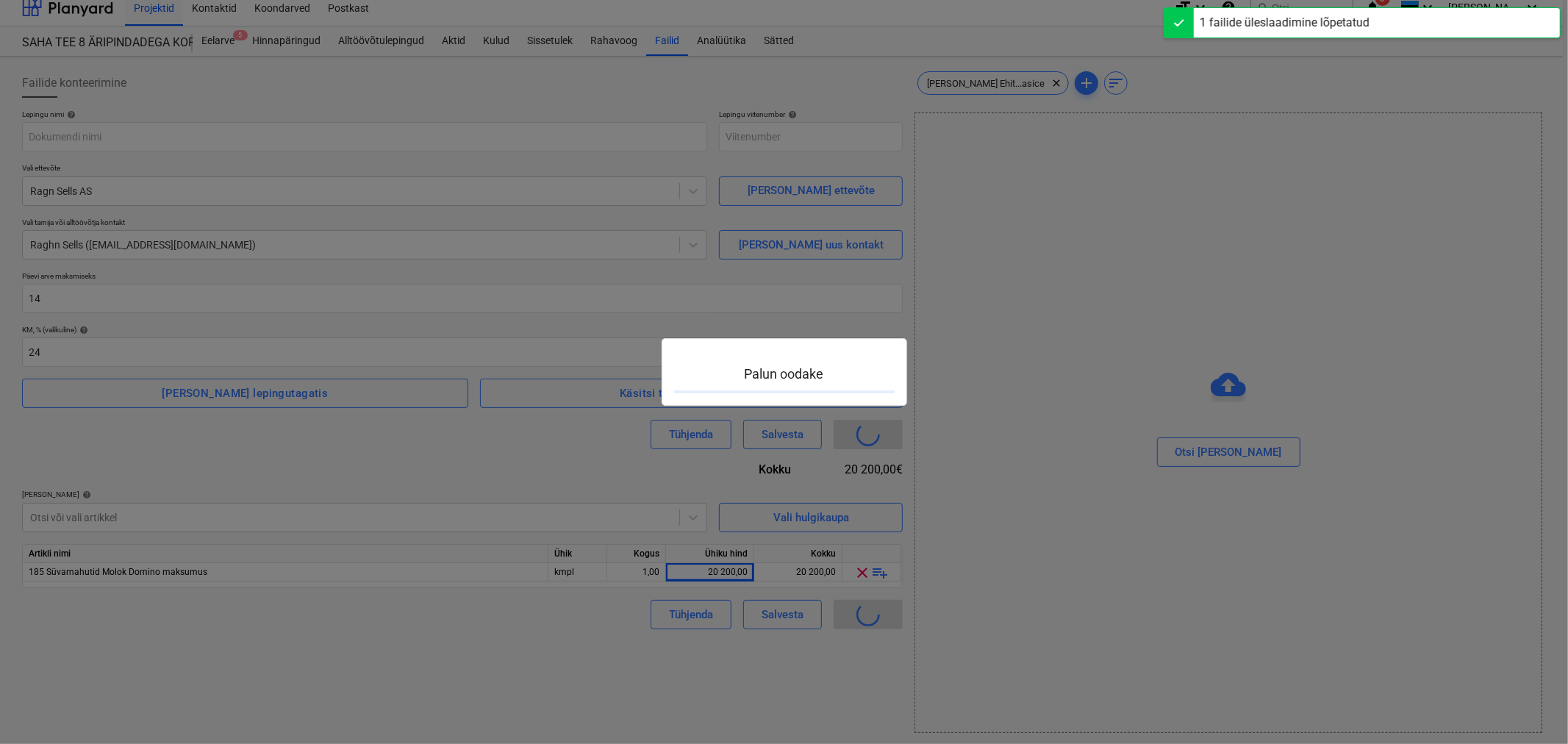
type input "128-SO-032"
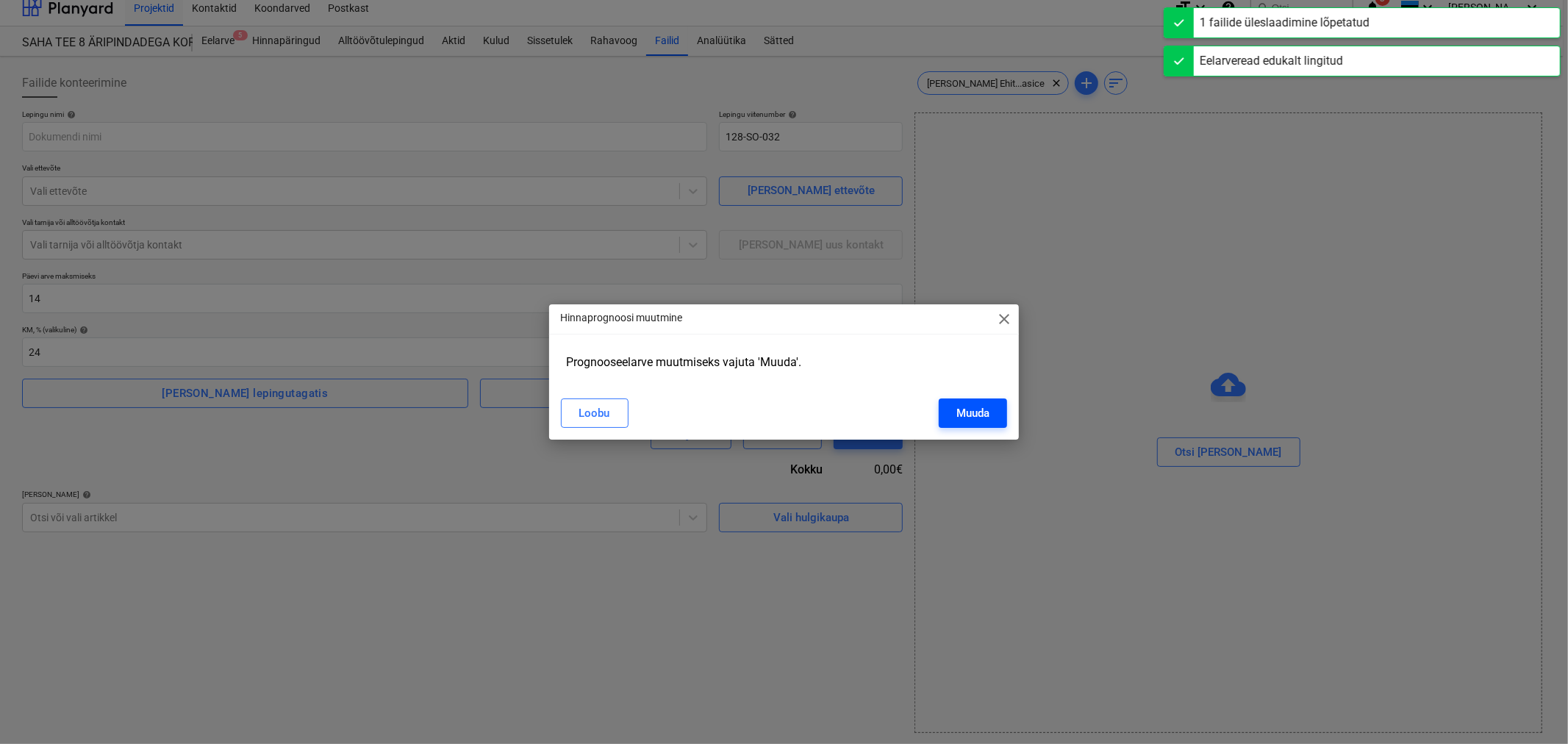
click at [967, 406] on div "Muuda" at bounding box center [974, 413] width 33 height 19
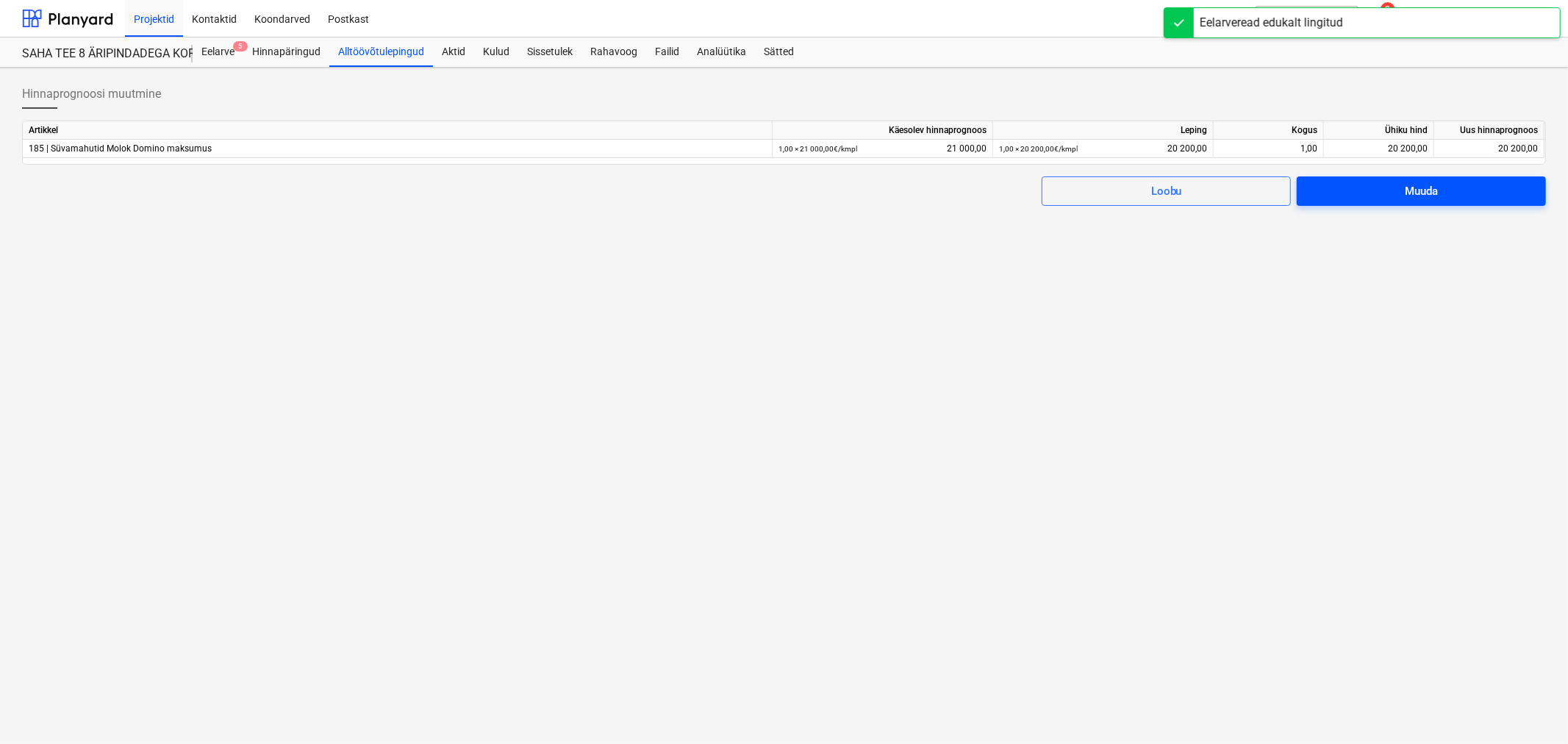
click at [1431, 186] on div "Muuda" at bounding box center [1422, 191] width 33 height 19
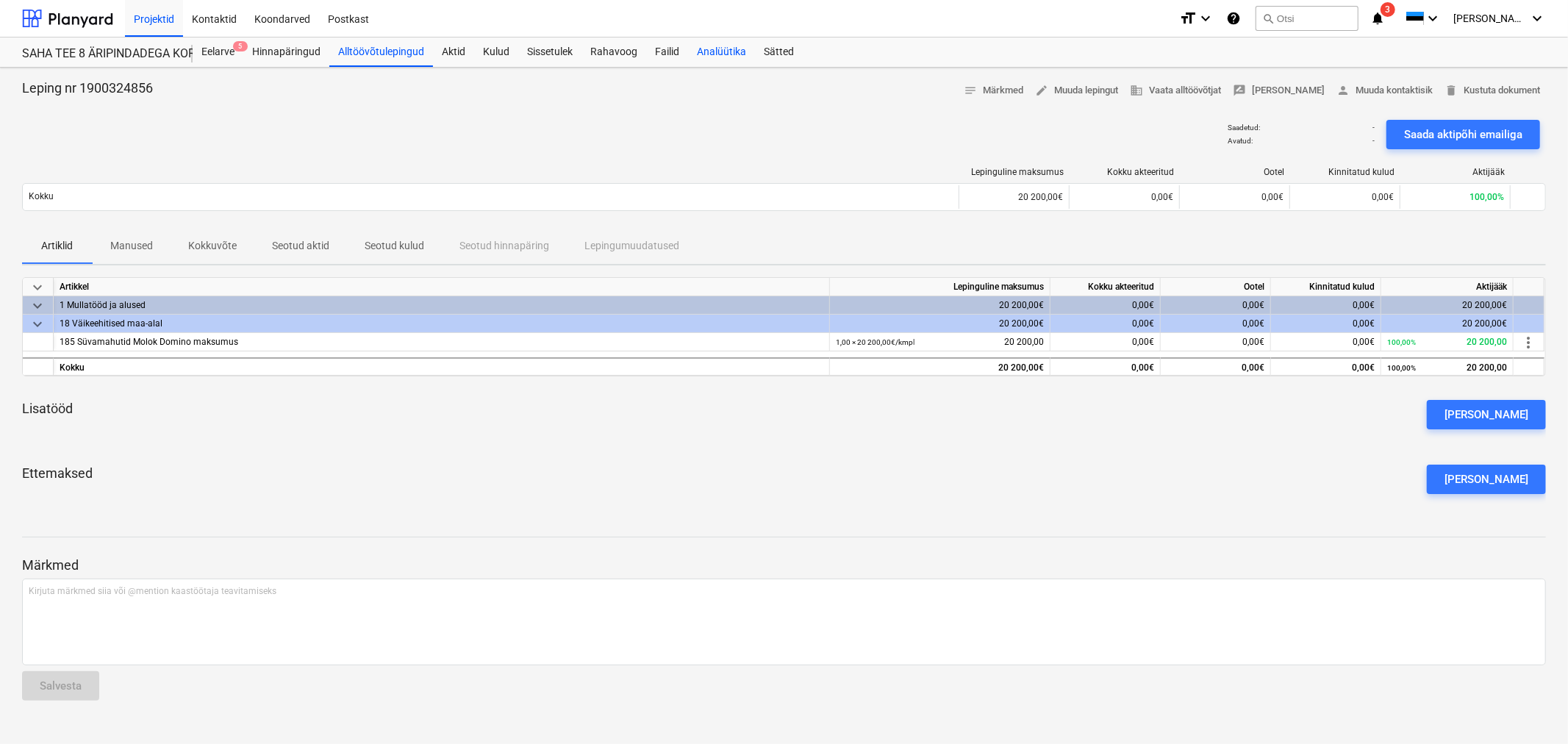
click at [729, 48] on div "Analüütika" at bounding box center [721, 53] width 67 height 30
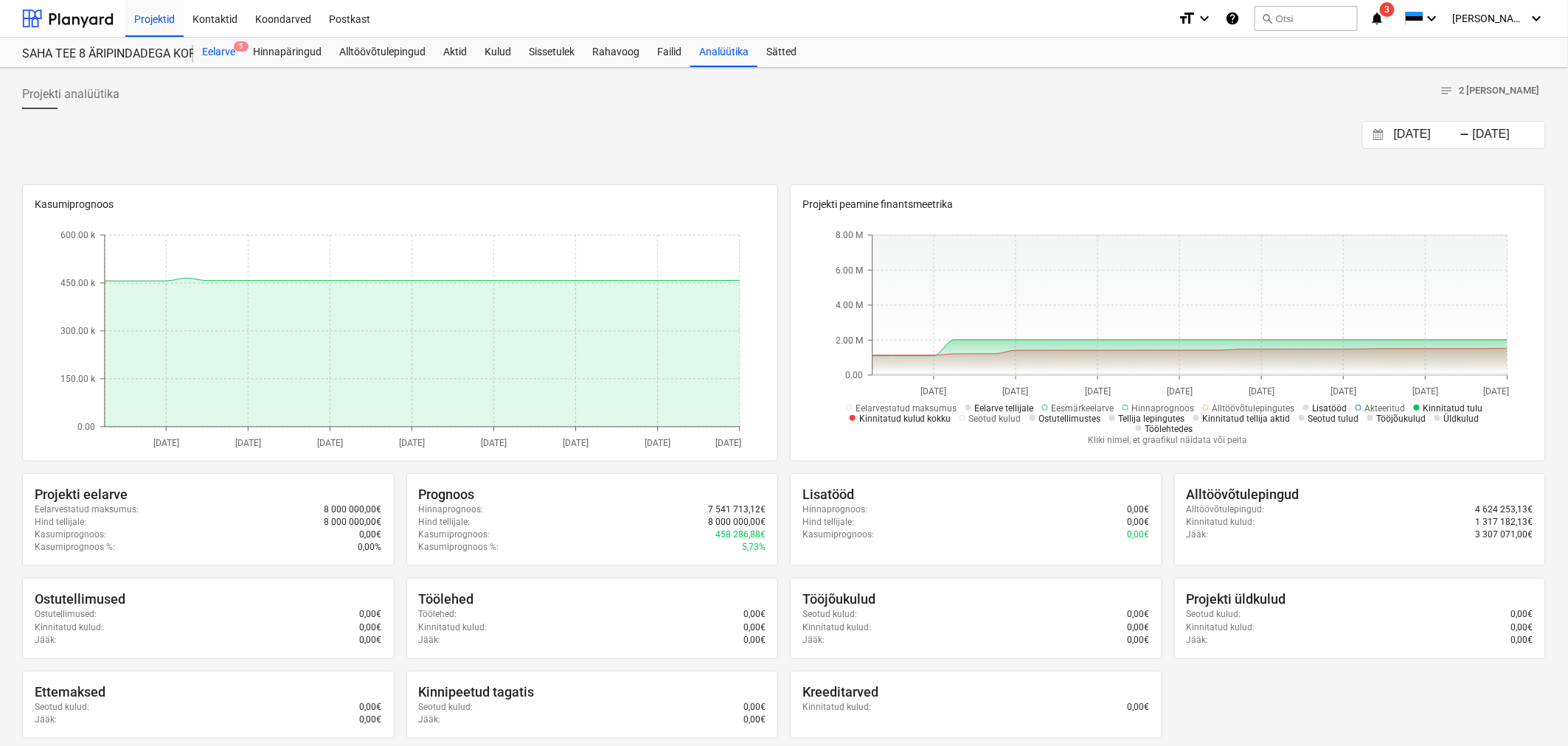
click at [216, 53] on div "Eelarve 5" at bounding box center [219, 53] width 51 height 30
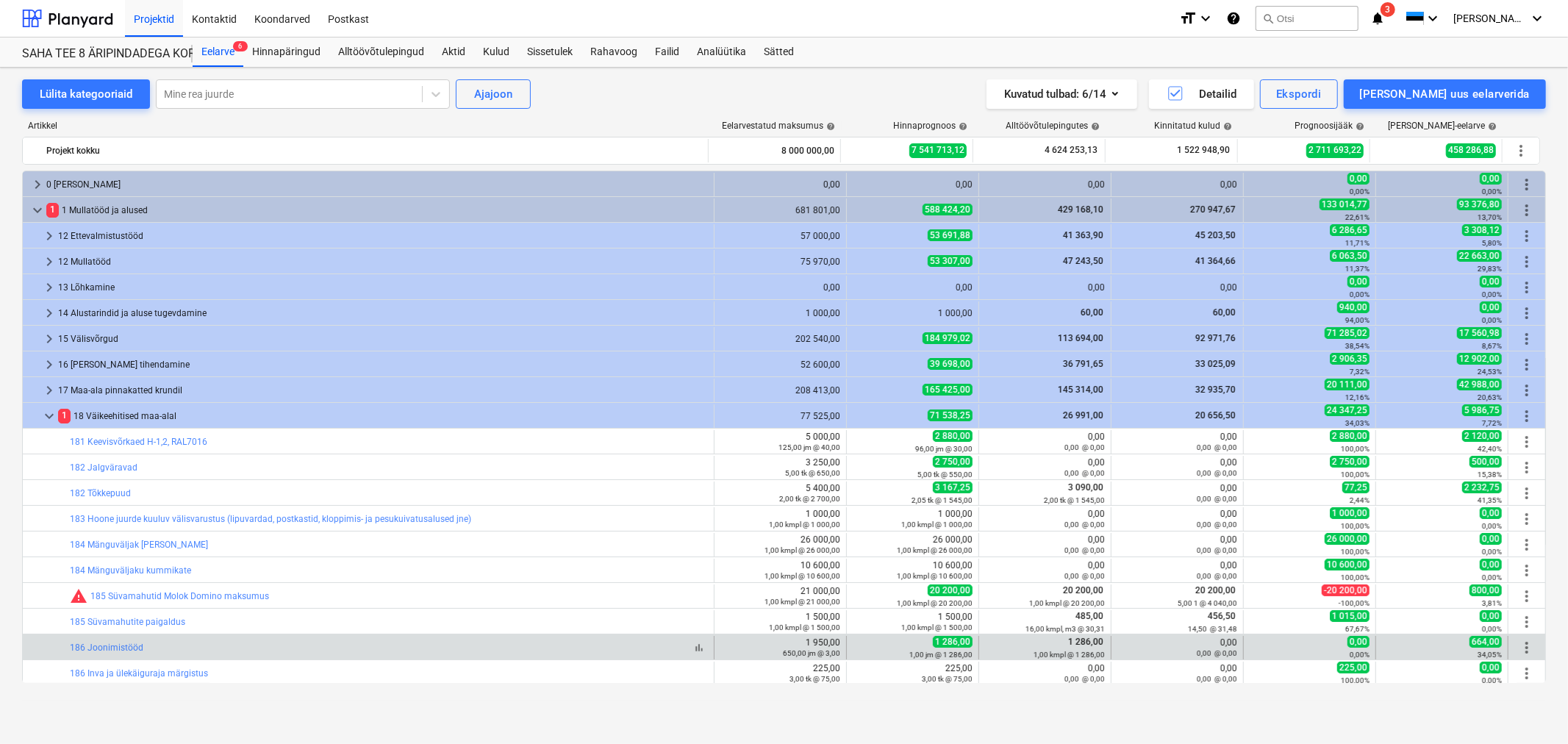
scroll to position [329, 0]
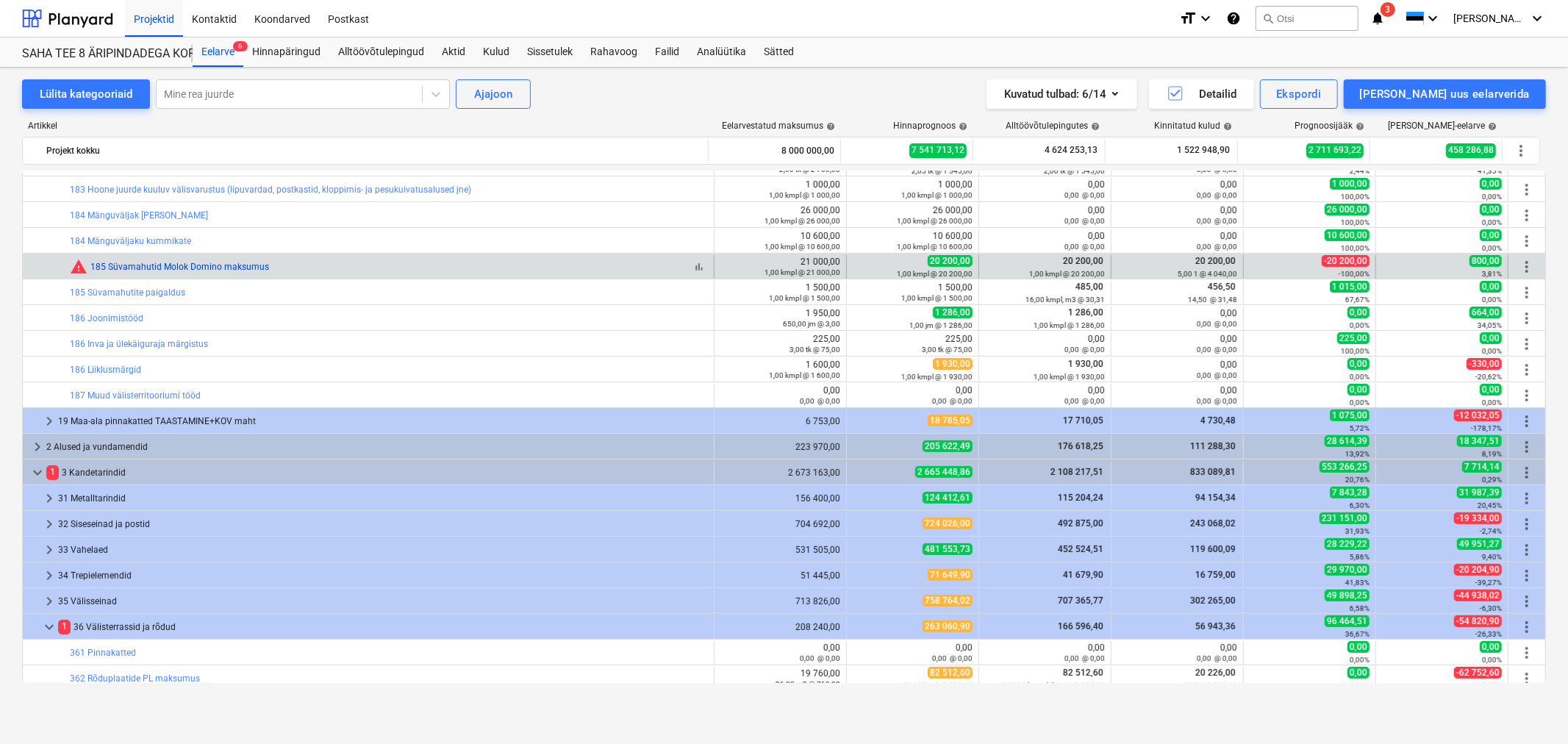
click at [166, 269] on link "185 Süvamahutid Molok Domino maksumus" at bounding box center [179, 267] width 179 height 11
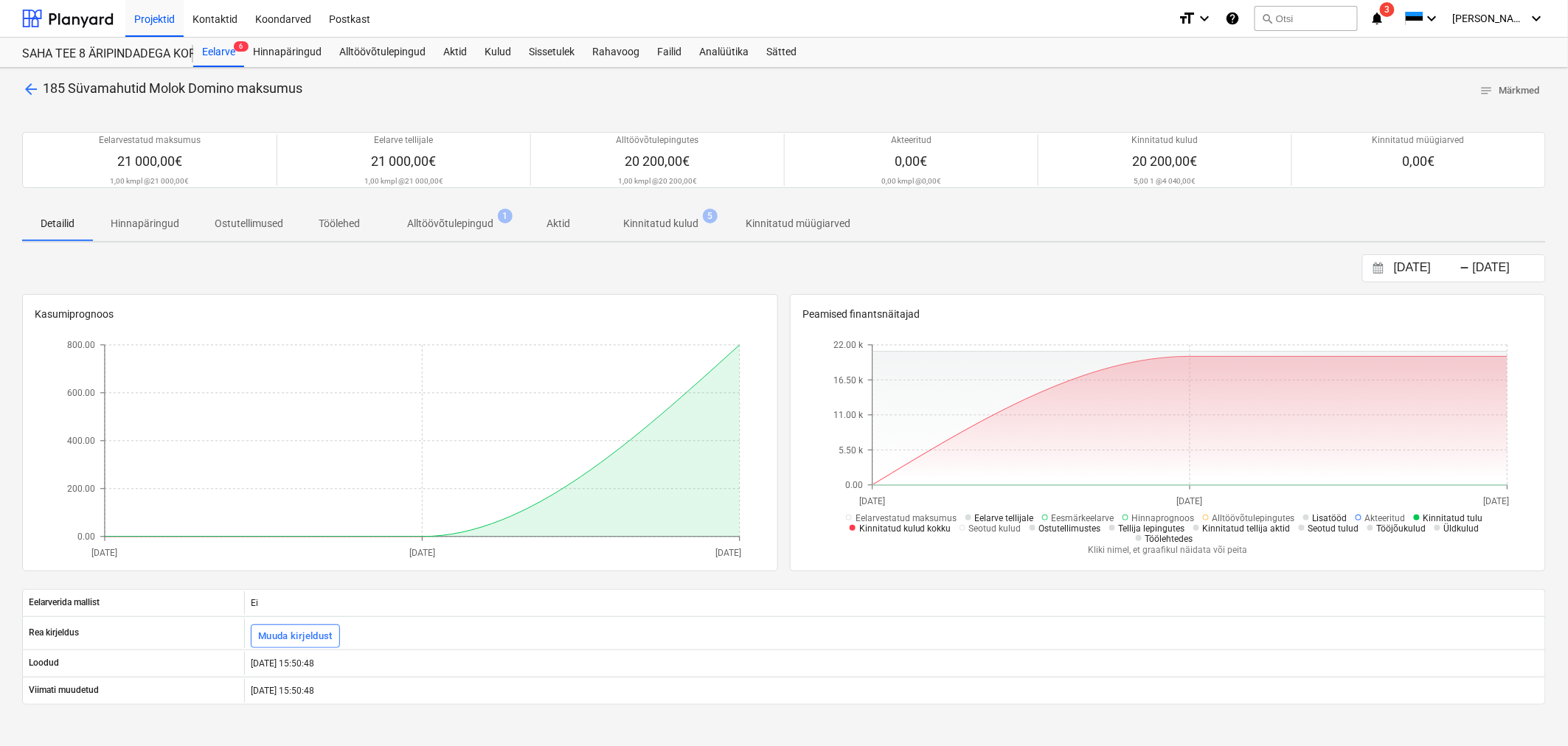
click at [676, 219] on p "Kinnitatud kulud" at bounding box center [661, 224] width 76 height 16
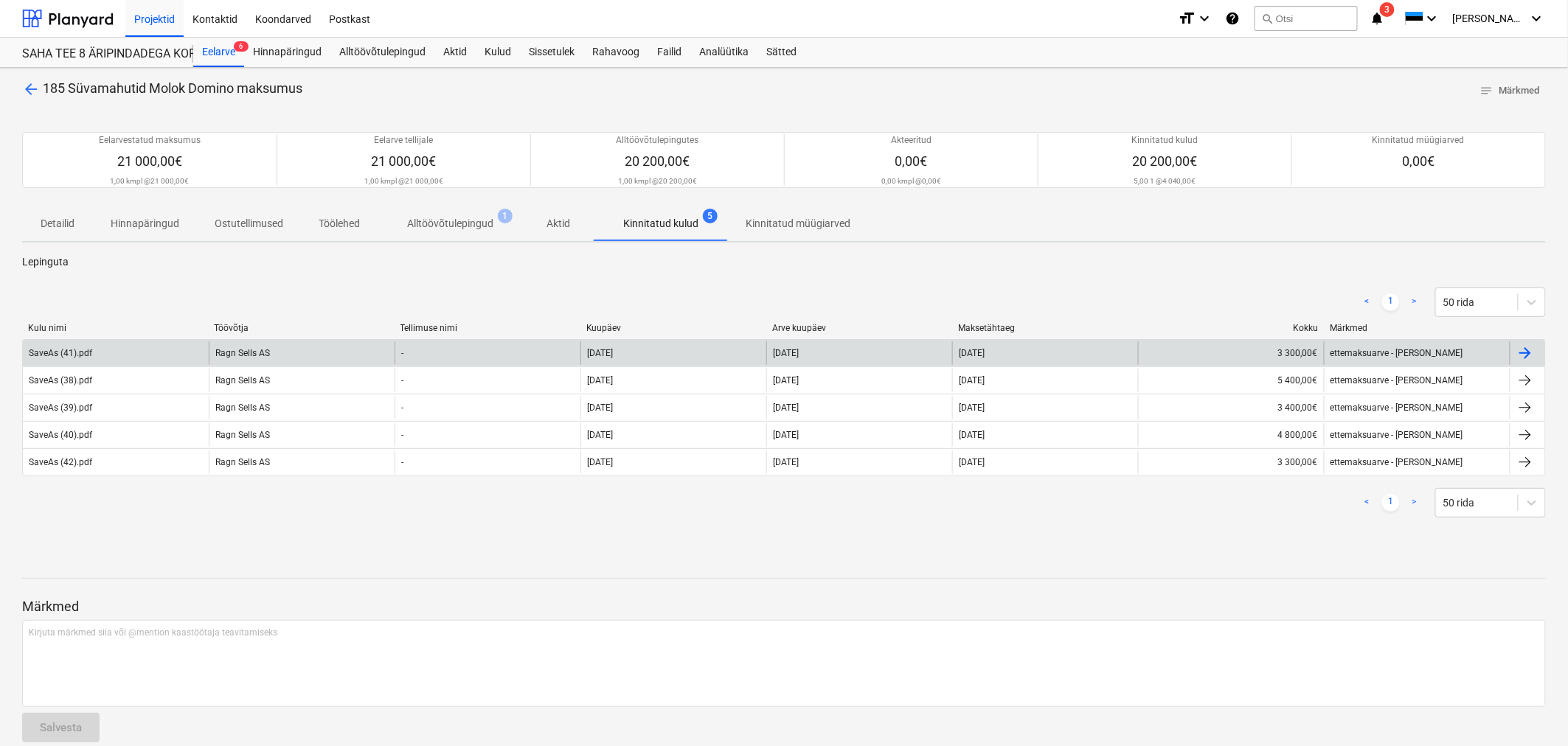
click at [100, 351] on div "SaveAs (41).pdf" at bounding box center [116, 353] width 186 height 24
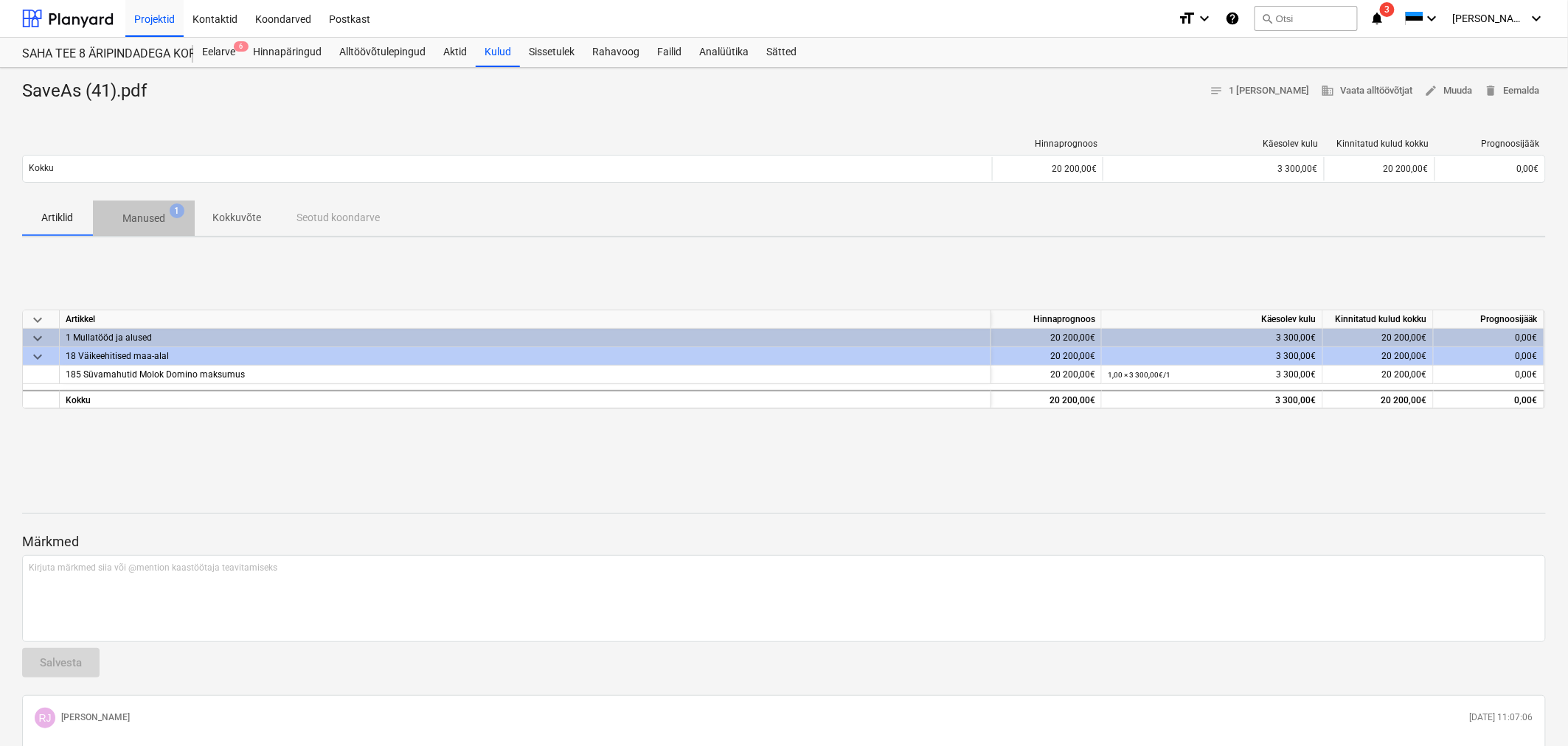
click at [145, 215] on p "Manused" at bounding box center [143, 219] width 43 height 16
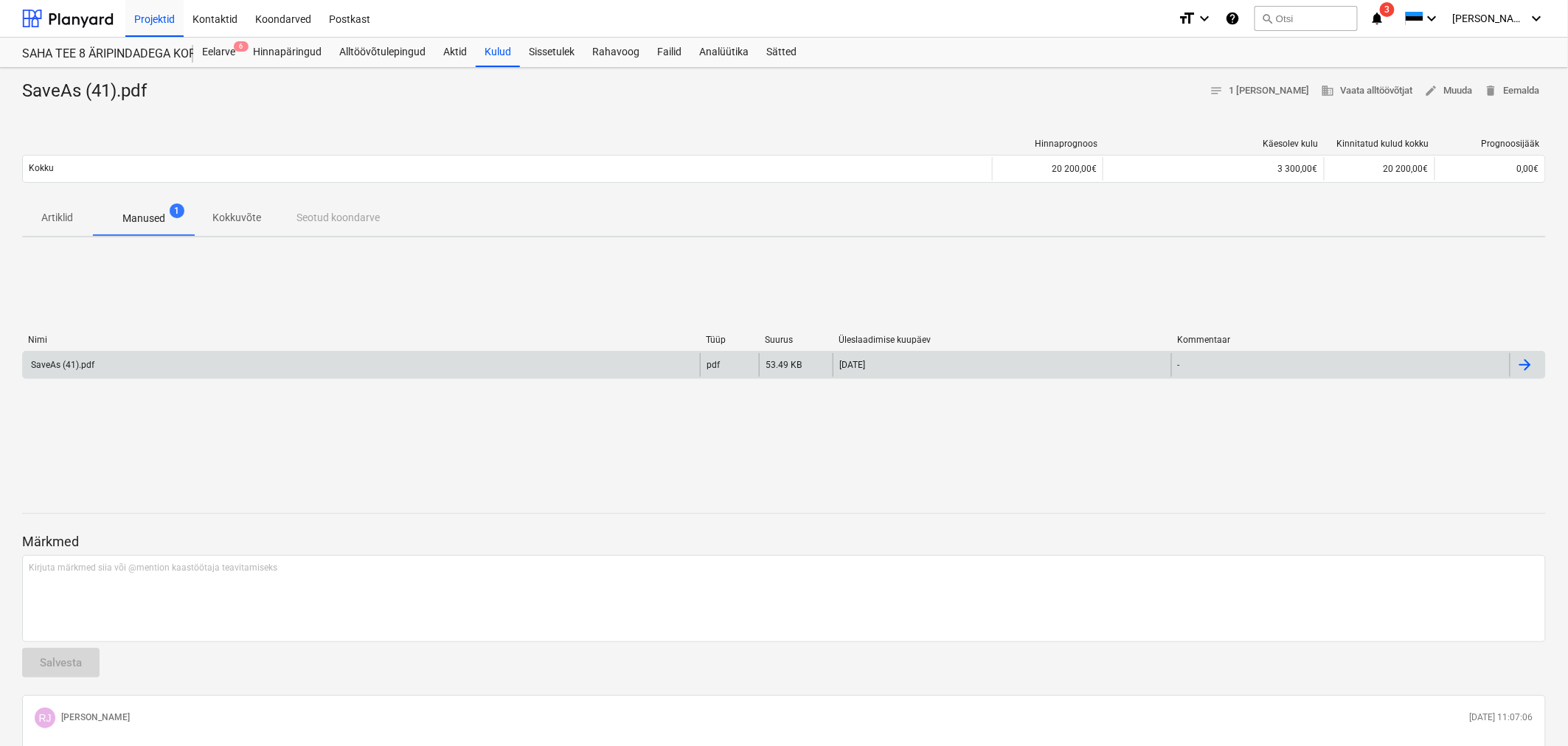
click at [109, 363] on div "SaveAs (41).pdf" at bounding box center [361, 364] width 677 height 24
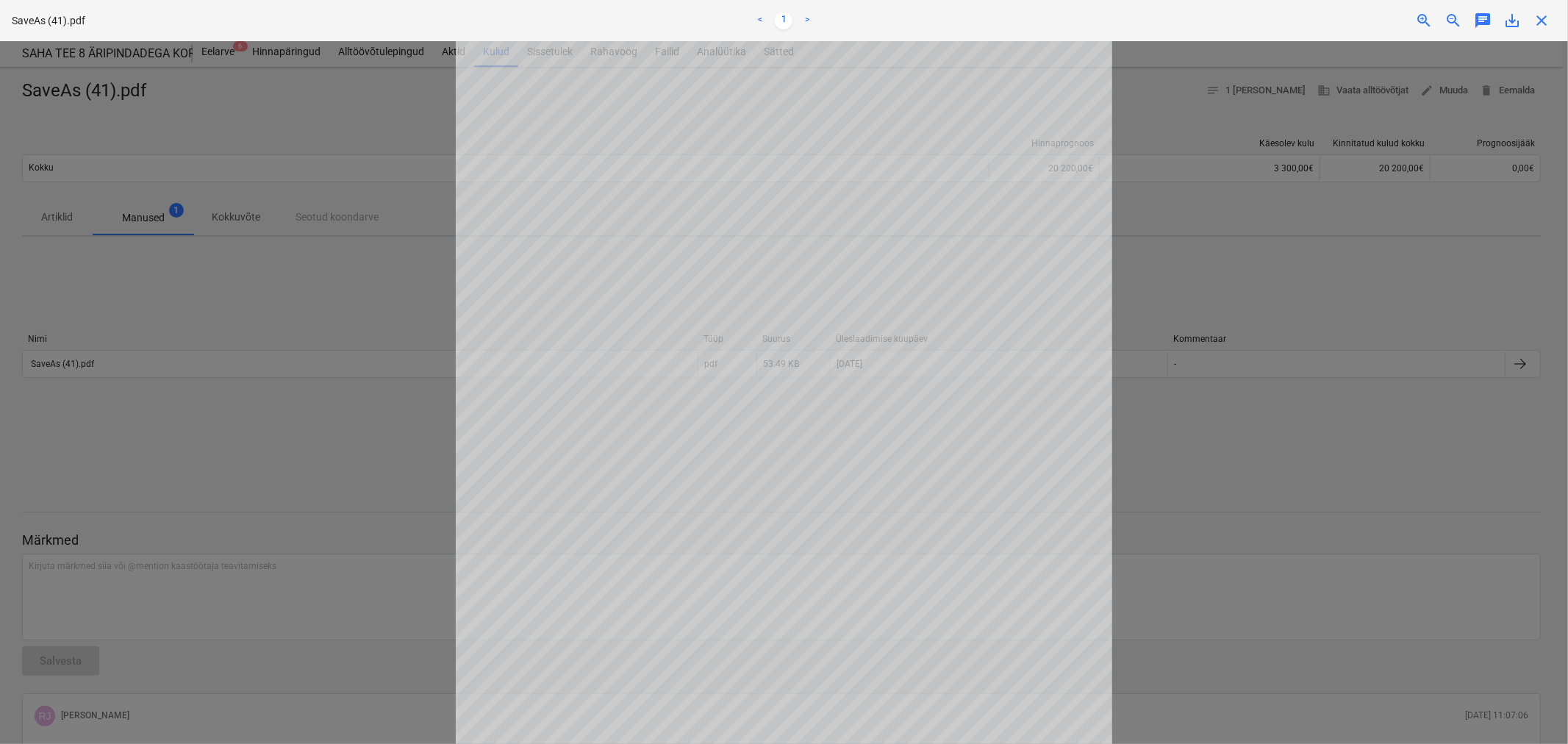
click at [1541, 19] on span "close" at bounding box center [1542, 20] width 18 height 18
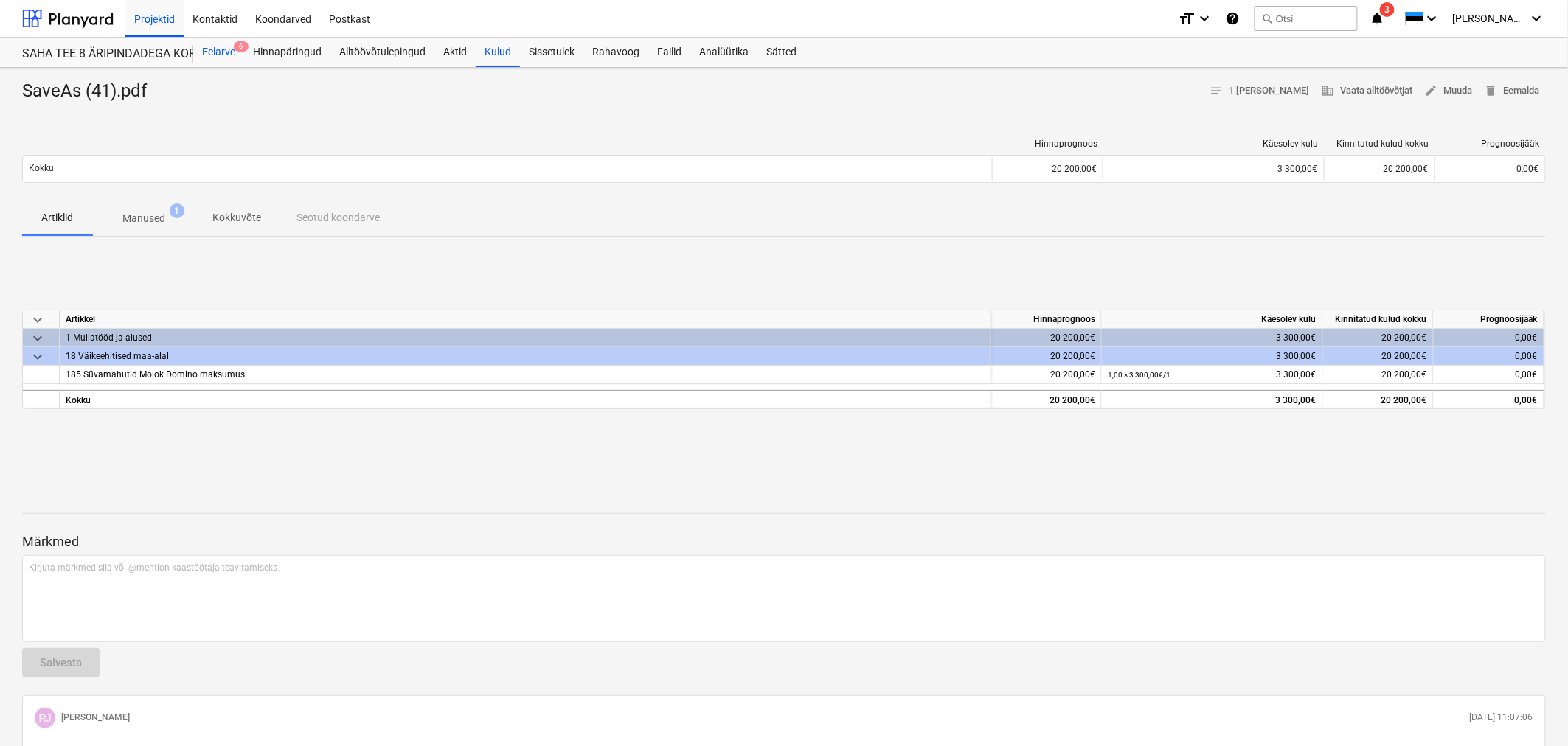
click at [223, 49] on div "Eelarve 6" at bounding box center [219, 53] width 51 height 30
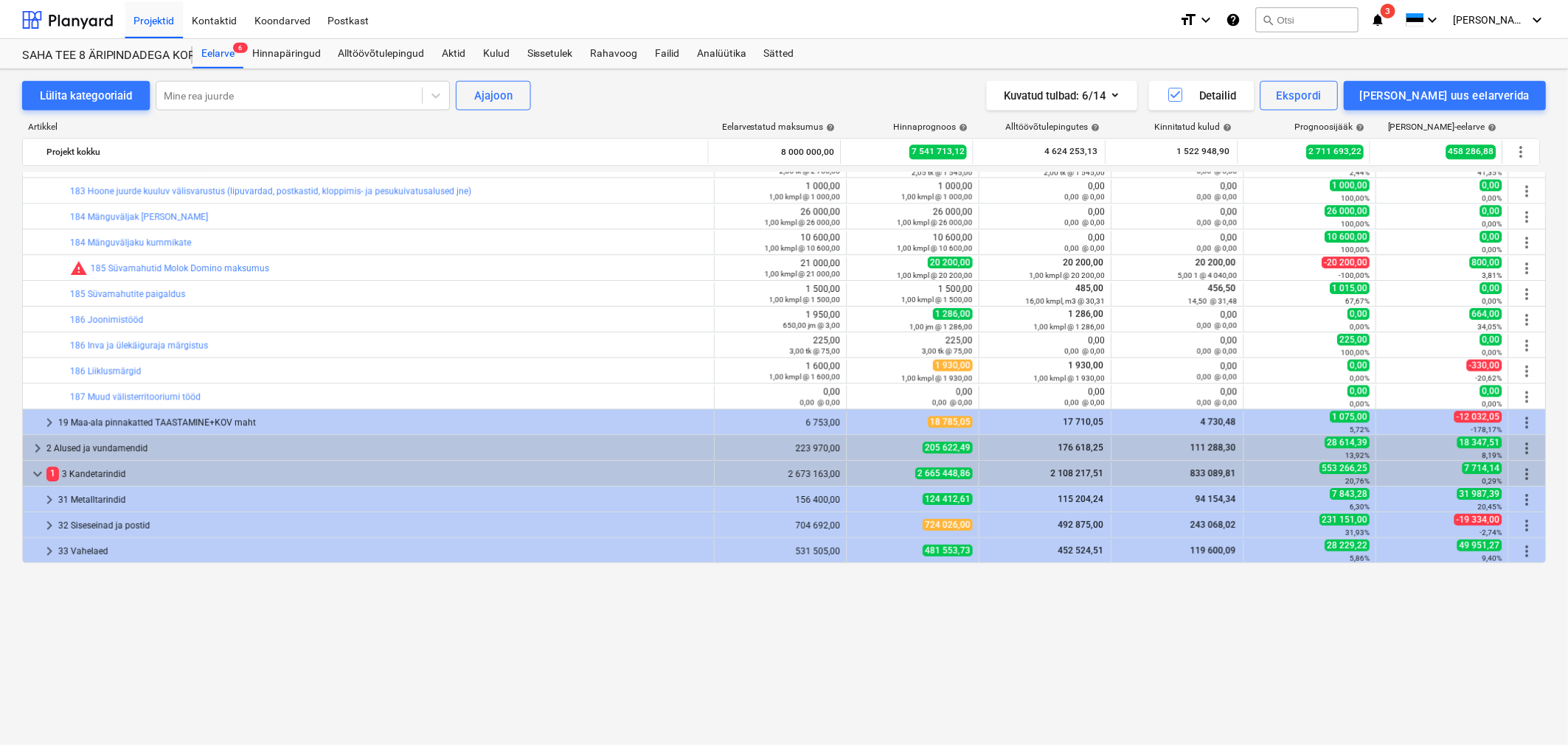
scroll to position [167, 0]
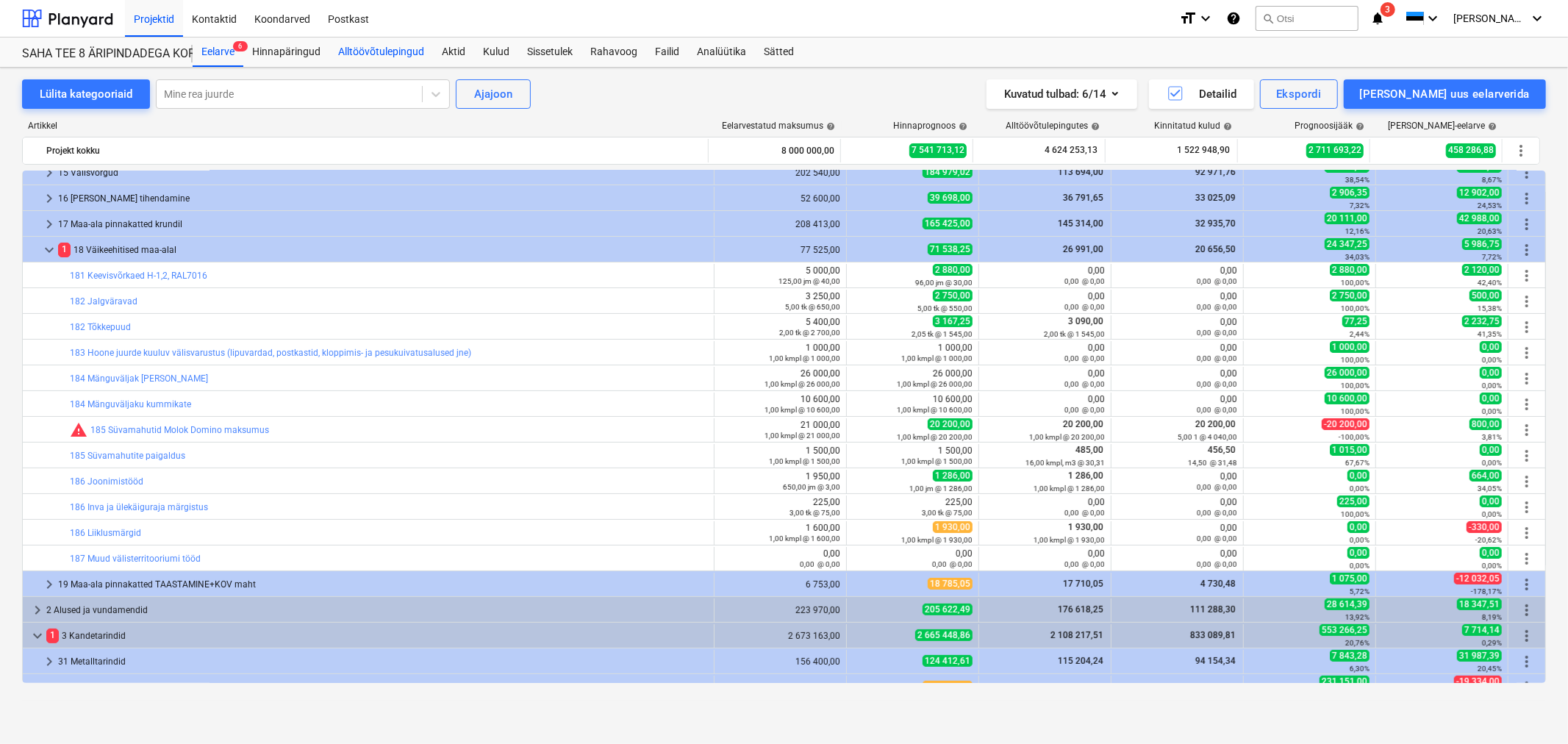
click at [379, 50] on div "Alltöövõtulepingud" at bounding box center [381, 53] width 103 height 30
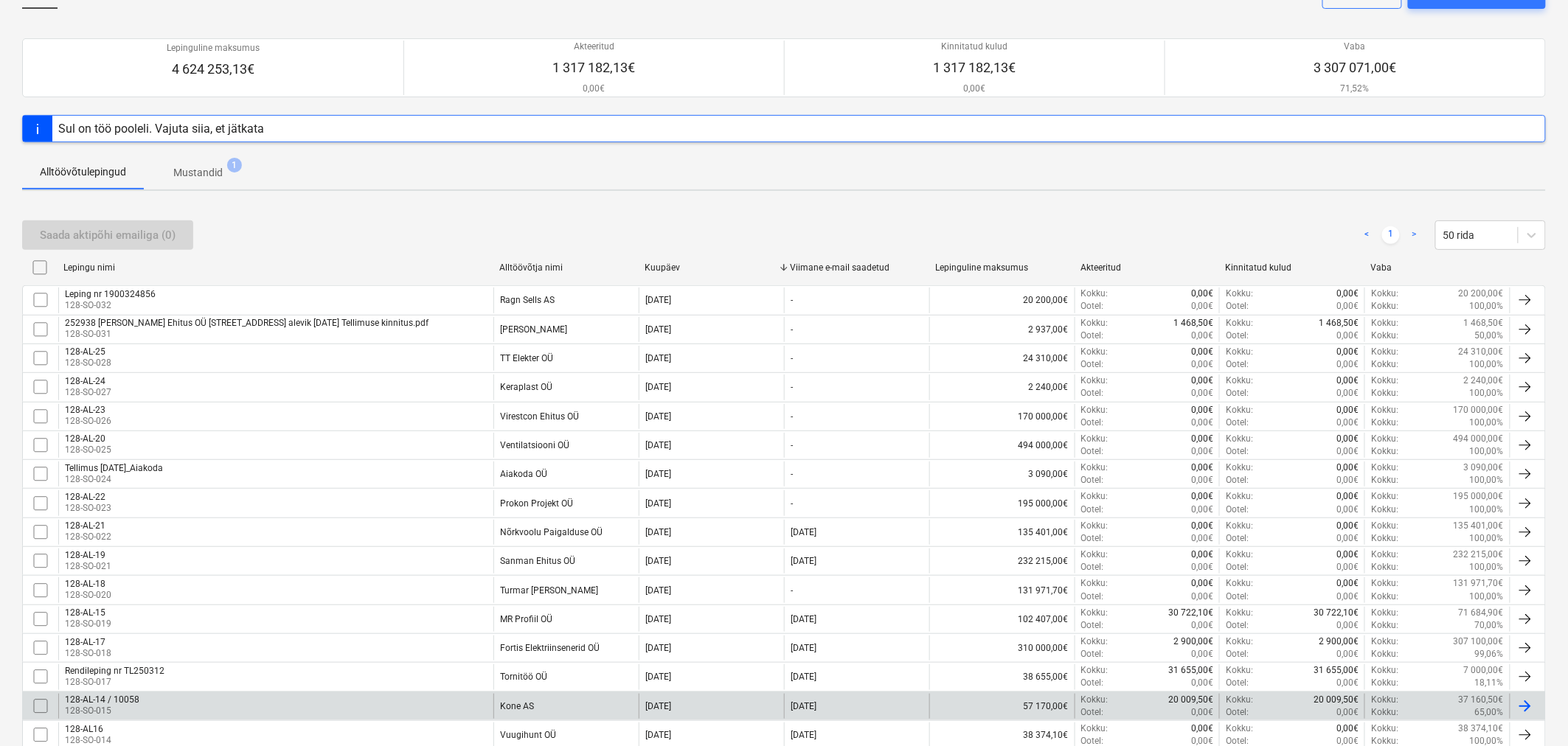
scroll to position [409, 0]
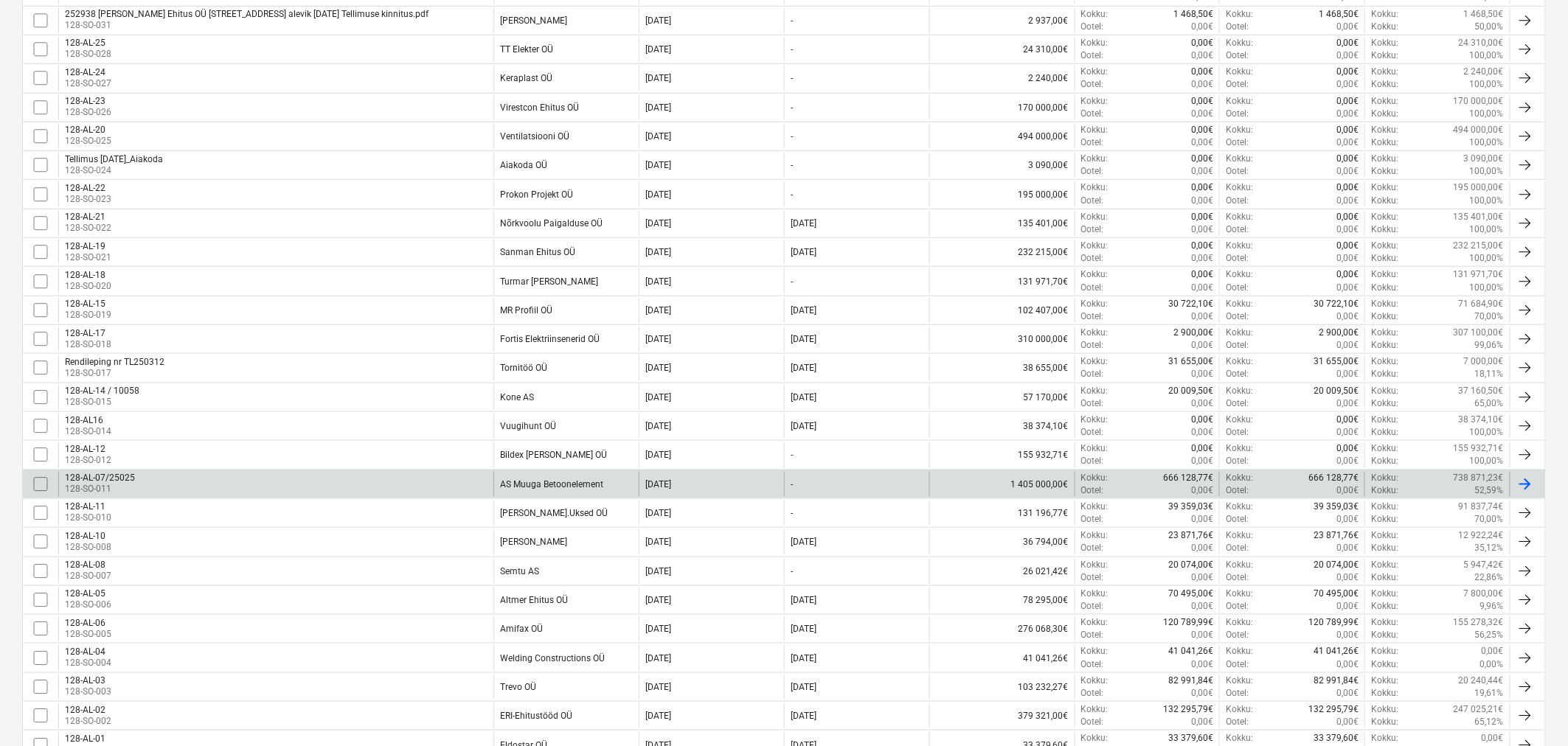
click at [284, 482] on div "128-AL-07/25025 128-SO-011" at bounding box center [276, 484] width 435 height 25
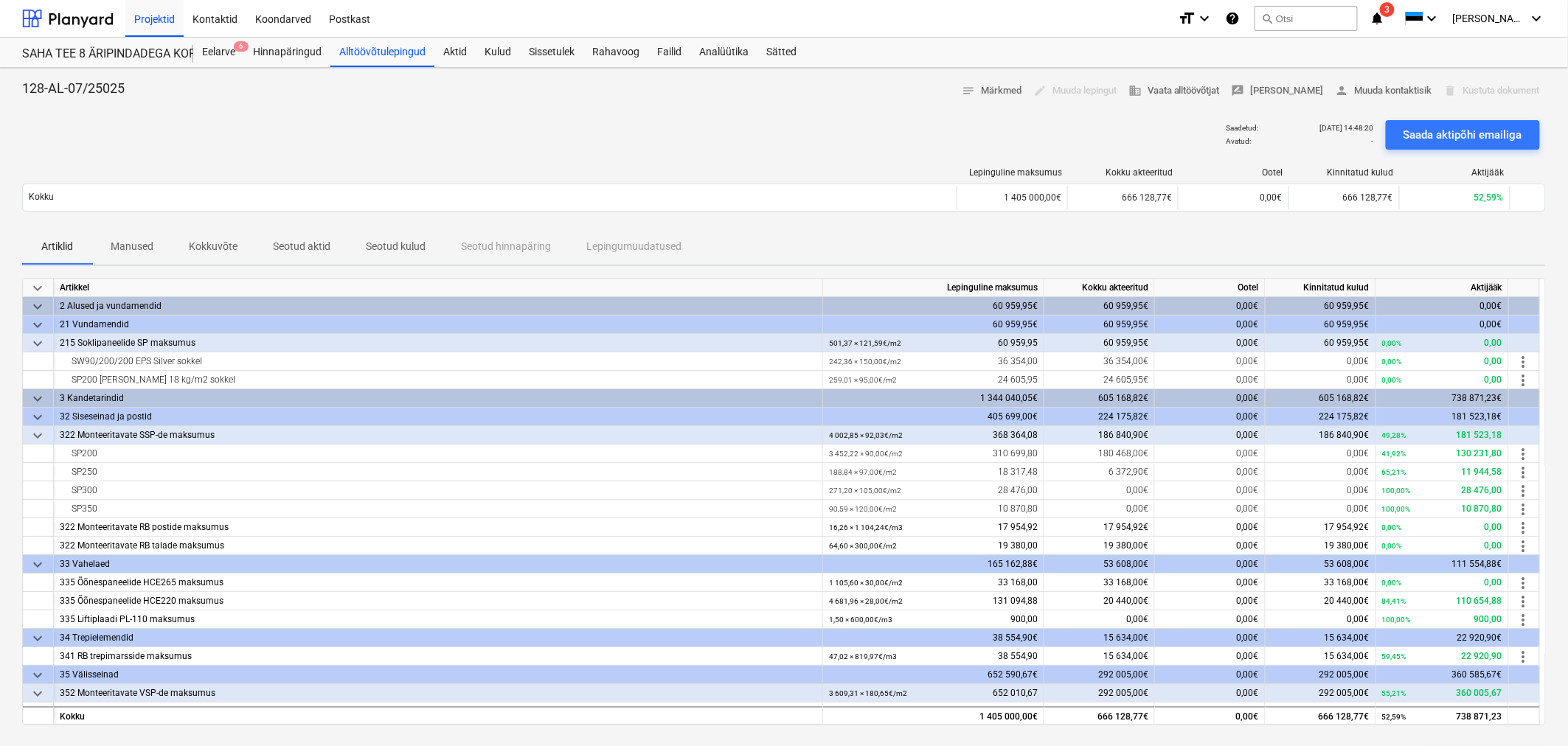
click at [281, 247] on p "Seotud aktid" at bounding box center [302, 247] width 58 height 16
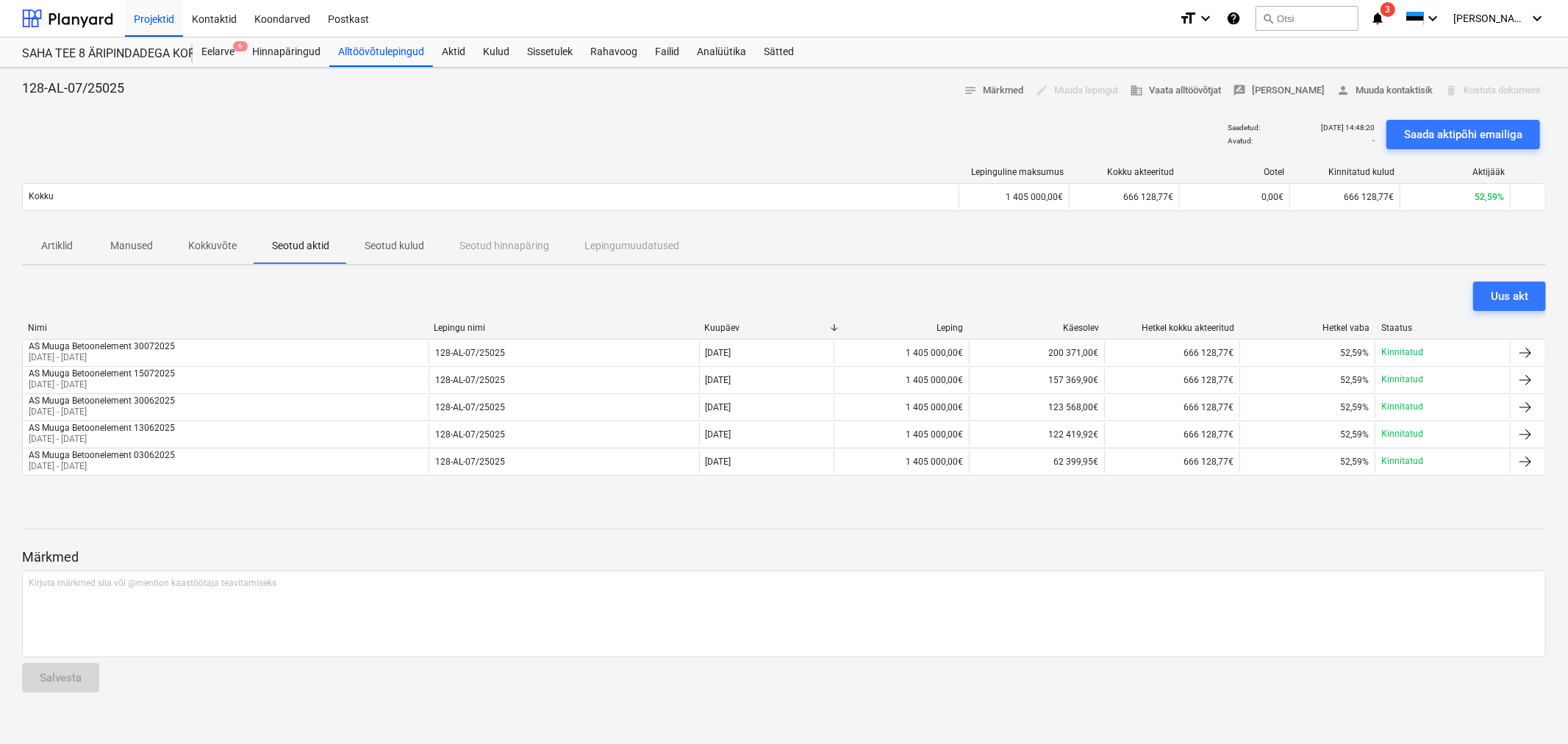
click at [390, 237] on span "Seotud kulud" at bounding box center [394, 246] width 95 height 25
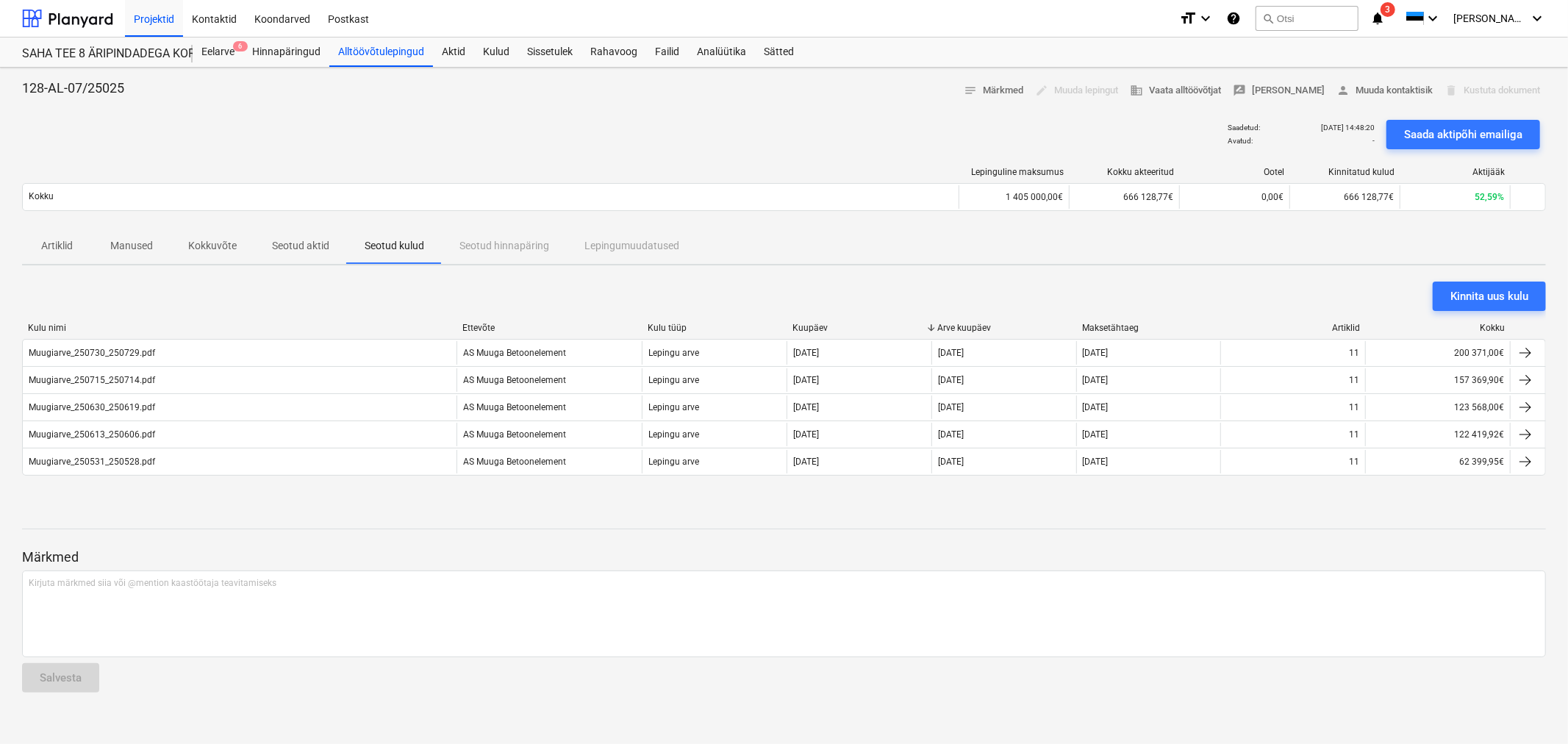
click at [285, 247] on p "Seotud aktid" at bounding box center [301, 246] width 58 height 16
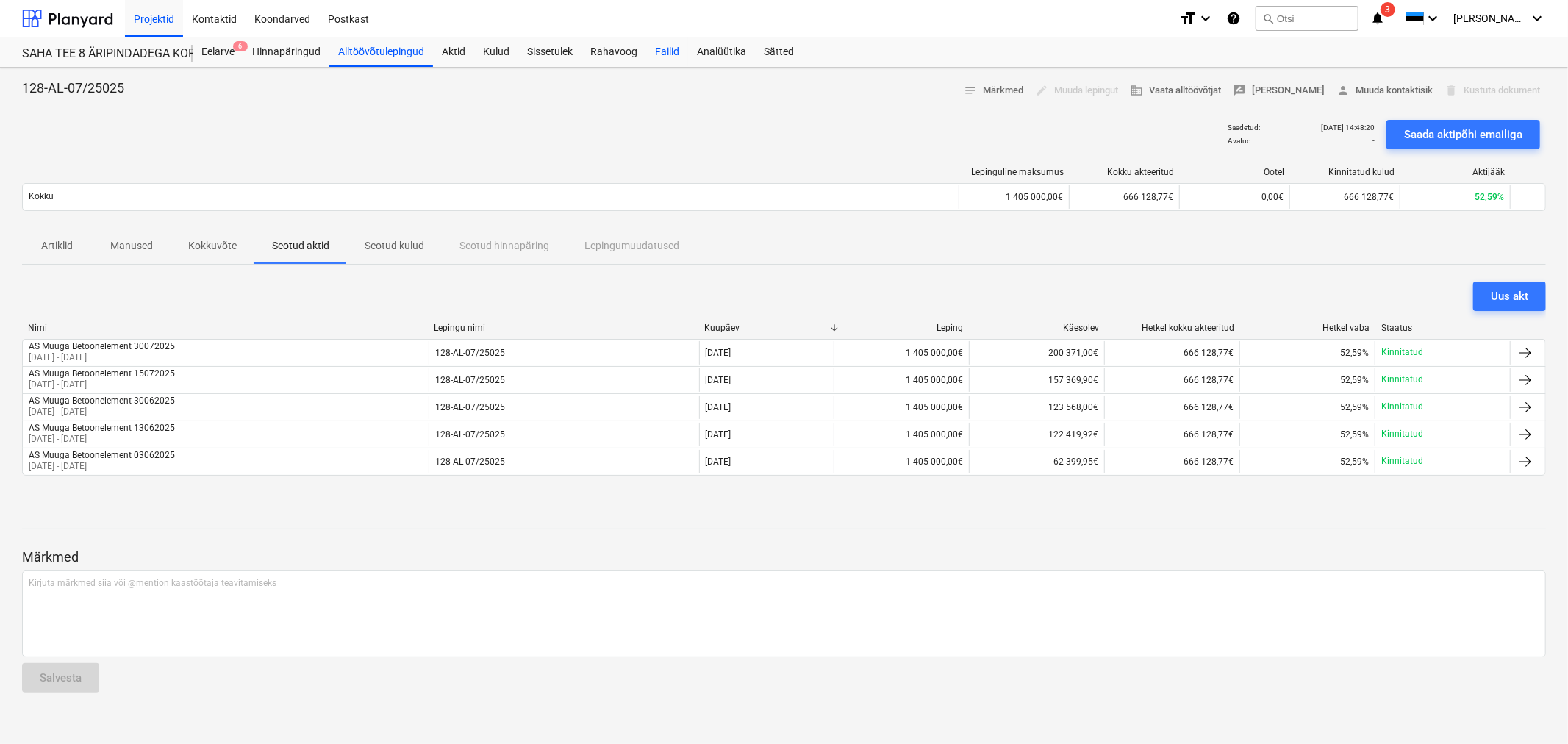
click at [665, 48] on div "Failid" at bounding box center [667, 53] width 42 height 30
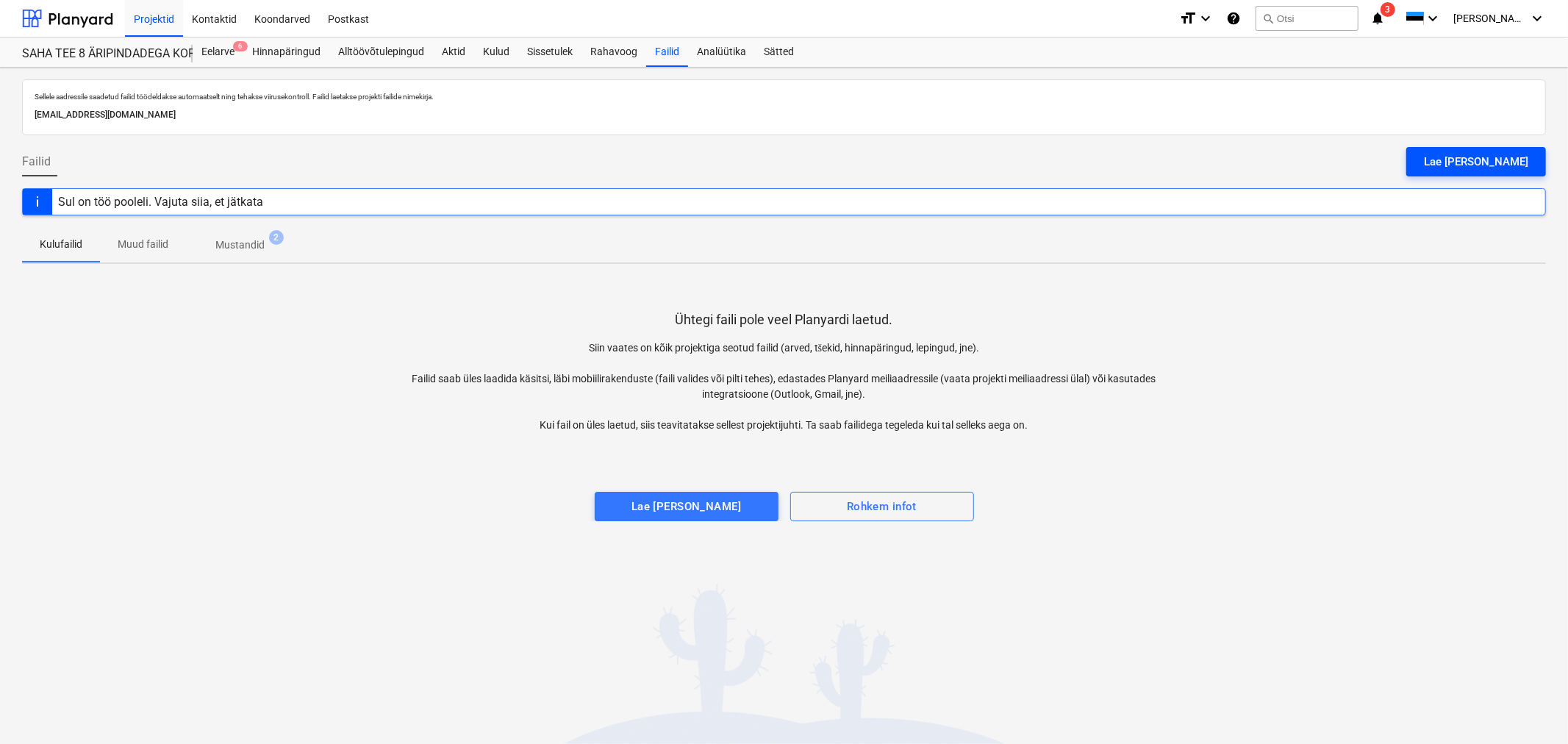
click at [1515, 156] on div "Lae faile üles" at bounding box center [1476, 162] width 104 height 19
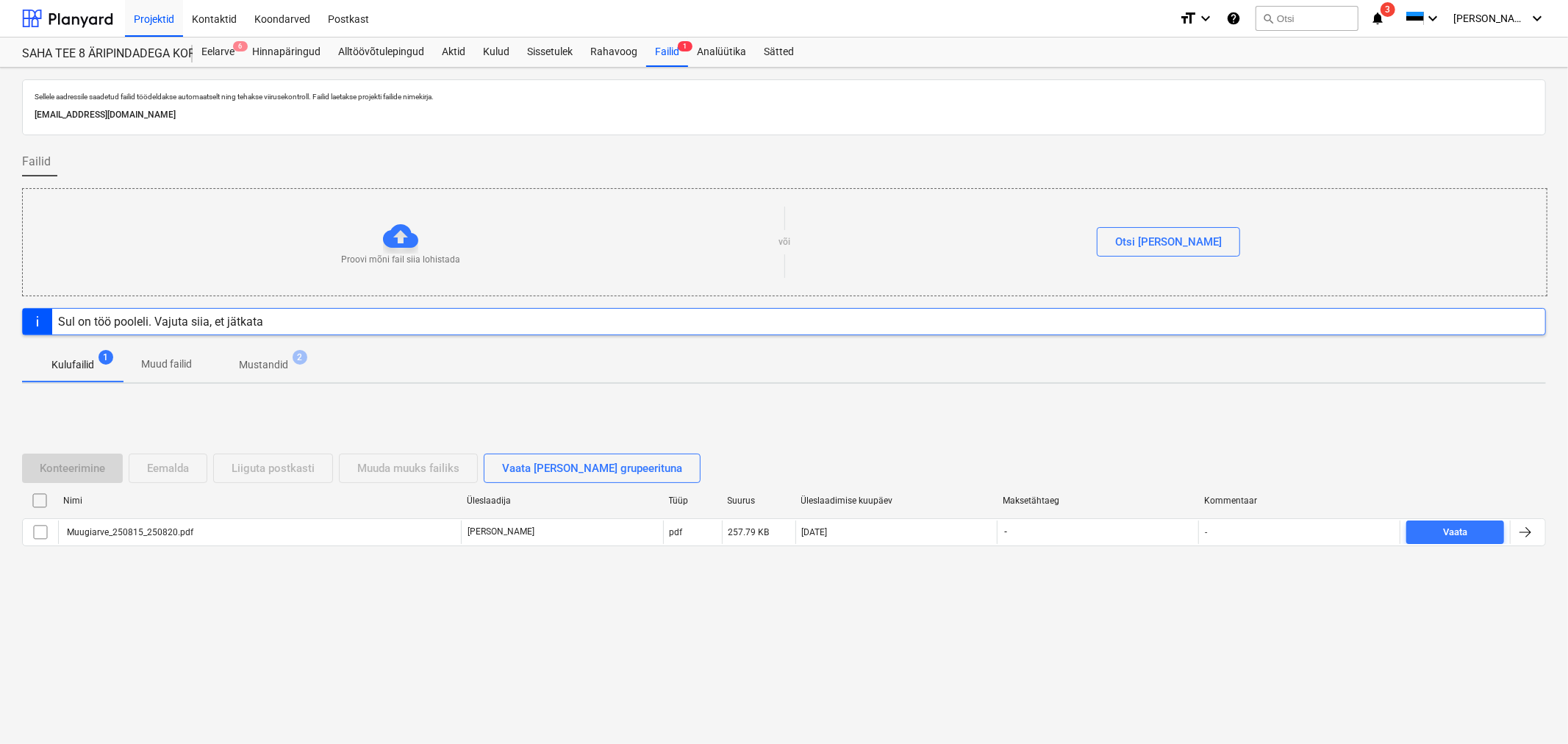
click at [400, 255] on p "Proovi mõni fail siia lohistada" at bounding box center [401, 260] width 119 height 12
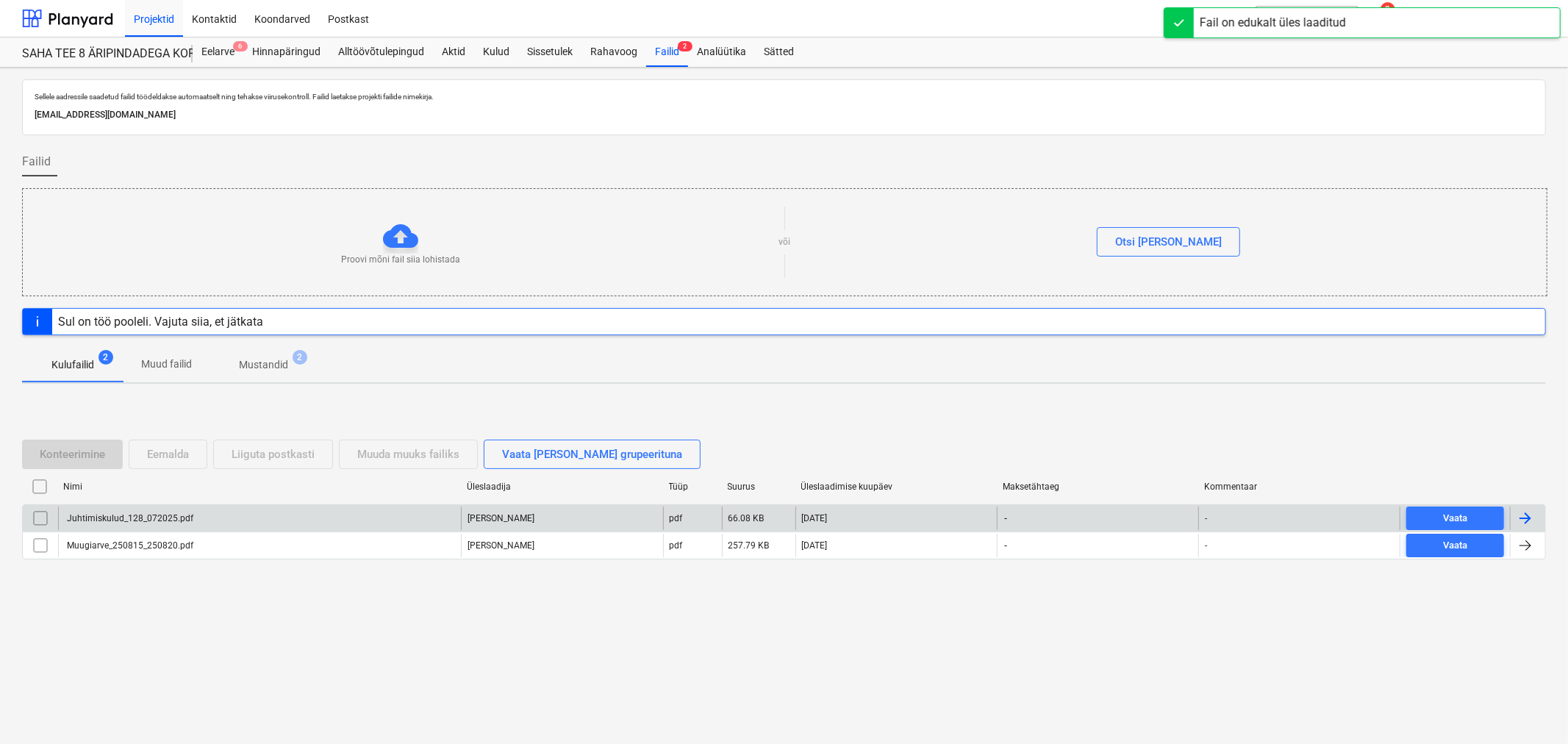
click at [129, 512] on div "Juhtimiskulud_128_072025.pdf" at bounding box center [259, 518] width 403 height 24
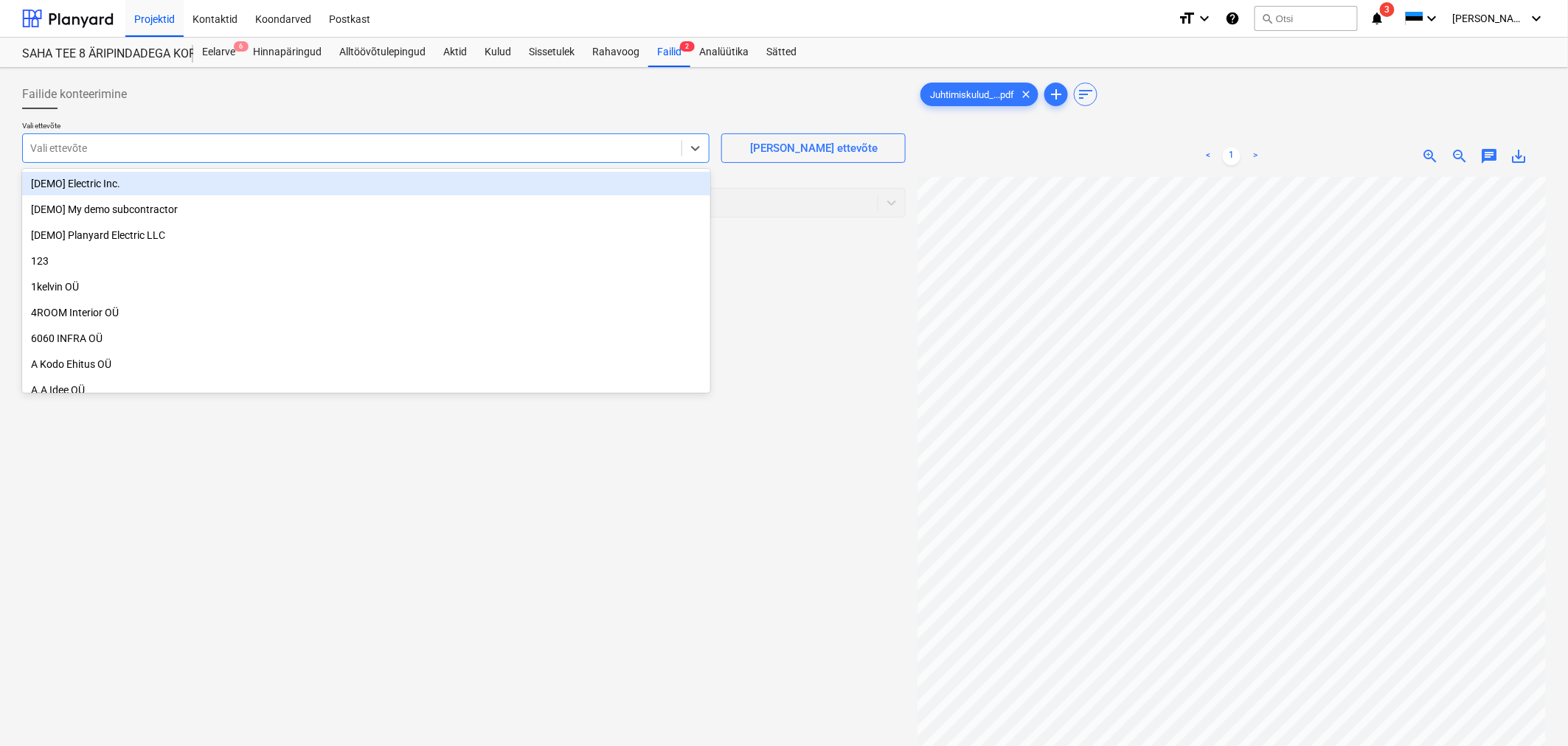
click at [72, 146] on div at bounding box center [351, 147] width 644 height 15
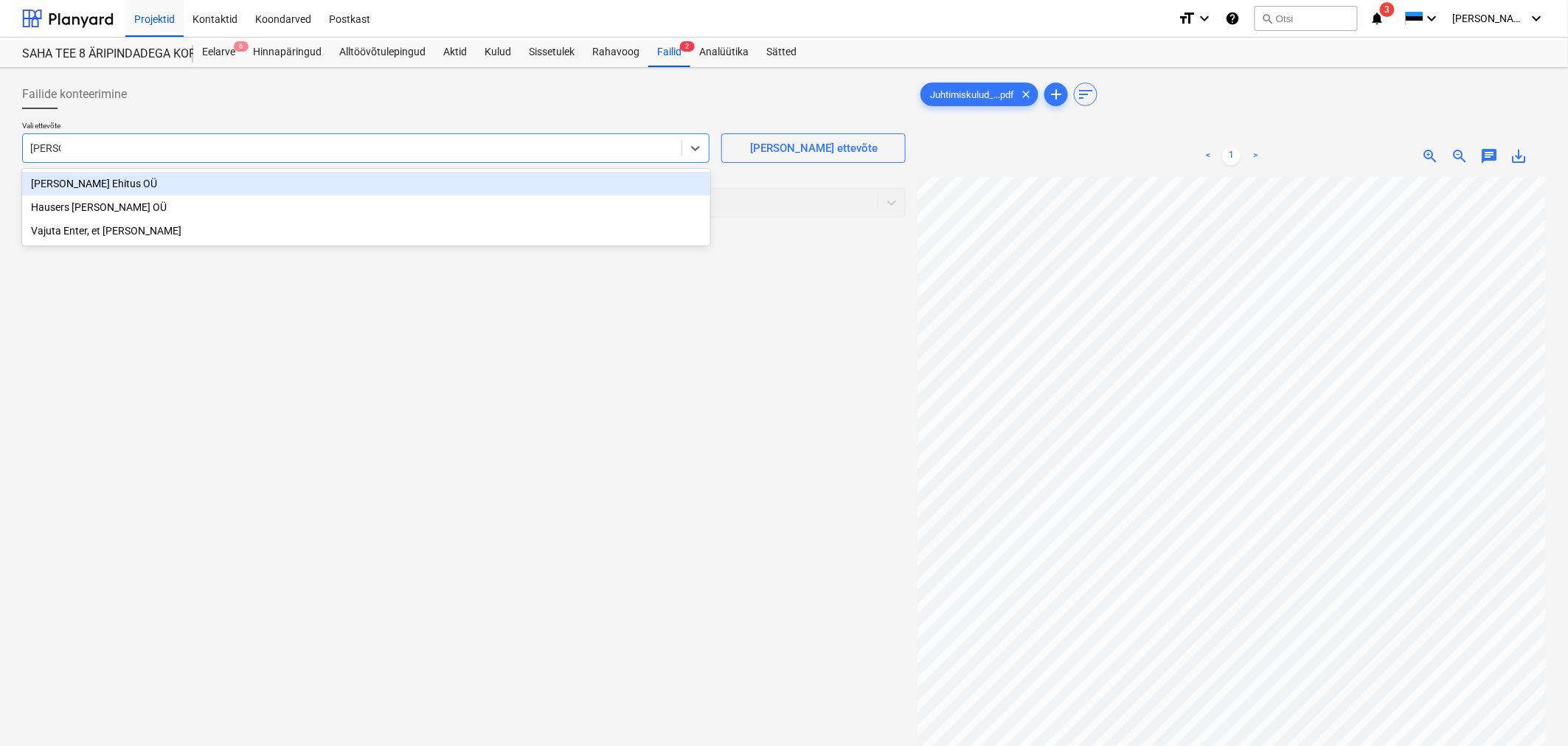
type input "hauser"
click at [76, 186] on div "Hausers Ehitus OÜ" at bounding box center [366, 183] width 688 height 24
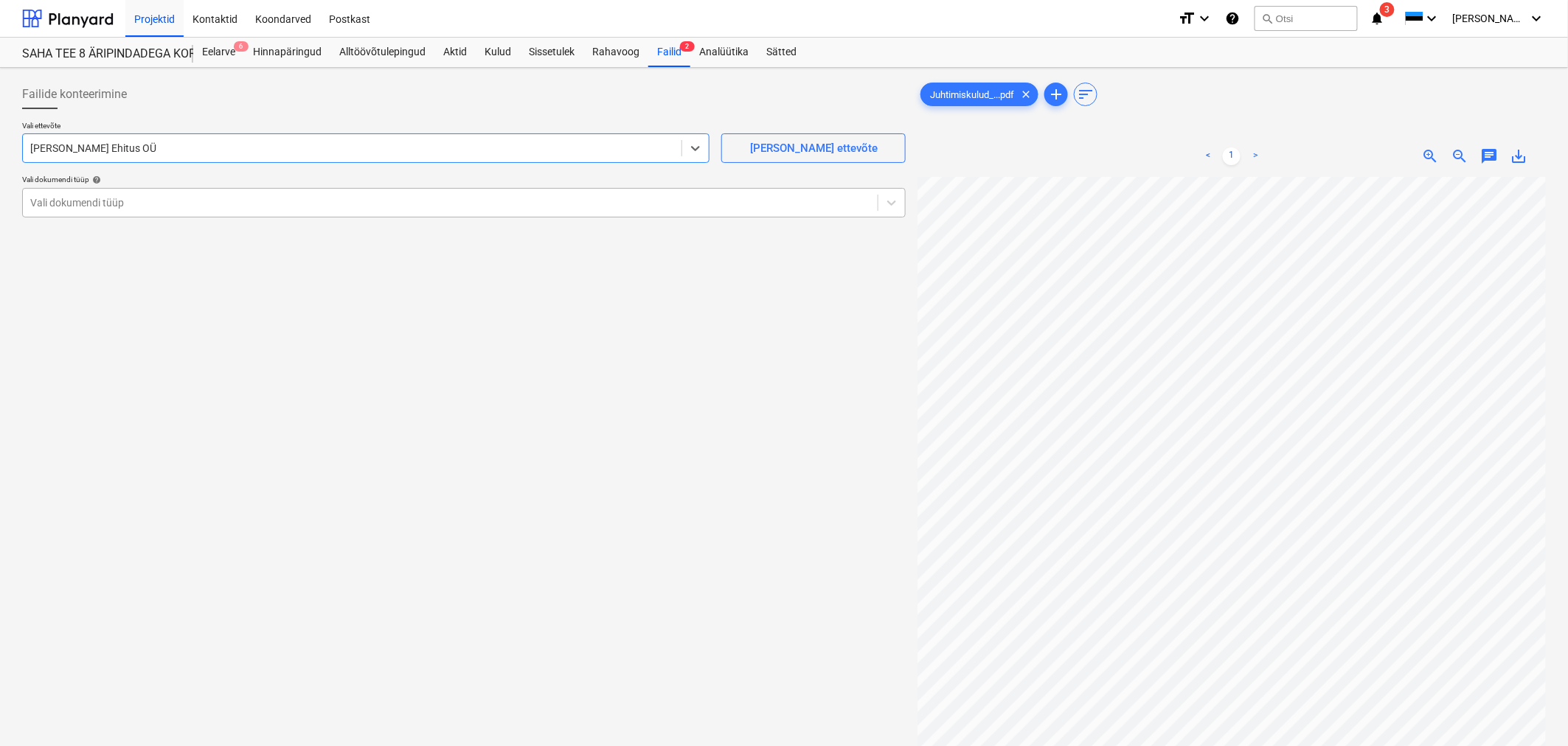
click at [80, 200] on div at bounding box center [450, 203] width 840 height 15
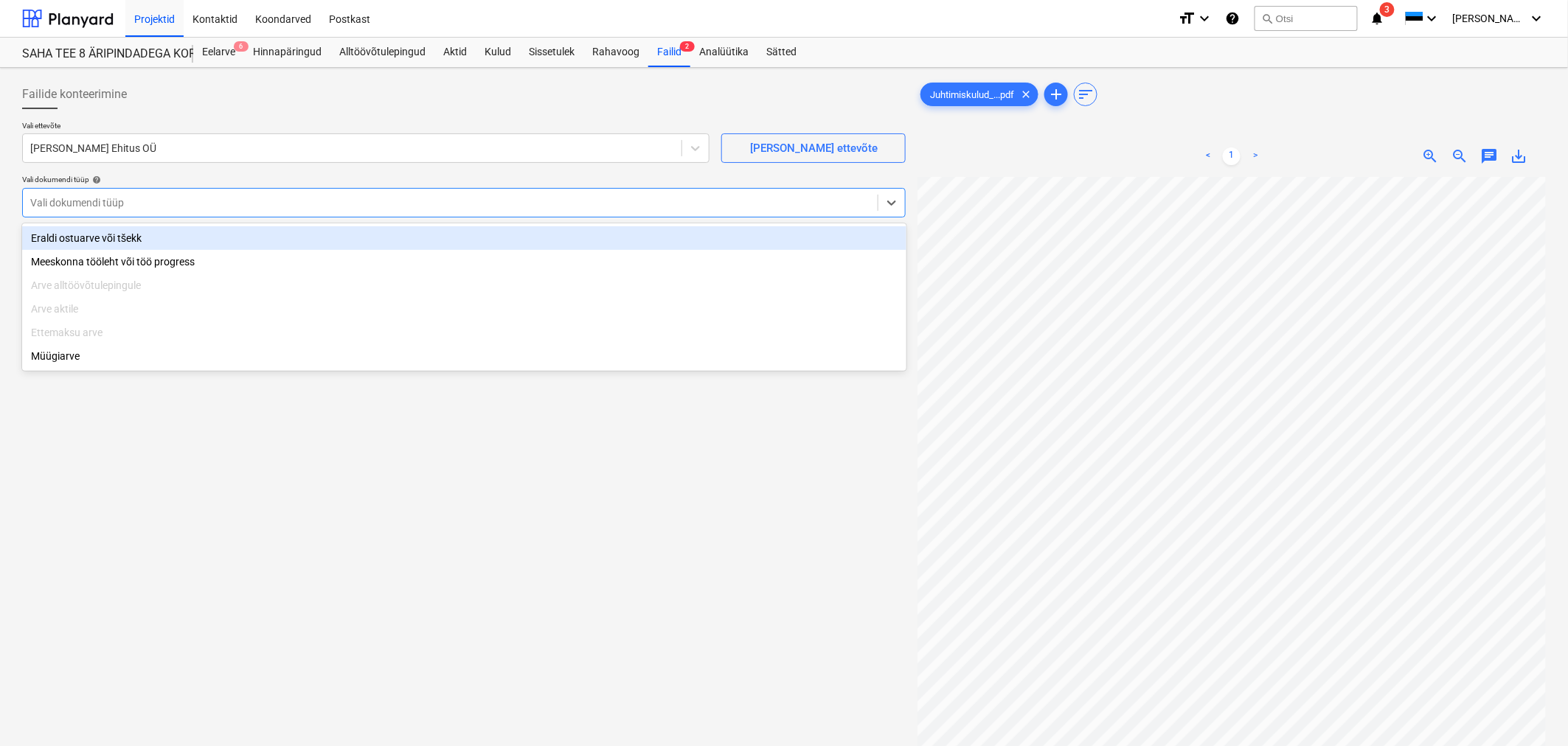
click at [76, 237] on div "Eraldi ostuarve või tšekk" at bounding box center [464, 238] width 884 height 24
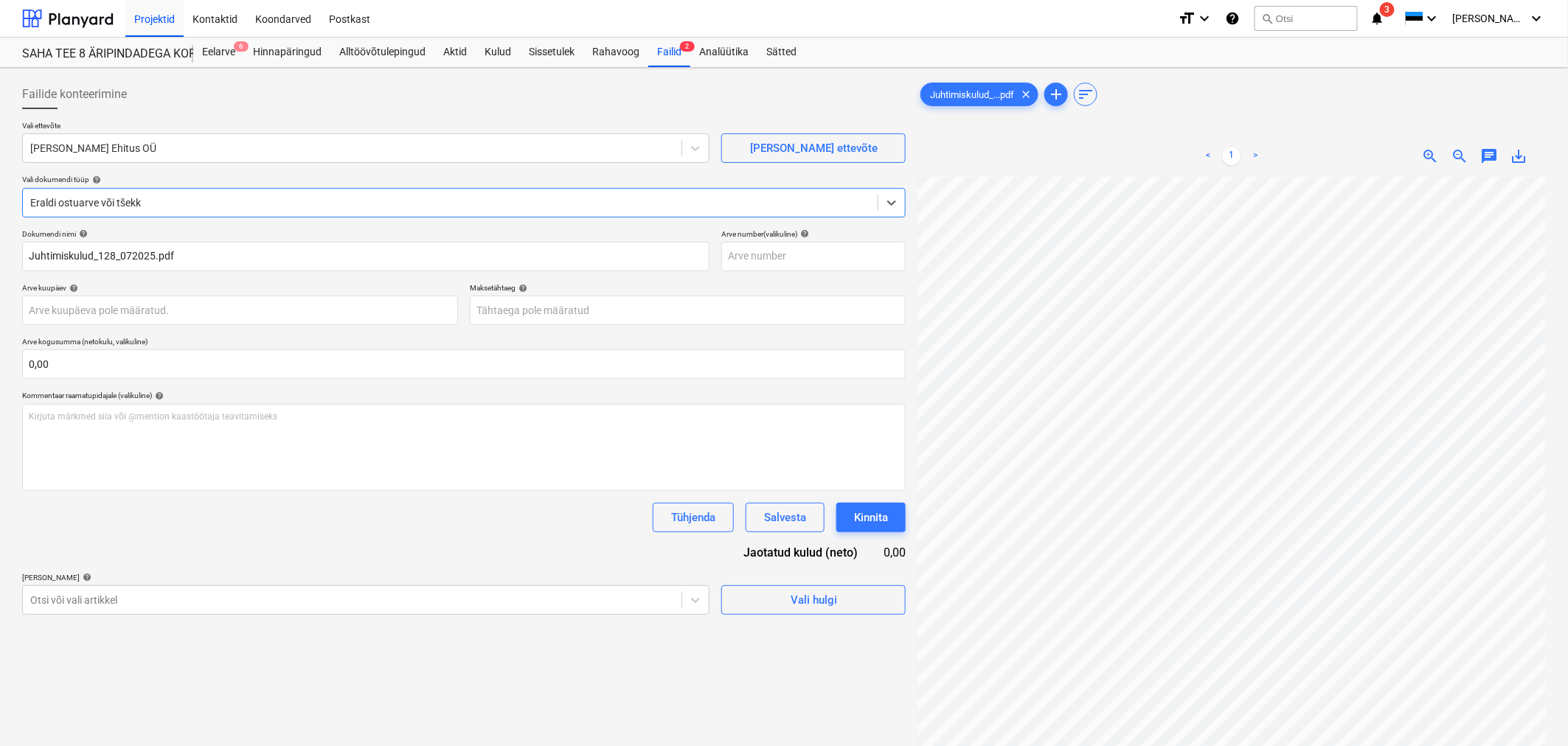
click at [106, 199] on div at bounding box center [450, 203] width 840 height 15
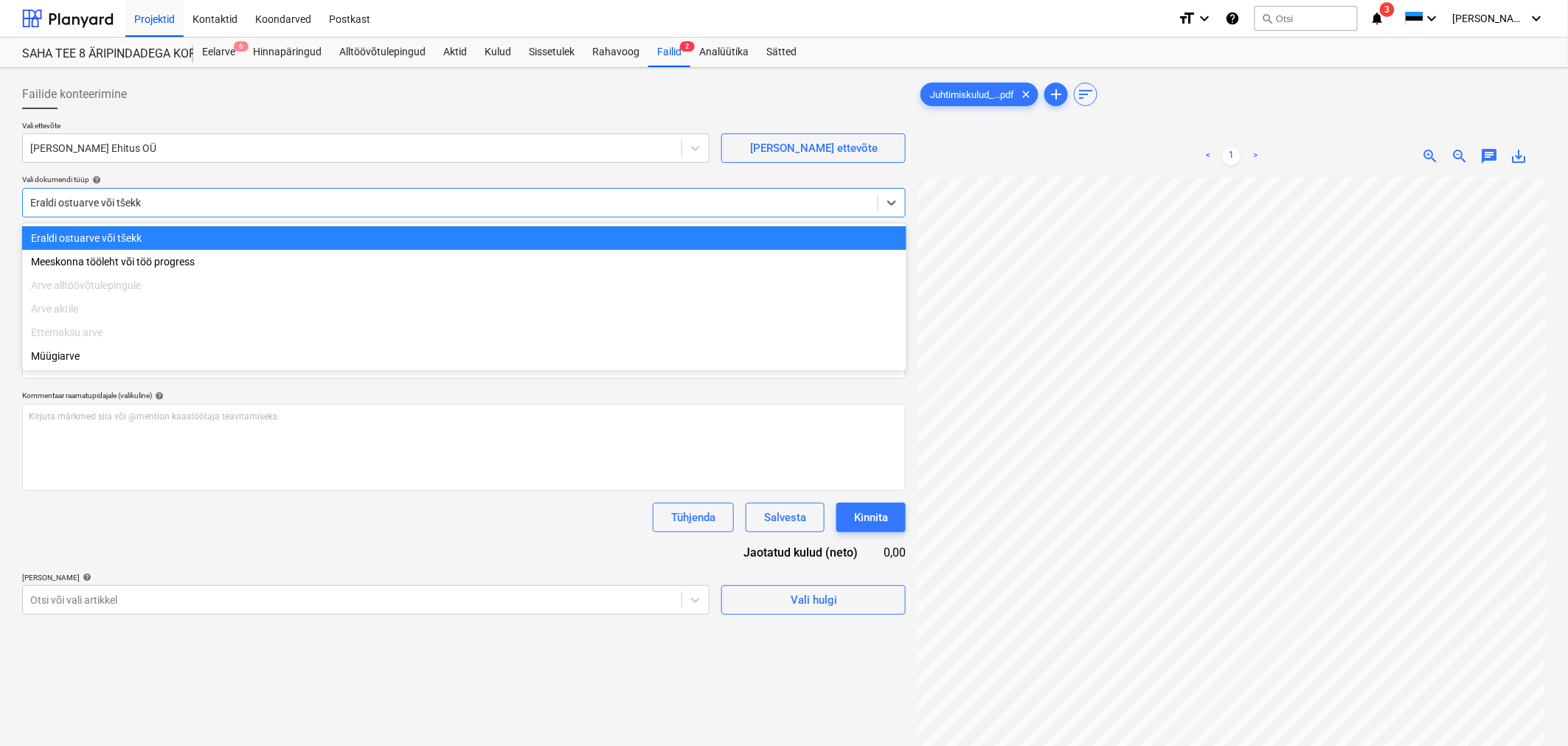
click at [104, 201] on div at bounding box center [450, 203] width 840 height 15
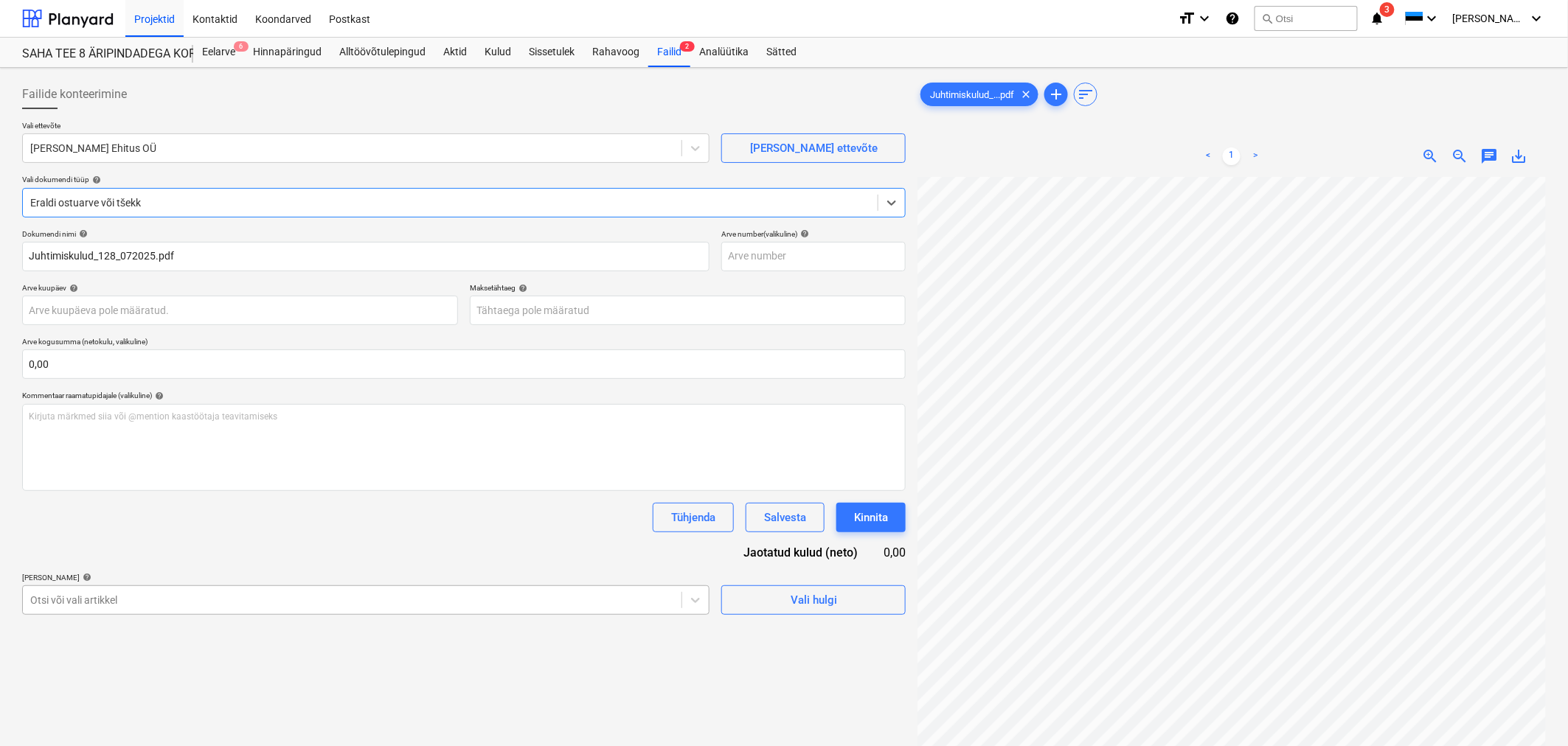
click at [158, 597] on body "Projektid Kontaktid Koondarved Postkast format_size keyboard_arrow_down help se…" at bounding box center [784, 373] width 1568 height 746
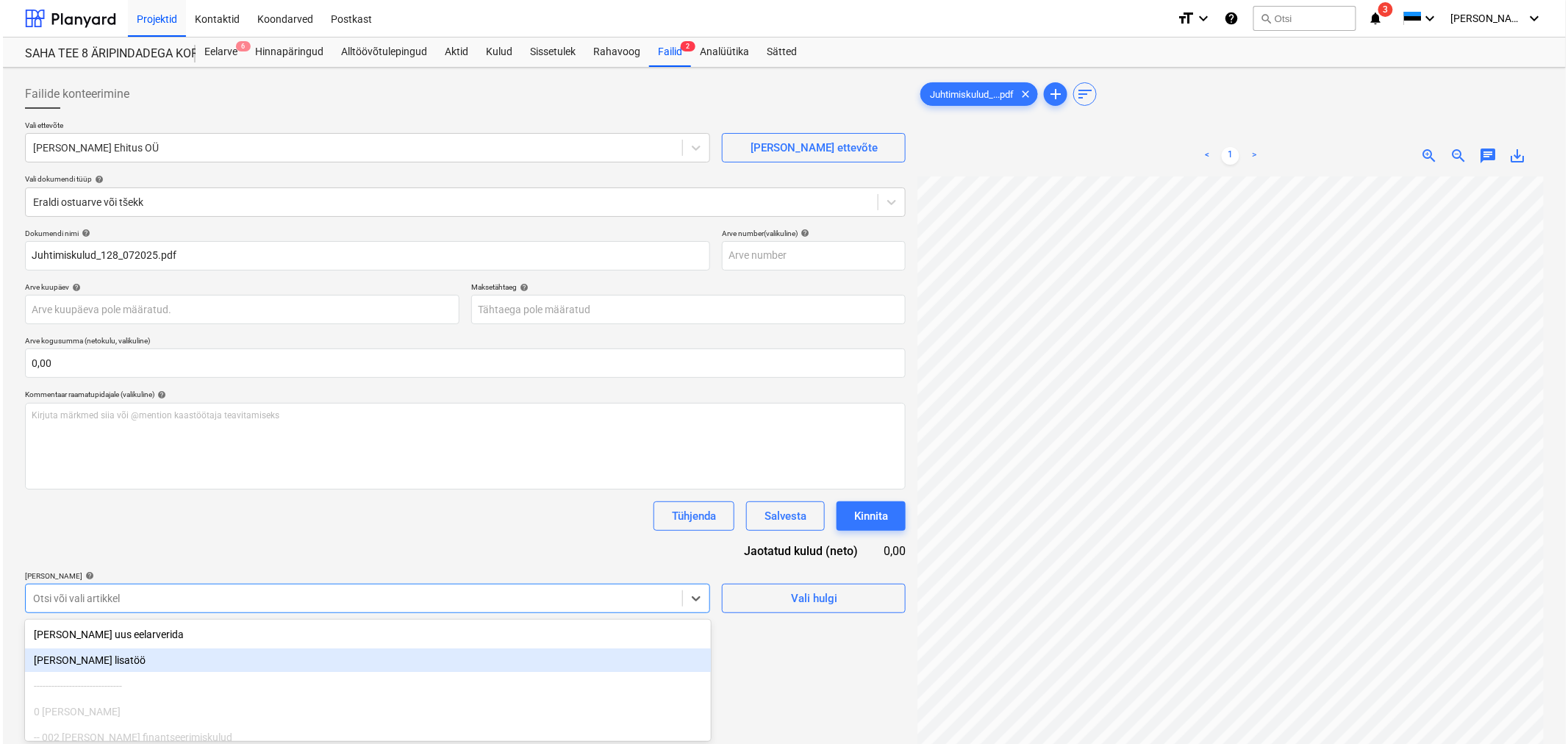
scroll to position [105, 0]
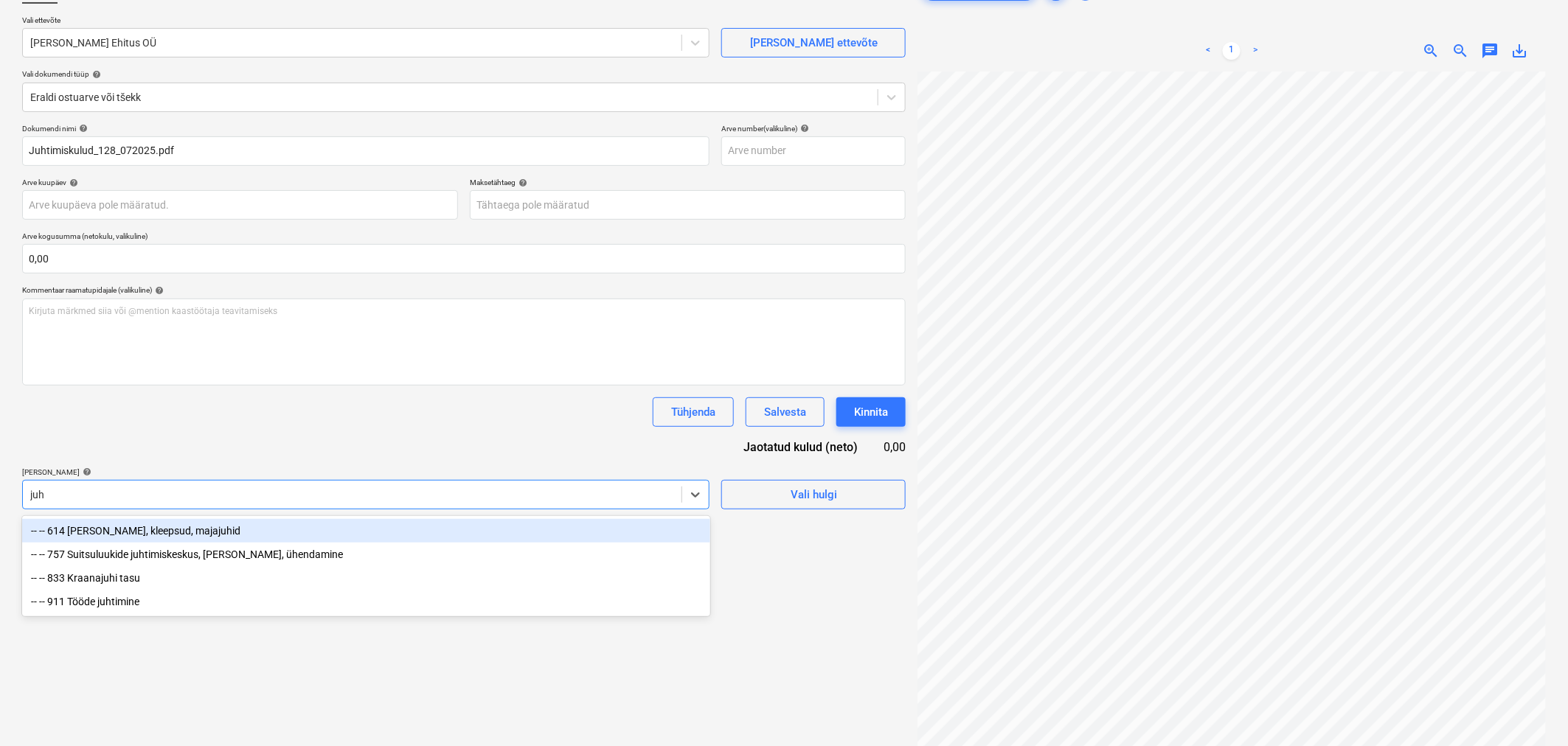
type input "juht"
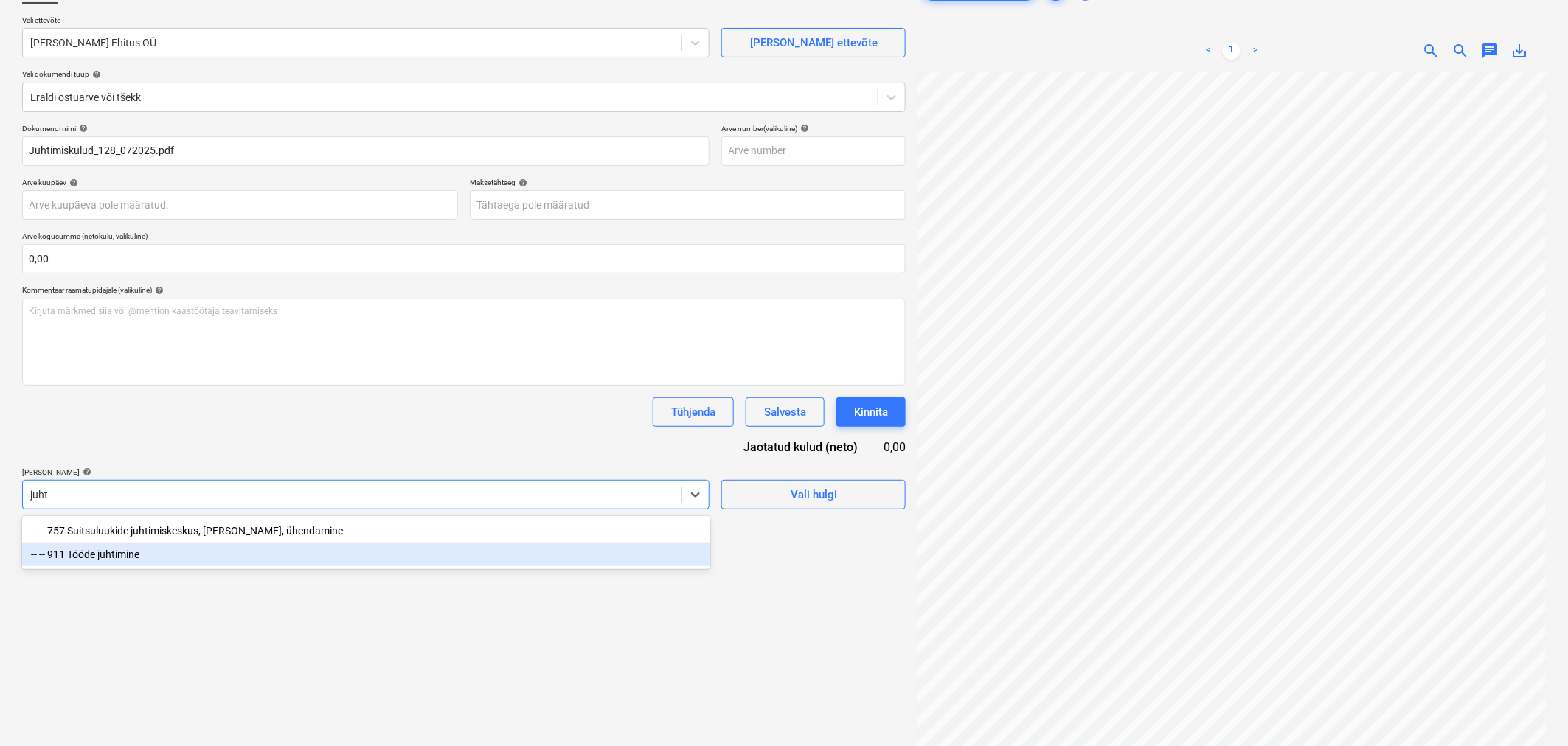
click at [93, 554] on div "-- -- 911 Tööde juhtimine" at bounding box center [366, 554] width 688 height 24
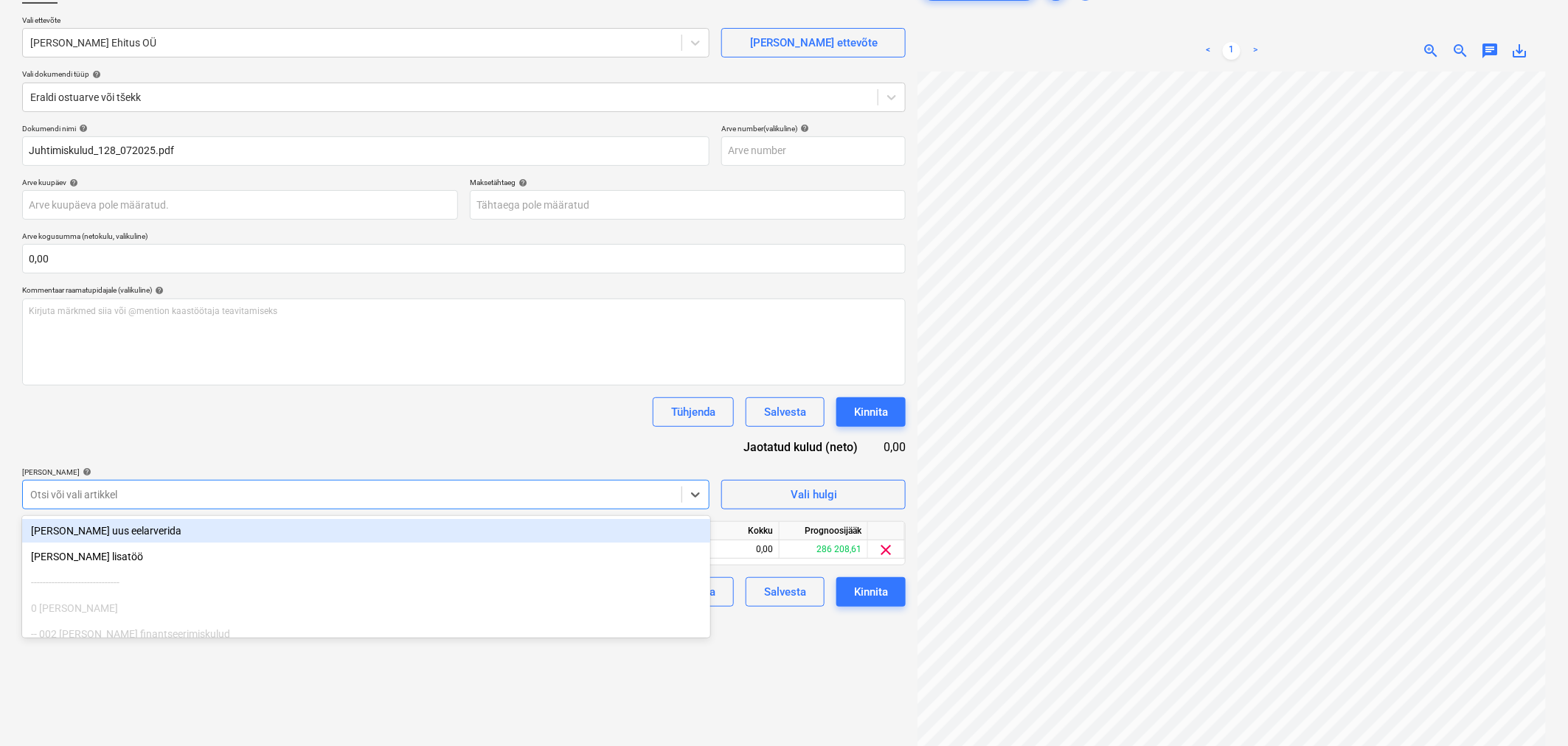
click at [123, 426] on div "Dokumendi nimi help Juhtimiskulud_128_072025.pdf Arve number (valikuline) help …" at bounding box center [464, 365] width 883 height 483
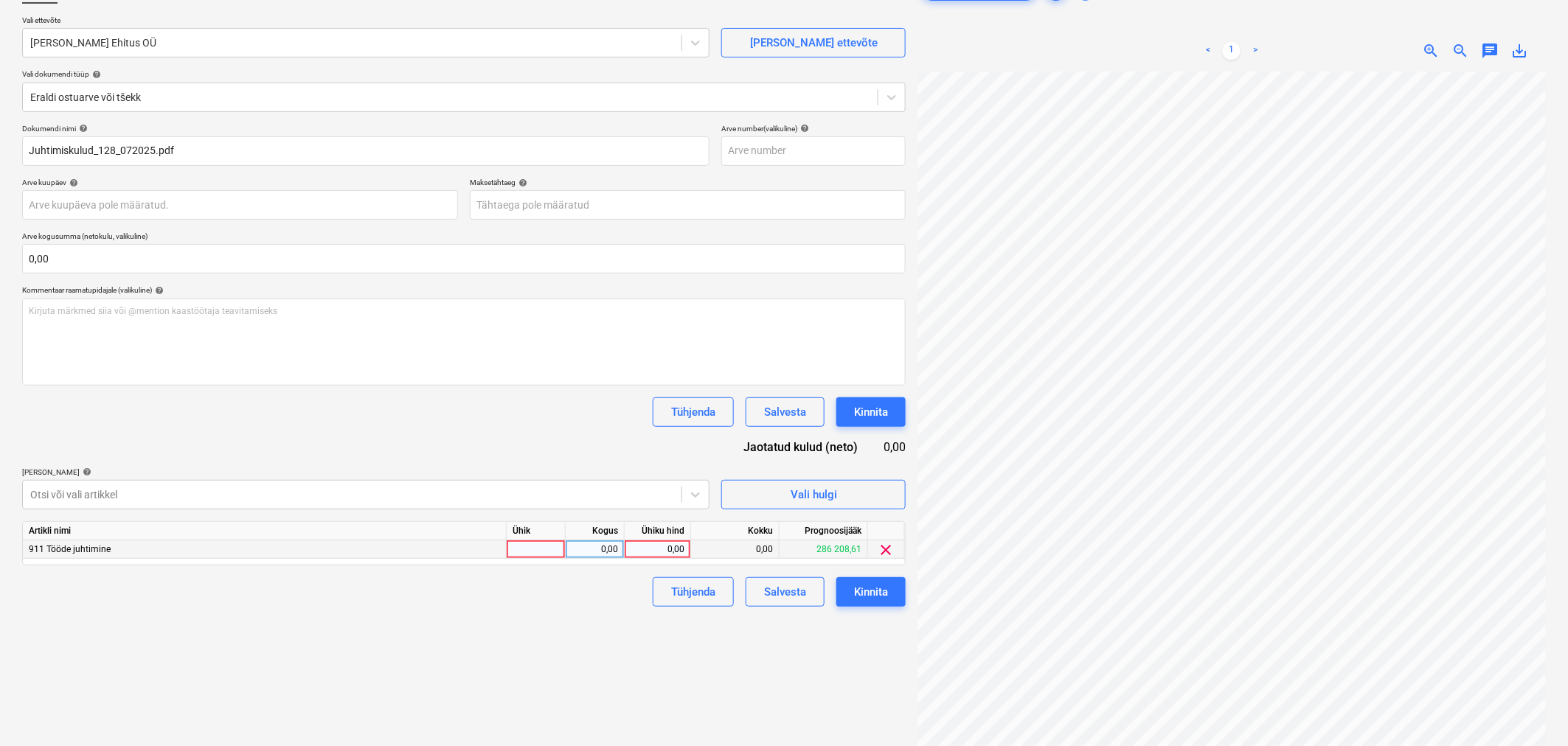
click at [651, 548] on div "0,00" at bounding box center [657, 549] width 54 height 18
type input "12181,46"
click at [494, 625] on div "Failide konteerimine Vali ettevõte Hausers Ehitus OÜ Lisa uus ettevõte Vali dok…" at bounding box center [464, 375] width 895 height 814
click at [867, 592] on div "Kinnita" at bounding box center [871, 592] width 34 height 19
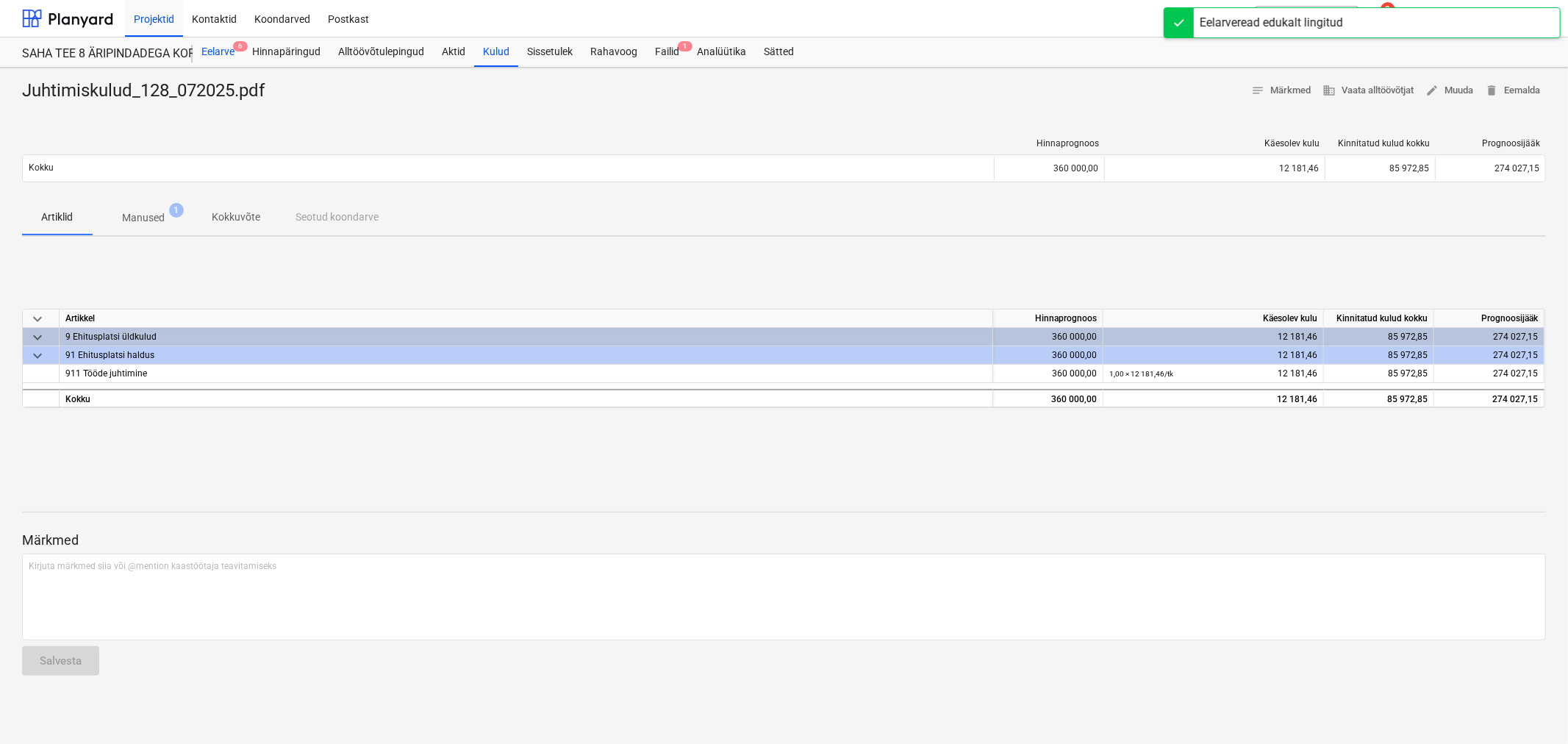
click at [204, 52] on div "Eelarve 6" at bounding box center [218, 53] width 51 height 30
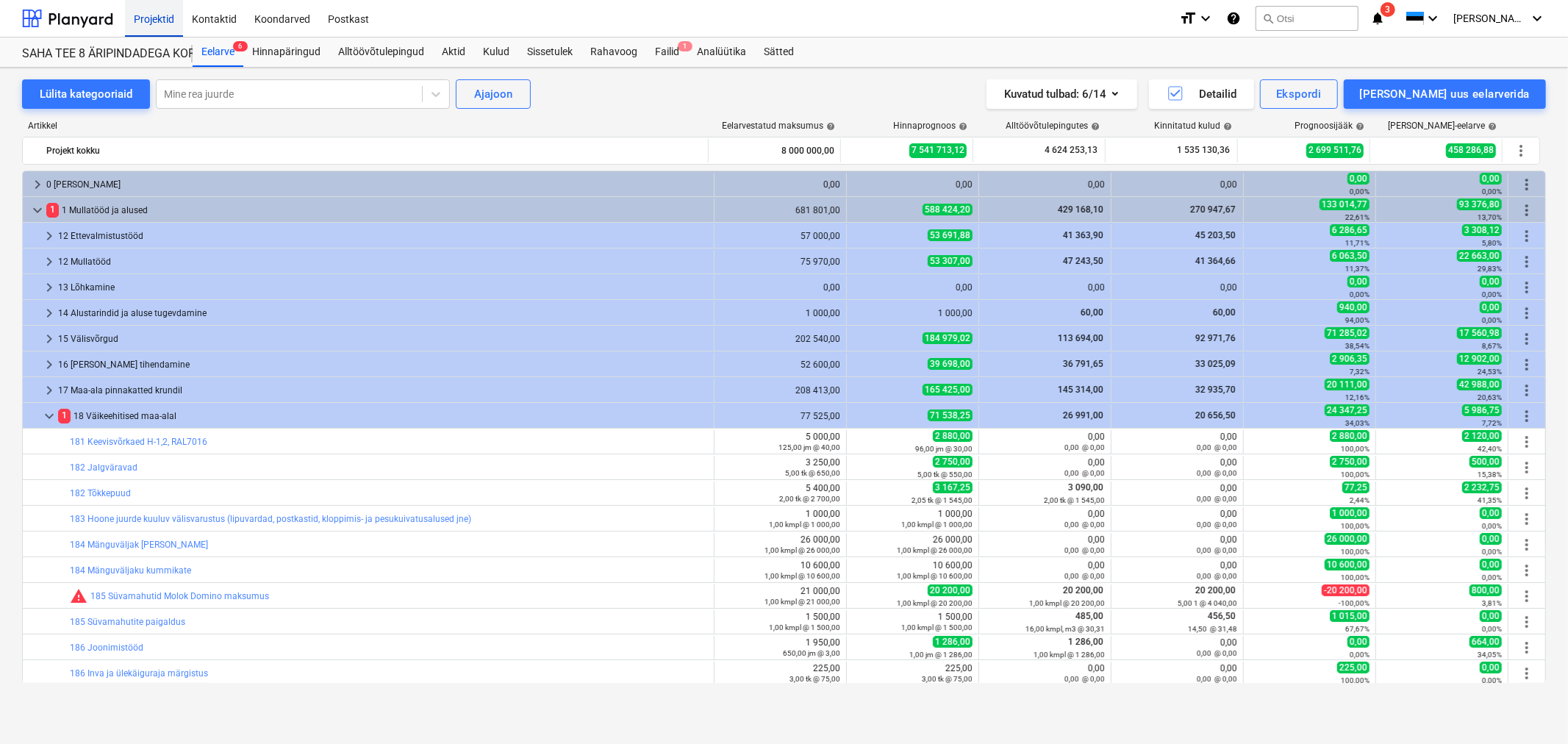
click at [158, 18] on div "Projektid" at bounding box center [154, 18] width 58 height 38
